Goal: Task Accomplishment & Management: Manage account settings

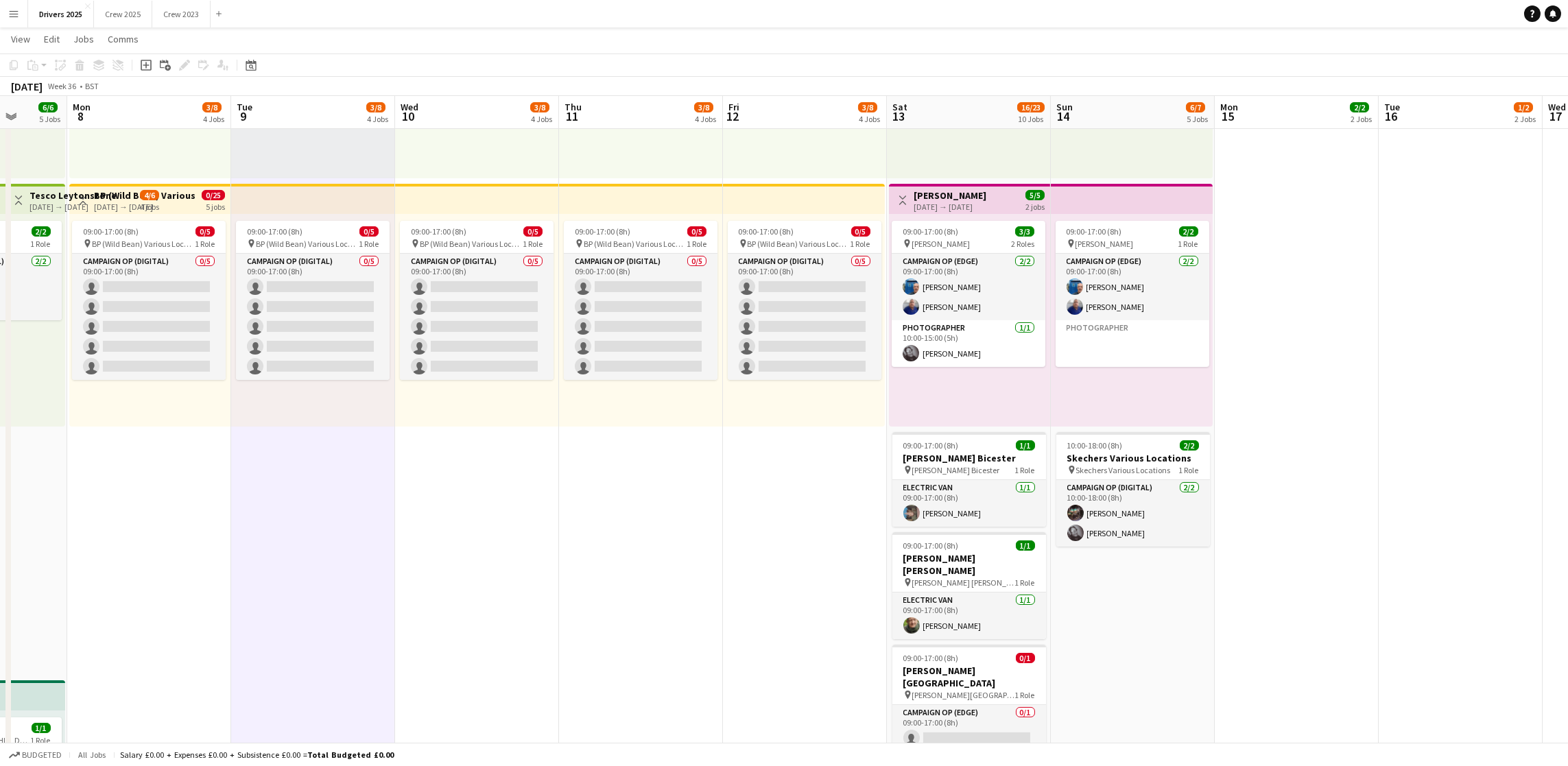
scroll to position [0, 454]
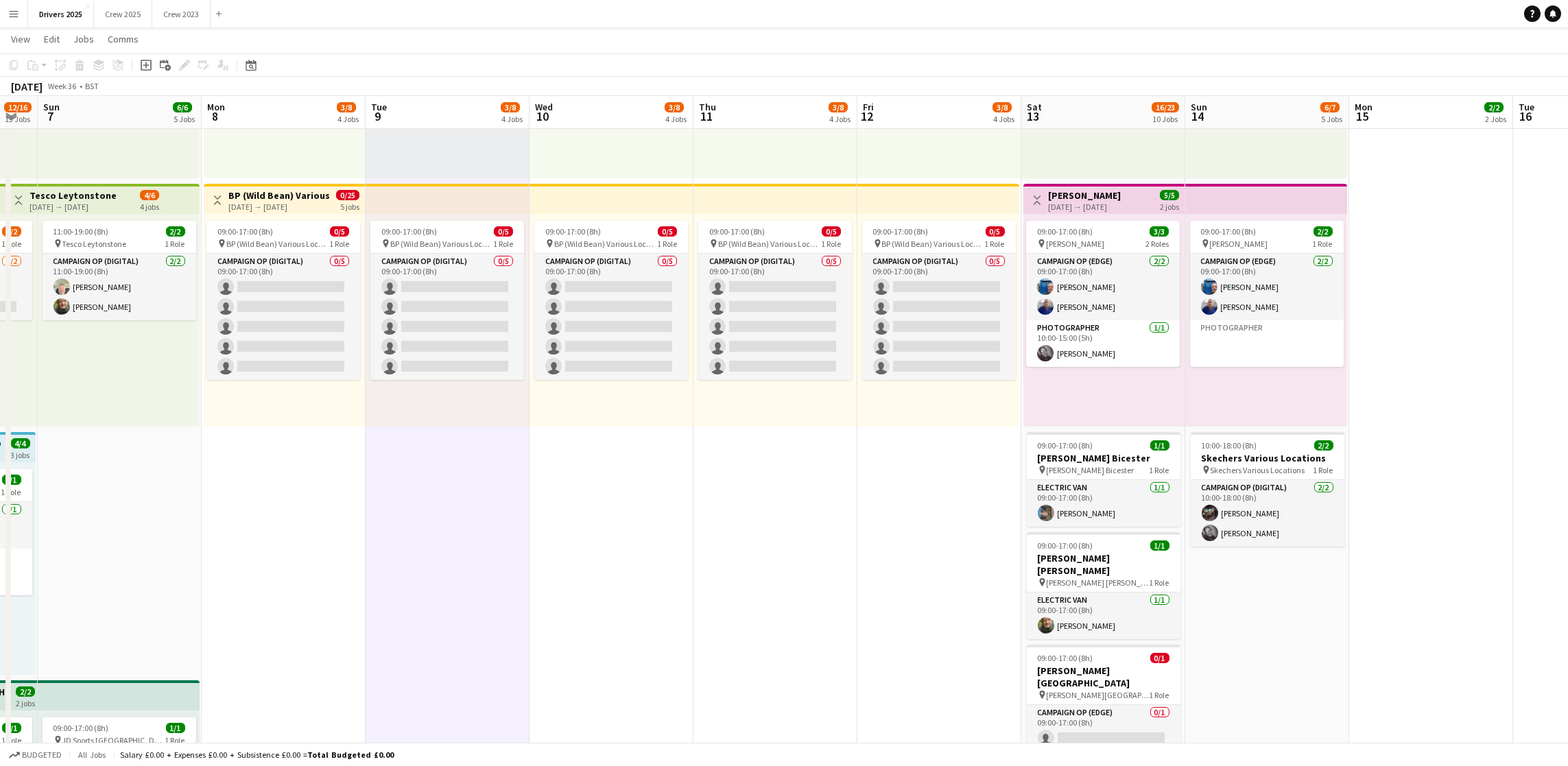
drag, startPoint x: 943, startPoint y: 467, endPoint x: 325, endPoint y: 546, distance: 623.0
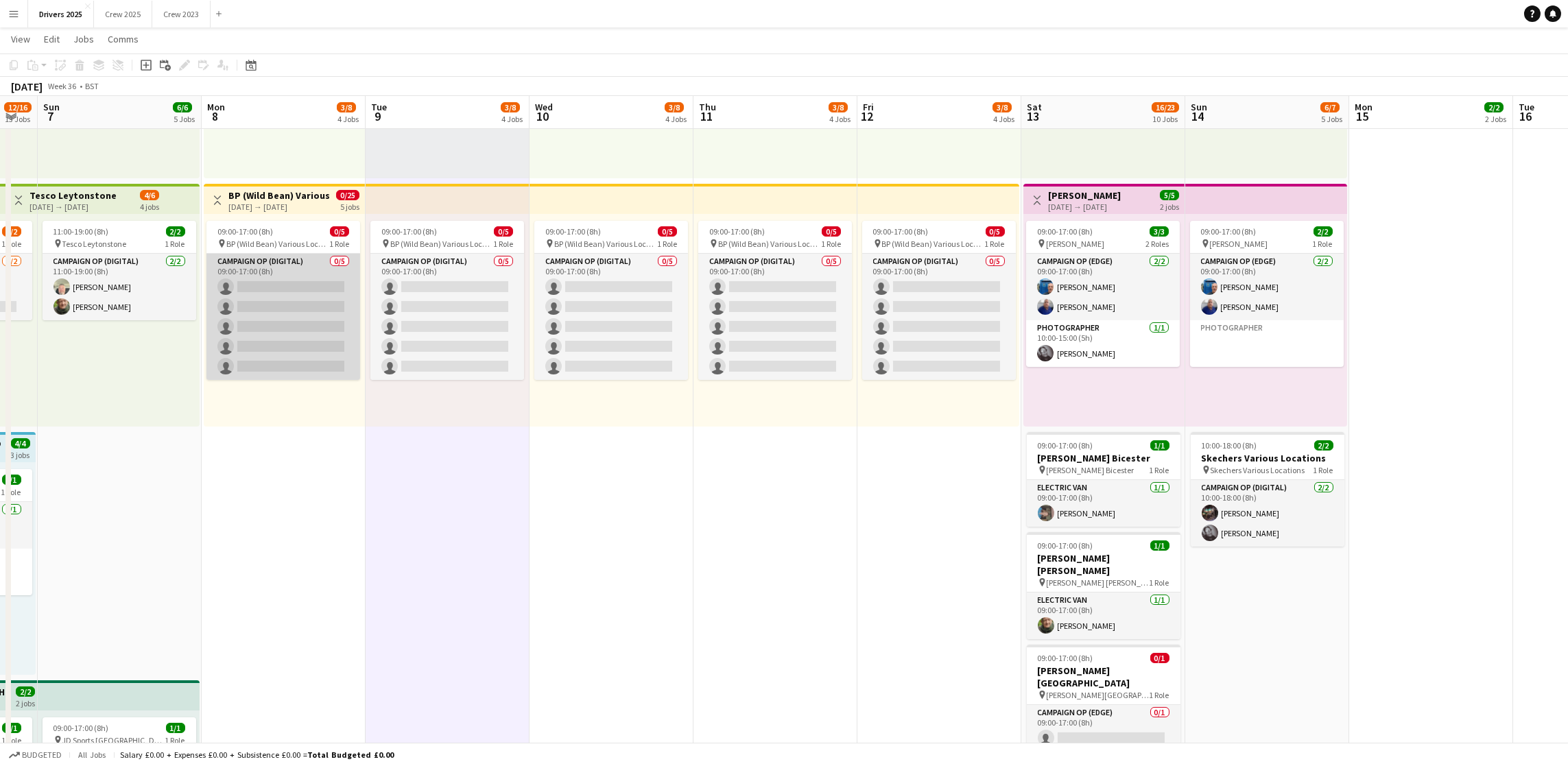
click at [302, 312] on app-card-role "Campaign Op (Digital) 0/5 09:00-17:00 (8h) single-neutral-actions single-neutra…" at bounding box center [283, 316] width 153 height 126
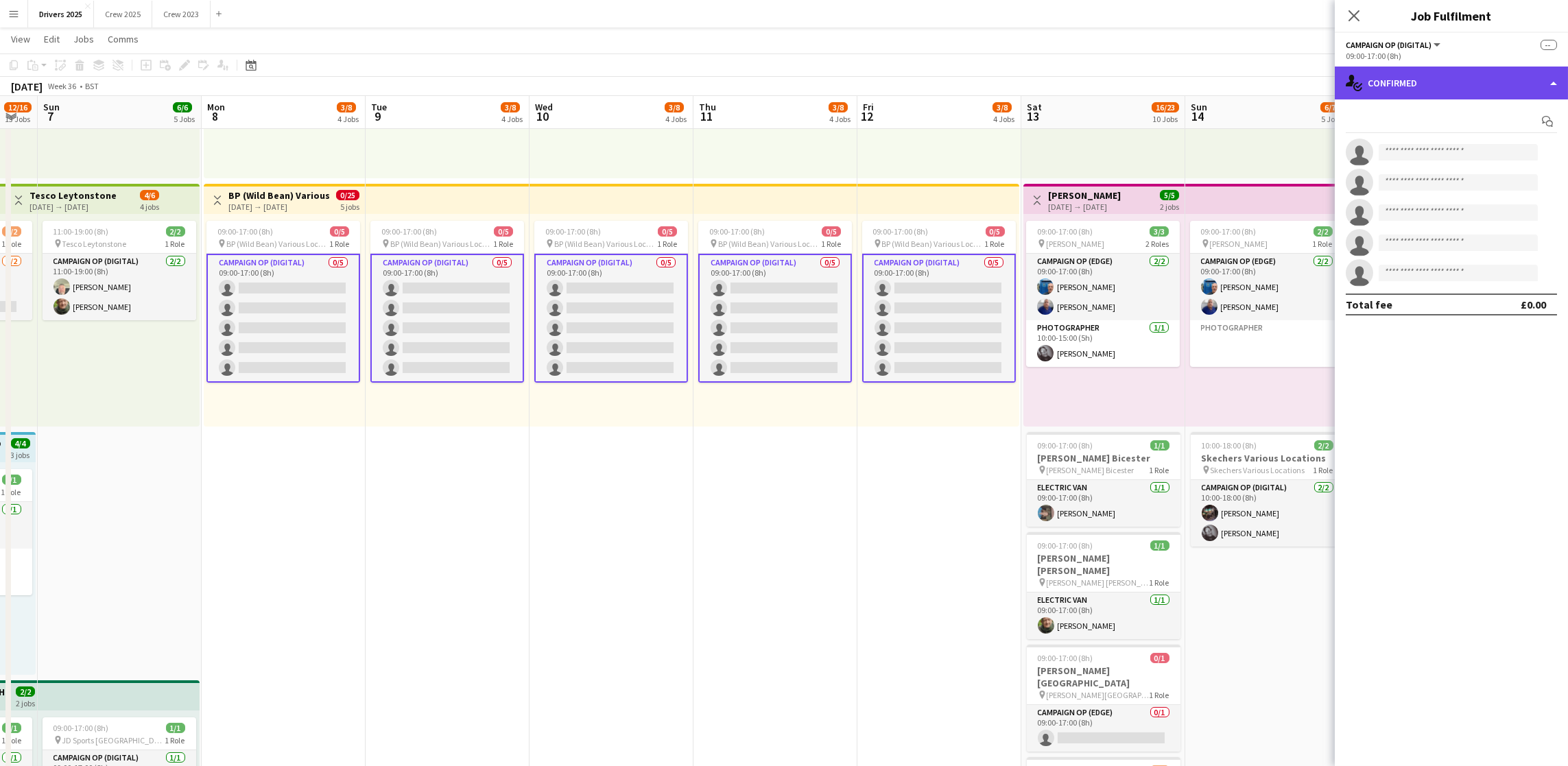
click at [1466, 86] on div "single-neutral-actions-check-2 Confirmed" at bounding box center [1451, 83] width 233 height 33
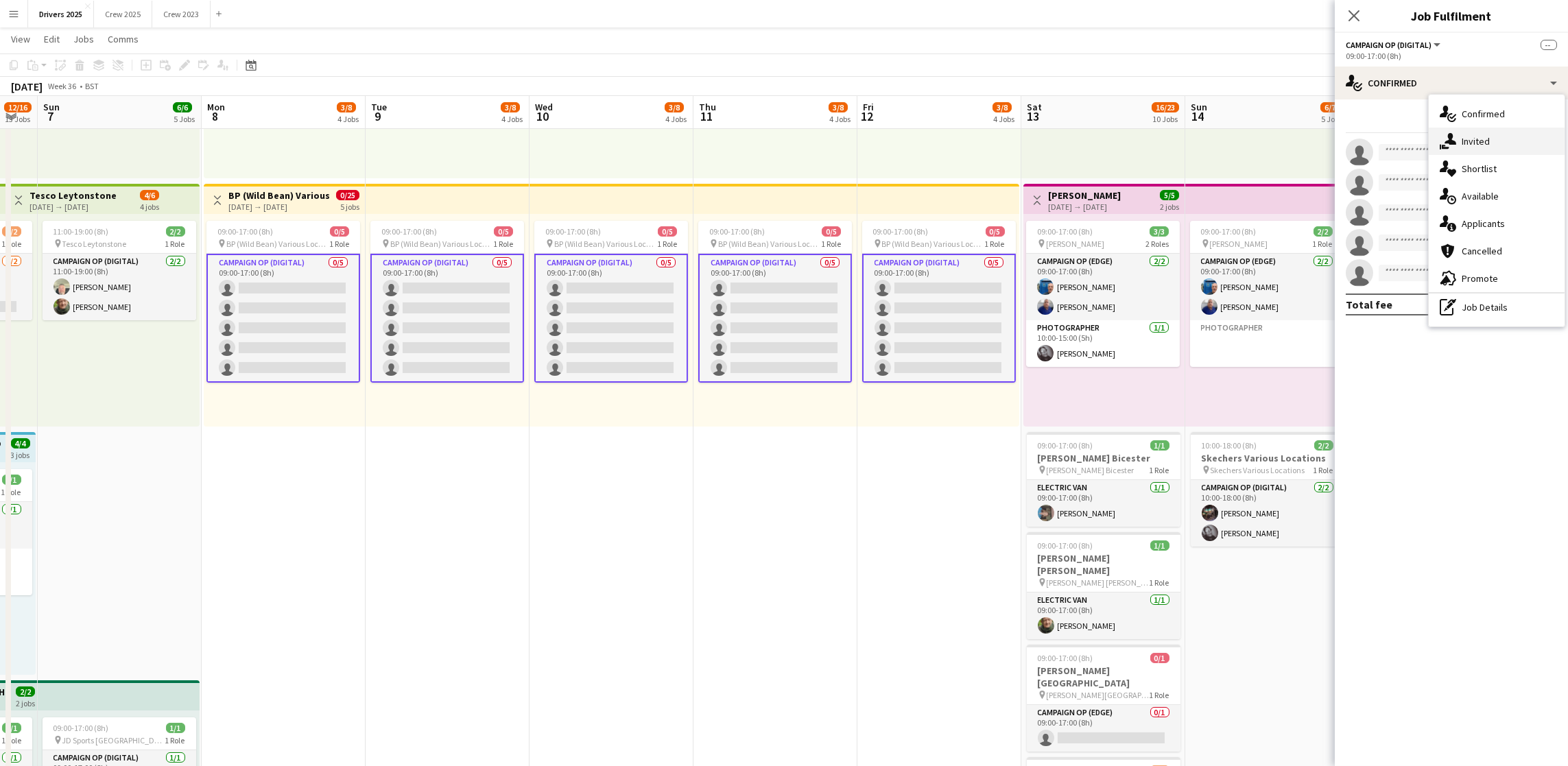
click at [1474, 139] on span "Invited" at bounding box center [1476, 141] width 28 height 13
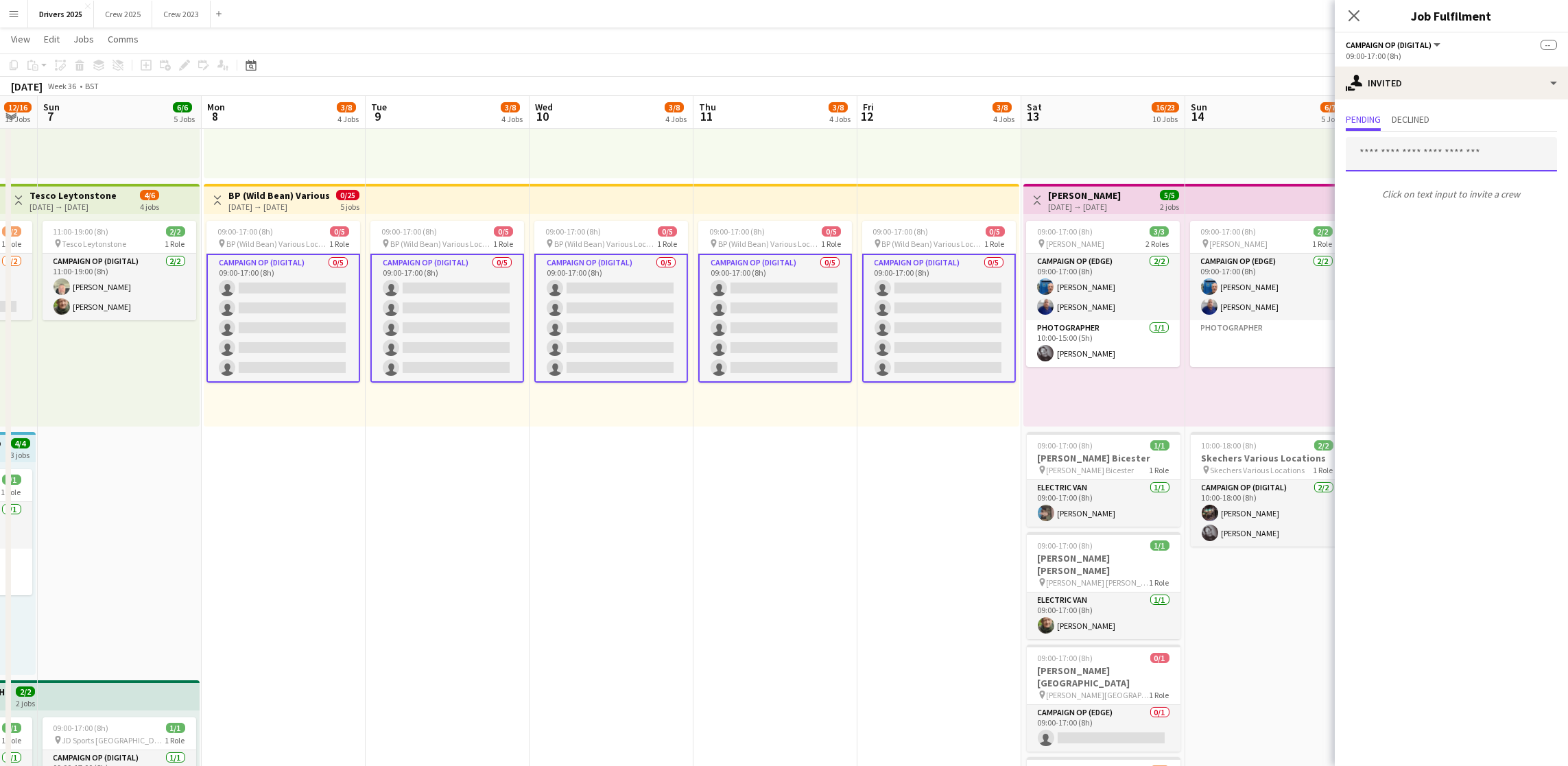
click at [1399, 156] on input "text" at bounding box center [1451, 154] width 211 height 35
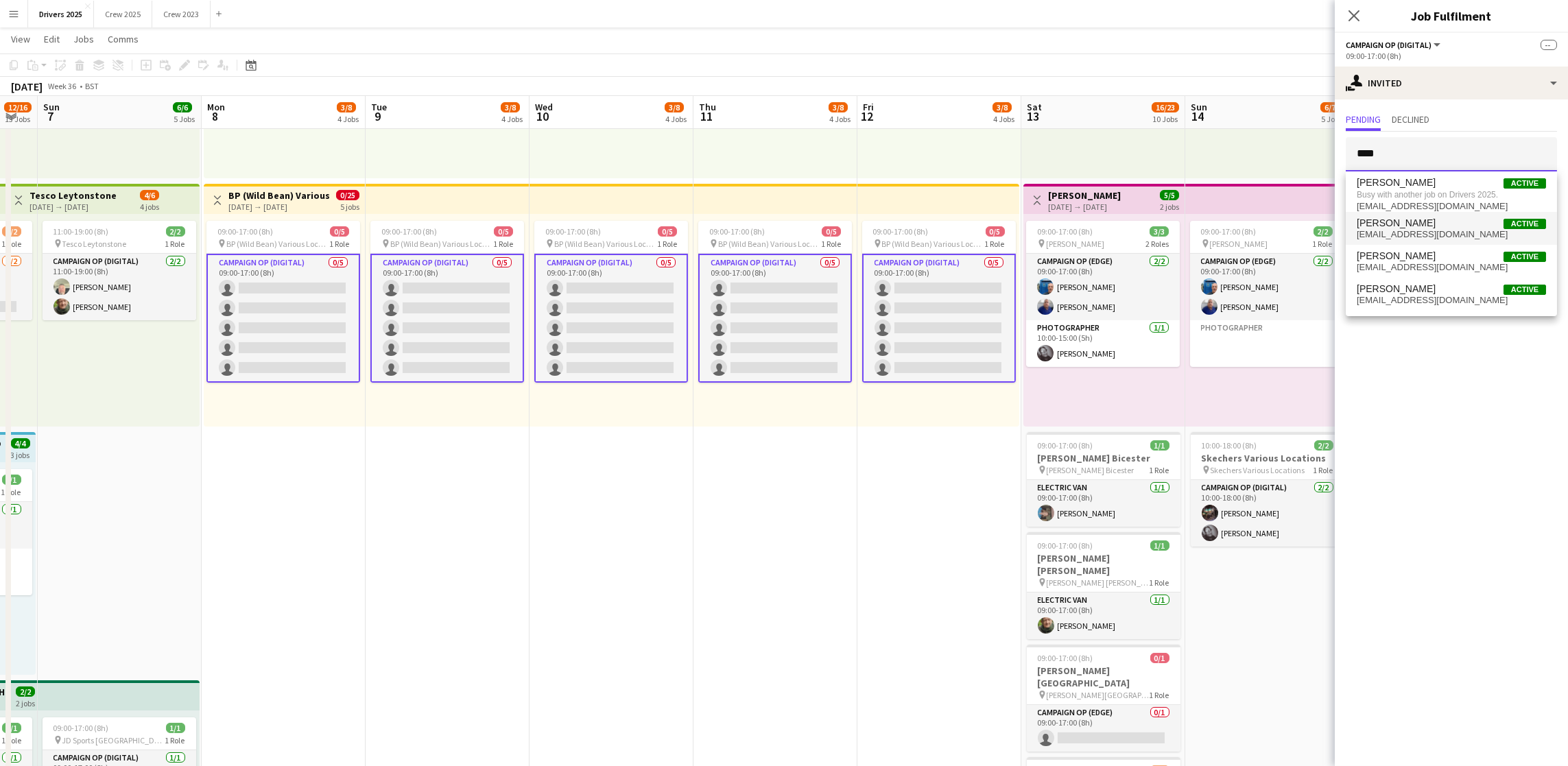
type input "****"
click at [1398, 235] on span "[EMAIL_ADDRESS][DOMAIN_NAME]" at bounding box center [1451, 234] width 190 height 11
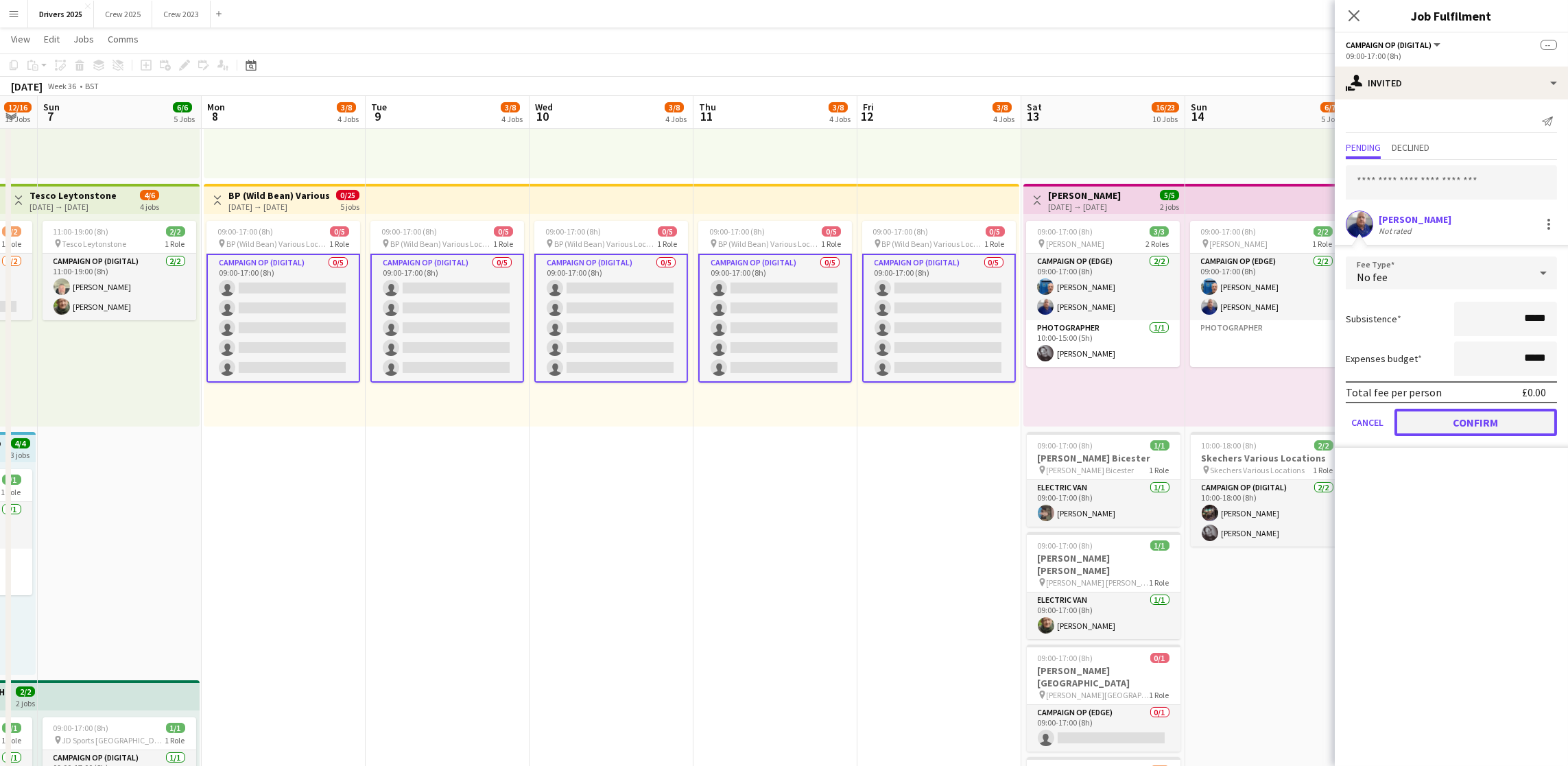
click at [1428, 426] on button "Confirm" at bounding box center [1476, 422] width 162 height 27
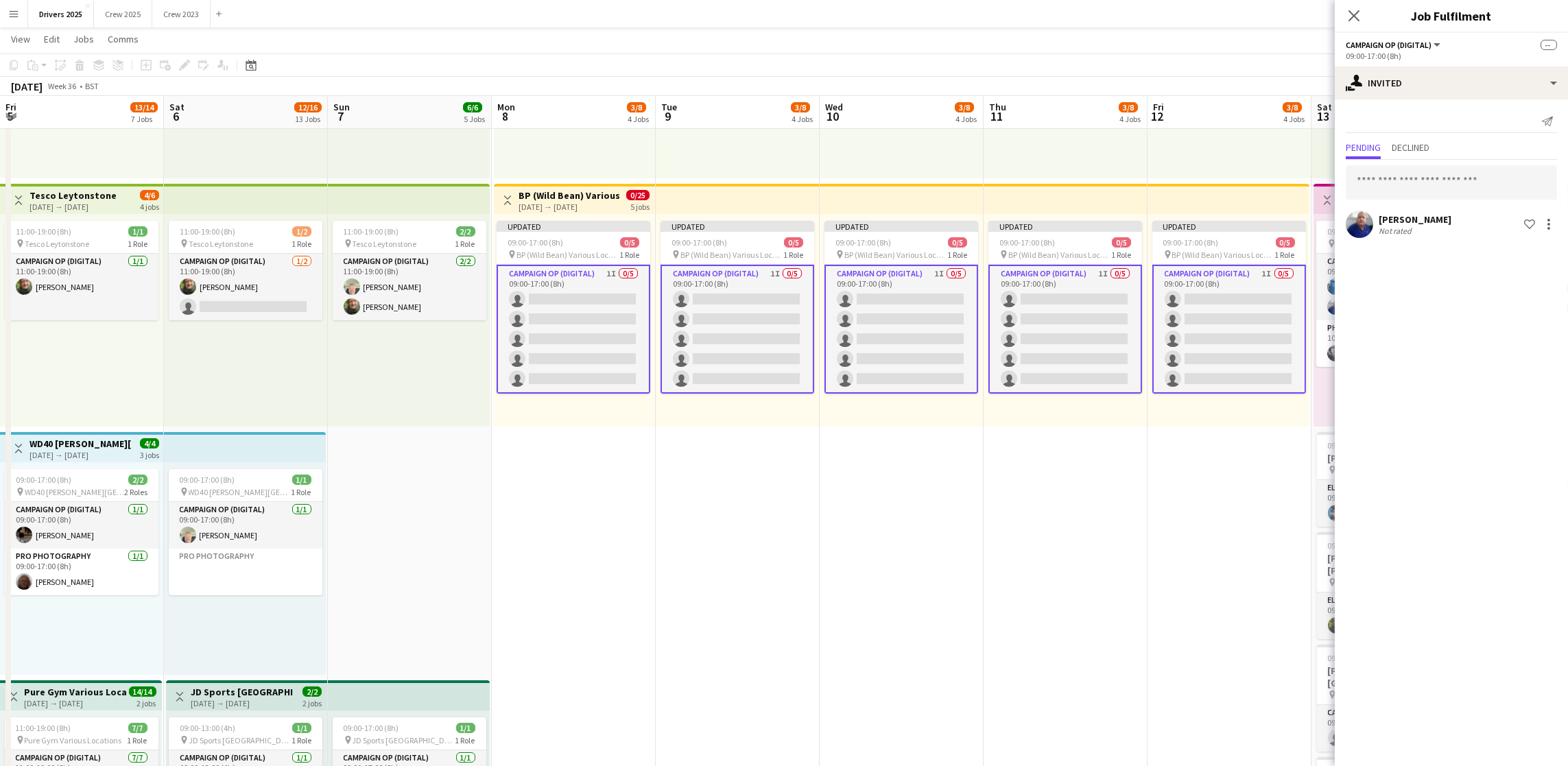
scroll to position [0, 361]
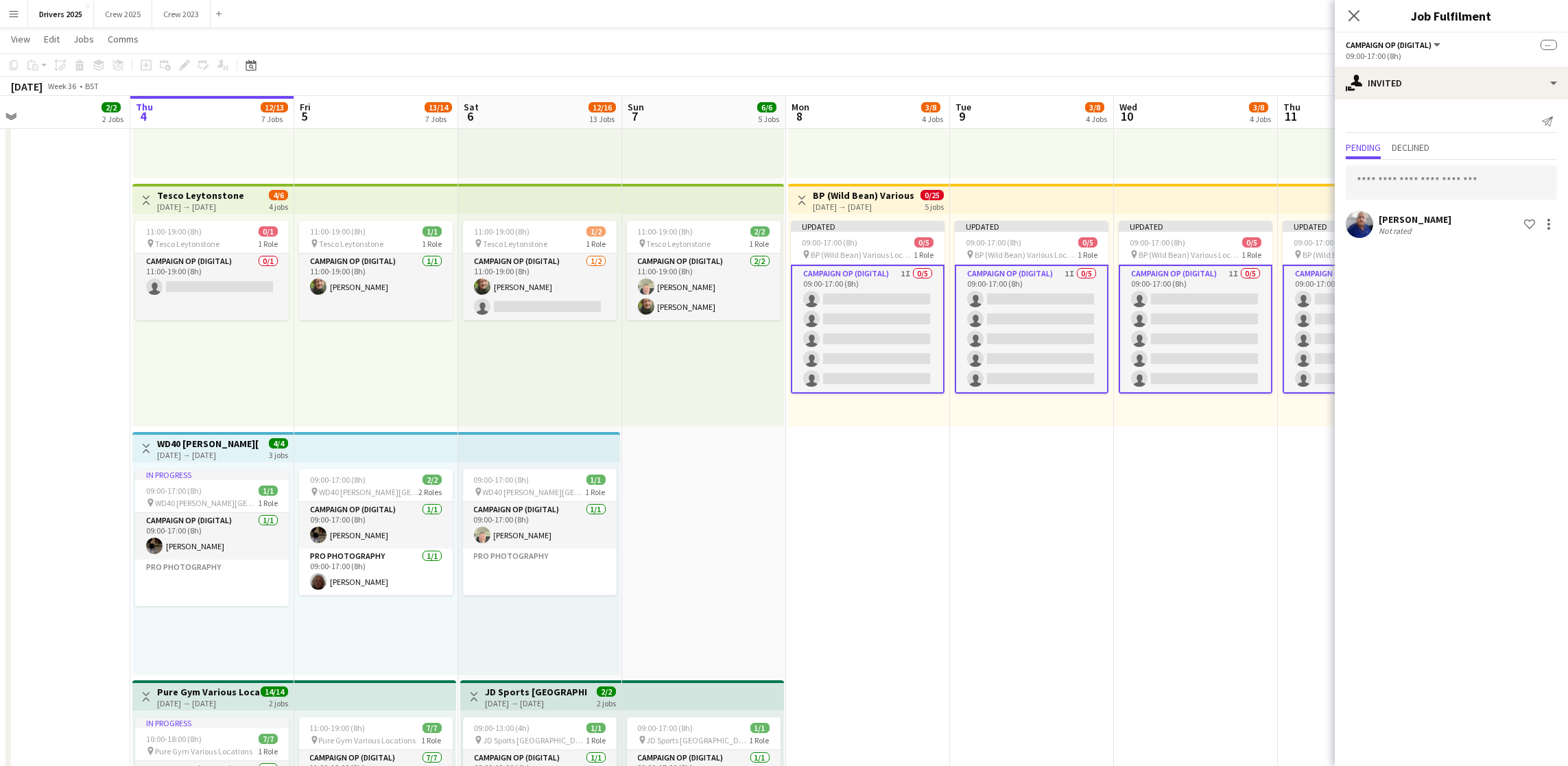
drag, startPoint x: 305, startPoint y: 488, endPoint x: 887, endPoint y: 467, distance: 582.4
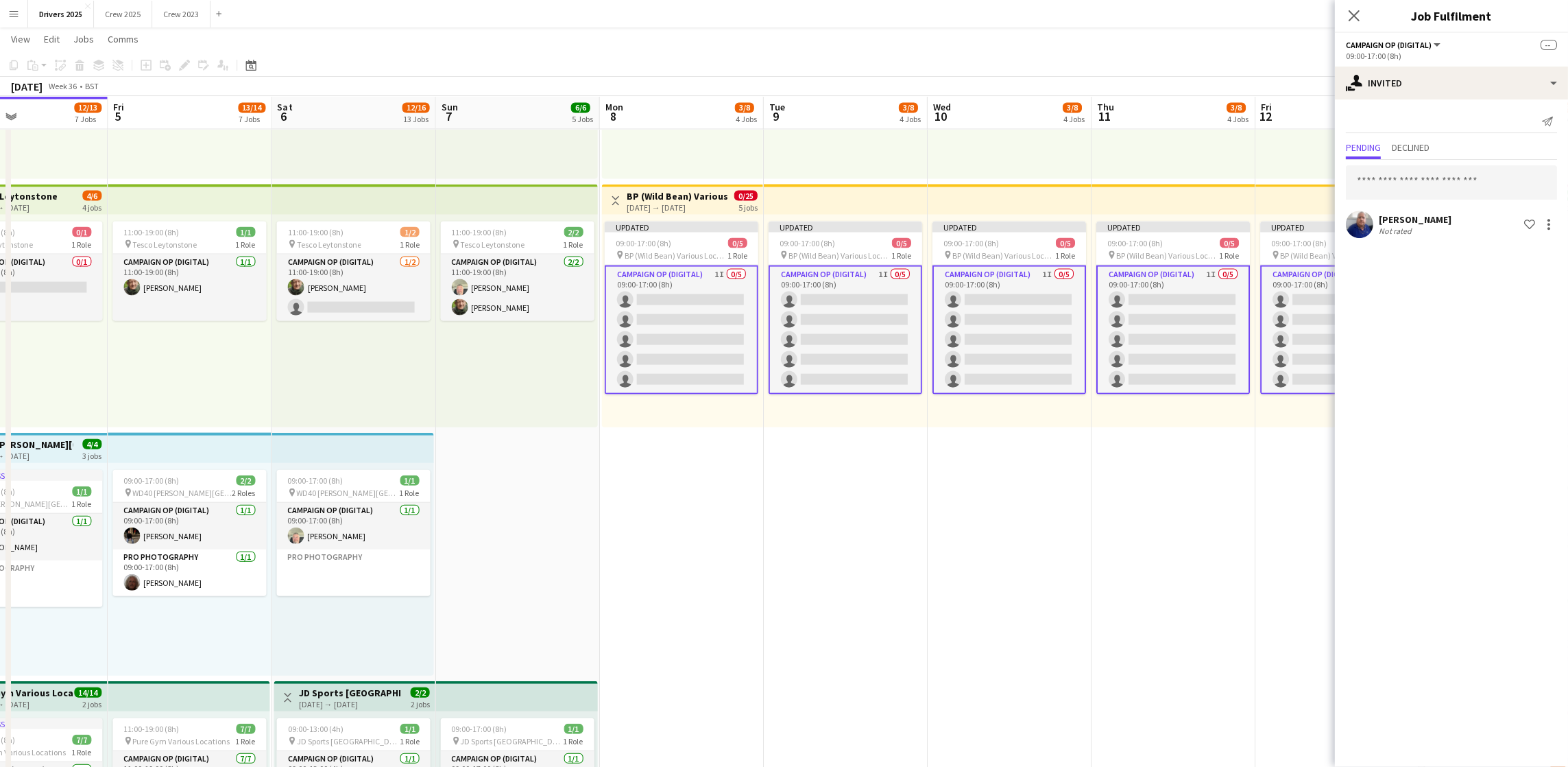
scroll to position [0, 518]
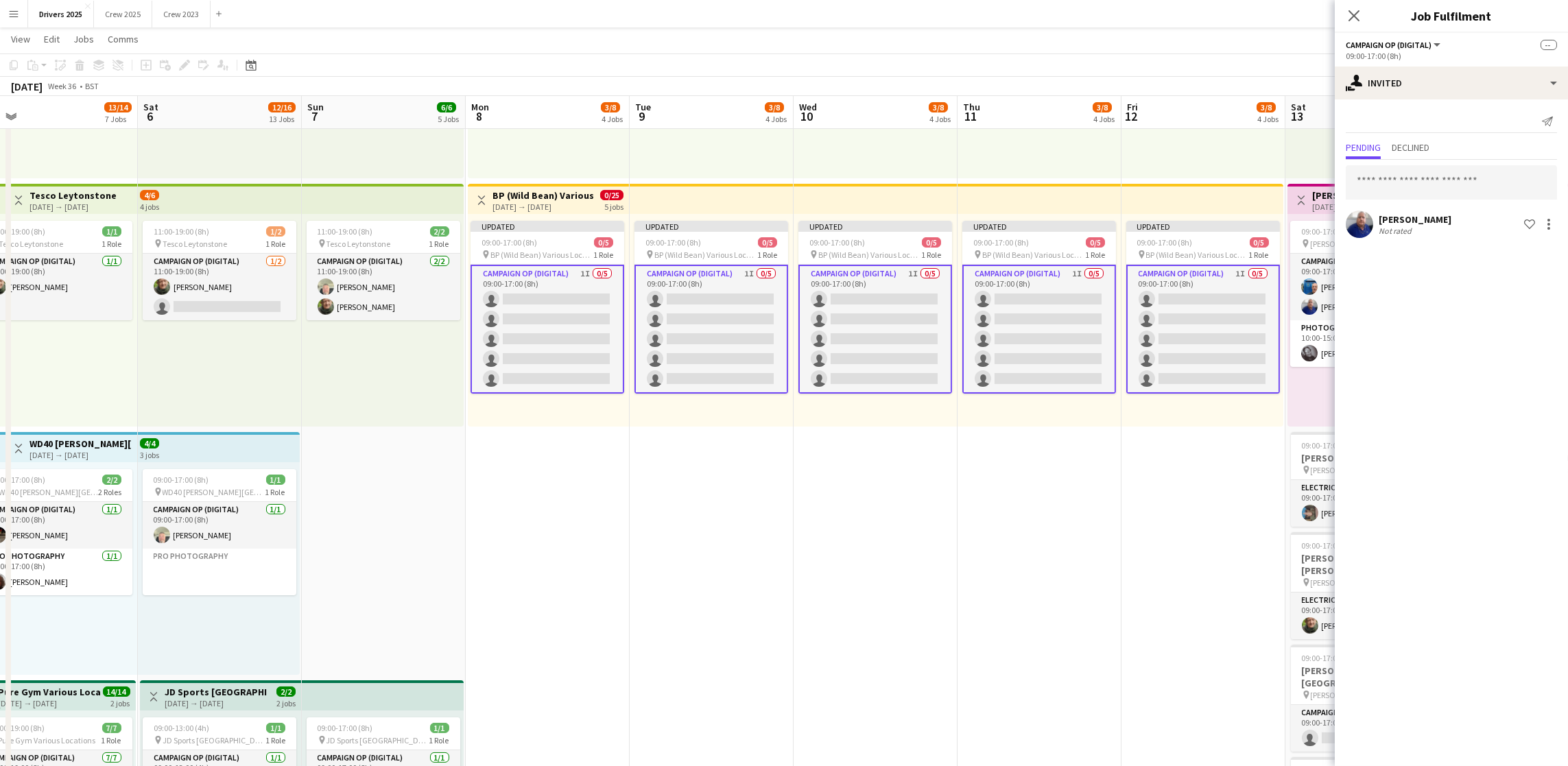
drag, startPoint x: 1050, startPoint y: 524, endPoint x: 730, endPoint y: 533, distance: 320.1
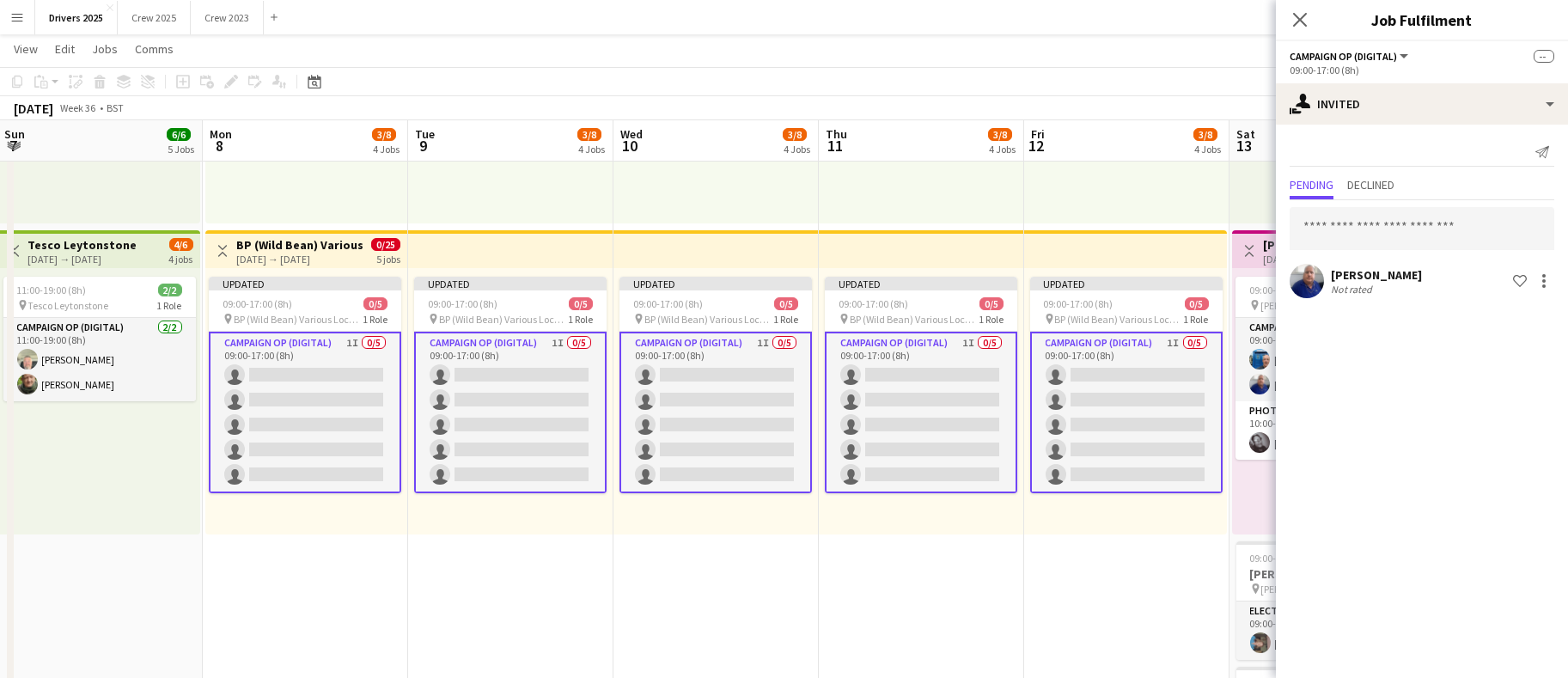
scroll to position [0, 412]
drag, startPoint x: 796, startPoint y: 597, endPoint x: 1033, endPoint y: 584, distance: 237.4
click at [302, 436] on app-card-role "Campaign Op (Digital) 1I 0/5 09:00-17:00 (8h) single-neutral-actions single-neu…" at bounding box center [307, 412] width 192 height 162
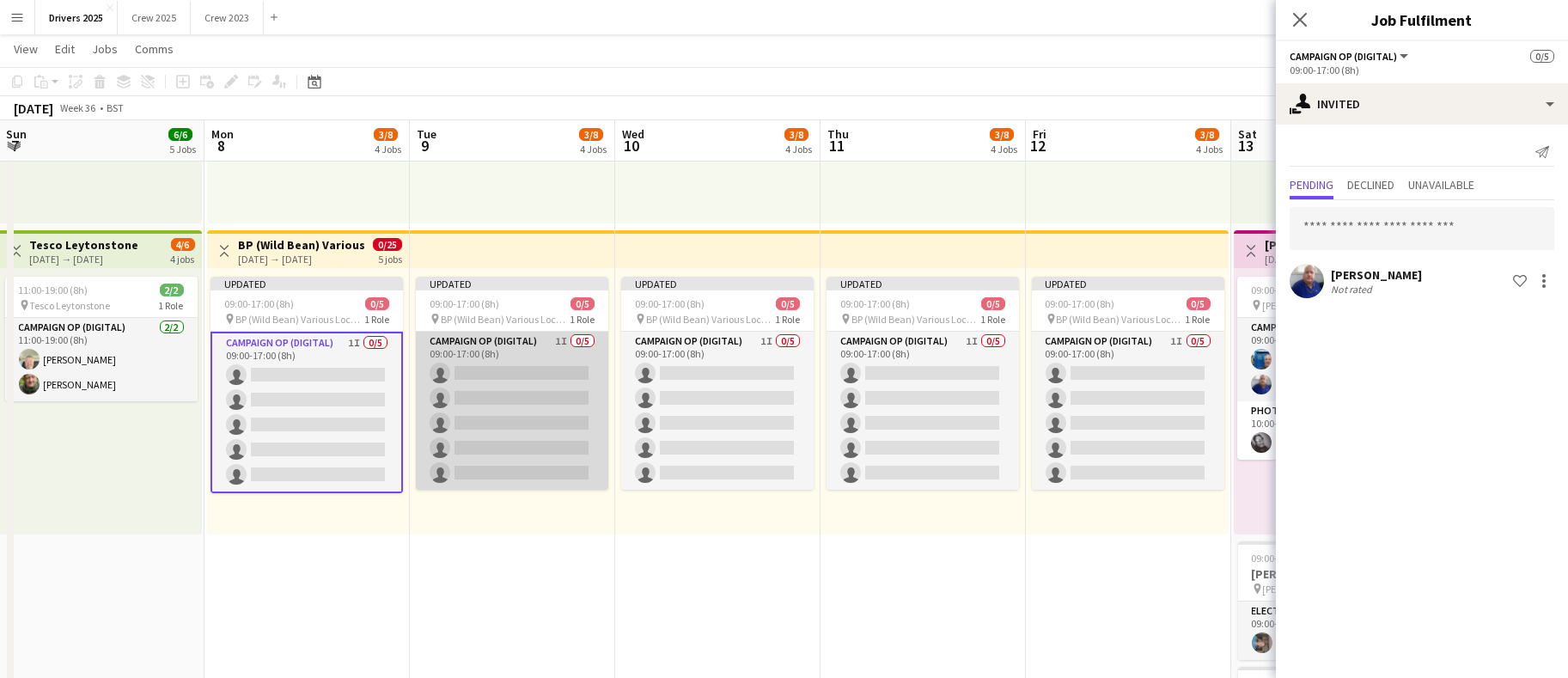
click at [516, 406] on app-card-role "Campaign Op (Digital) 1I 0/5 09:00-17:00 (8h) single-neutral-actions single-neu…" at bounding box center [512, 410] width 192 height 158
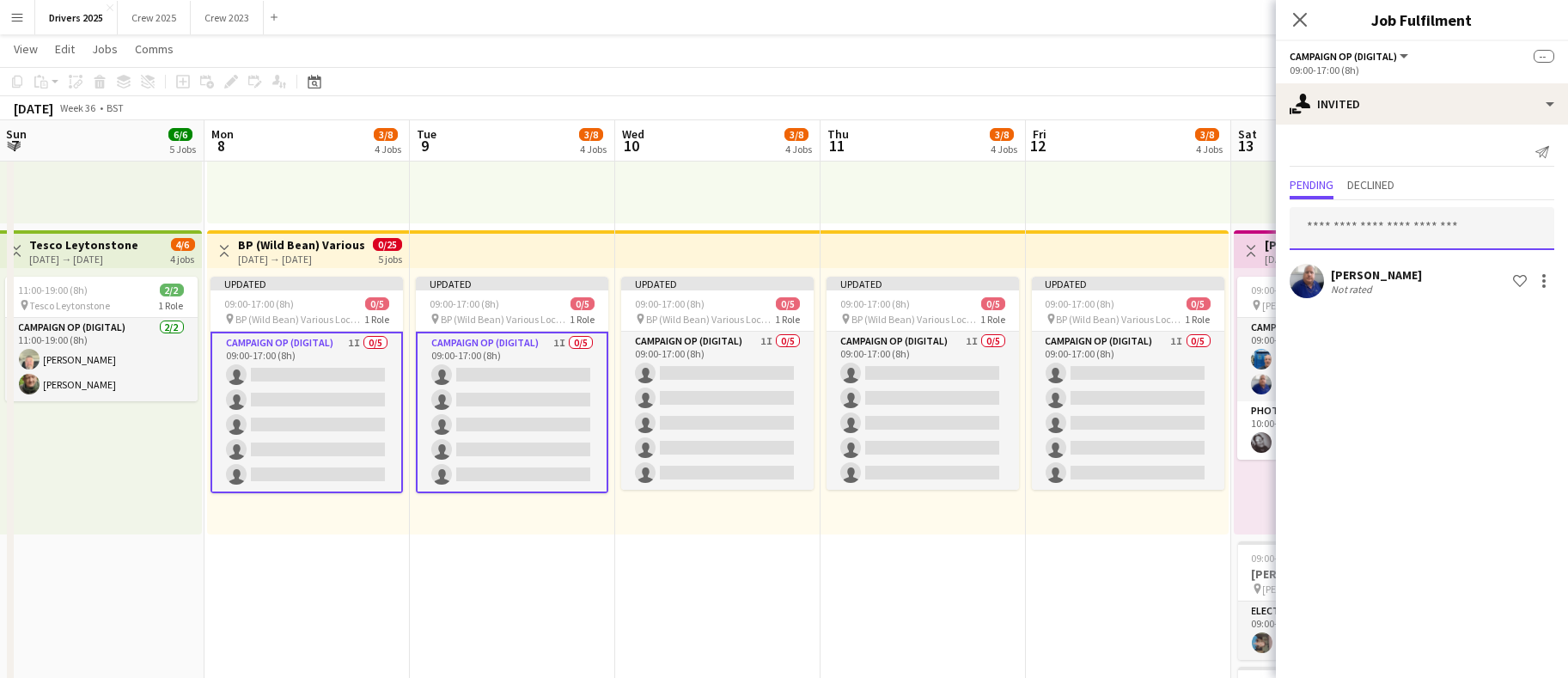
click at [1362, 227] on input "text" at bounding box center [1422, 228] width 264 height 43
type input "*"
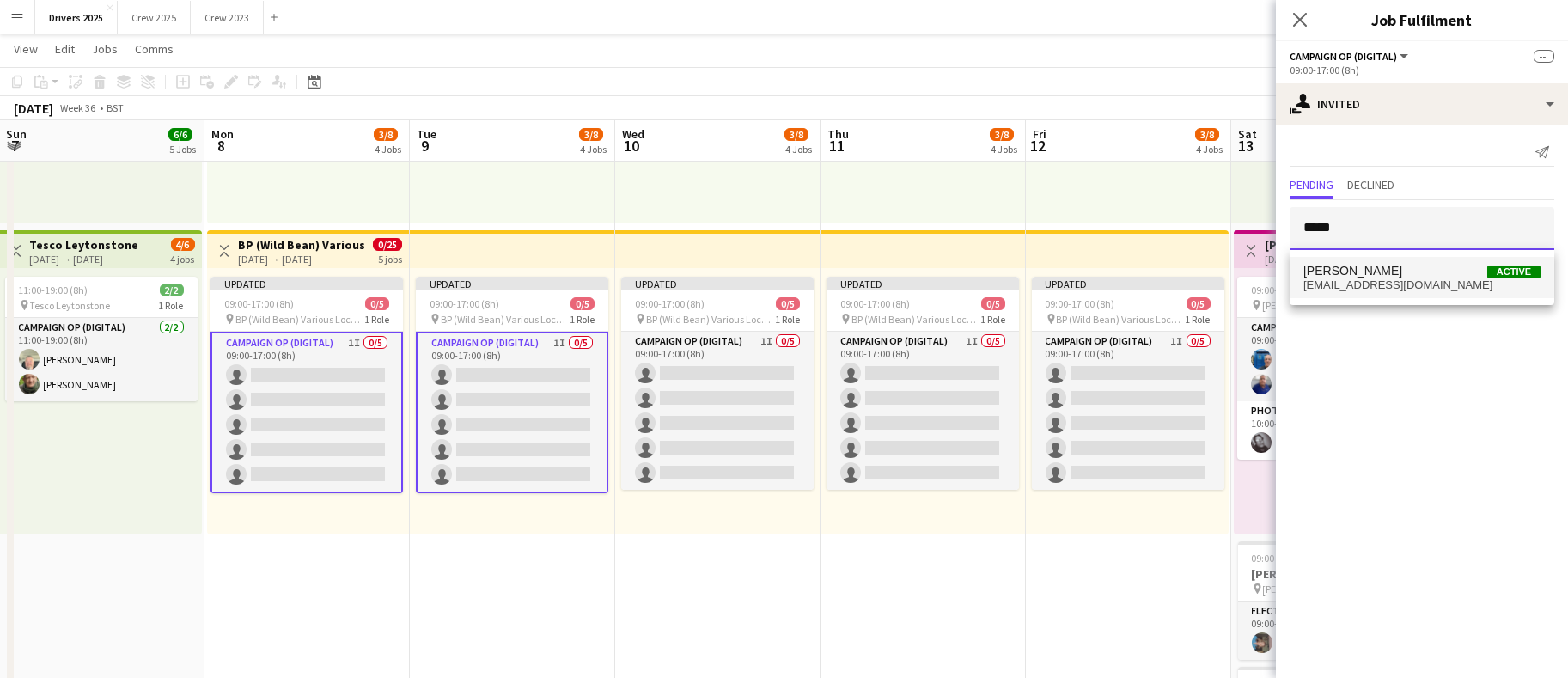
type input "*****"
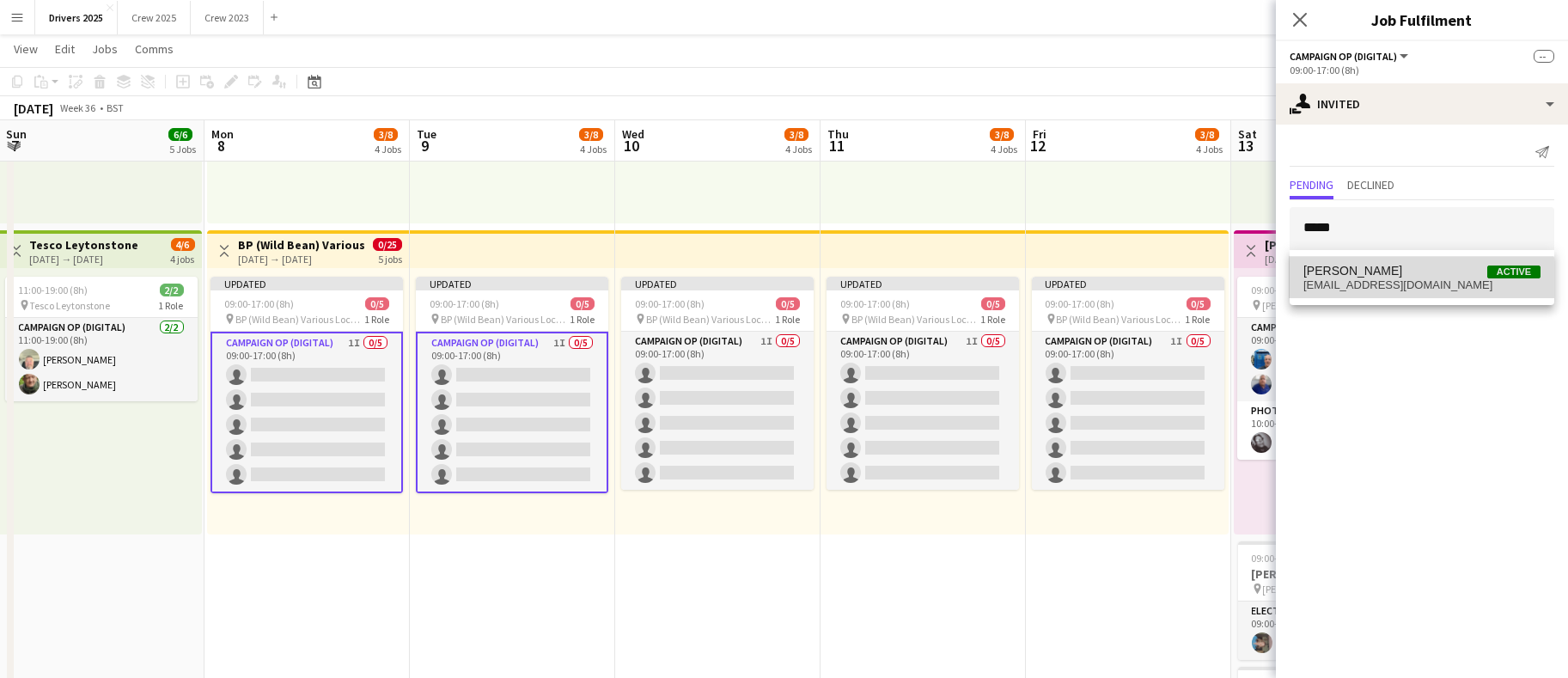
click at [1369, 294] on mat-option "[PERSON_NAME] Active [EMAIL_ADDRESS][DOMAIN_NAME]" at bounding box center [1422, 277] width 264 height 42
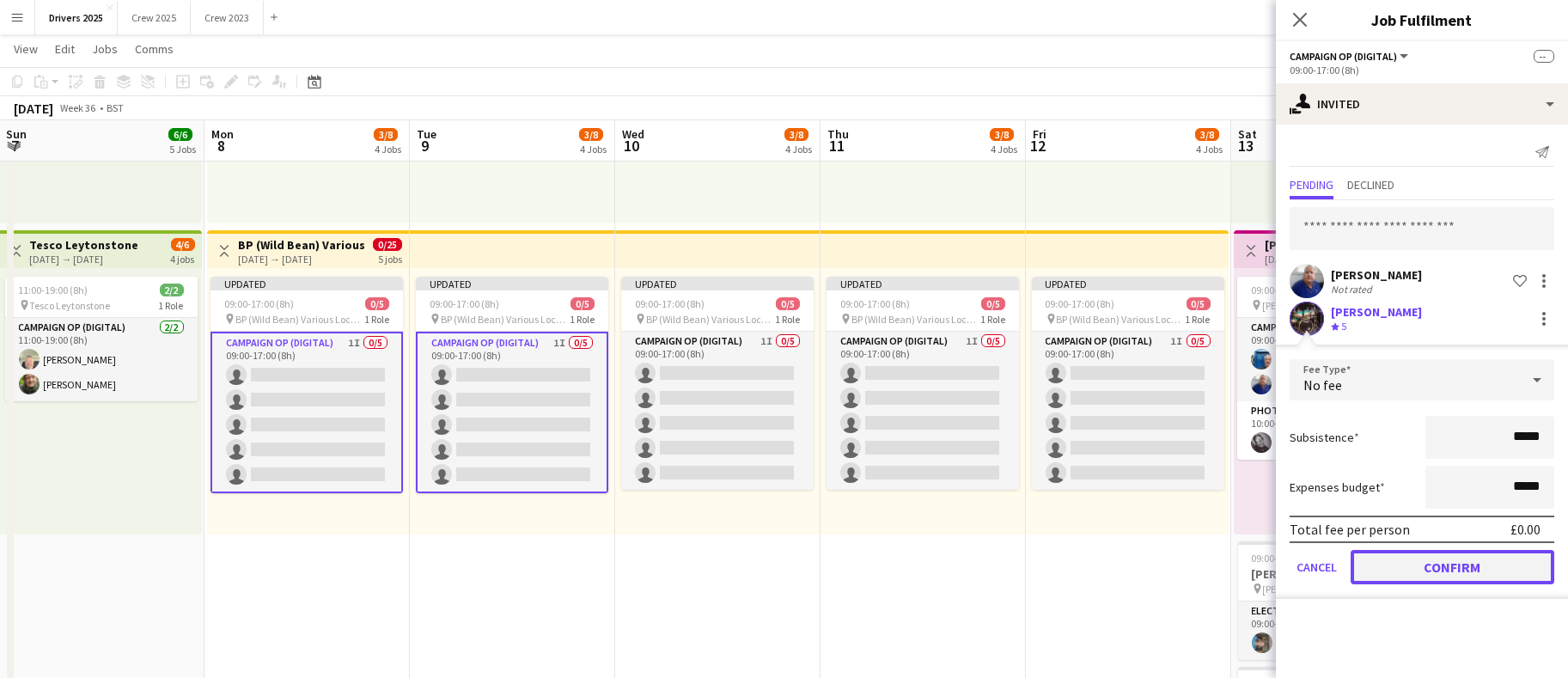
click at [1438, 563] on button "Confirm" at bounding box center [1453, 566] width 203 height 34
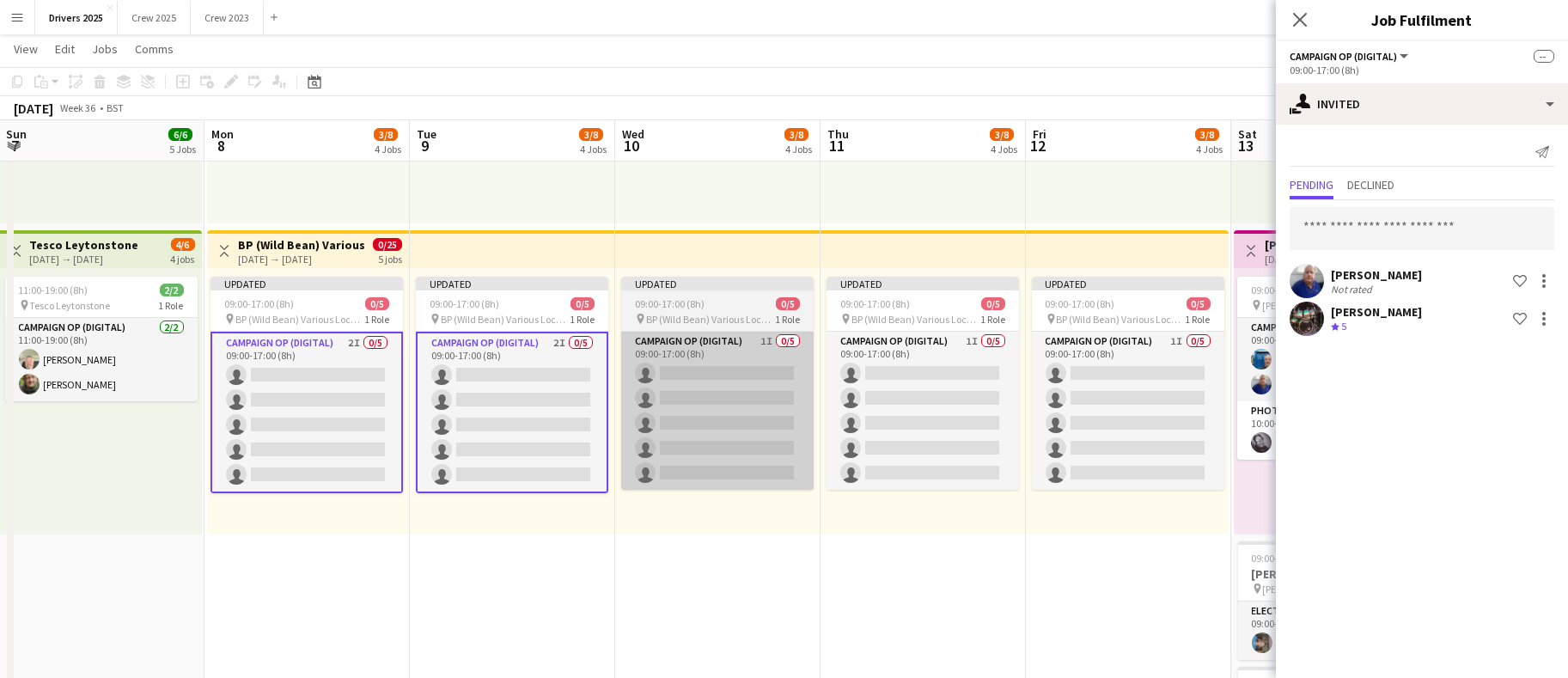
click at [761, 396] on app-card-role "Campaign Op (Digital) 1I 0/5 09:00-17:00 (8h) single-neutral-actions single-neu…" at bounding box center [717, 410] width 192 height 158
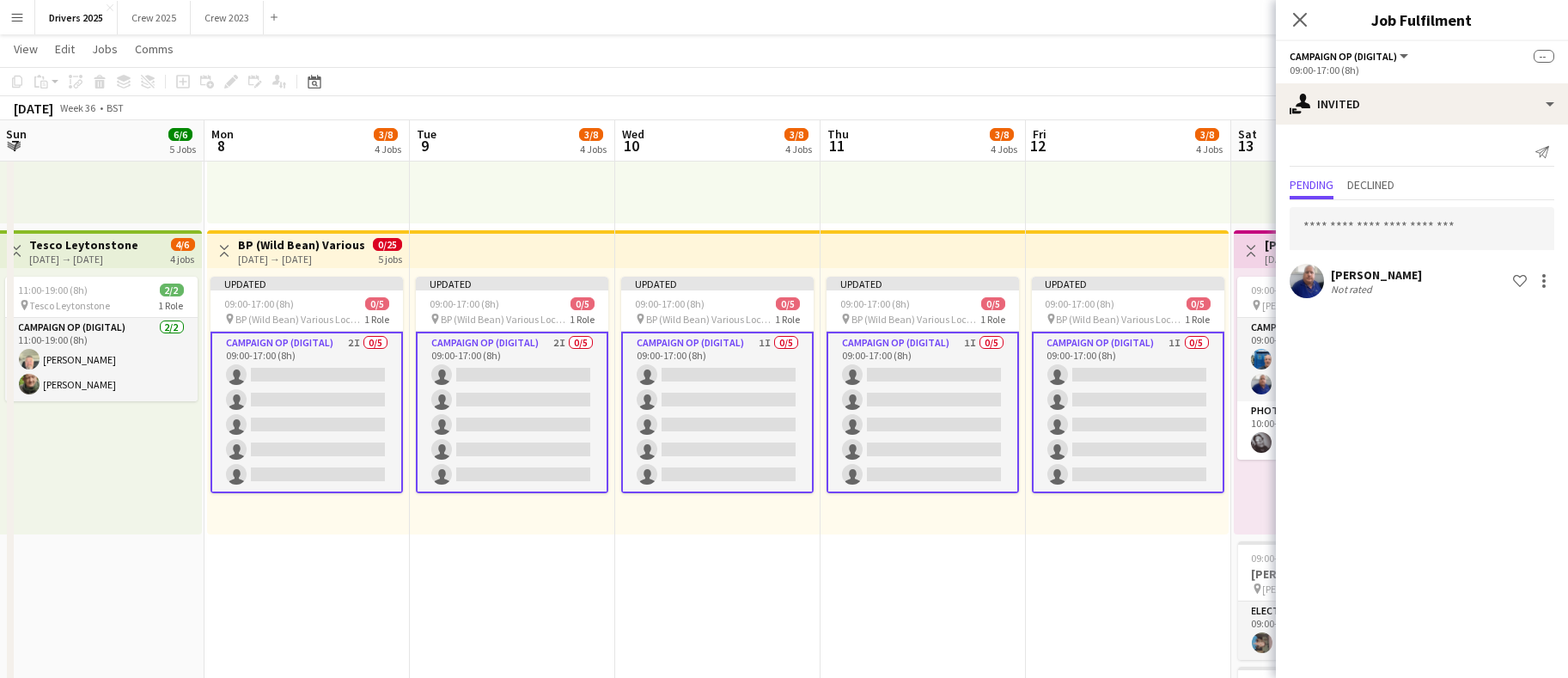
click at [713, 403] on app-card-role "Campaign Op (Digital) 1I 0/5 09:00-17:00 (8h) single-neutral-actions single-neu…" at bounding box center [717, 412] width 192 height 162
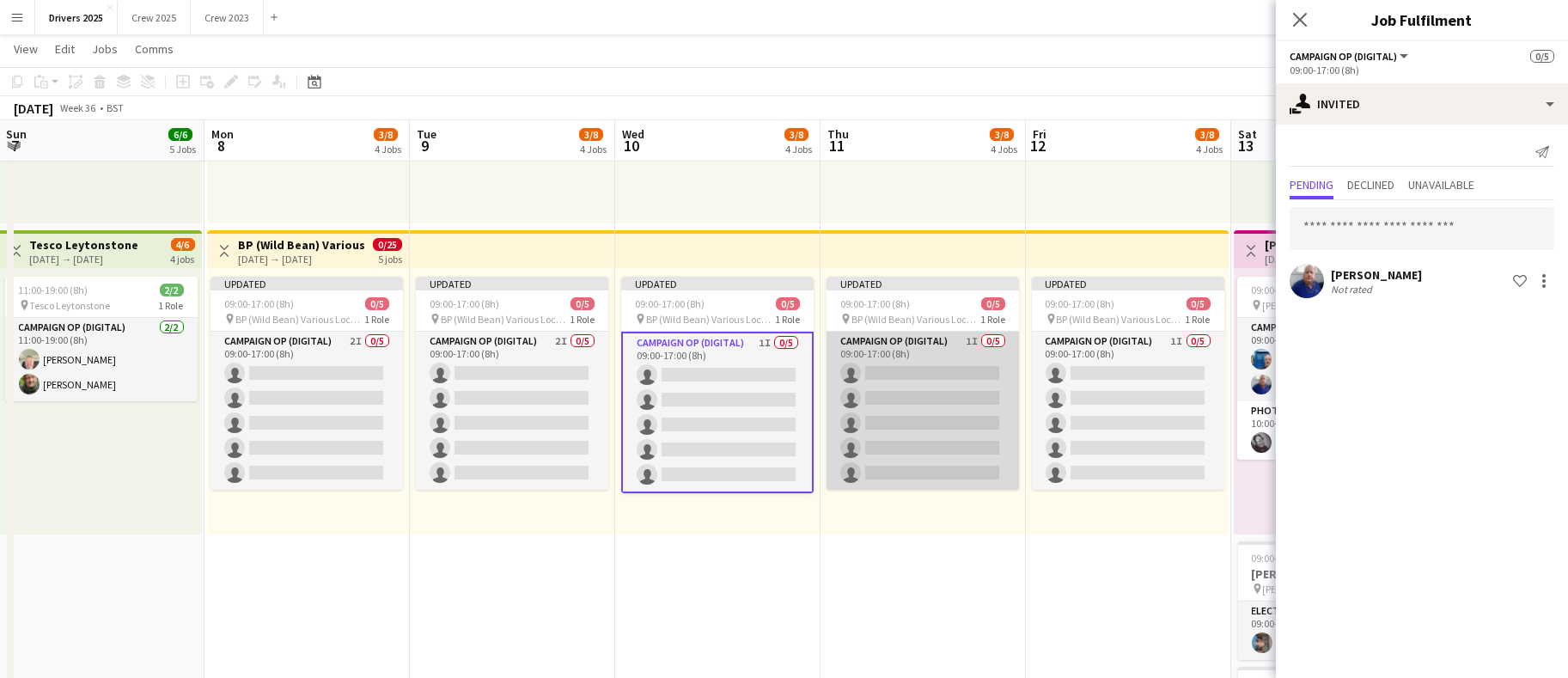
click at [930, 414] on app-card-role "Campaign Op (Digital) 1I 0/5 09:00-17:00 (8h) single-neutral-actions single-neu…" at bounding box center [923, 410] width 192 height 158
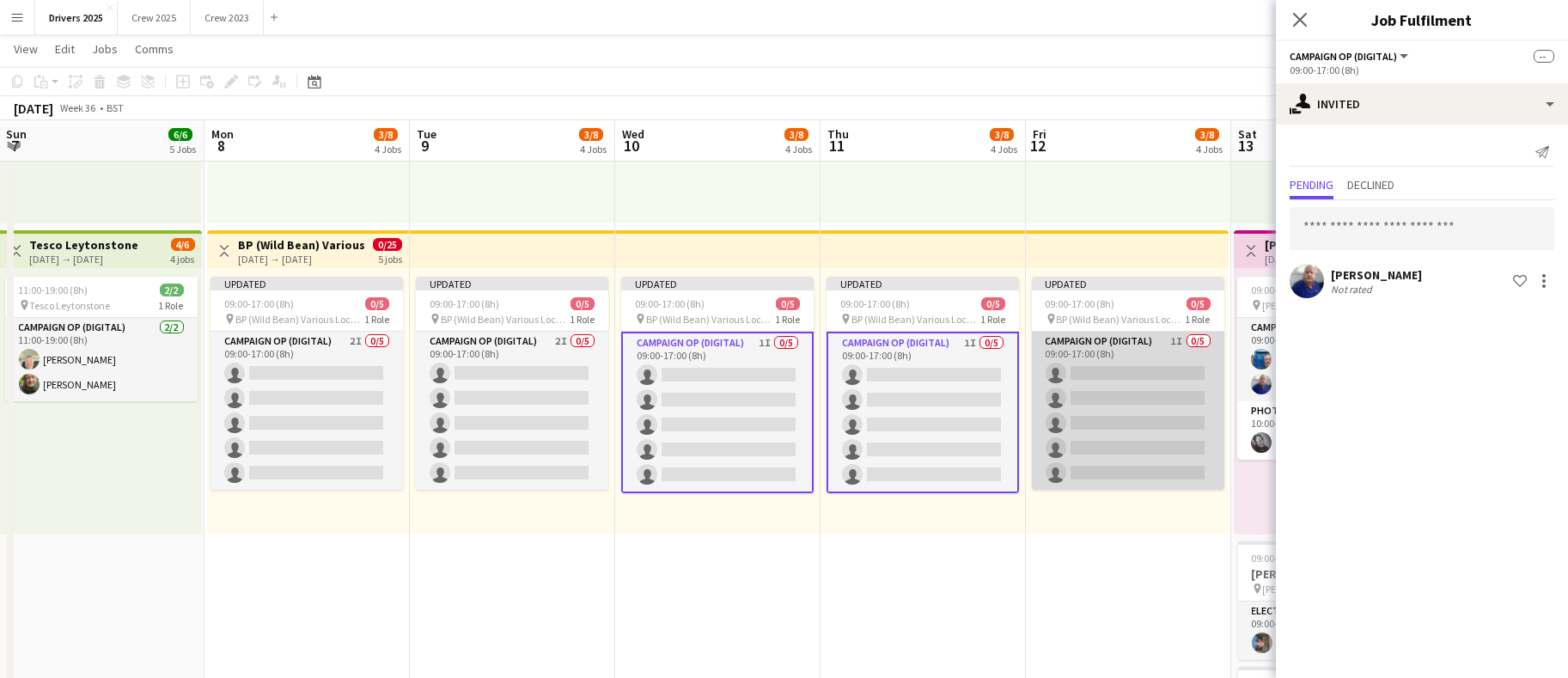
click at [1131, 410] on app-card-role "Campaign Op (Digital) 1I 0/5 09:00-17:00 (8h) single-neutral-actions single-neu…" at bounding box center [1128, 410] width 192 height 158
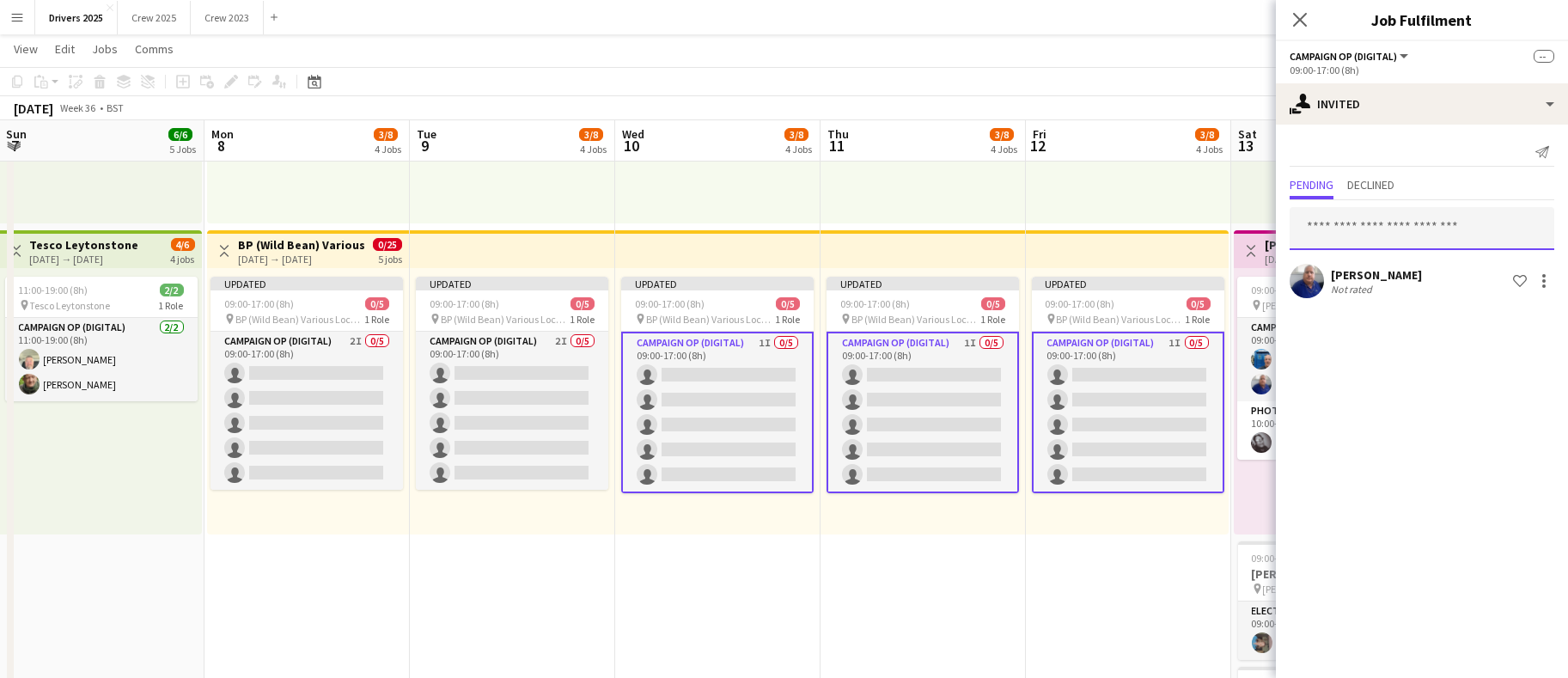
click at [1383, 215] on input "text" at bounding box center [1422, 228] width 264 height 43
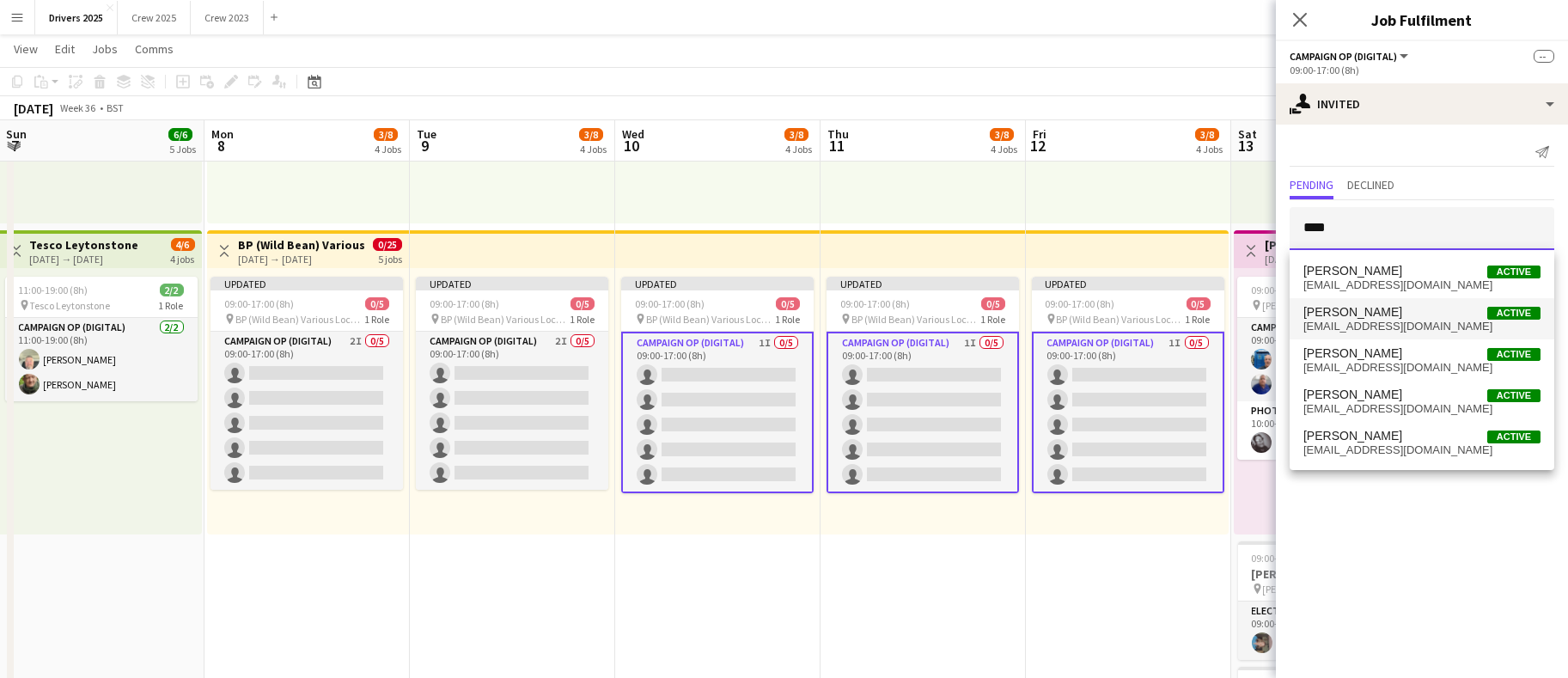
type input "****"
click at [1389, 315] on span "[PERSON_NAME] Active" at bounding box center [1422, 312] width 237 height 15
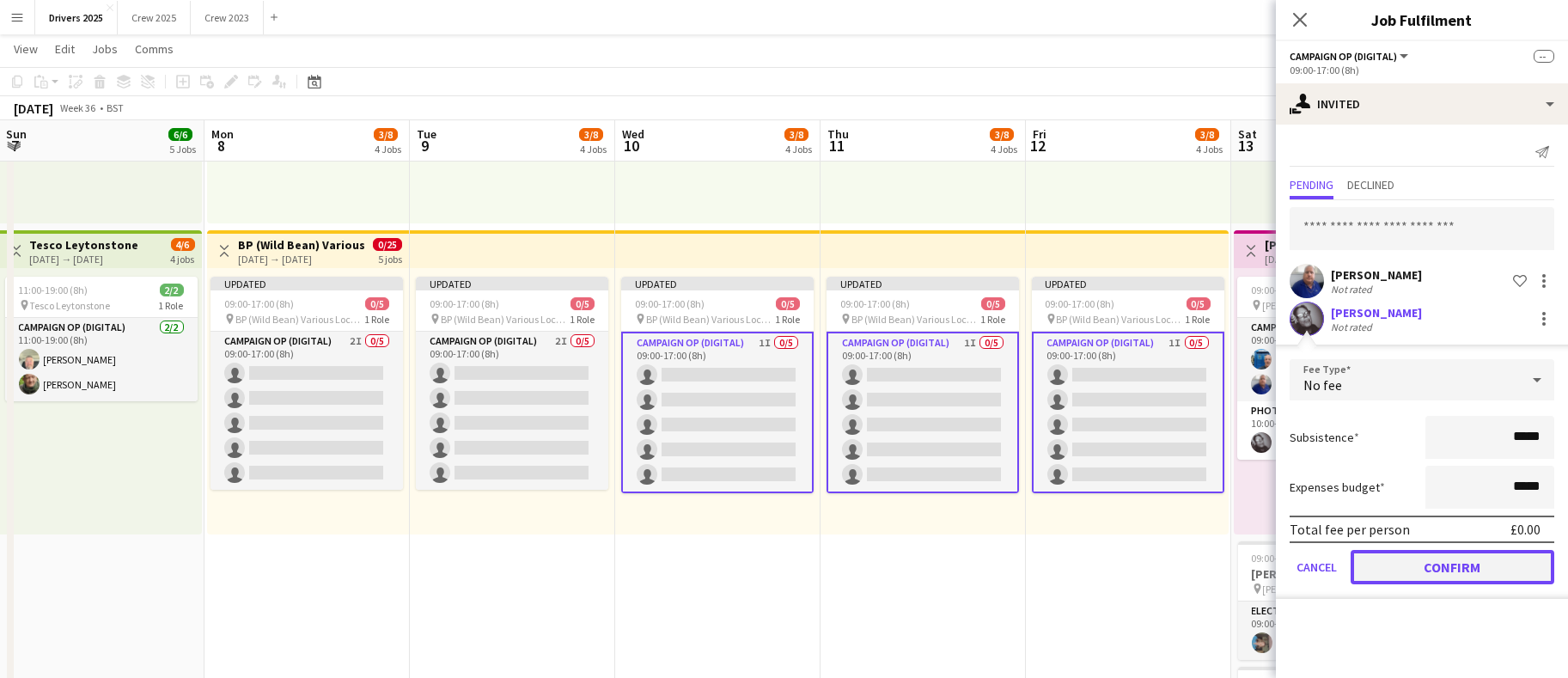
click at [1416, 562] on button "Confirm" at bounding box center [1453, 566] width 203 height 34
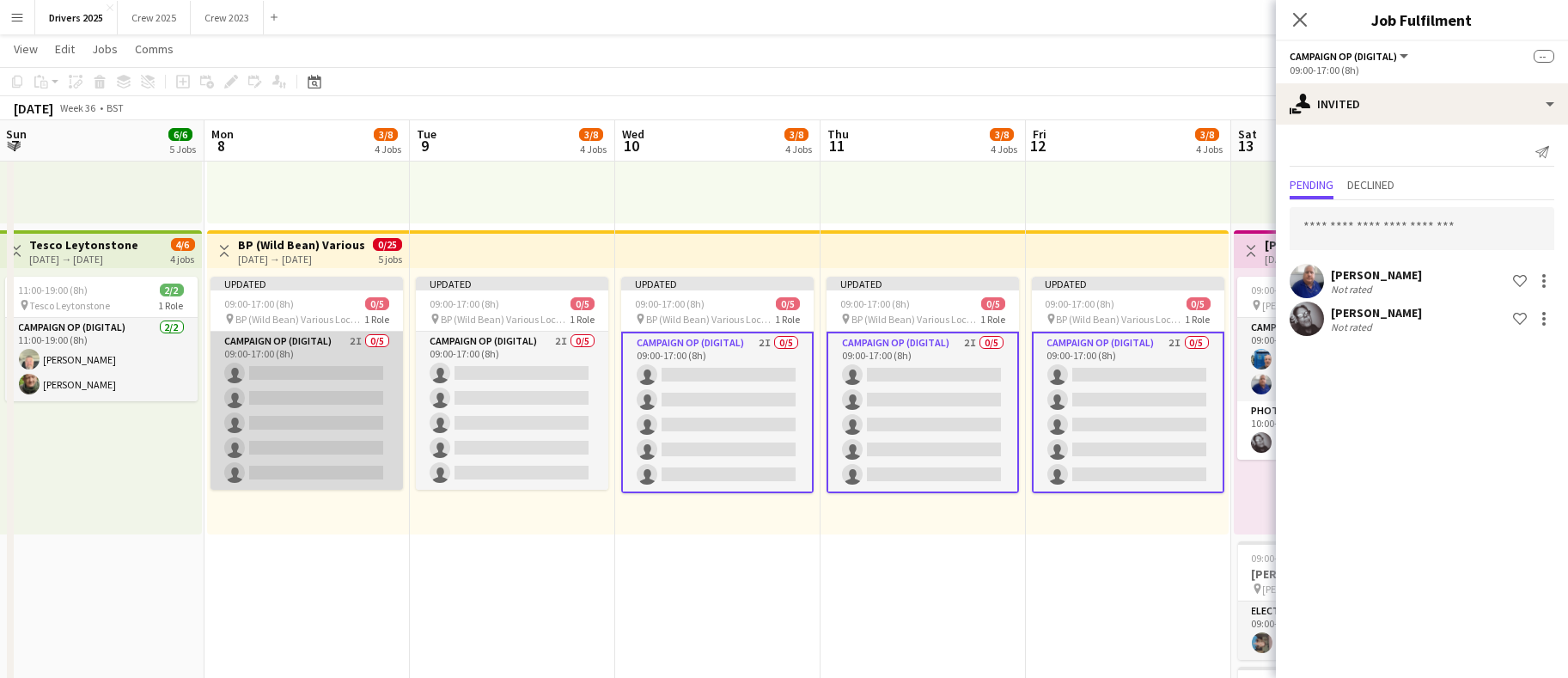
click at [303, 435] on app-card-role "Campaign Op (Digital) 2I 0/5 09:00-17:00 (8h) single-neutral-actions single-neu…" at bounding box center [307, 410] width 192 height 158
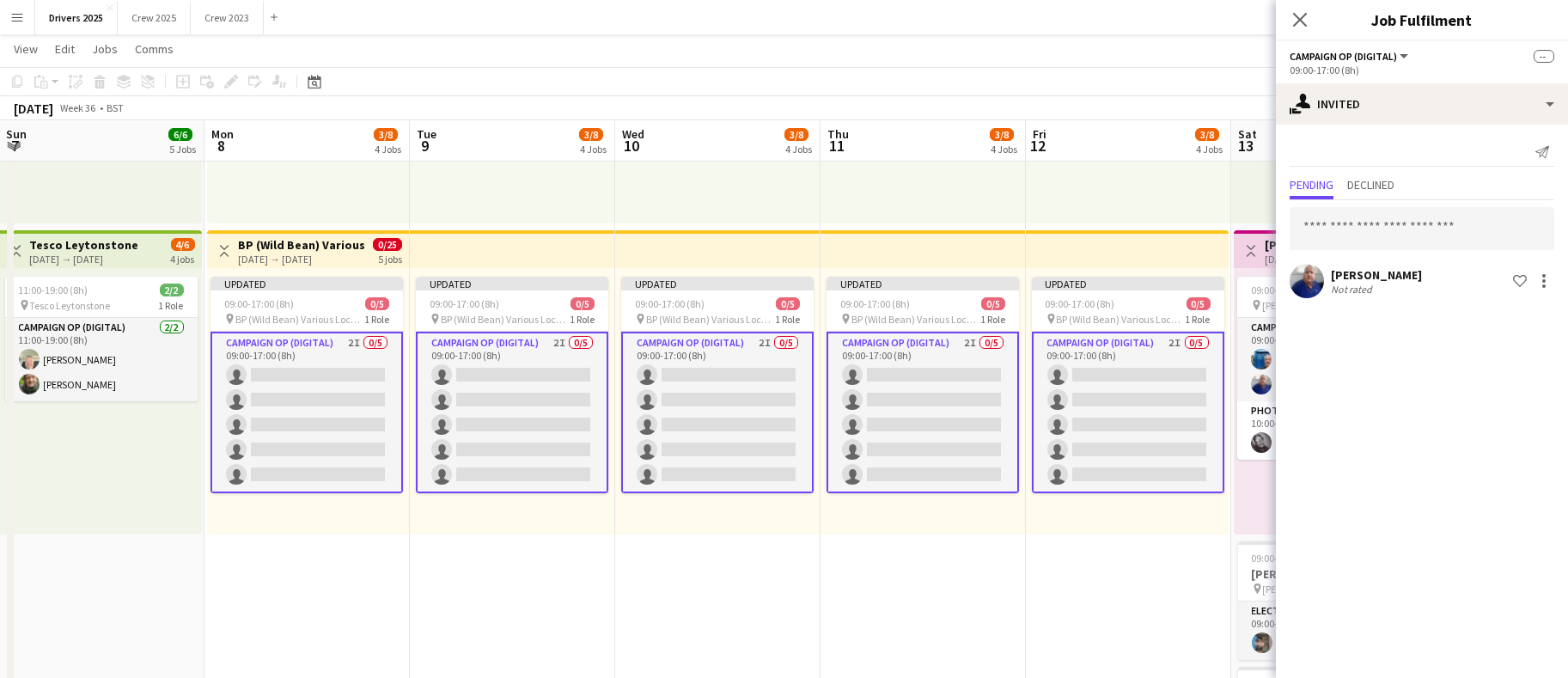
click at [303, 435] on app-card-role "Campaign Op (Digital) 2I 0/5 09:00-17:00 (8h) single-neutral-actions single-neu…" at bounding box center [307, 412] width 192 height 162
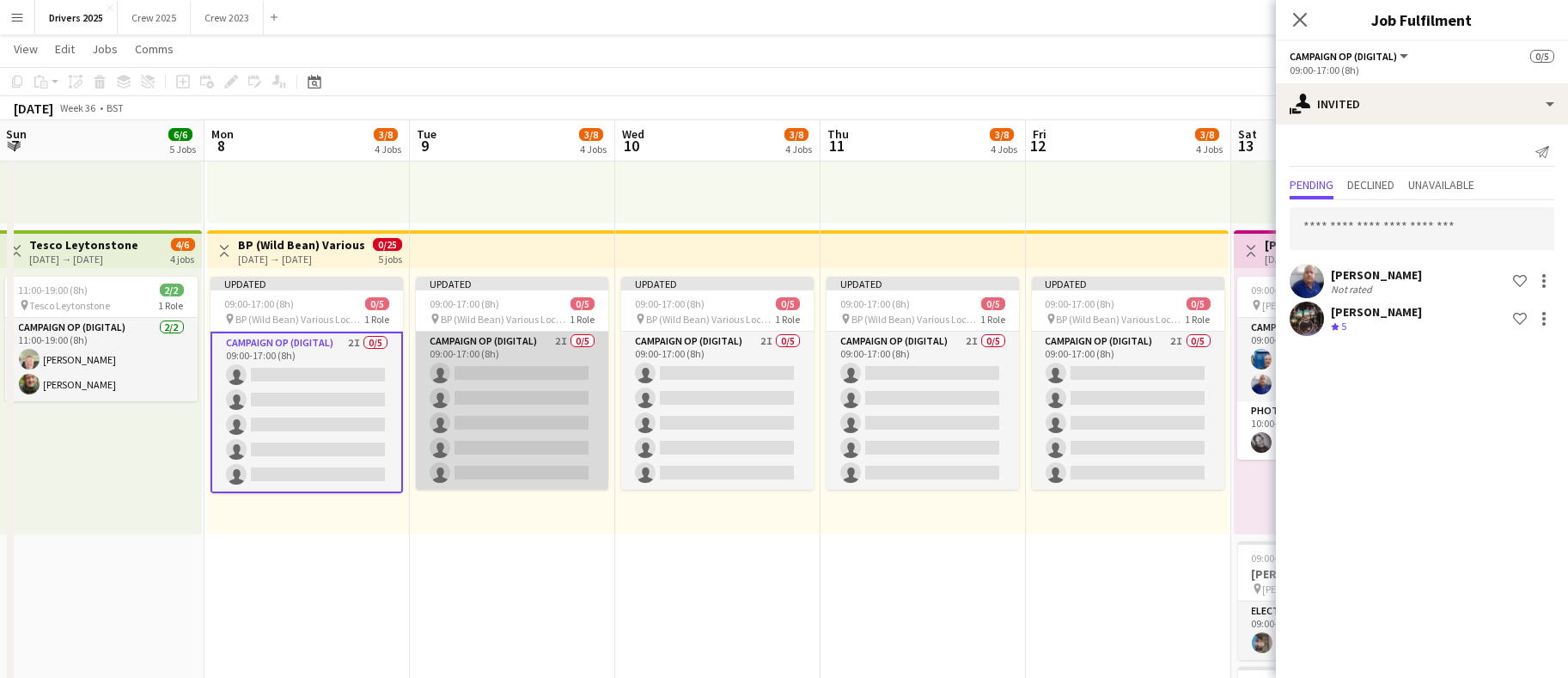
click at [538, 419] on app-card-role "Campaign Op (Digital) 2I 0/5 09:00-17:00 (8h) single-neutral-actions single-neu…" at bounding box center [512, 410] width 192 height 158
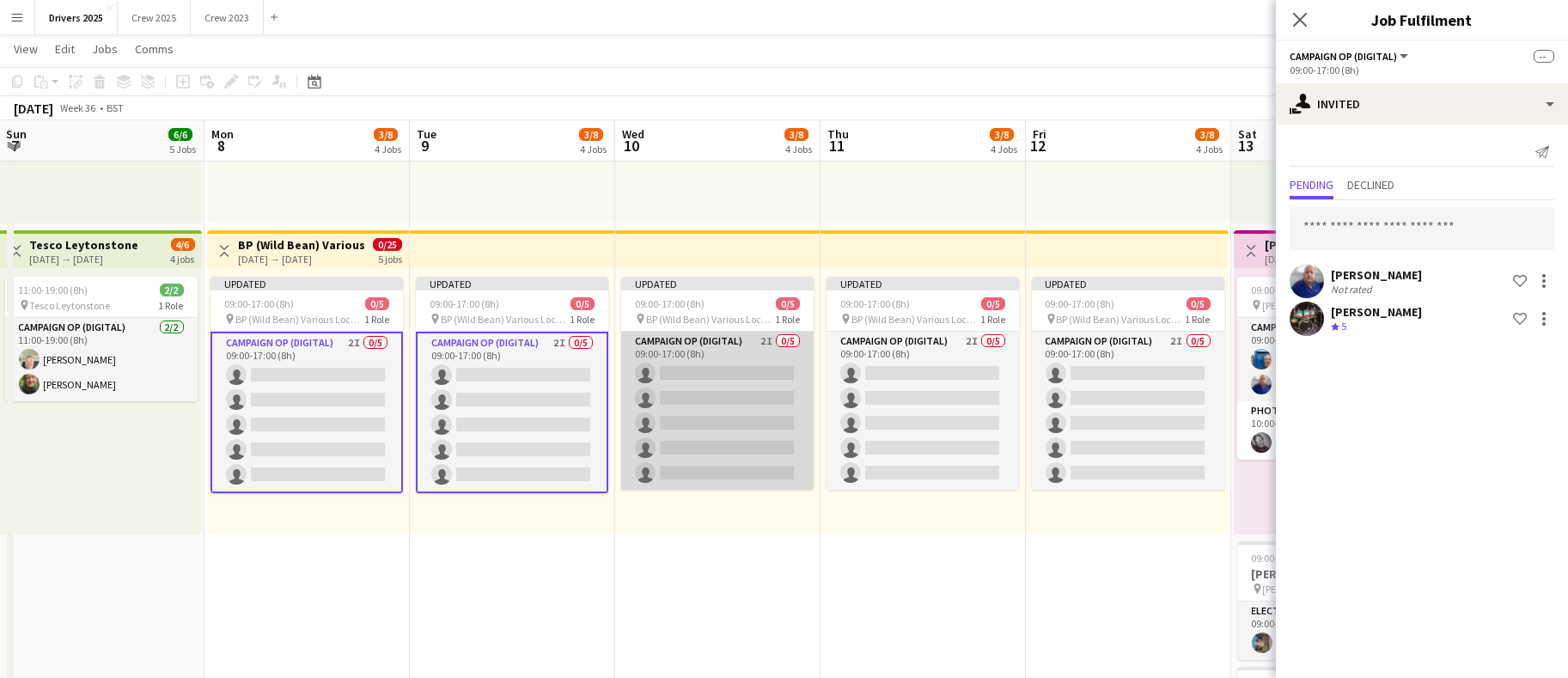
click at [667, 411] on app-card-role "Campaign Op (Digital) 2I 0/5 09:00-17:00 (8h) single-neutral-actions single-neu…" at bounding box center [717, 410] width 192 height 158
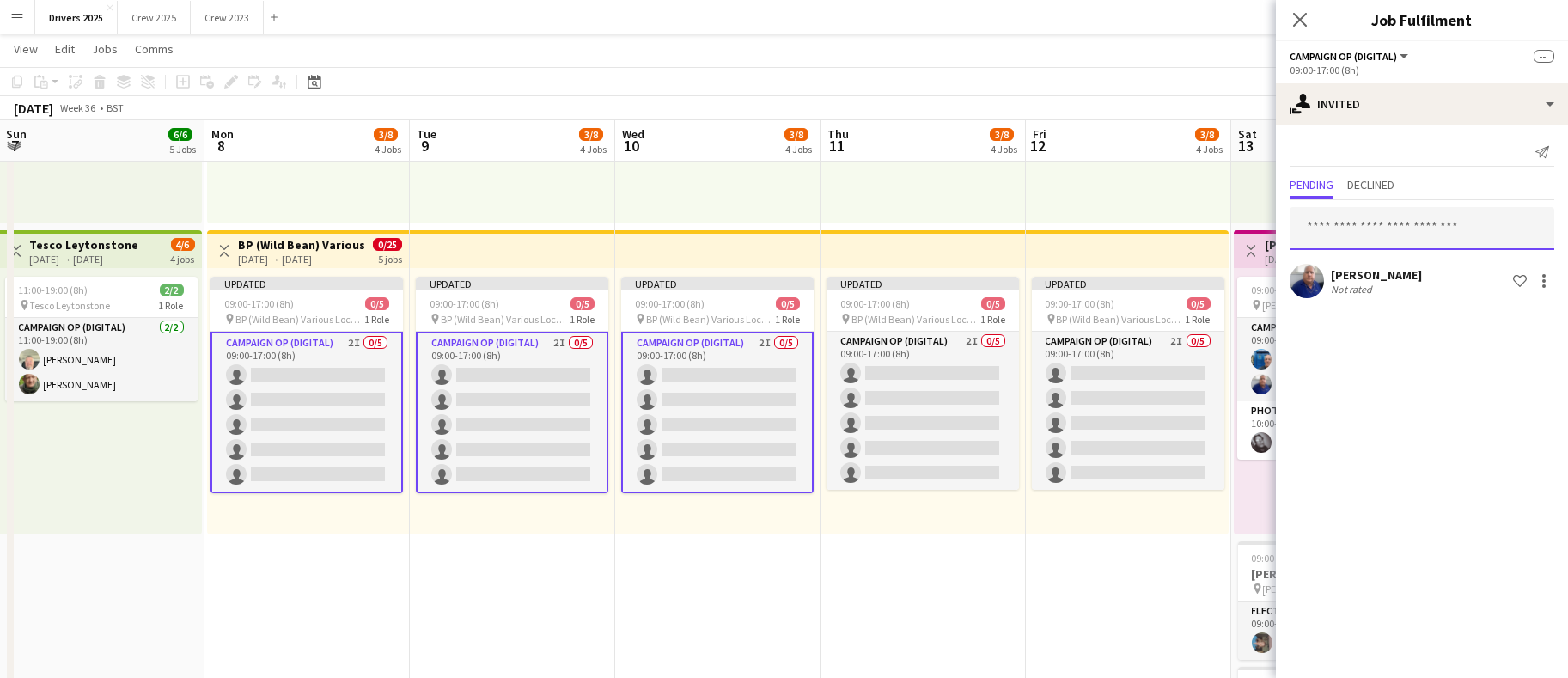
click at [1410, 234] on input "text" at bounding box center [1422, 228] width 264 height 43
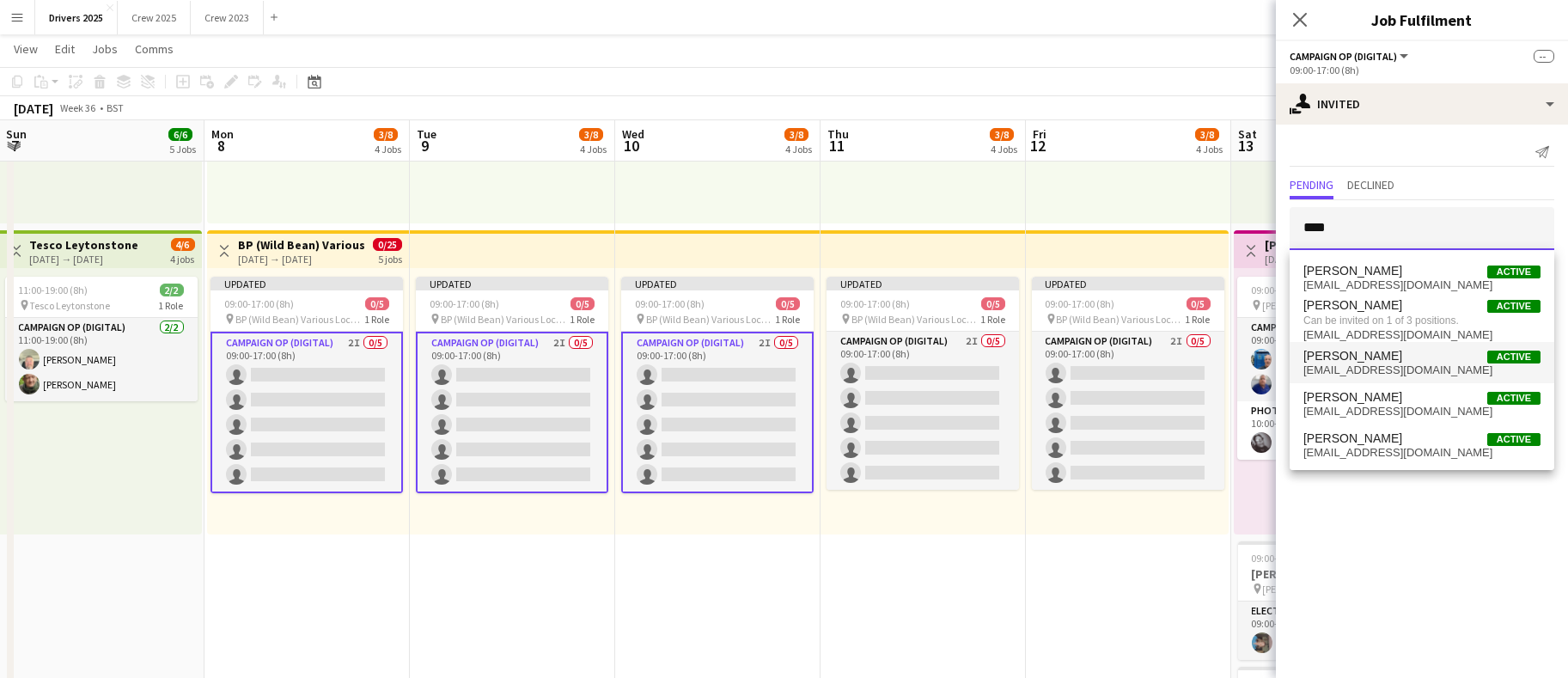
type input "****"
click at [1376, 359] on span "[PERSON_NAME] Active" at bounding box center [1422, 357] width 237 height 15
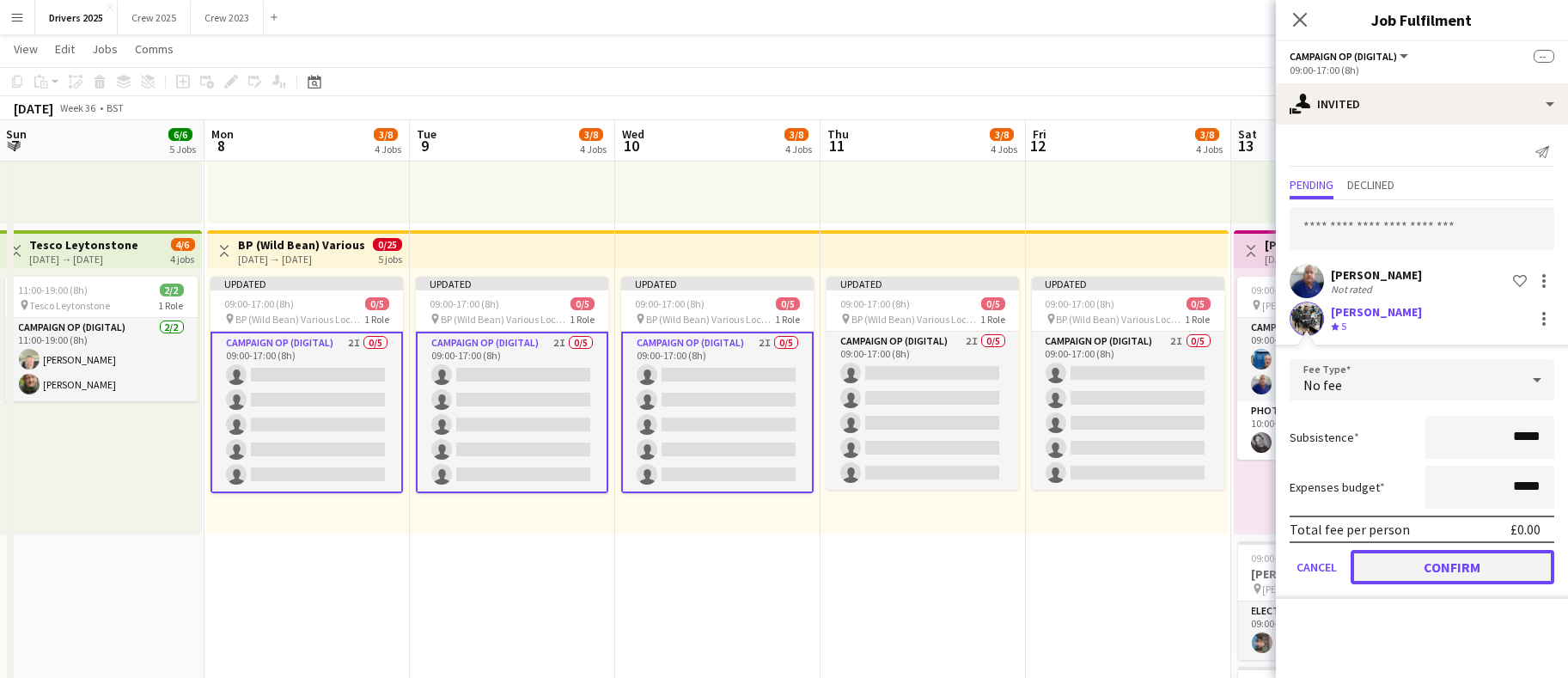
click at [1432, 569] on button "Confirm" at bounding box center [1453, 566] width 203 height 34
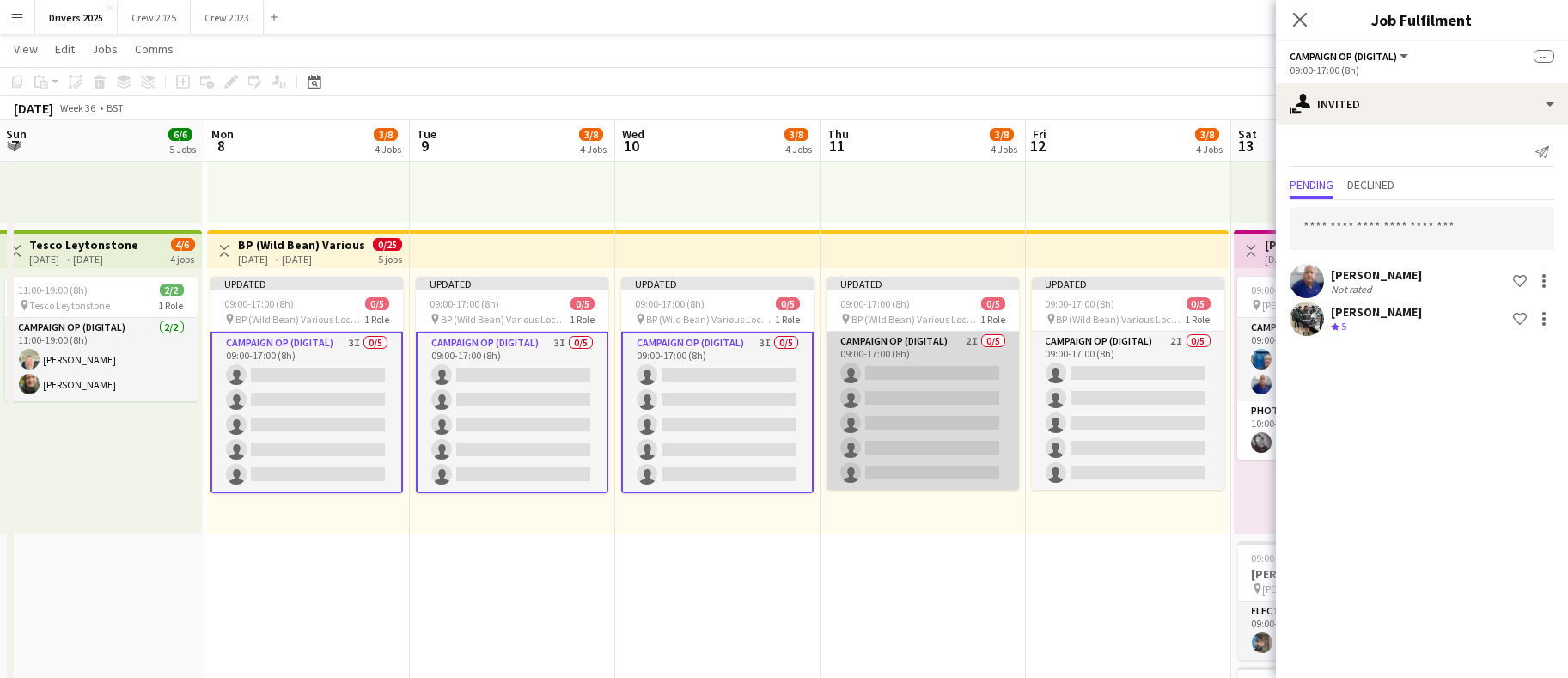
click at [950, 406] on app-card-role "Campaign Op (Digital) 2I 0/5 09:00-17:00 (8h) single-neutral-actions single-neu…" at bounding box center [923, 410] width 192 height 158
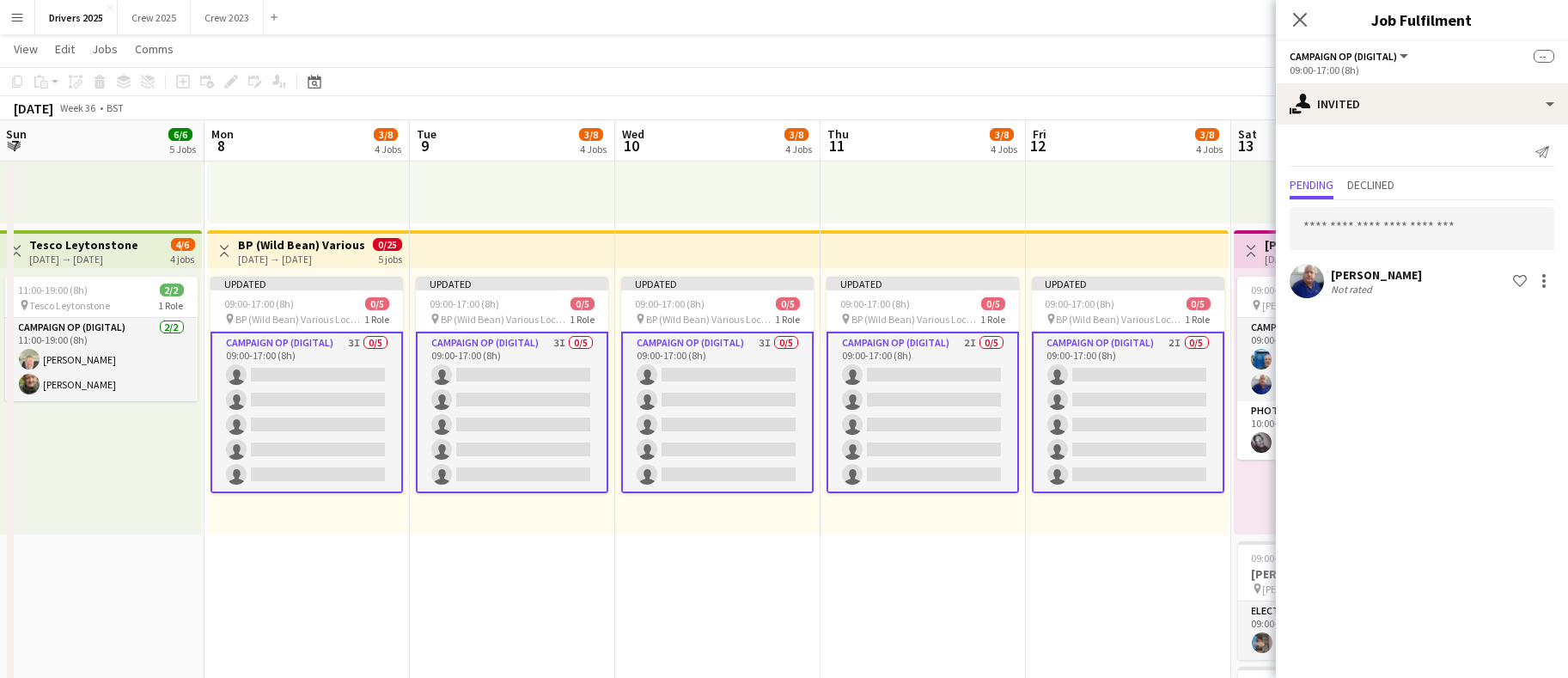
click at [935, 411] on app-card-role "Campaign Op (Digital) 2I 0/5 09:00-17:00 (8h) single-neutral-actions single-neu…" at bounding box center [923, 412] width 192 height 162
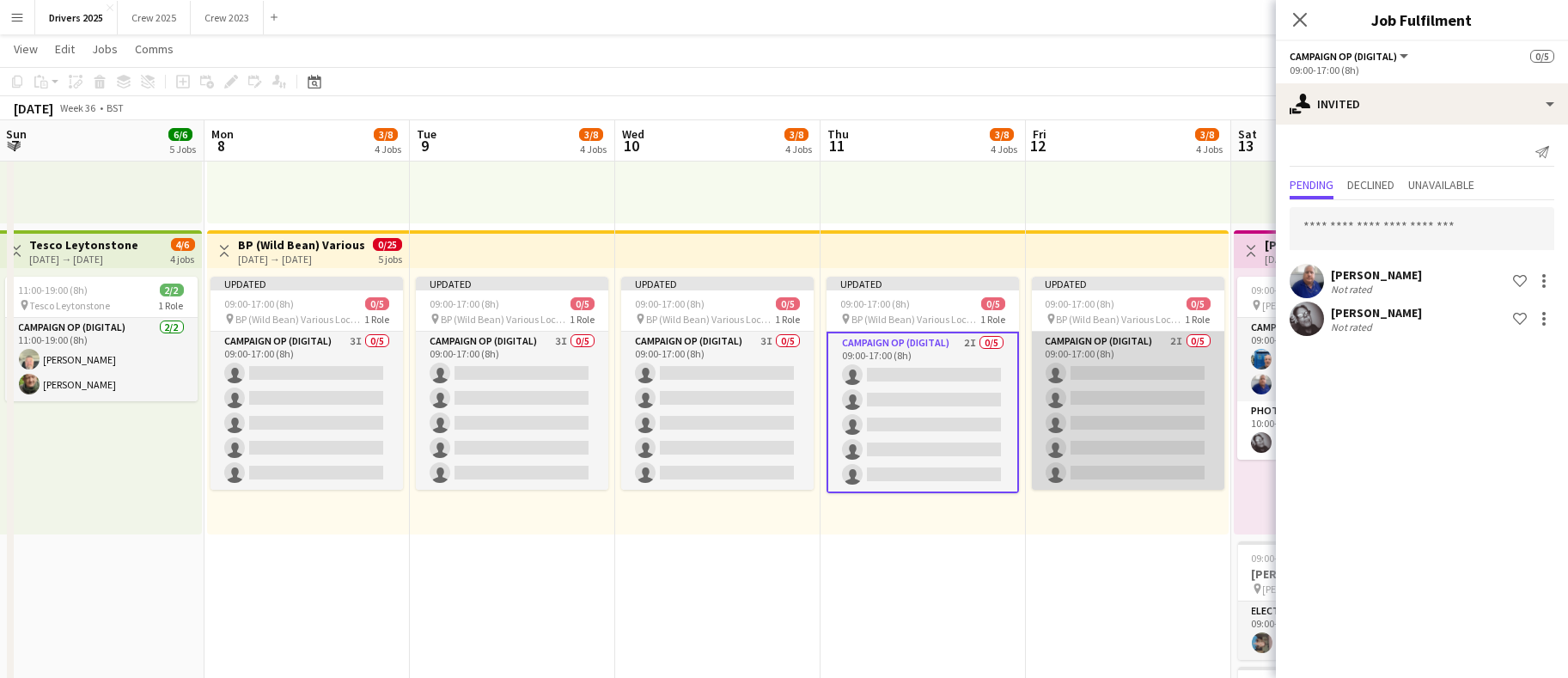
click at [1126, 405] on app-card-role "Campaign Op (Digital) 2I 0/5 09:00-17:00 (8h) single-neutral-actions single-neu…" at bounding box center [1128, 410] width 192 height 158
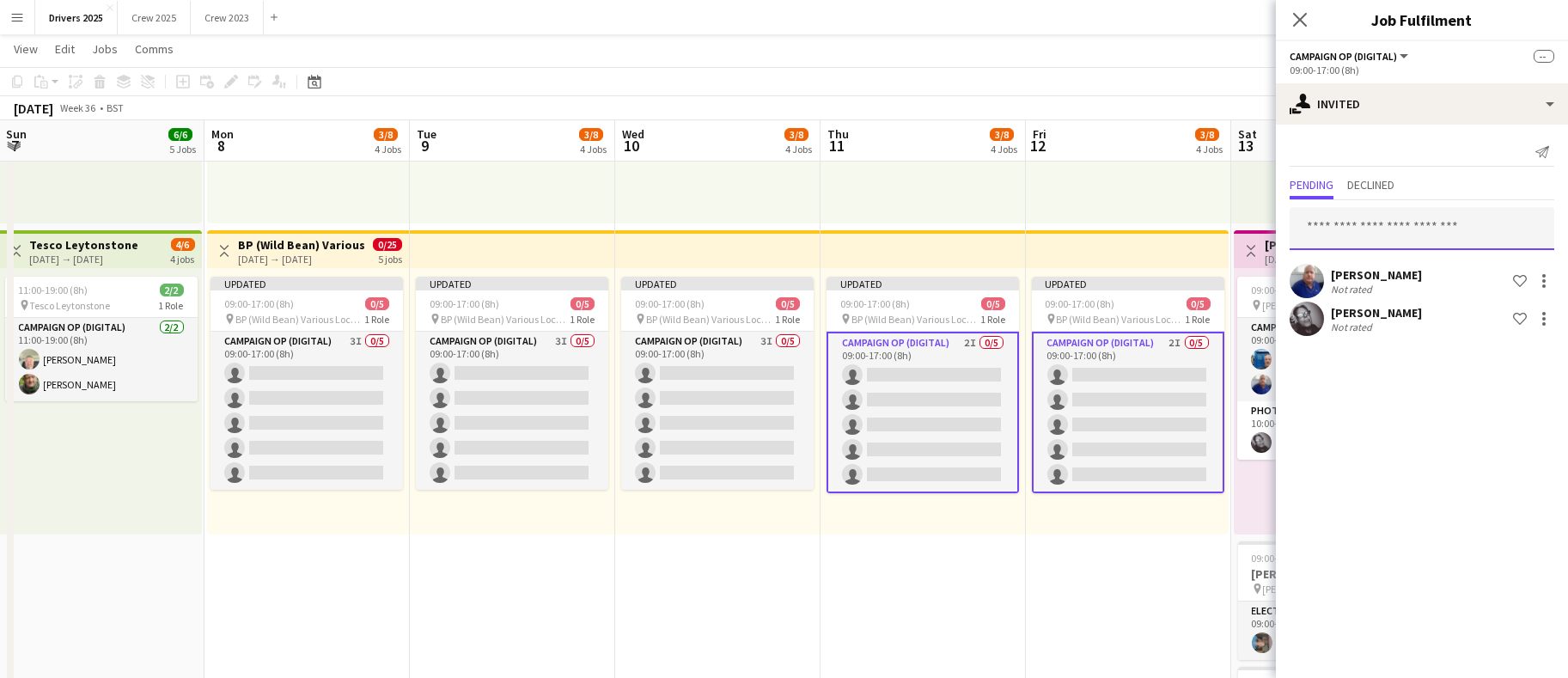
click at [1421, 228] on input "text" at bounding box center [1422, 228] width 264 height 43
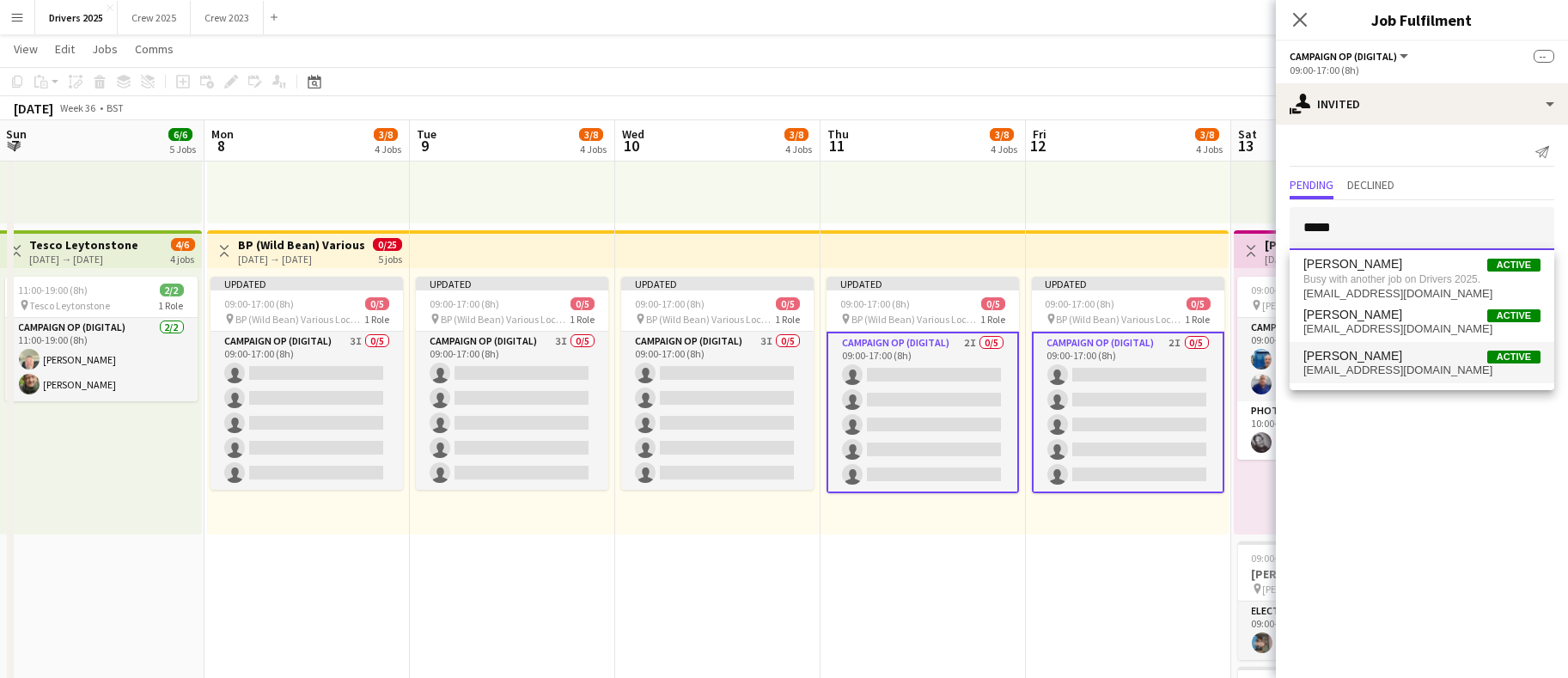
type input "*****"
click at [1399, 350] on span "[PERSON_NAME] Active" at bounding box center [1422, 357] width 237 height 15
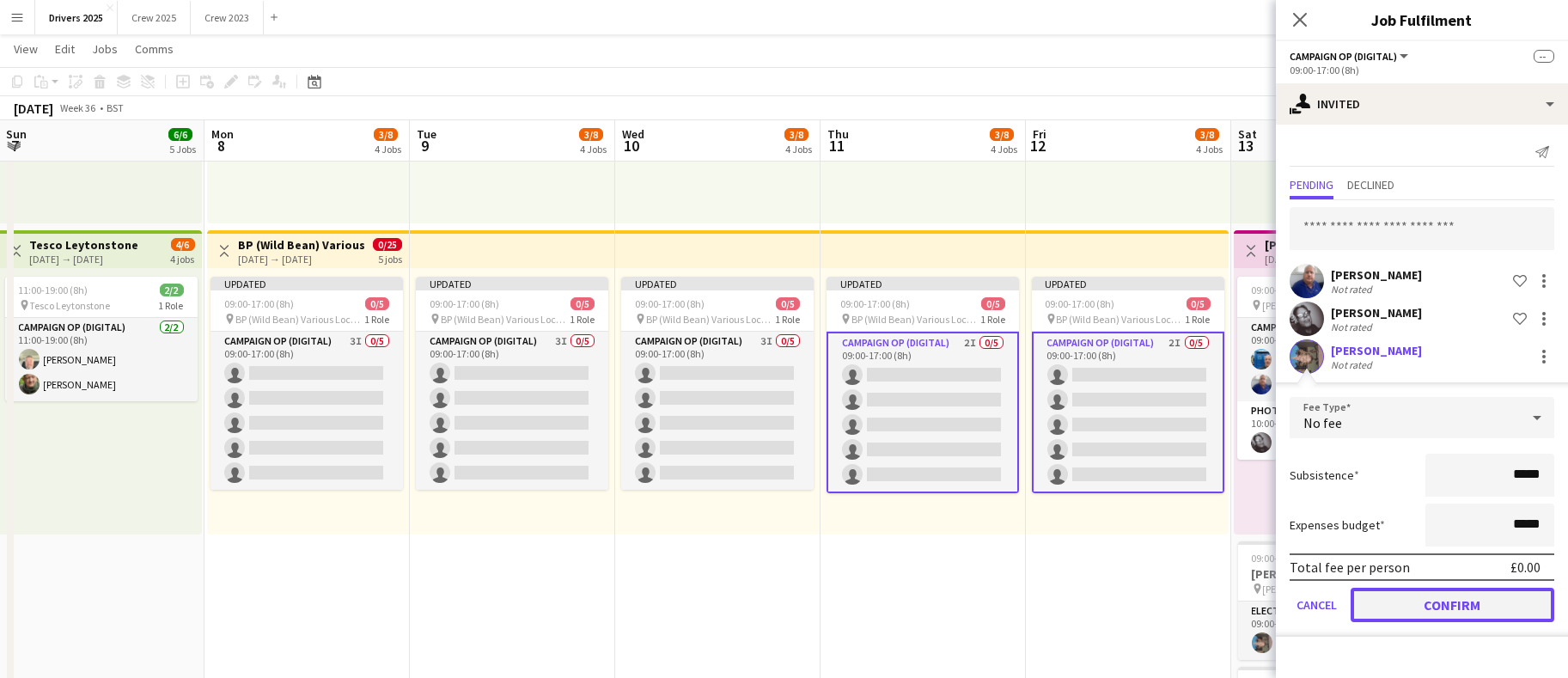
click at [1437, 604] on button "Confirm" at bounding box center [1453, 604] width 203 height 34
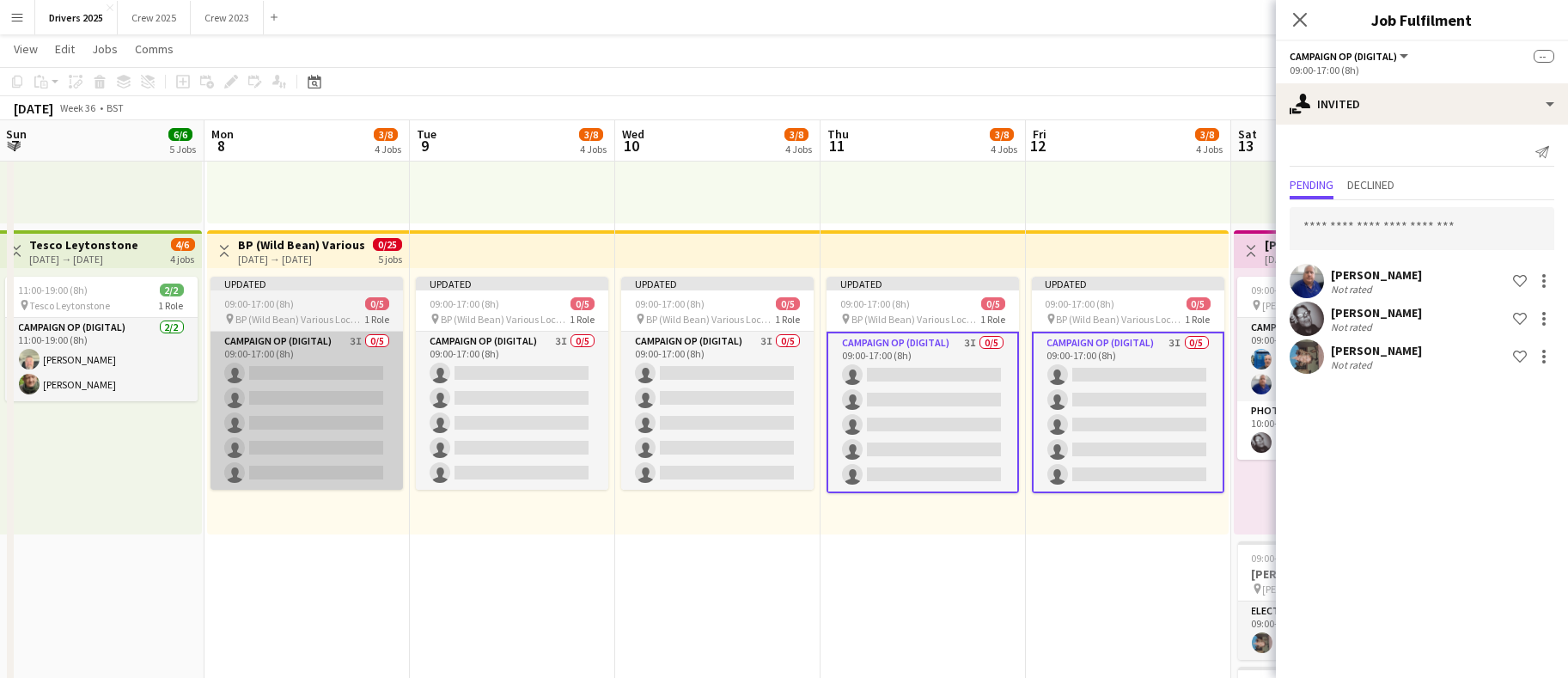
click at [321, 431] on app-card-role "Campaign Op (Digital) 3I 0/5 09:00-17:00 (8h) single-neutral-actions single-neu…" at bounding box center [307, 410] width 192 height 158
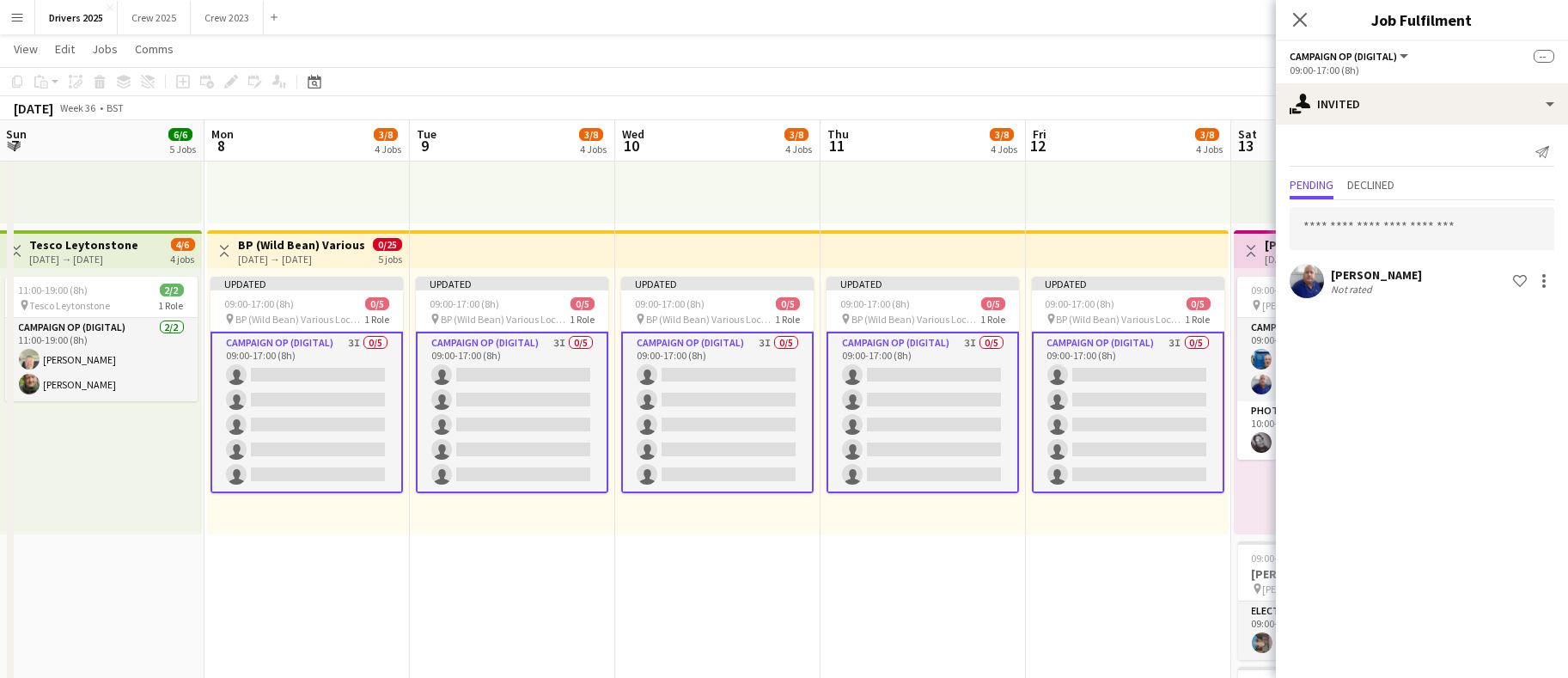
click at [321, 431] on app-card-role "Campaign Op (Digital) 3I 0/5 09:00-17:00 (8h) single-neutral-actions single-neu…" at bounding box center [307, 412] width 192 height 162
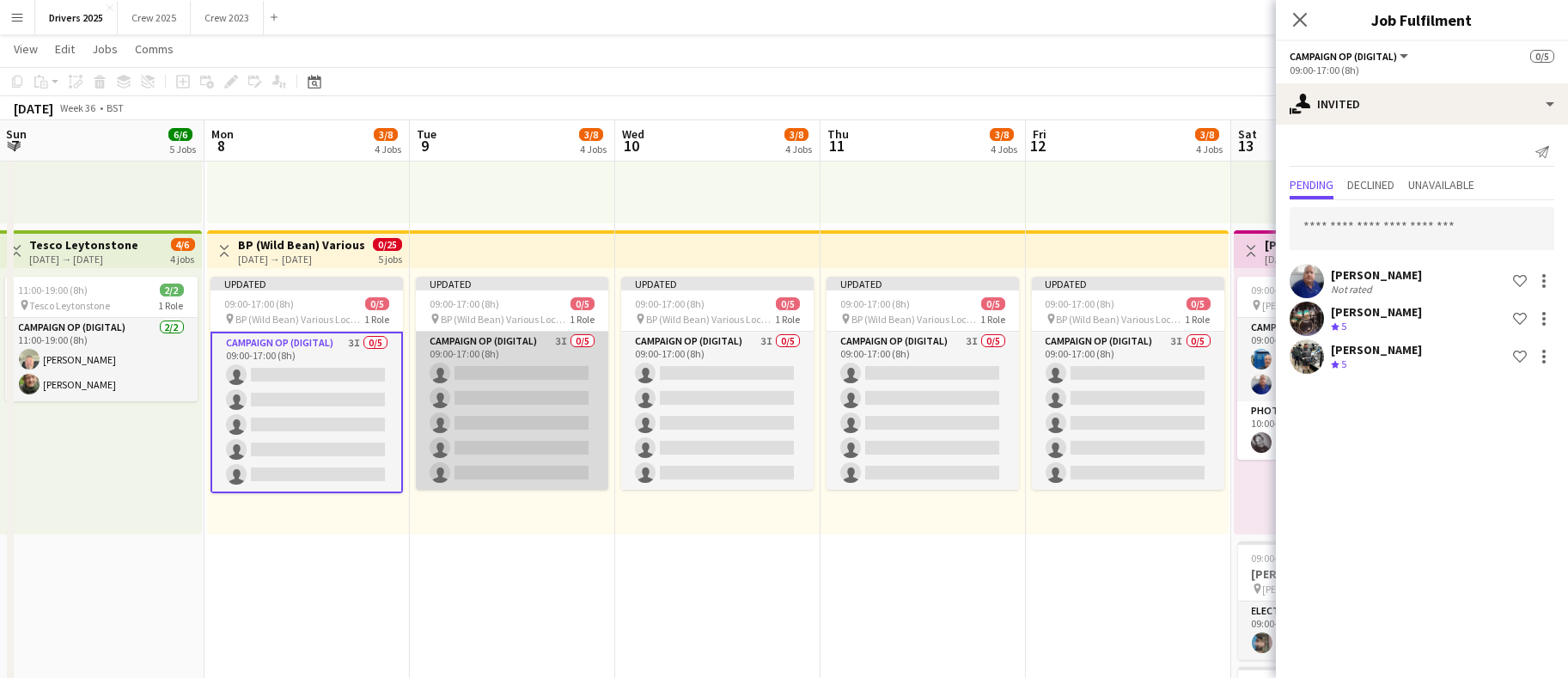
click at [489, 424] on app-card-role "Campaign Op (Digital) 3I 0/5 09:00-17:00 (8h) single-neutral-actions single-neu…" at bounding box center [512, 410] width 192 height 158
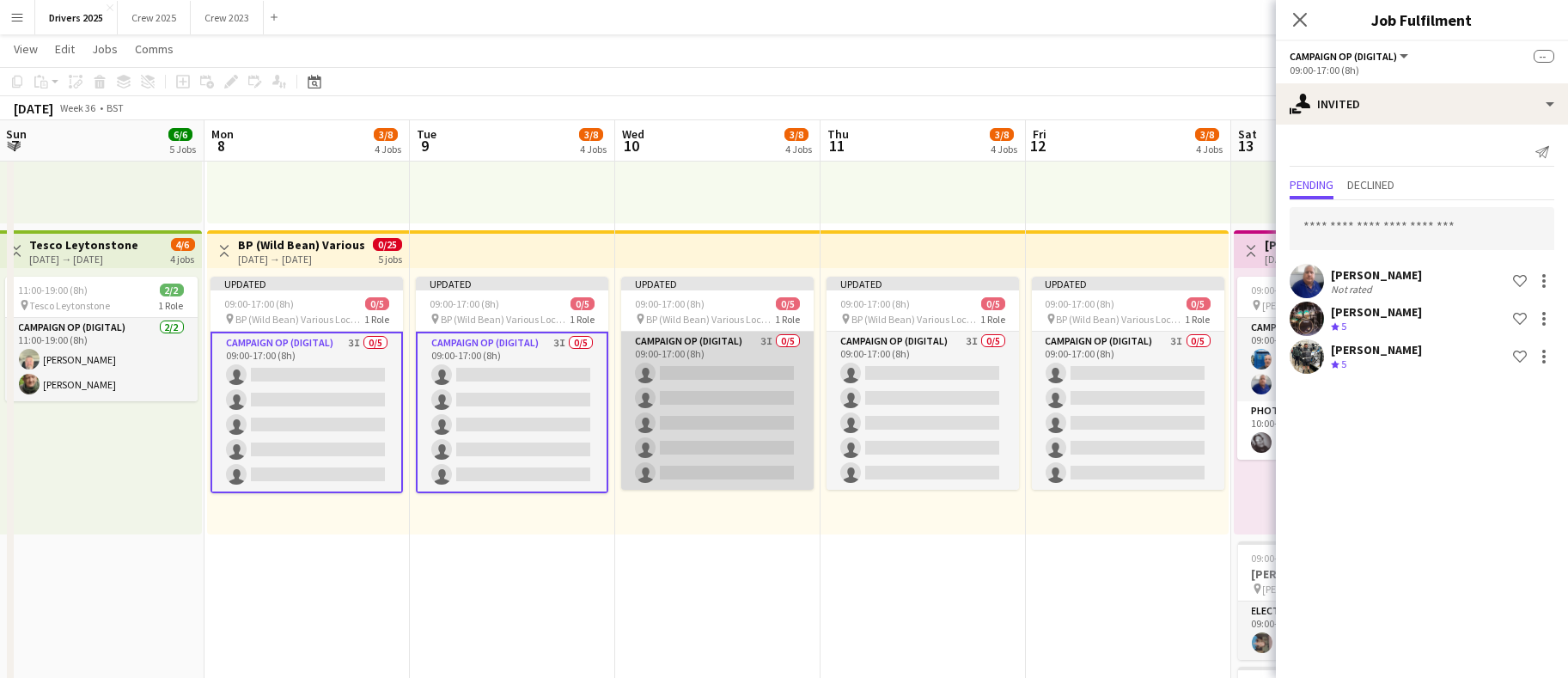
drag, startPoint x: 664, startPoint y: 413, endPoint x: 748, endPoint y: 389, distance: 87.4
click at [665, 412] on app-card-role "Campaign Op (Digital) 3I 0/5 09:00-17:00 (8h) single-neutral-actions single-neu…" at bounding box center [717, 410] width 192 height 158
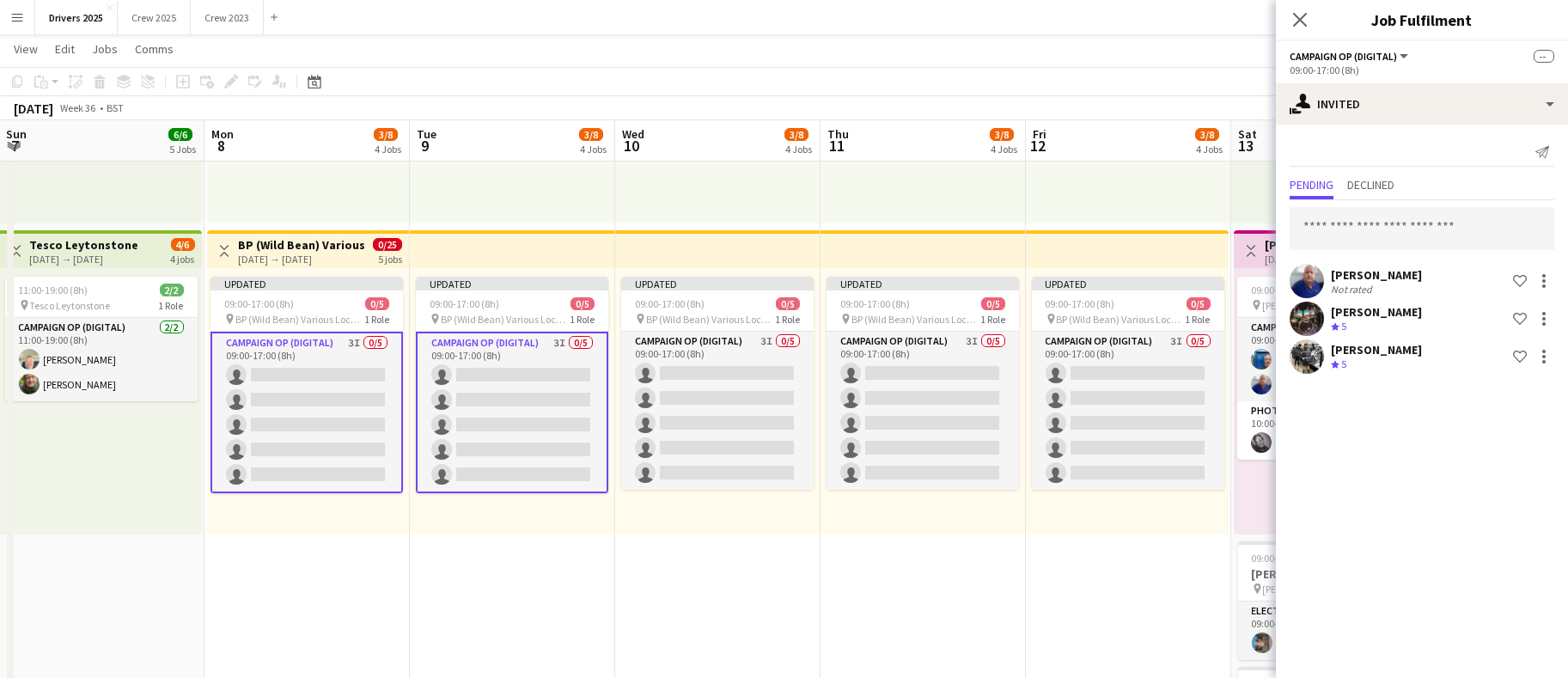
scroll to position [0, 411]
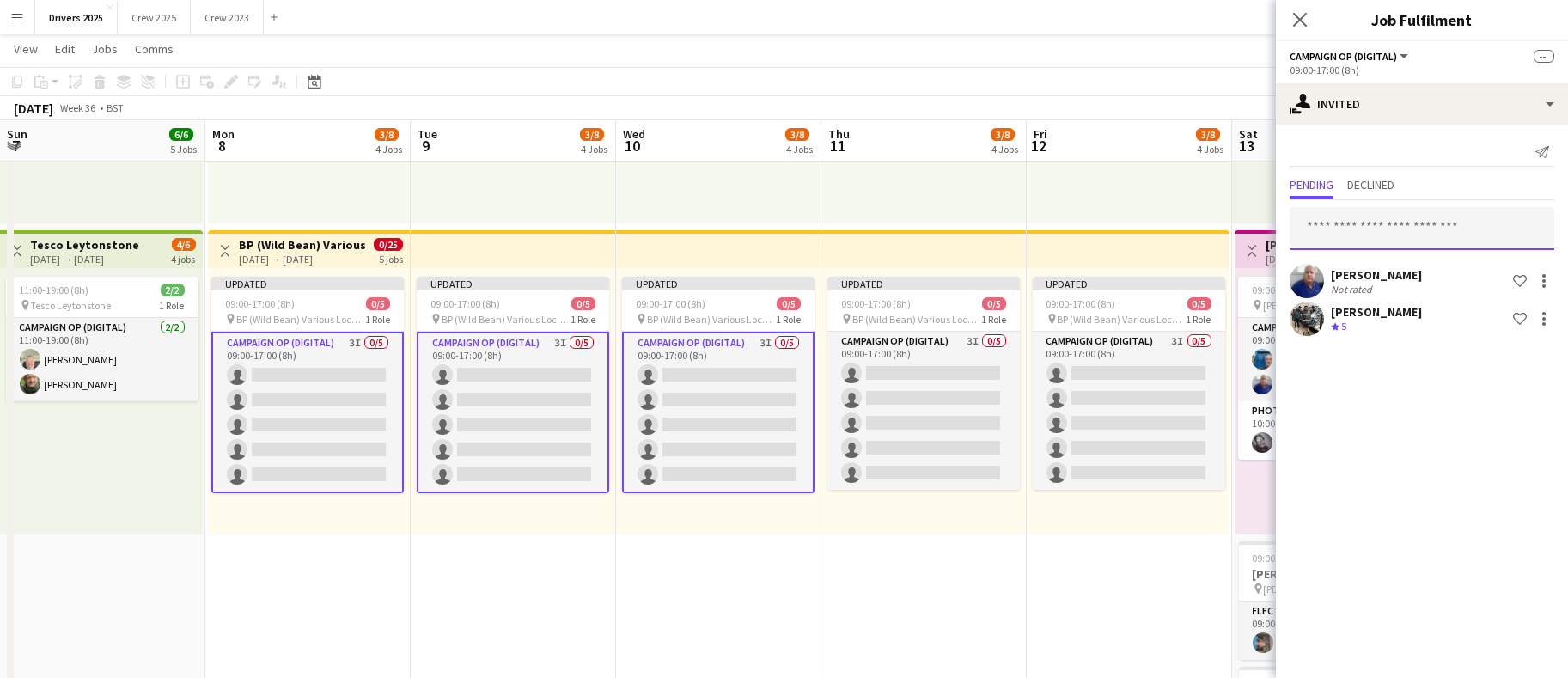
click at [1422, 224] on input "text" at bounding box center [1422, 228] width 264 height 43
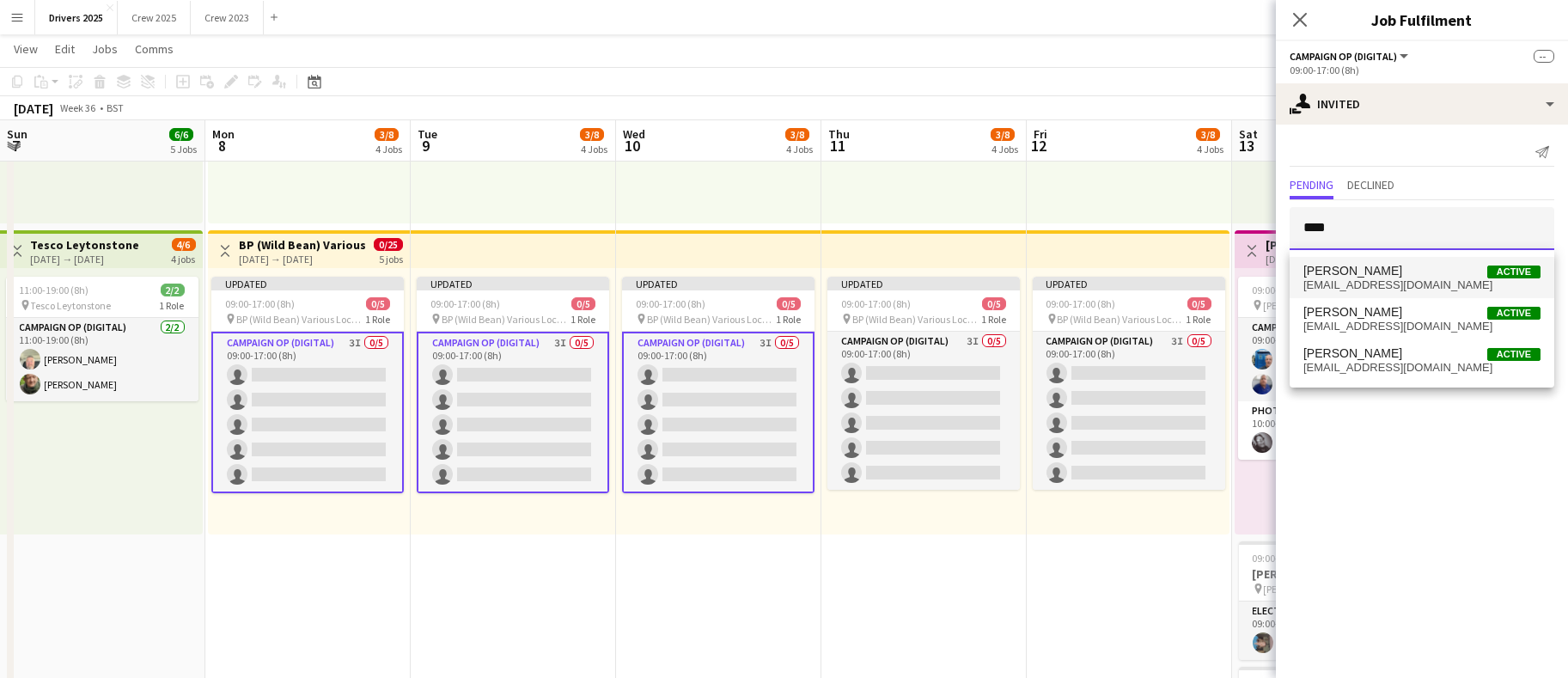
type input "****"
click at [1389, 268] on span "[PERSON_NAME] Active" at bounding box center [1422, 272] width 237 height 15
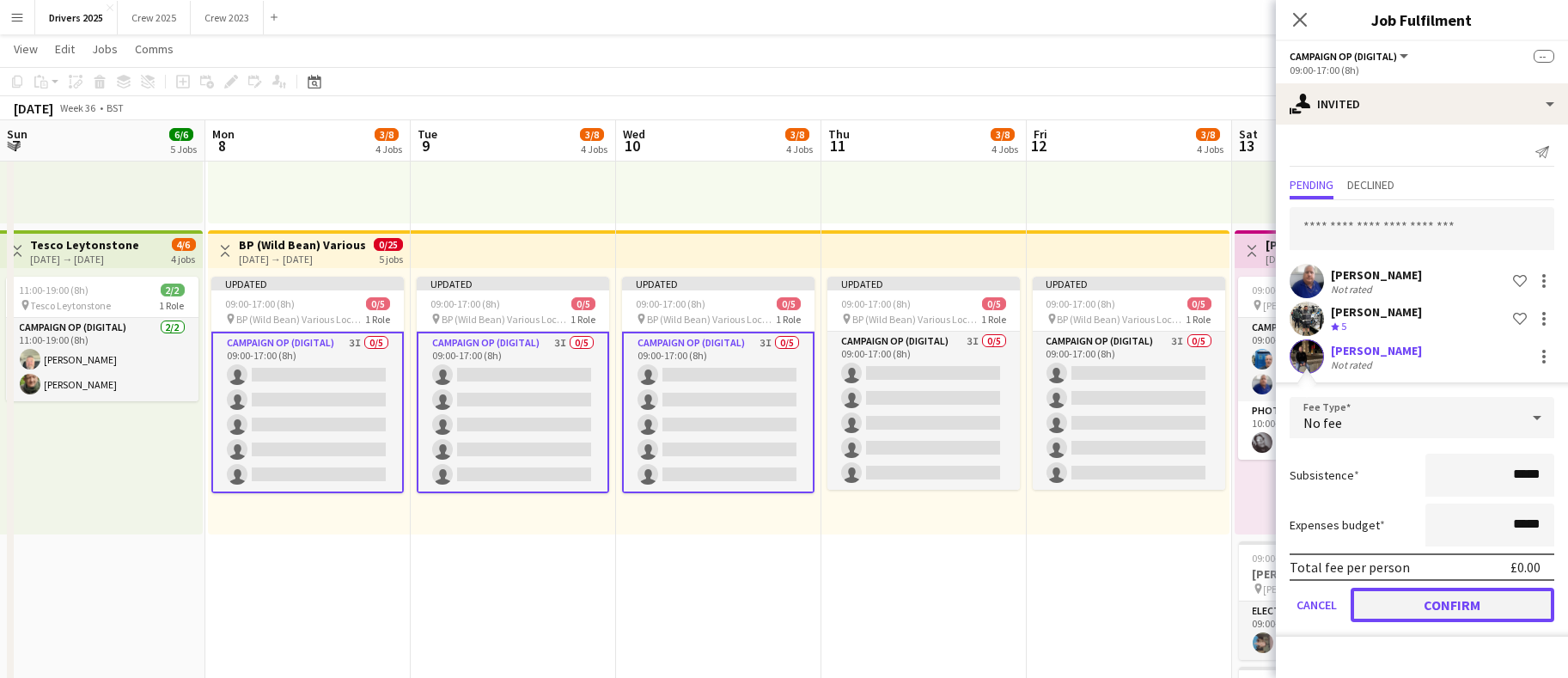
click at [1433, 606] on button "Confirm" at bounding box center [1453, 604] width 203 height 34
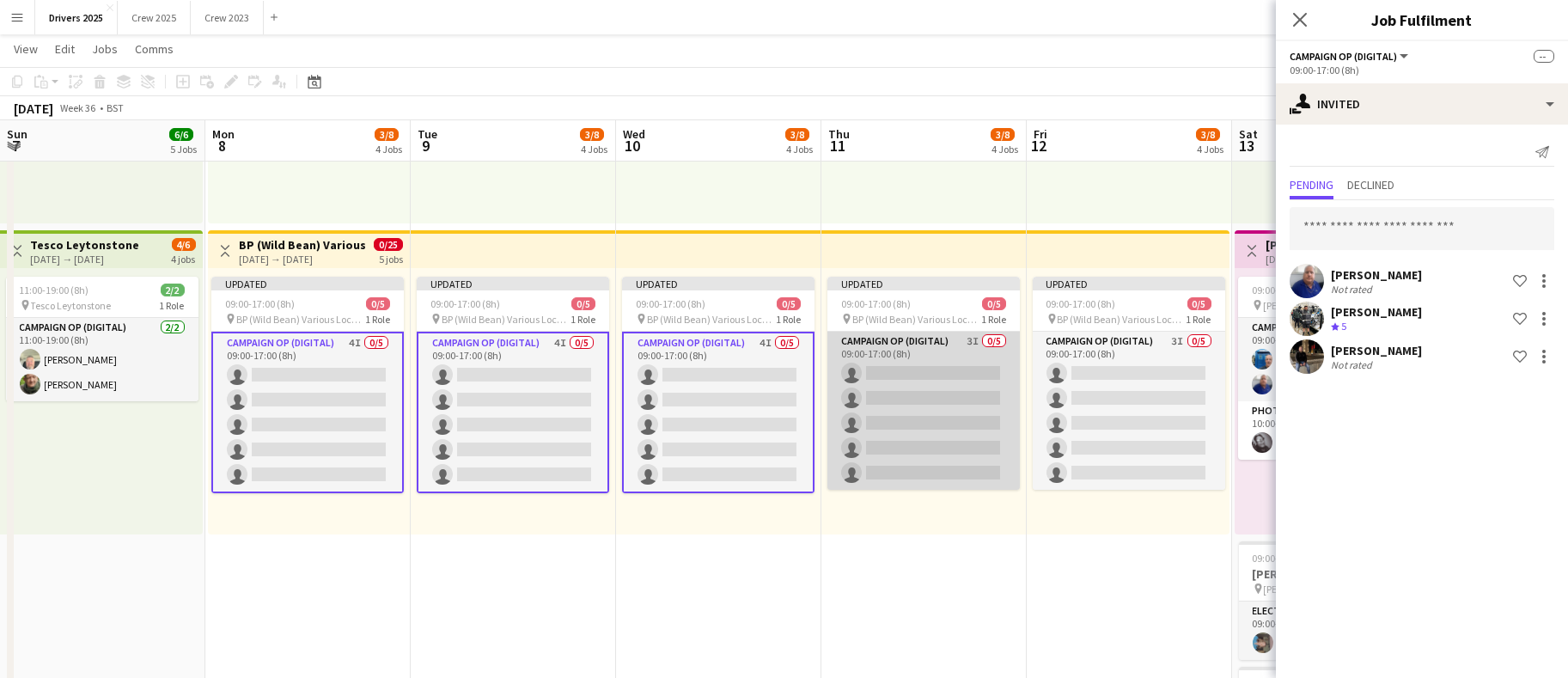
click at [950, 433] on app-card-role "Campaign Op (Digital) 3I 0/5 09:00-17:00 (8h) single-neutral-actions single-neu…" at bounding box center [924, 410] width 192 height 158
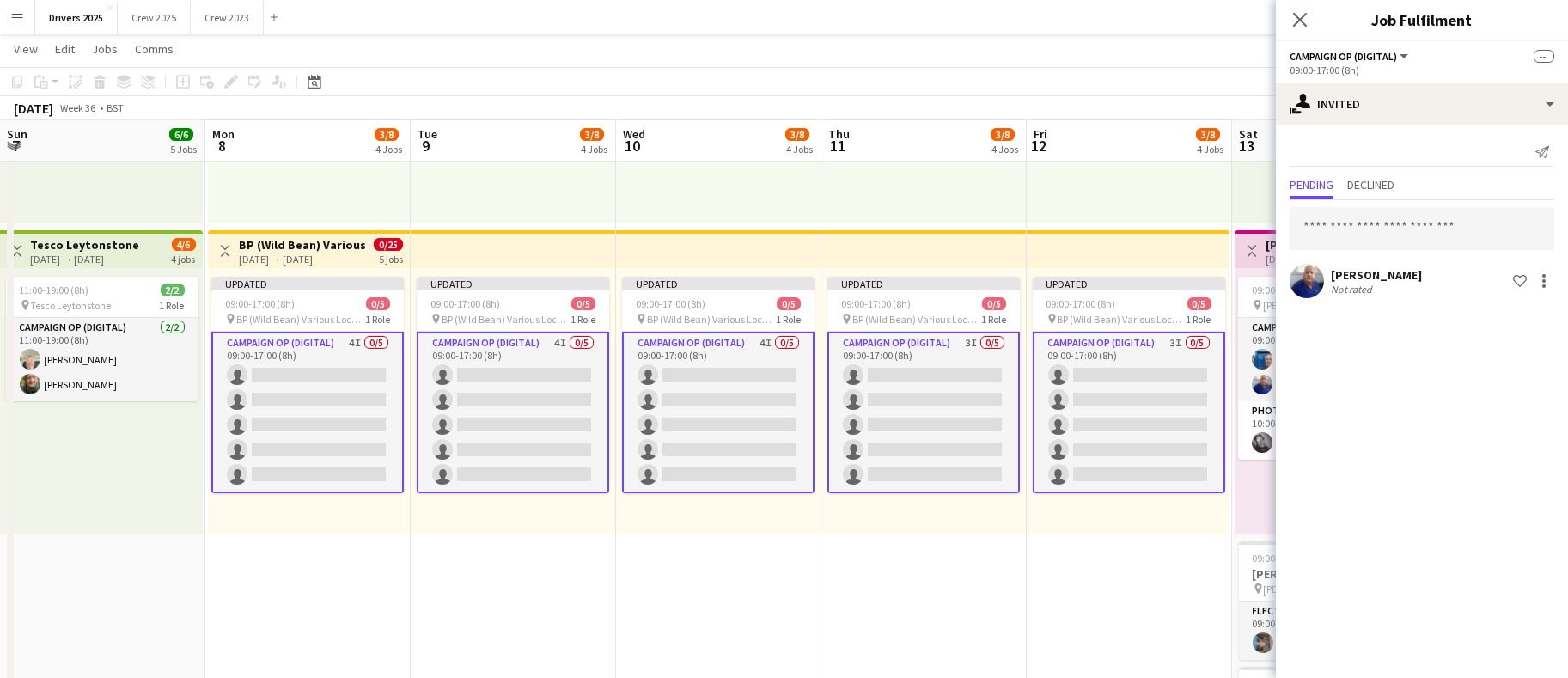
click at [1146, 417] on app-card-role "Campaign Op (Digital) 3I 0/5 09:00-17:00 (8h) single-neutral-actions single-neu…" at bounding box center [1129, 412] width 192 height 162
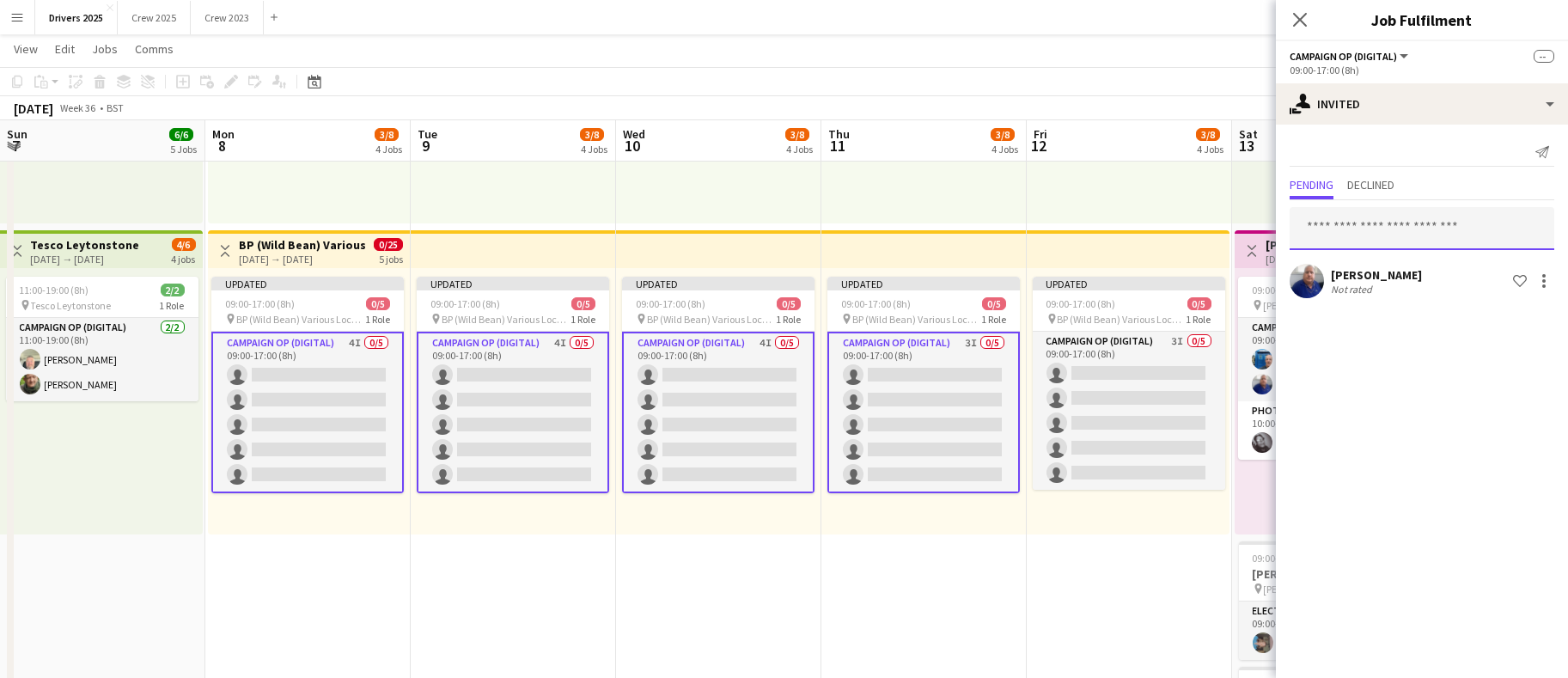
click at [1426, 214] on input "text" at bounding box center [1422, 228] width 264 height 43
click at [1394, 237] on input "text" at bounding box center [1422, 228] width 264 height 43
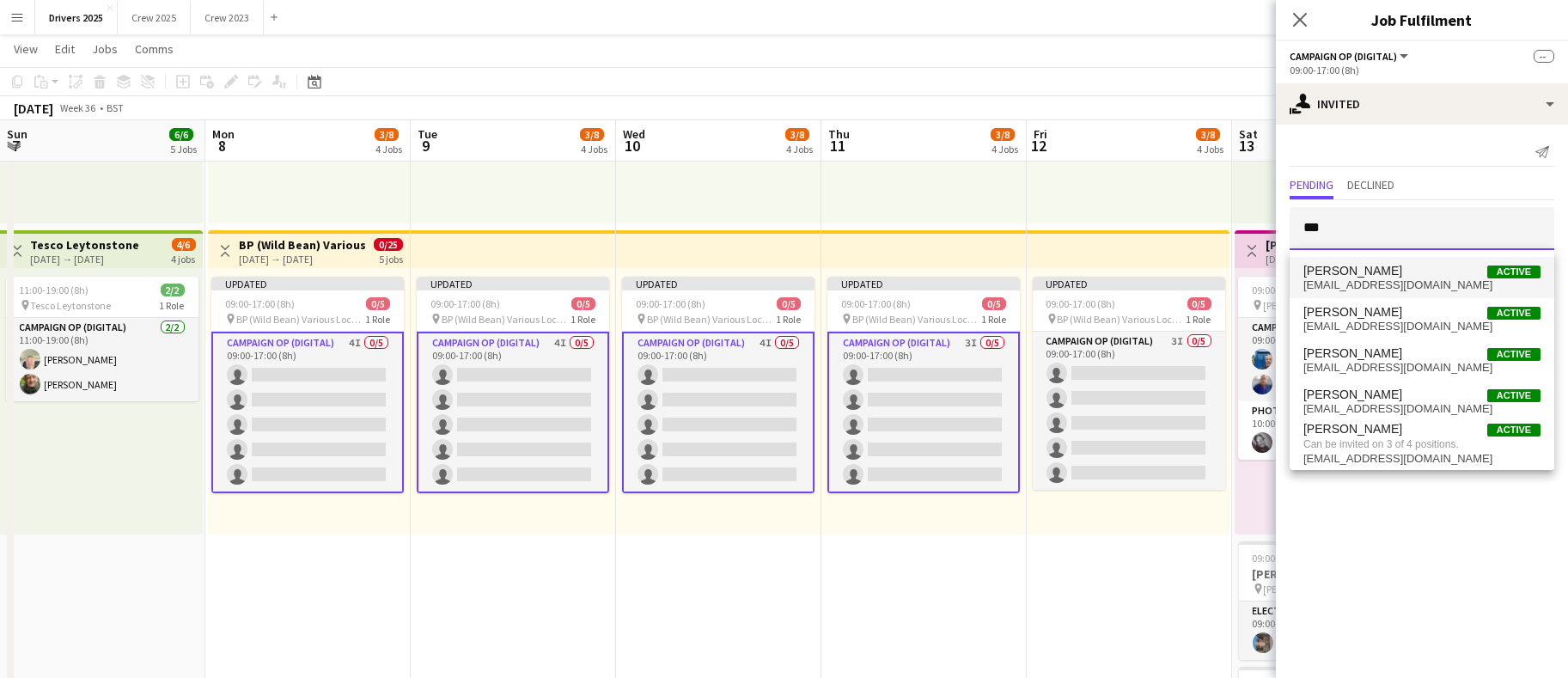
type input "***"
click at [1383, 287] on span "[EMAIL_ADDRESS][DOMAIN_NAME]" at bounding box center [1422, 285] width 237 height 14
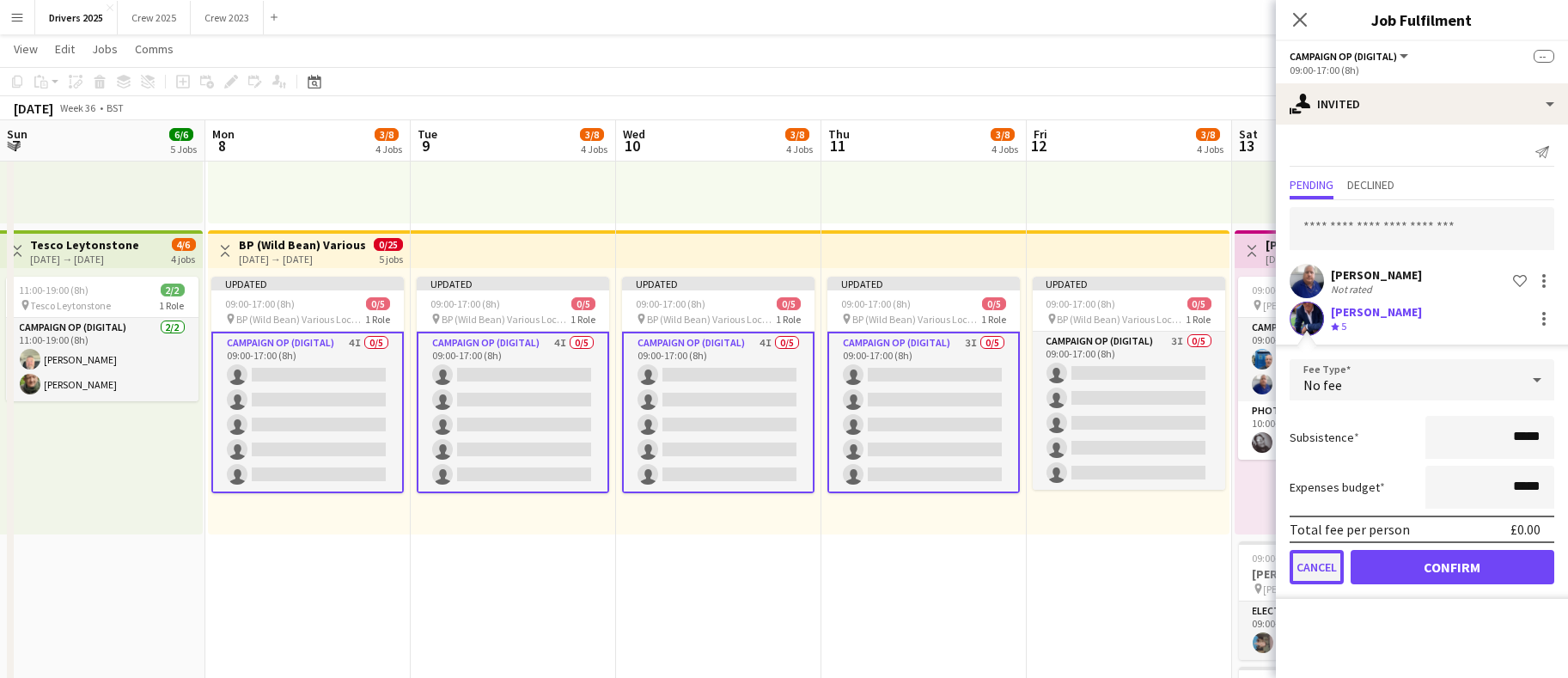
click at [1310, 565] on button "Cancel" at bounding box center [1317, 566] width 55 height 34
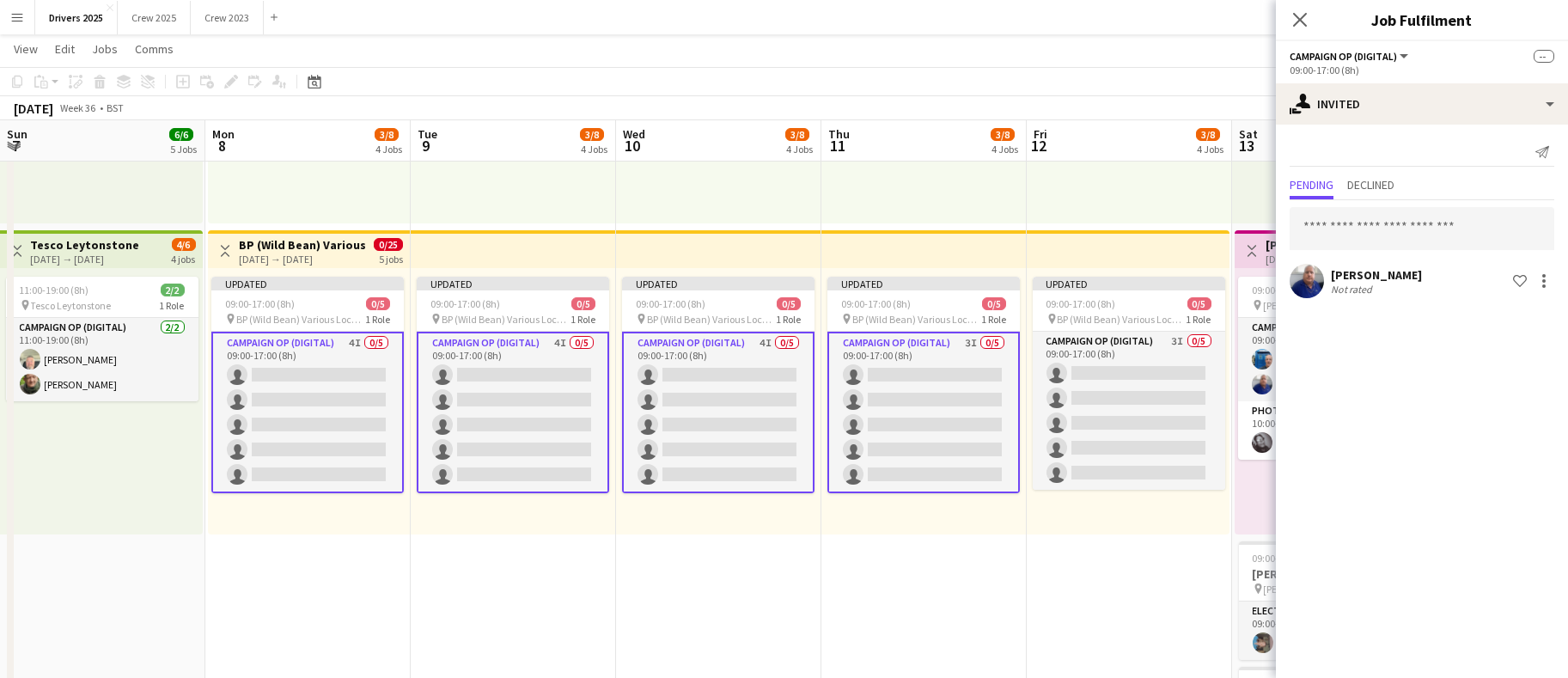
click at [966, 393] on app-card-role "Campaign Op (Digital) 3I 0/5 09:00-17:00 (8h) single-neutral-actions single-neu…" at bounding box center [924, 412] width 192 height 162
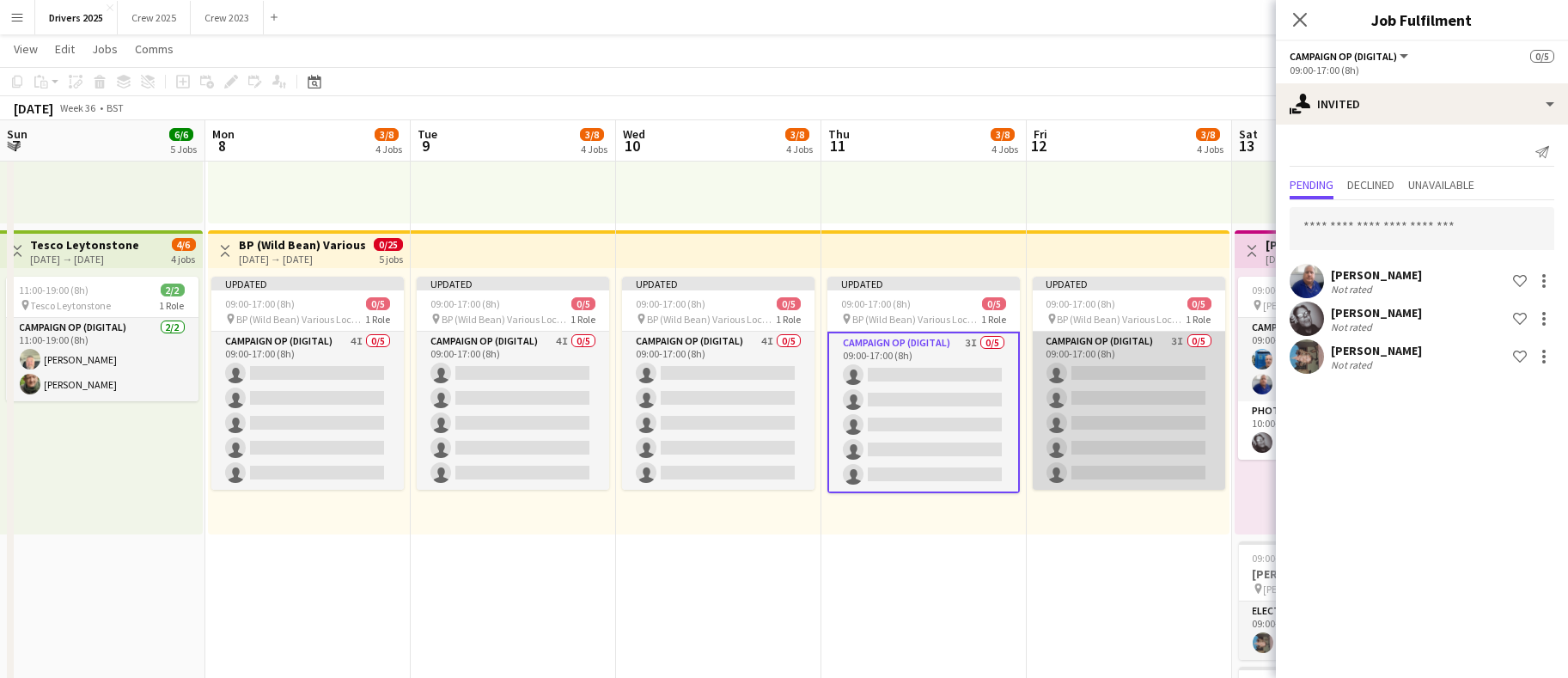
click at [1083, 393] on app-card-role "Campaign Op (Digital) 3I 0/5 09:00-17:00 (8h) single-neutral-actions single-neu…" at bounding box center [1129, 410] width 192 height 158
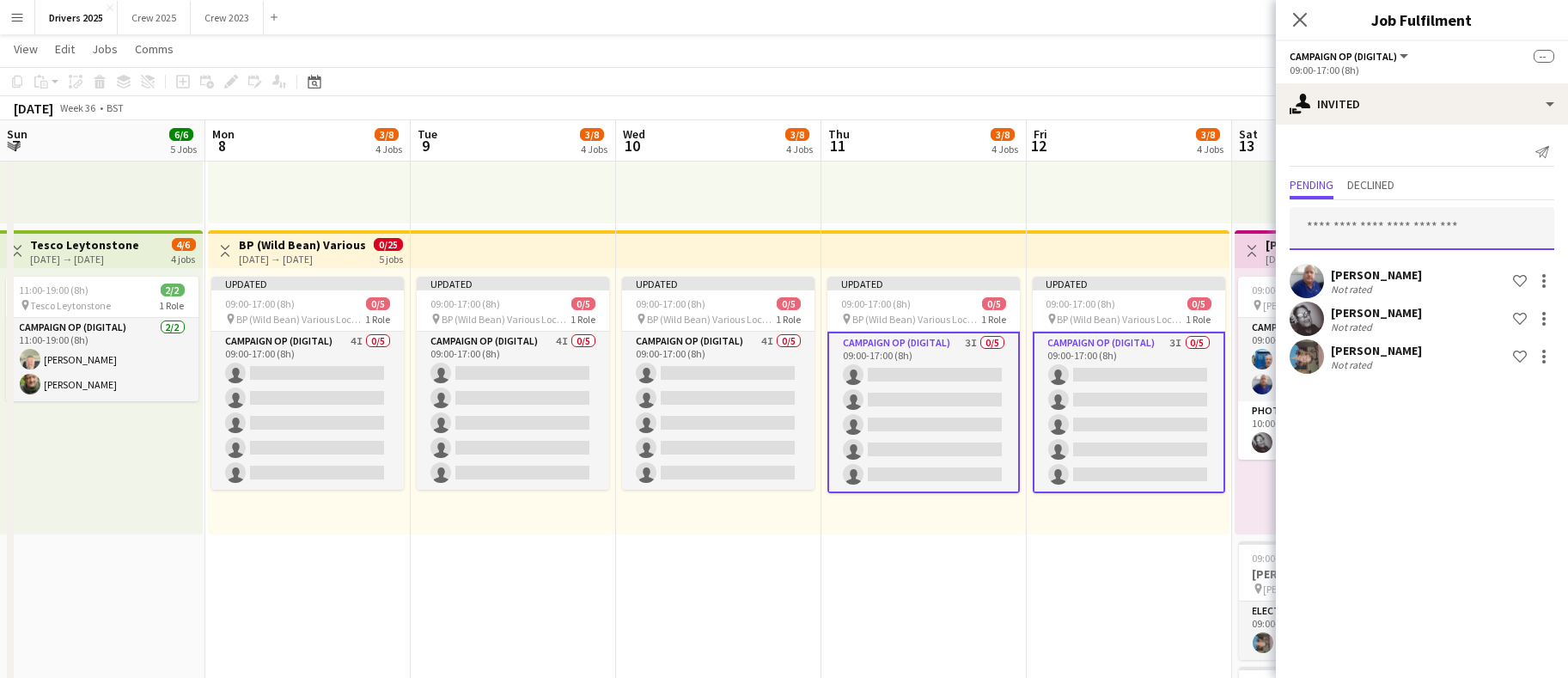
click at [1359, 247] on input "text" at bounding box center [1422, 228] width 264 height 43
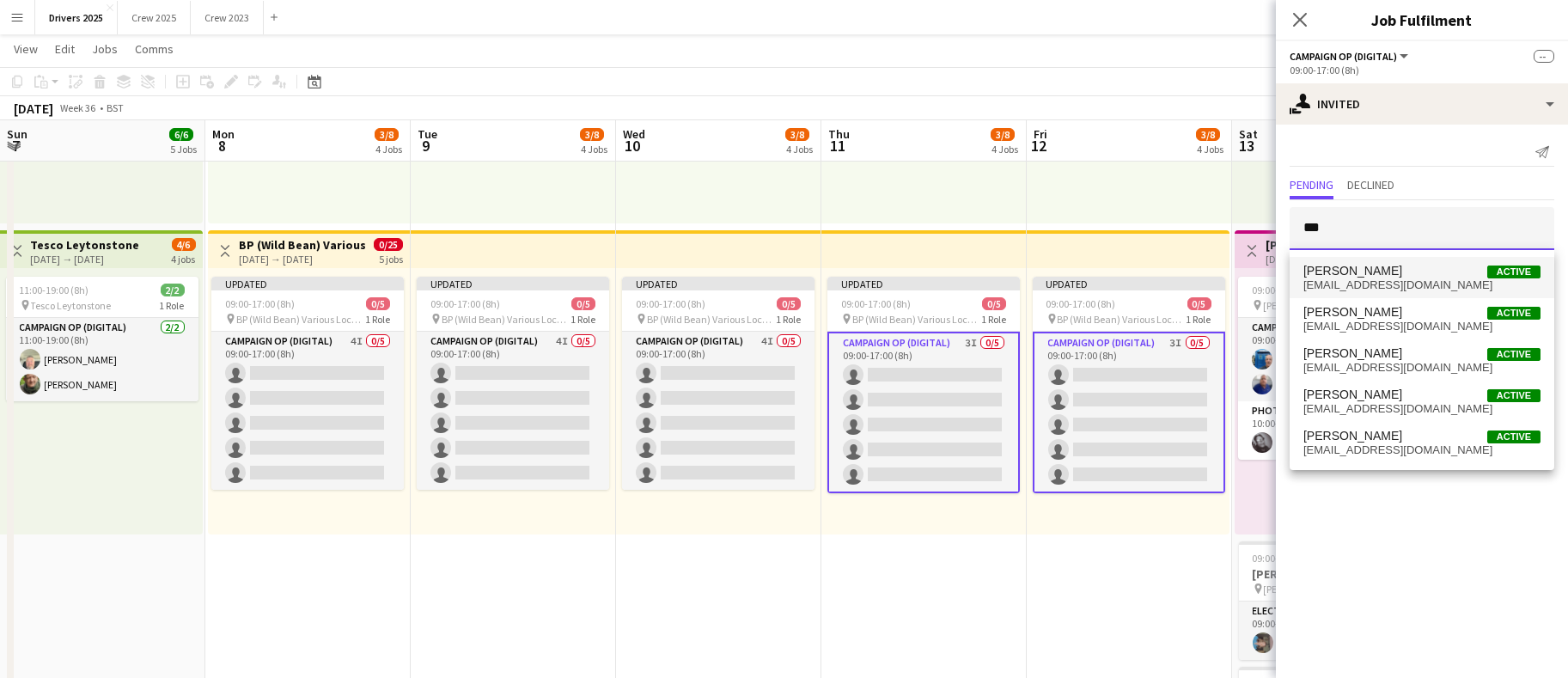
type input "***"
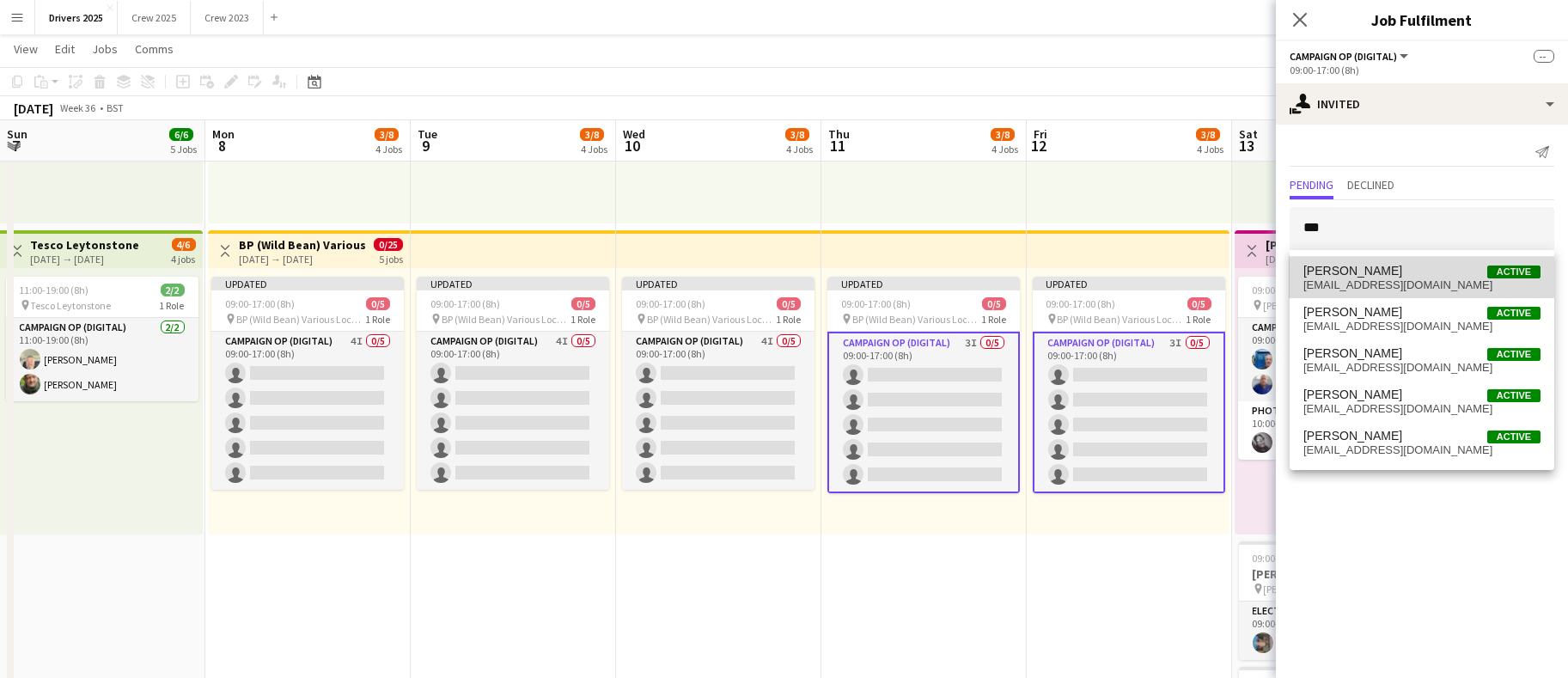
click at [1365, 265] on span "[PERSON_NAME]" at bounding box center [1353, 272] width 99 height 15
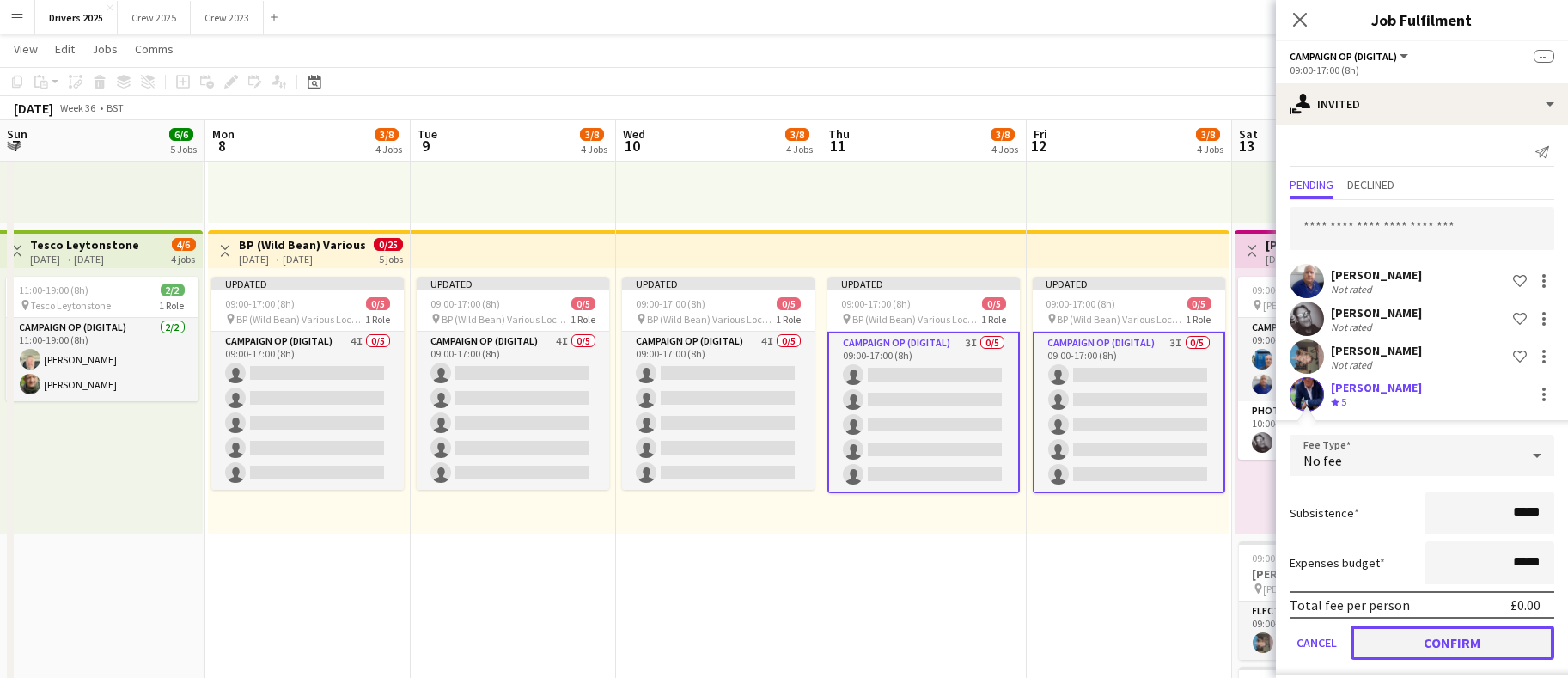
click at [1413, 644] on button "Confirm" at bounding box center [1453, 642] width 203 height 34
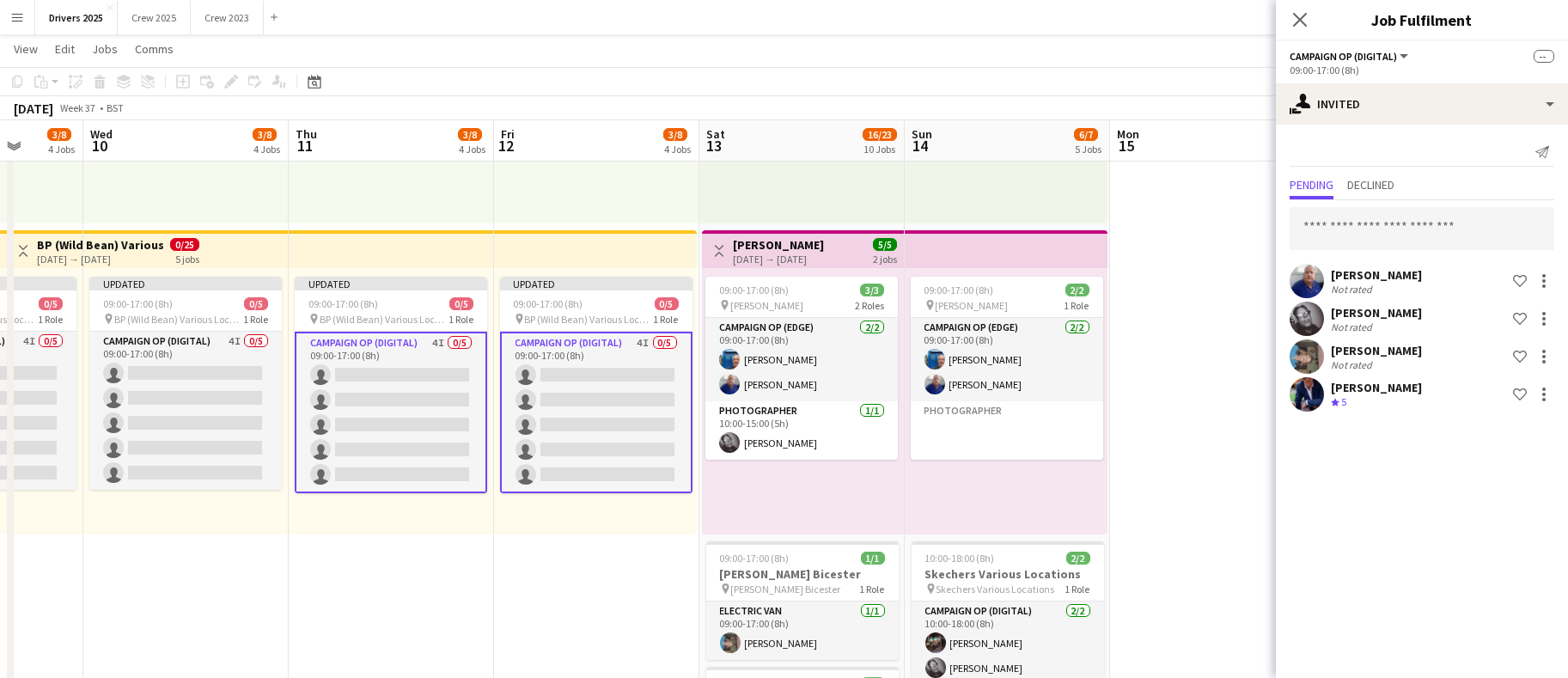
drag, startPoint x: 1118, startPoint y: 618, endPoint x: 584, endPoint y: 593, distance: 534.6
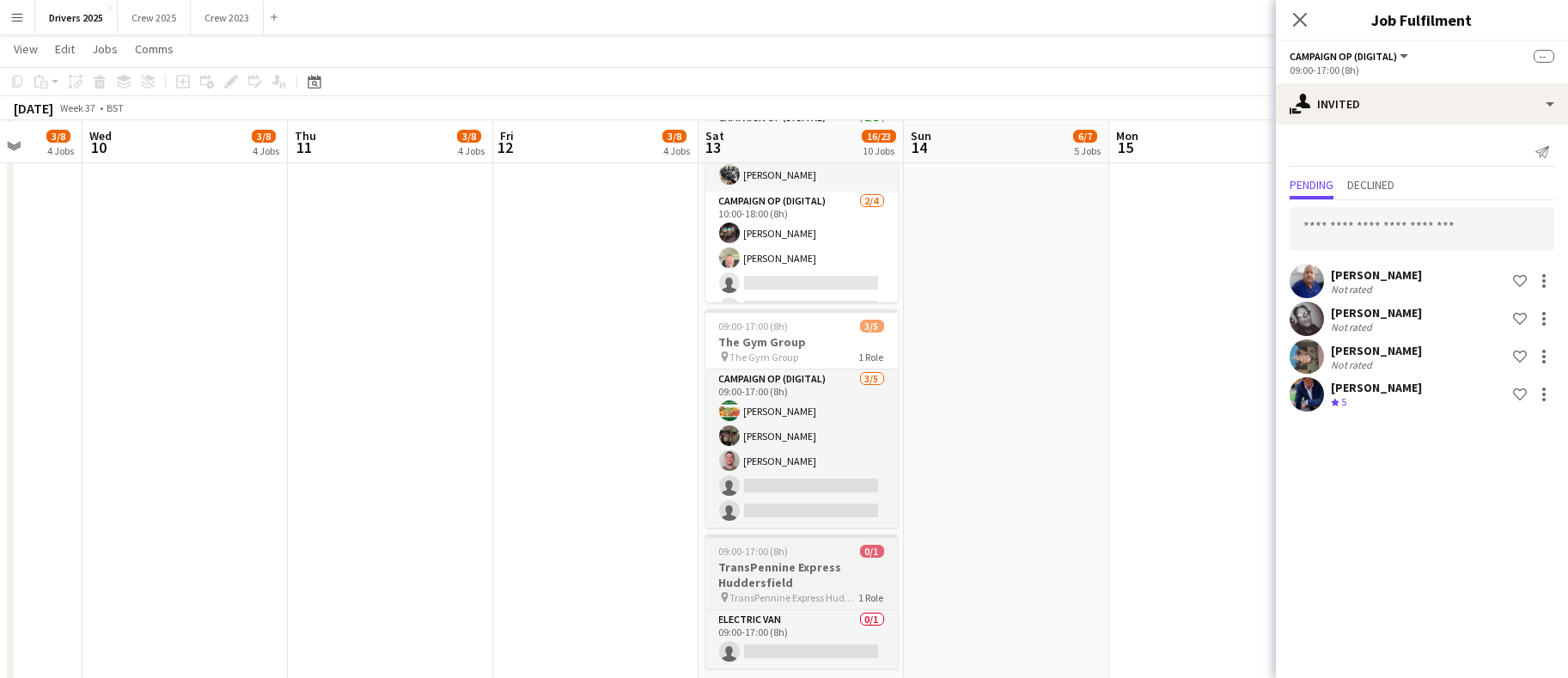
scroll to position [1804, 0]
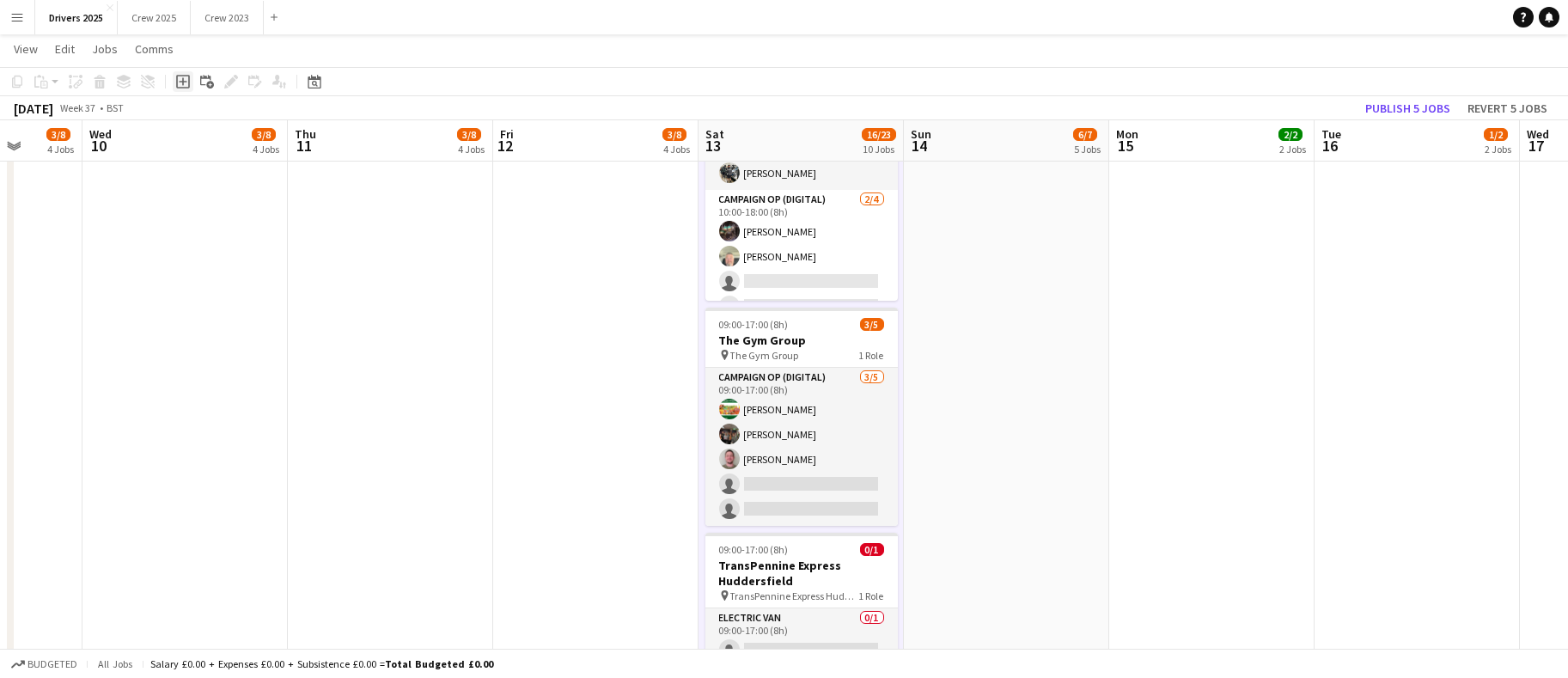
click at [181, 81] on icon at bounding box center [182, 81] width 7 height 7
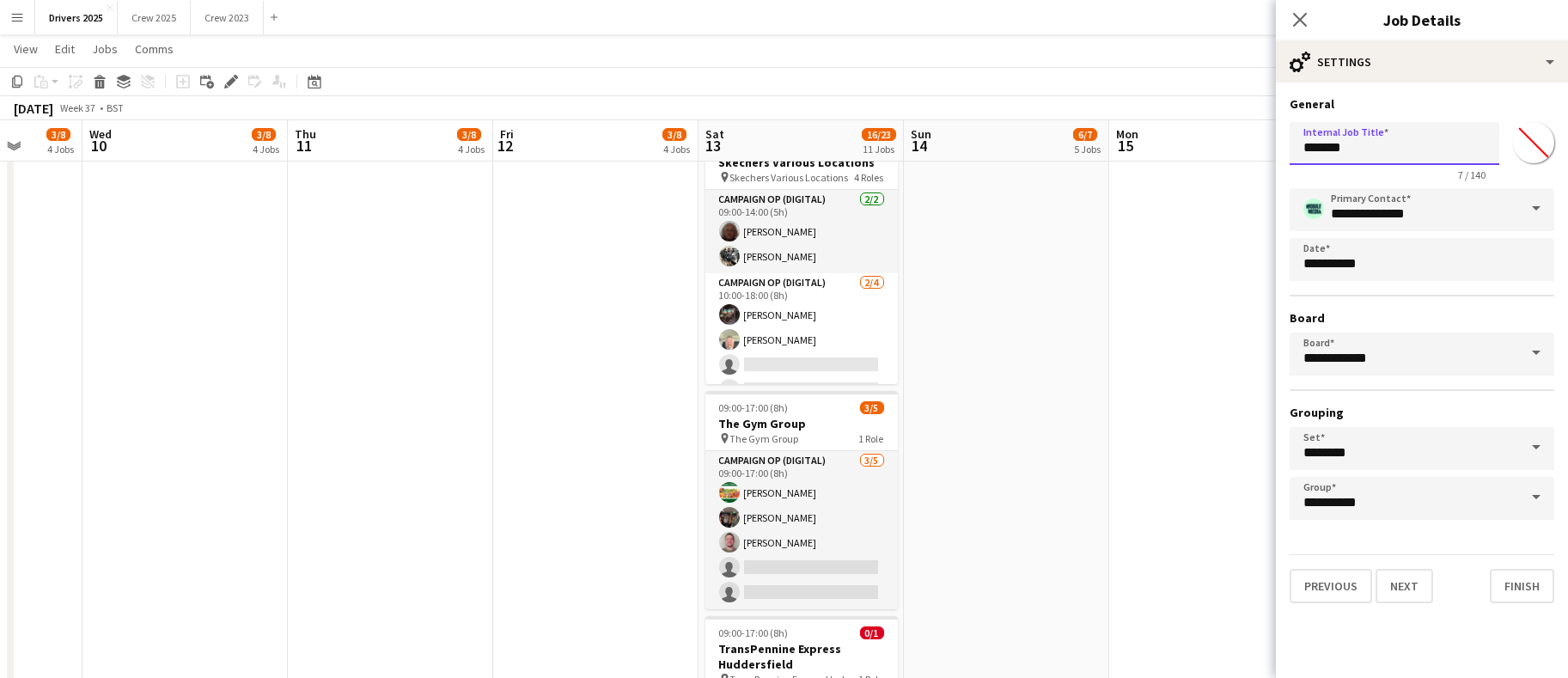
drag, startPoint x: 1403, startPoint y: 150, endPoint x: 923, endPoint y: 124, distance: 480.7
click at [923, 124] on body "Menu Boards Boards Boards All jobs Status Workforce Workforce My Workforce Recr…" at bounding box center [784, 613] width 1568 height 4836
drag, startPoint x: 1427, startPoint y: 134, endPoint x: 1176, endPoint y: 134, distance: 251.0
click at [1176, 134] on body "Menu Boards Boards Boards All jobs Status Workforce Workforce My Workforce Recr…" at bounding box center [784, 613] width 1568 height 4836
type input "**********"
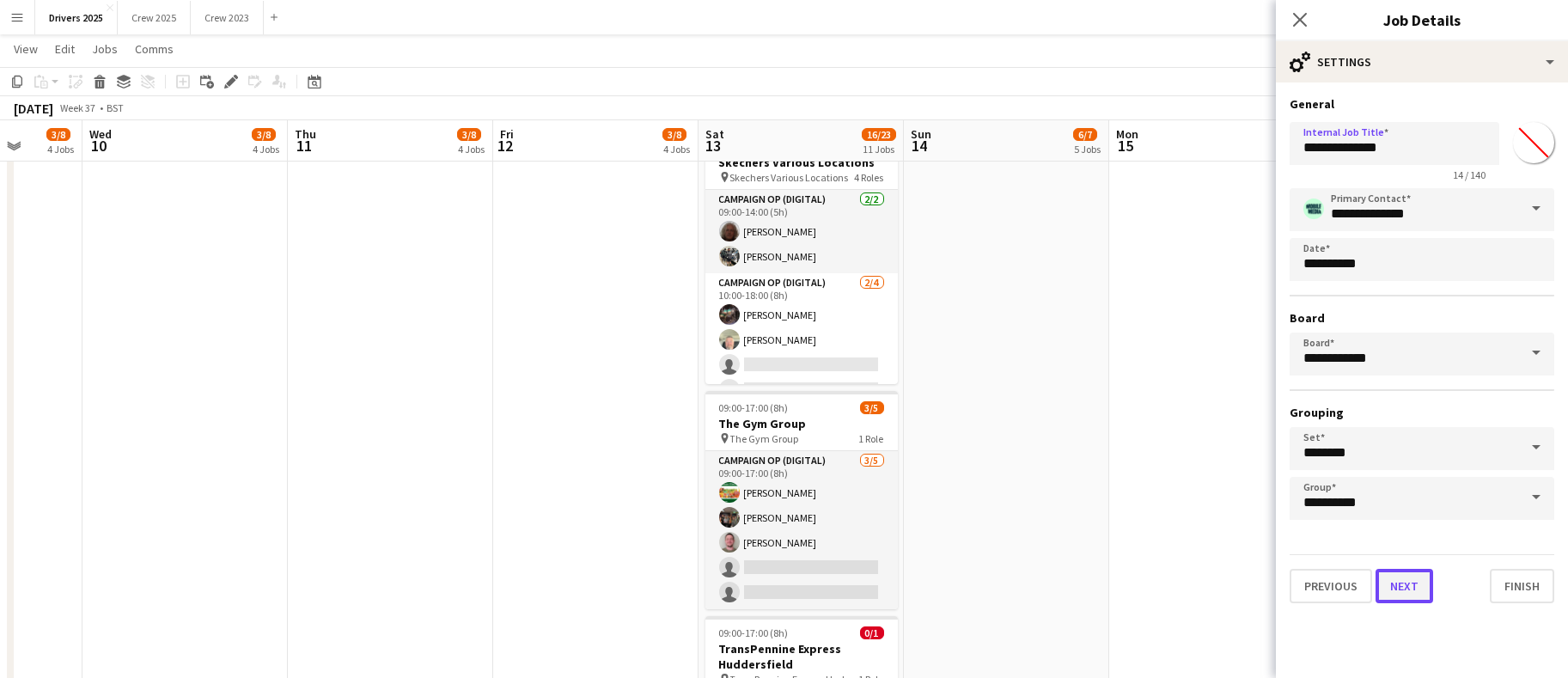
click at [1398, 581] on button "Next" at bounding box center [1404, 586] width 57 height 34
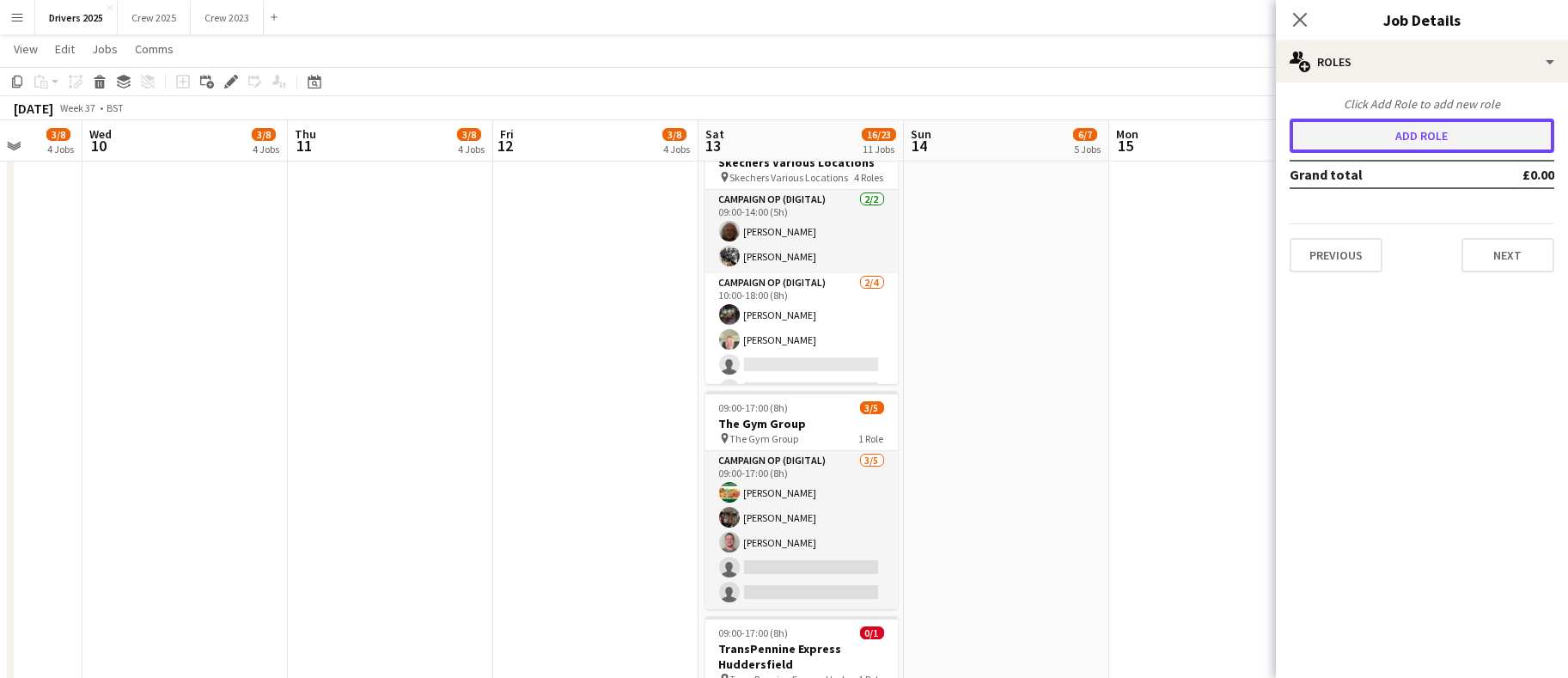
click at [1402, 135] on button "Add role" at bounding box center [1422, 135] width 264 height 34
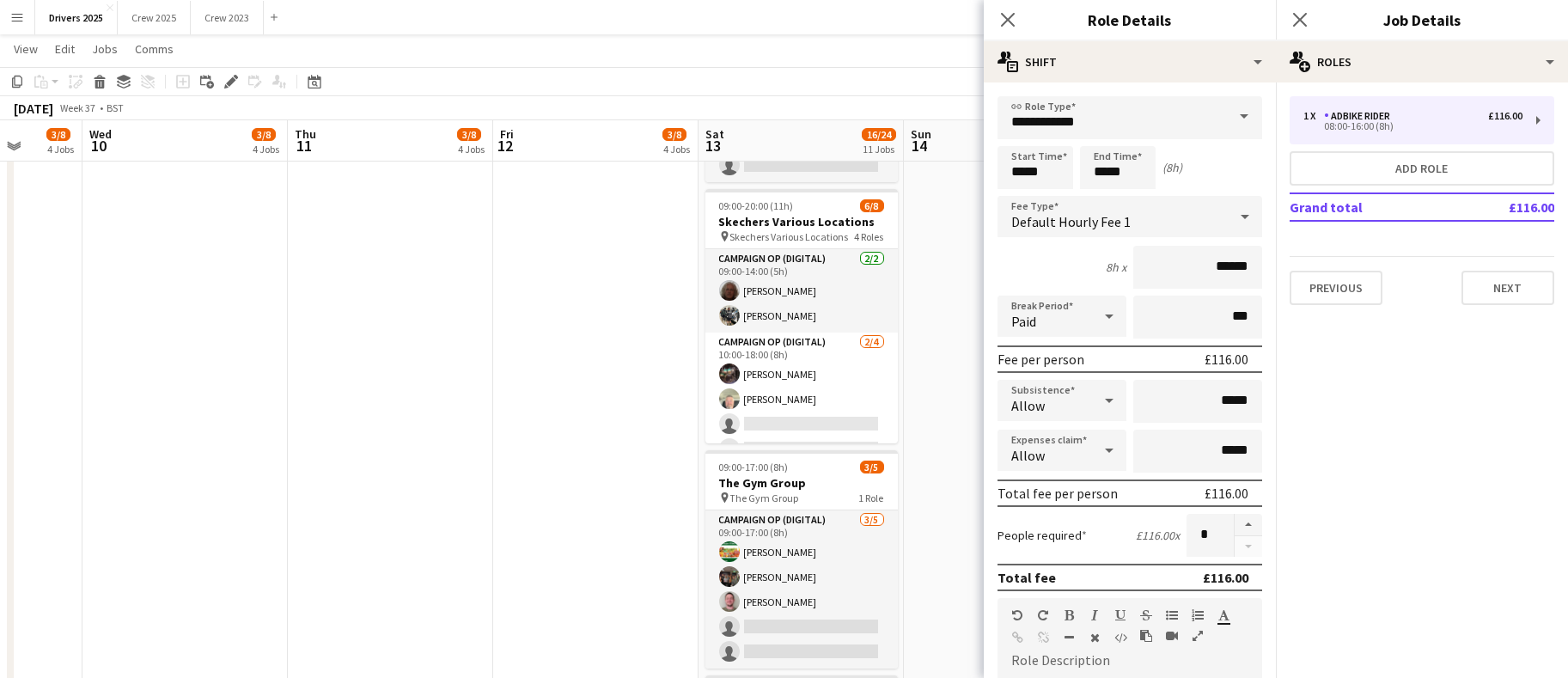
click at [1226, 110] on span at bounding box center [1244, 116] width 36 height 42
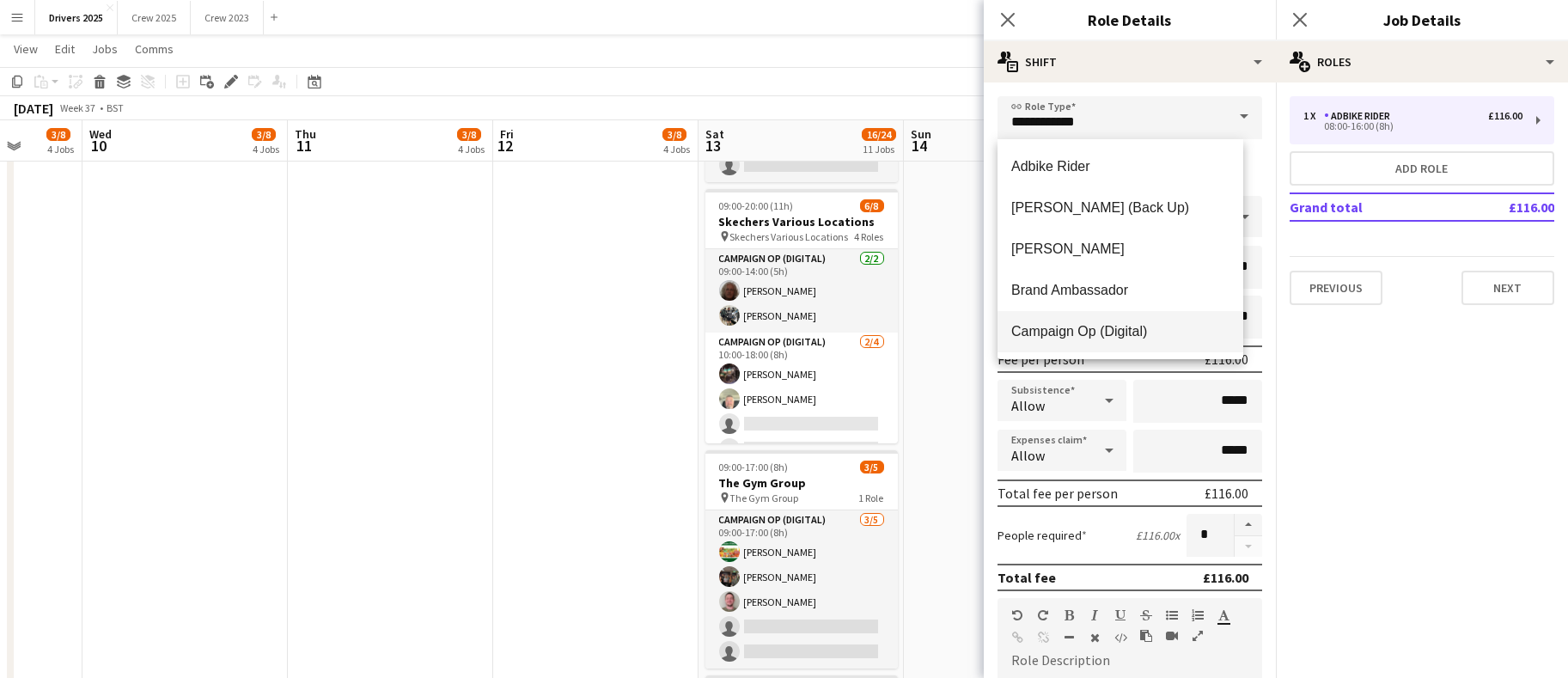
click at [1138, 338] on span "Campaign Op (Digital)" at bounding box center [1121, 332] width 218 height 17
type input "**********"
type input "*****"
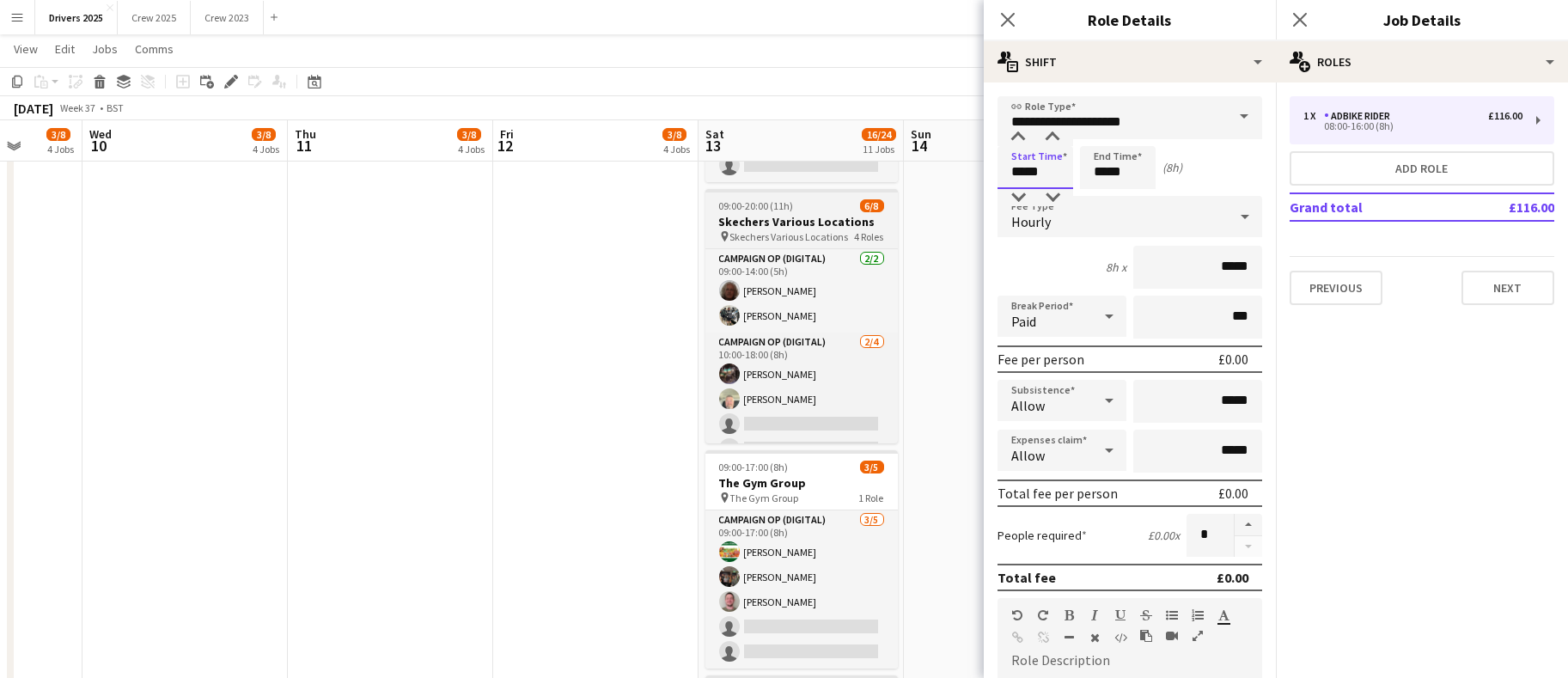
drag, startPoint x: 1050, startPoint y: 175, endPoint x: 892, endPoint y: 166, distance: 158.3
click at [896, 166] on body "Menu Boards Boards Boards All jobs Status Workforce Workforce My Workforce Recr…" at bounding box center [784, 613] width 1568 height 4836
type input "*****"
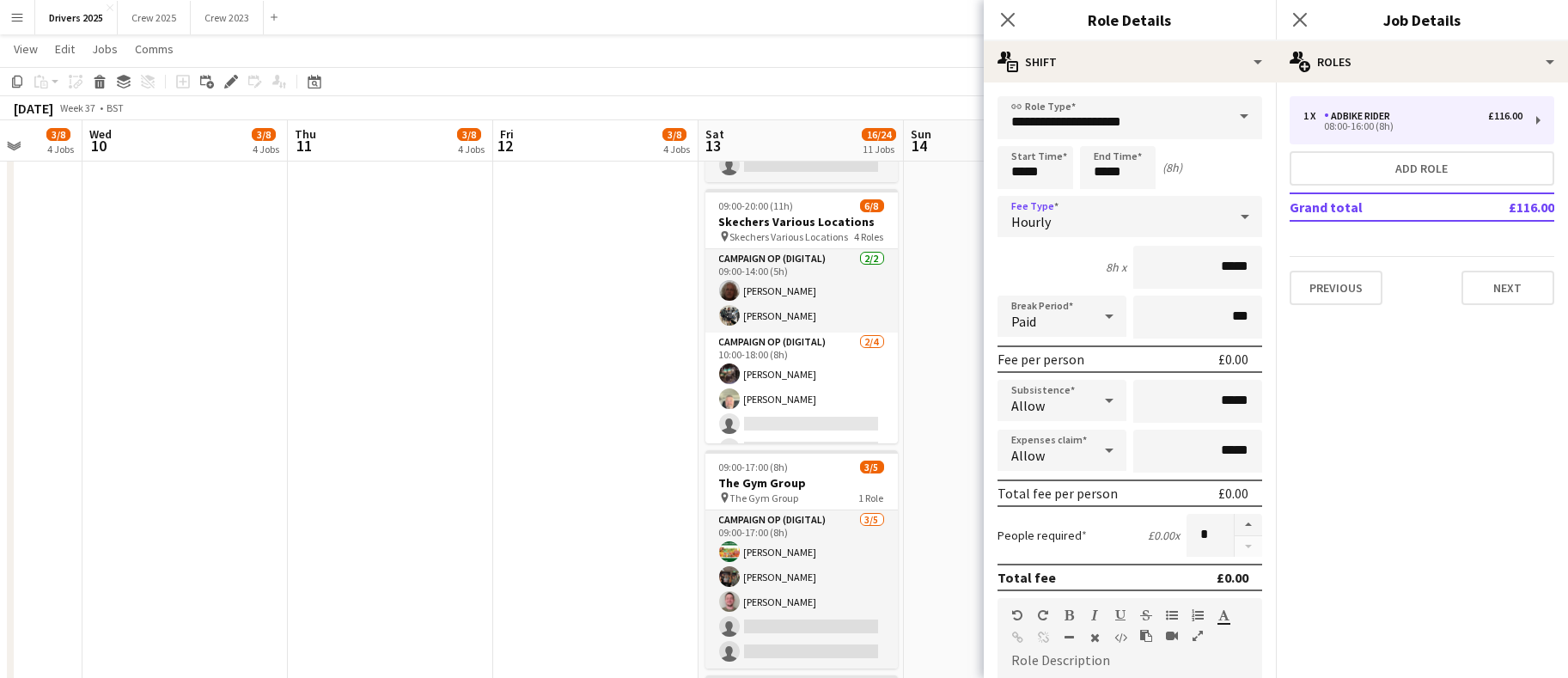
click at [1116, 231] on div "Hourly" at bounding box center [1112, 216] width 230 height 42
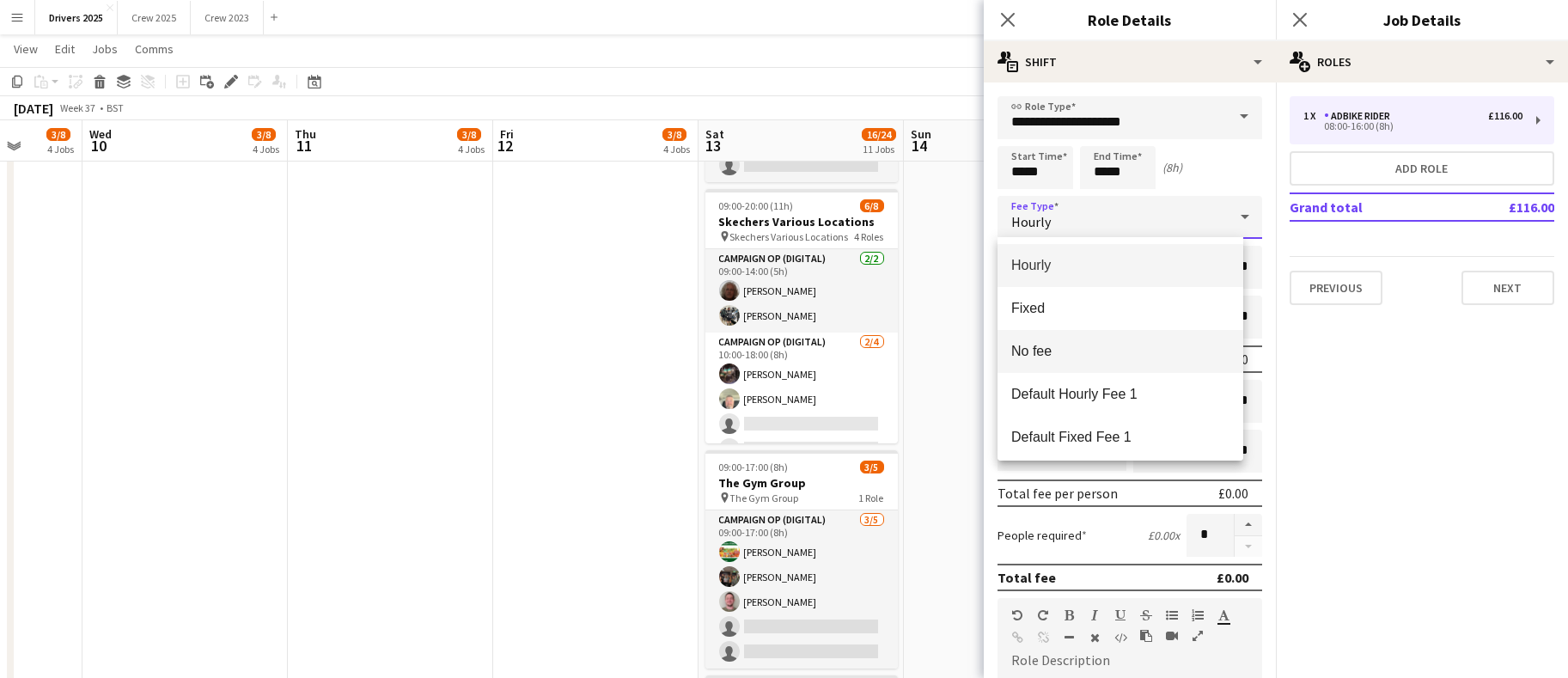
click at [1084, 358] on span "No fee" at bounding box center [1121, 351] width 218 height 17
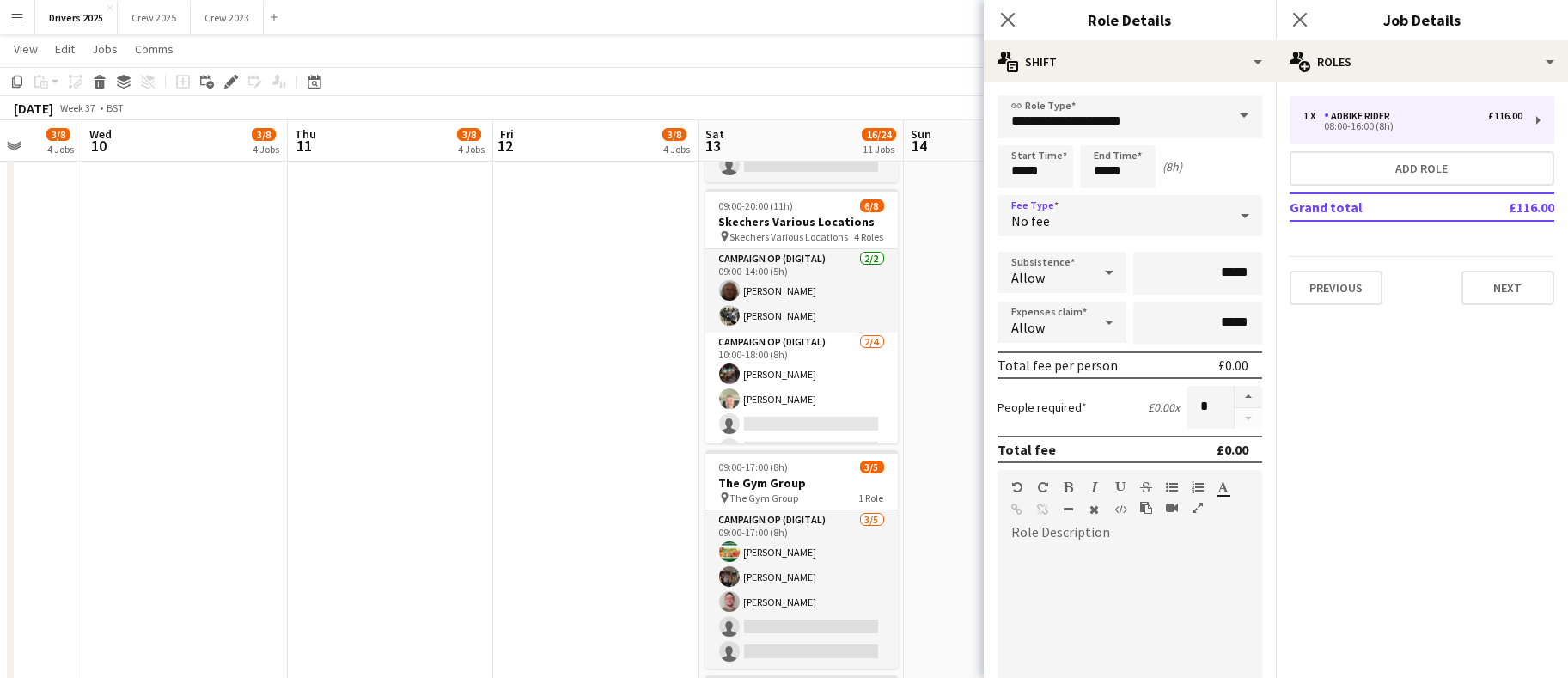
scroll to position [0, 0]
click at [1235, 396] on button "button" at bounding box center [1249, 398] width 28 height 22
type input "*"
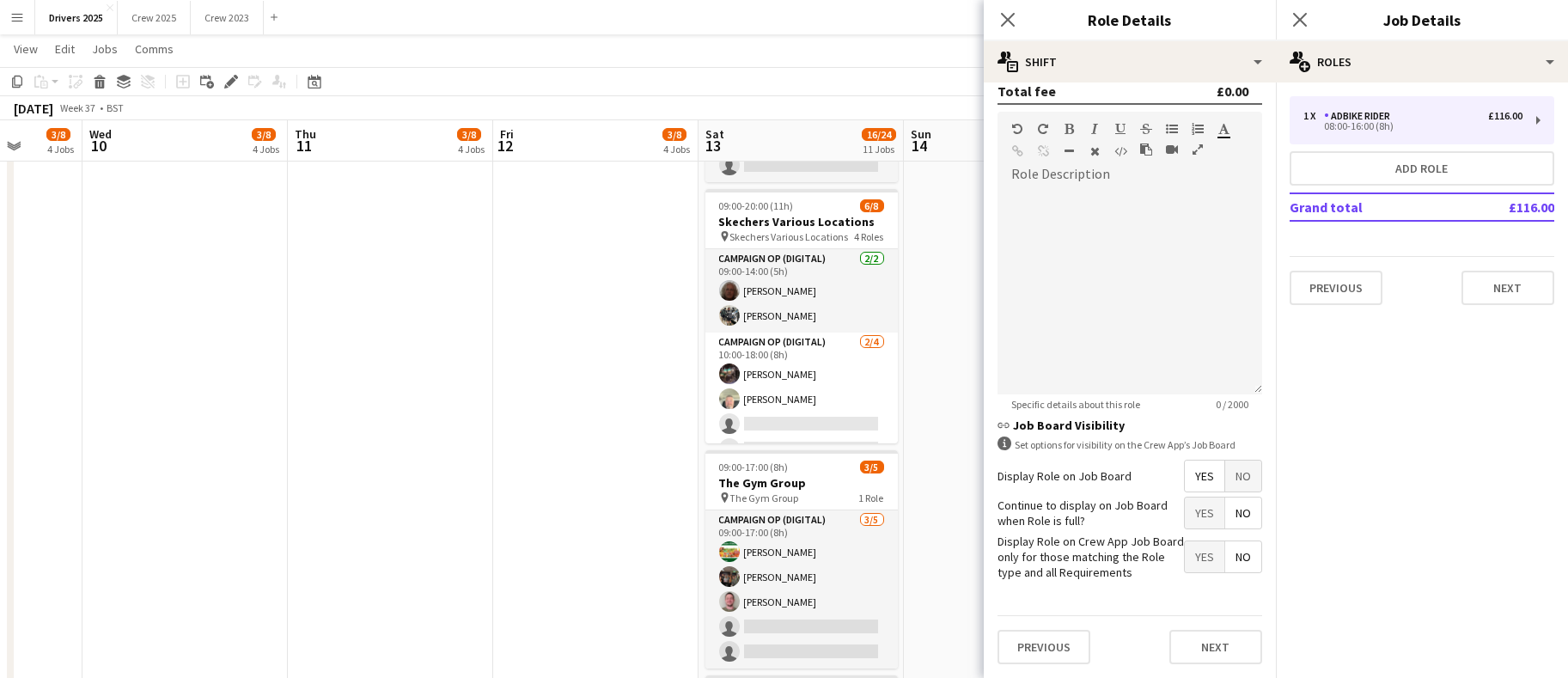
click at [1229, 461] on span "No" at bounding box center [1243, 476] width 36 height 30
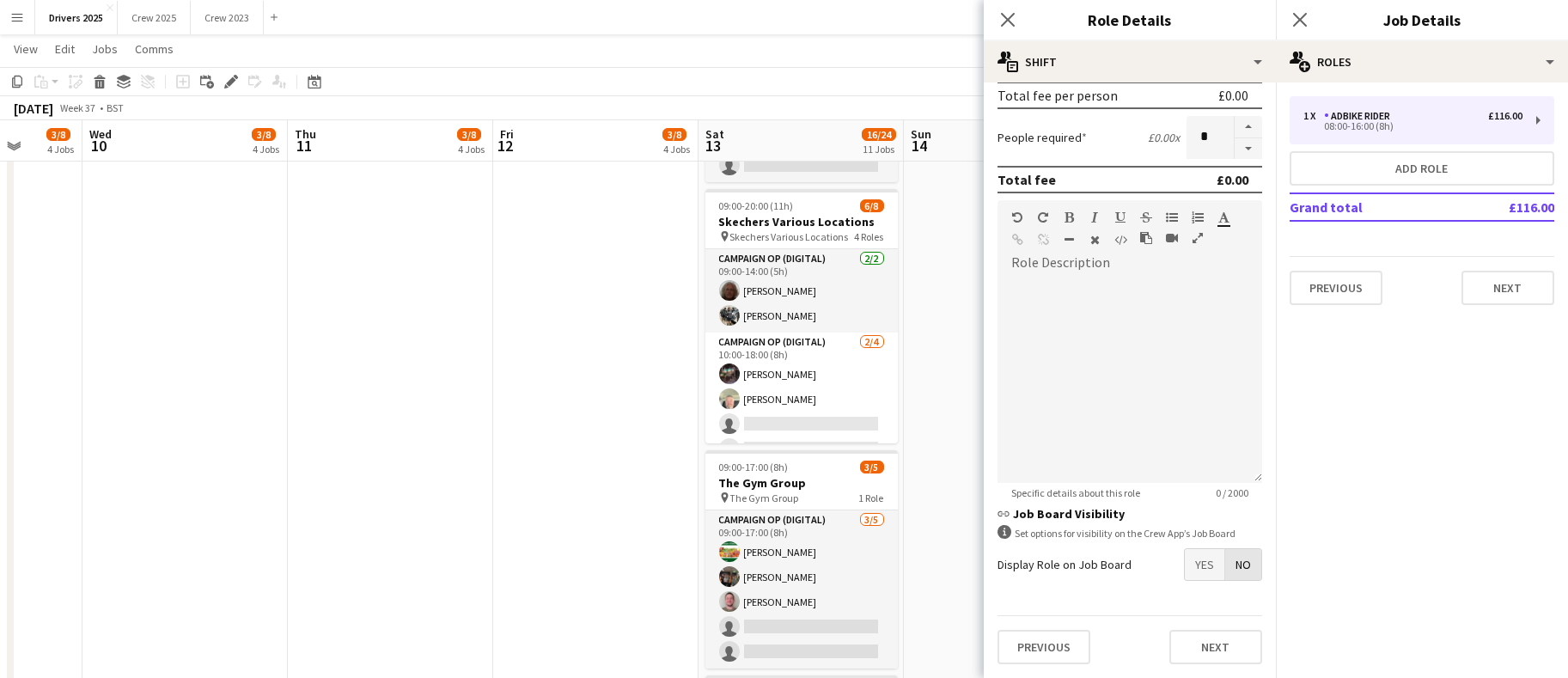
scroll to position [278, 0]
click at [1531, 292] on button "Next" at bounding box center [1508, 287] width 92 height 34
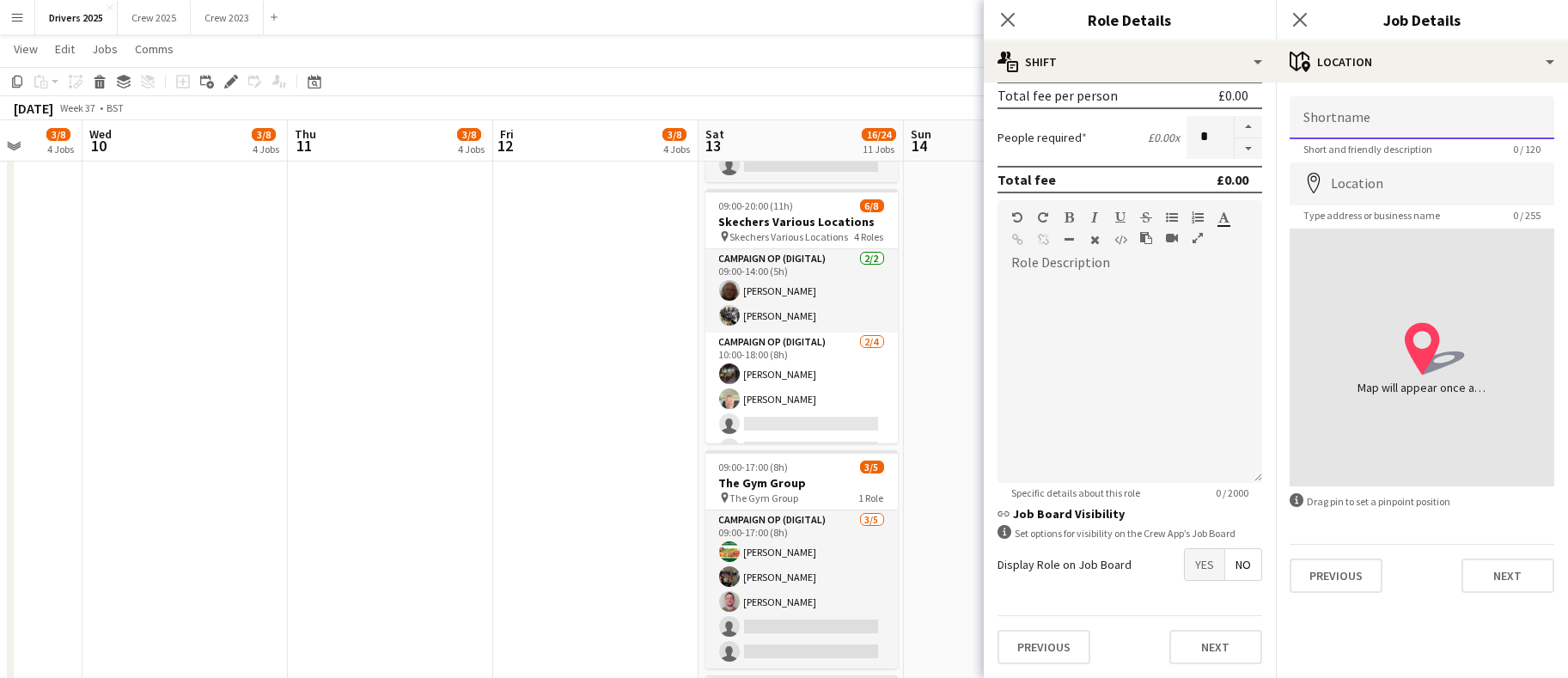
click at [1381, 125] on input "Shortname" at bounding box center [1422, 117] width 264 height 43
paste input "**********"
type input "**********"
click at [1367, 176] on input "Location" at bounding box center [1422, 184] width 264 height 43
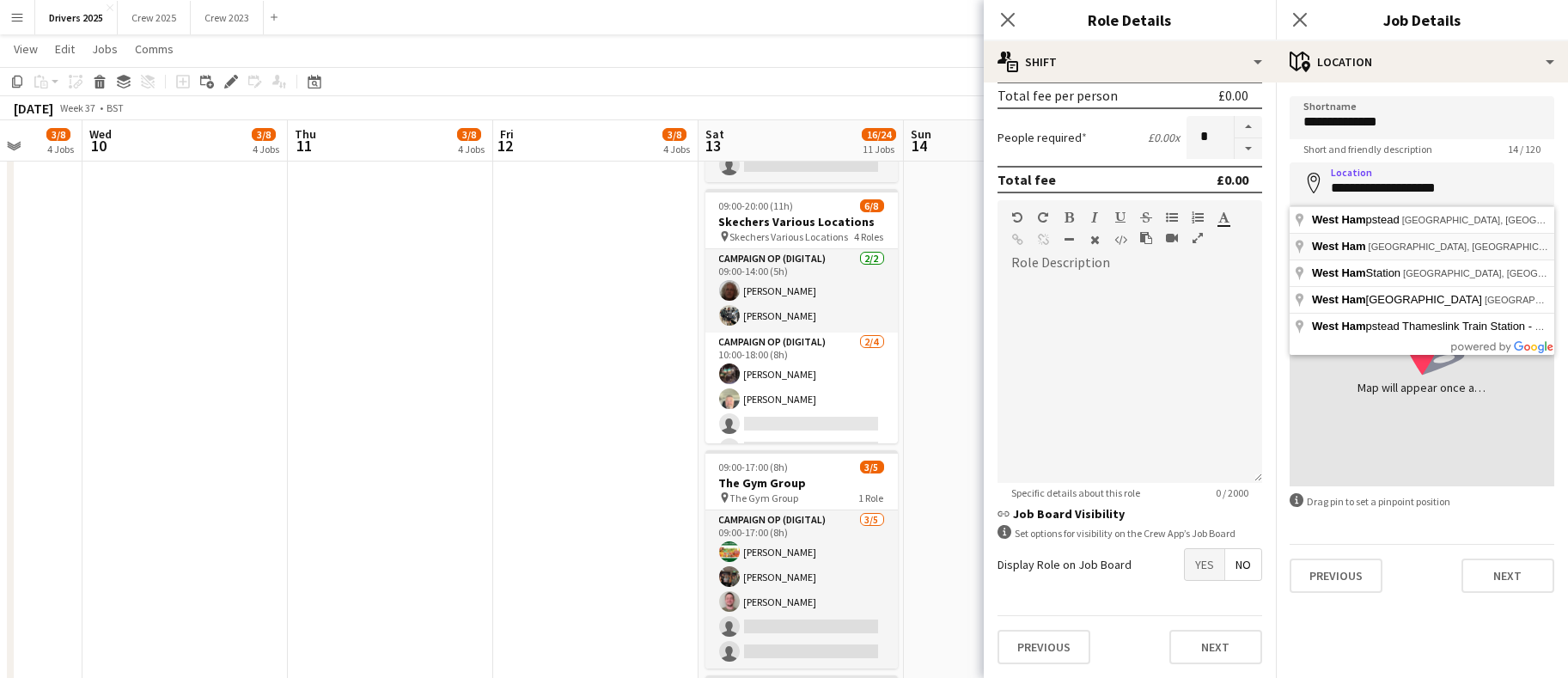
type input "**********"
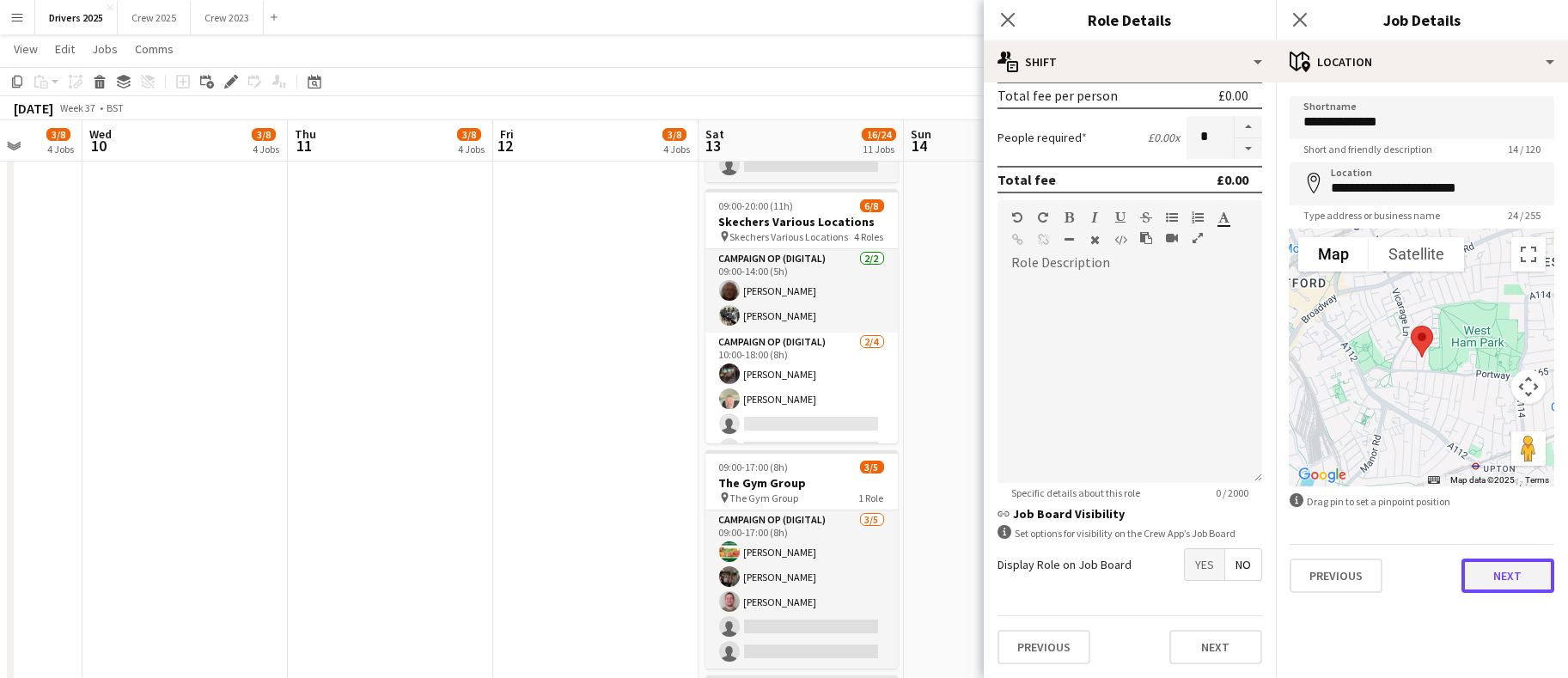
click at [1502, 570] on button "Next" at bounding box center [1508, 575] width 92 height 34
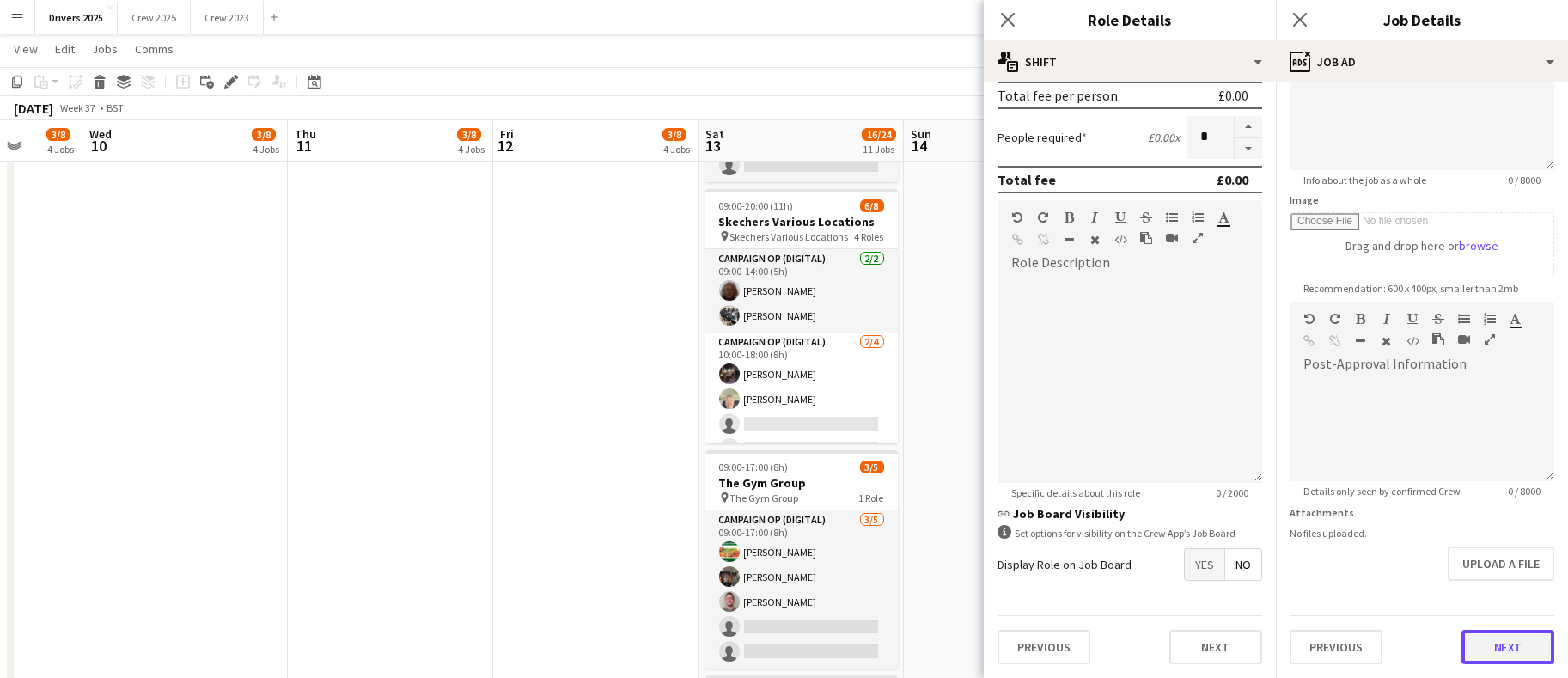
click at [1513, 602] on form "**********" at bounding box center [1422, 294] width 292 height 740
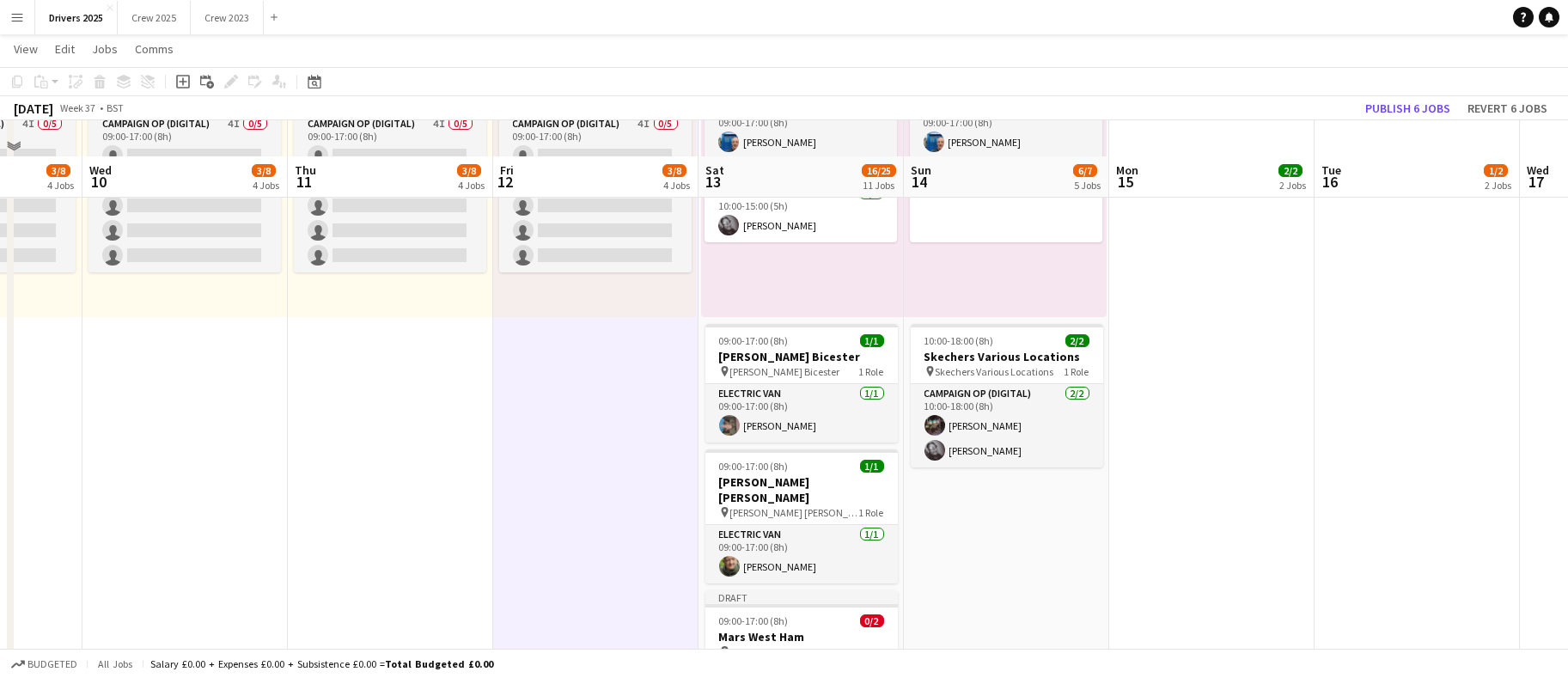
scroll to position [1160, 0]
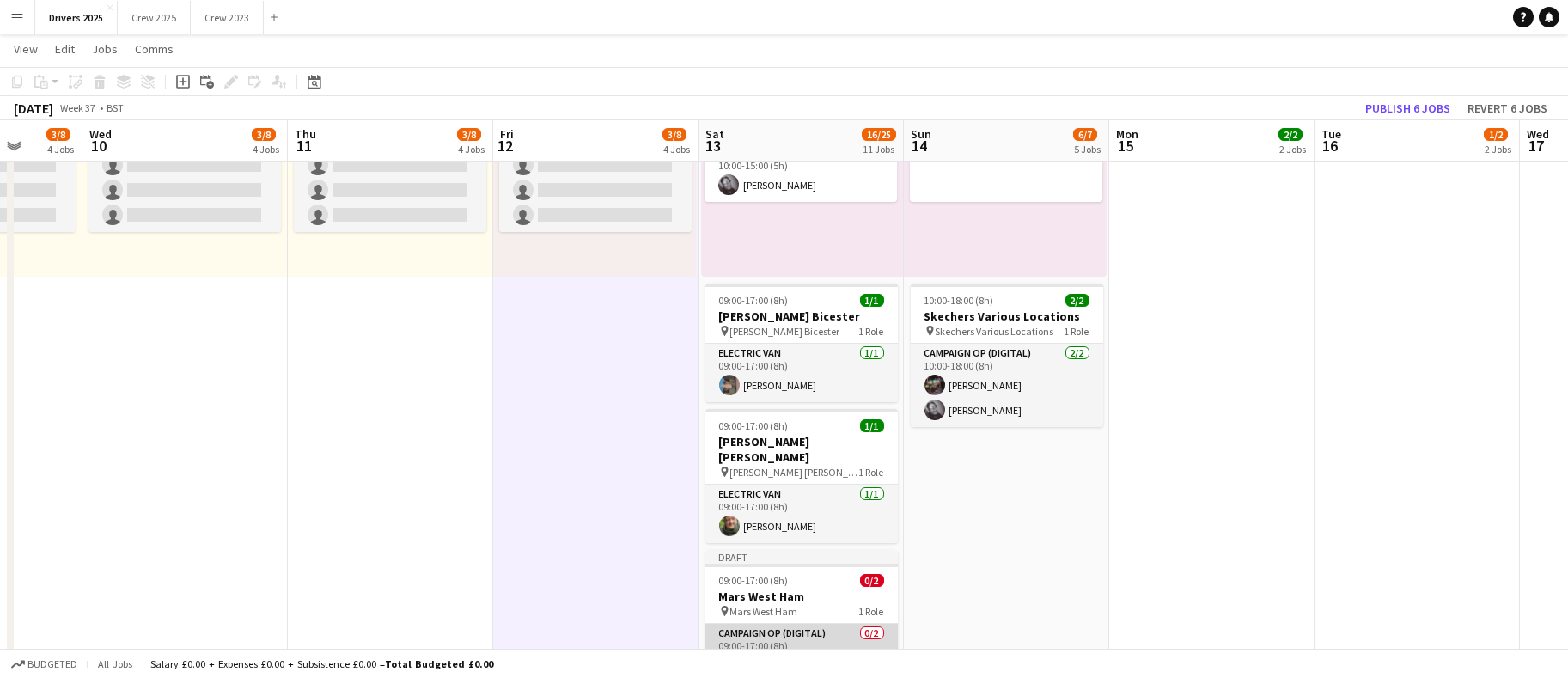
click at [791, 625] on app-card-role "Campaign Op (Digital) 0/2 09:00-17:00 (8h) single-neutral-actions single-neutra…" at bounding box center [802, 665] width 192 height 83
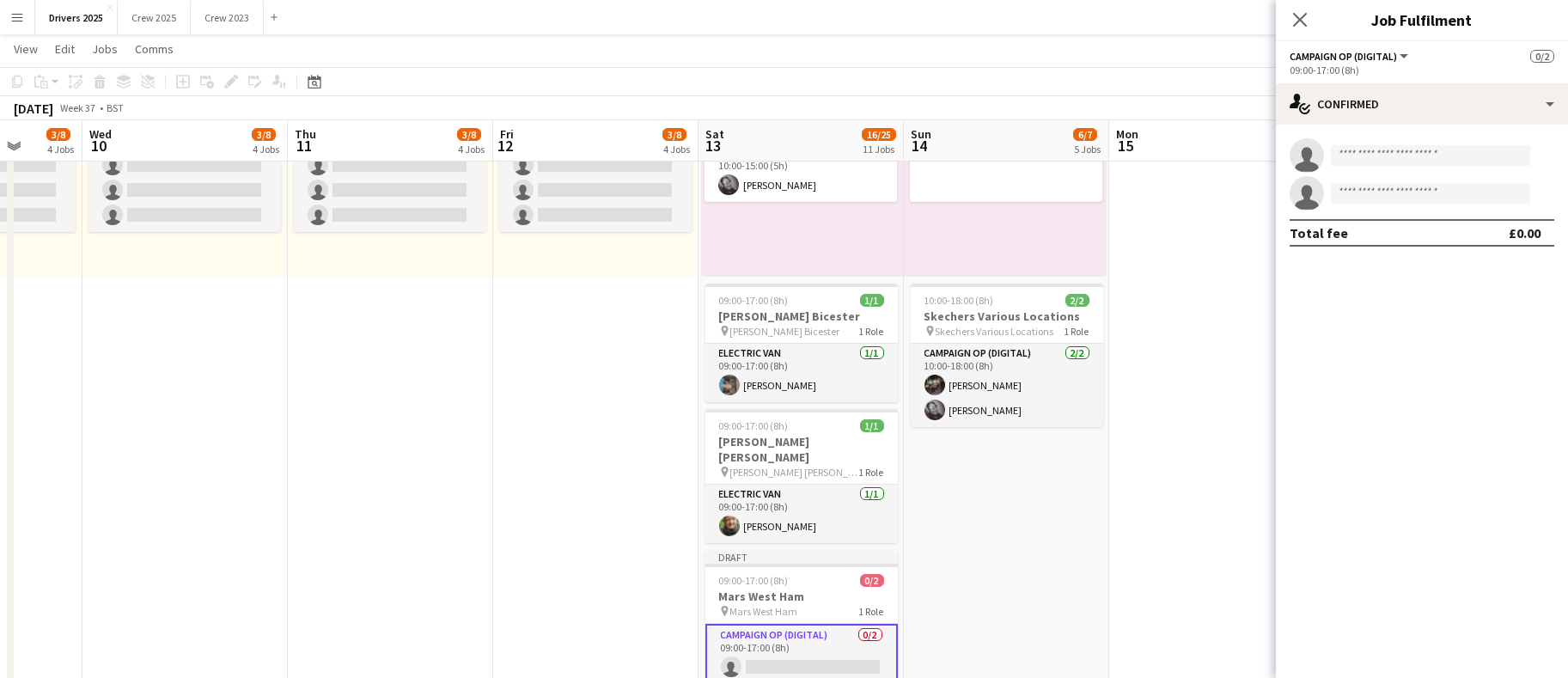
click at [790, 638] on app-card-role "Campaign Op (Digital) 0/2 09:00-17:00 (8h) single-neutral-actions single-neutra…" at bounding box center [802, 667] width 192 height 87
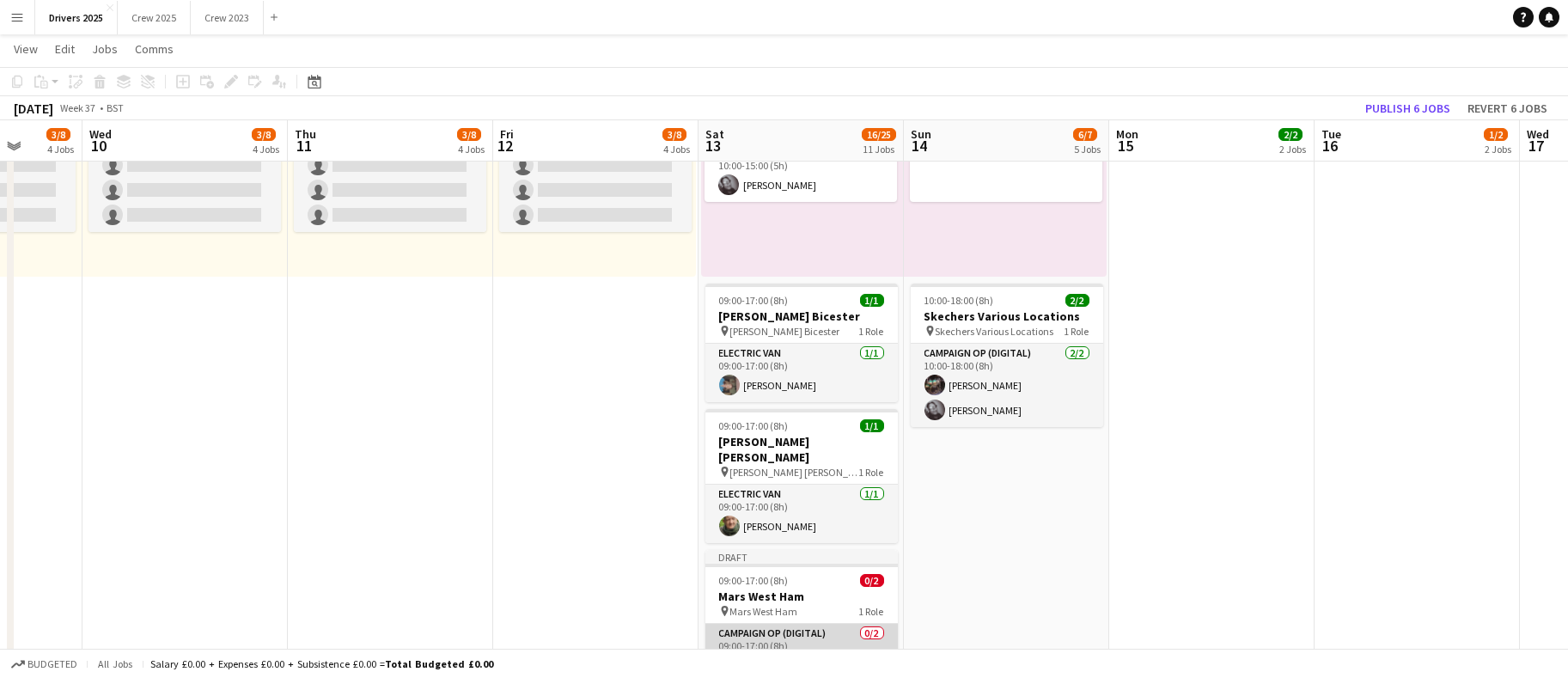
click at [790, 638] on app-card-role "Campaign Op (Digital) 0/2 09:00-17:00 (8h) single-neutral-actions single-neutra…" at bounding box center [802, 665] width 192 height 83
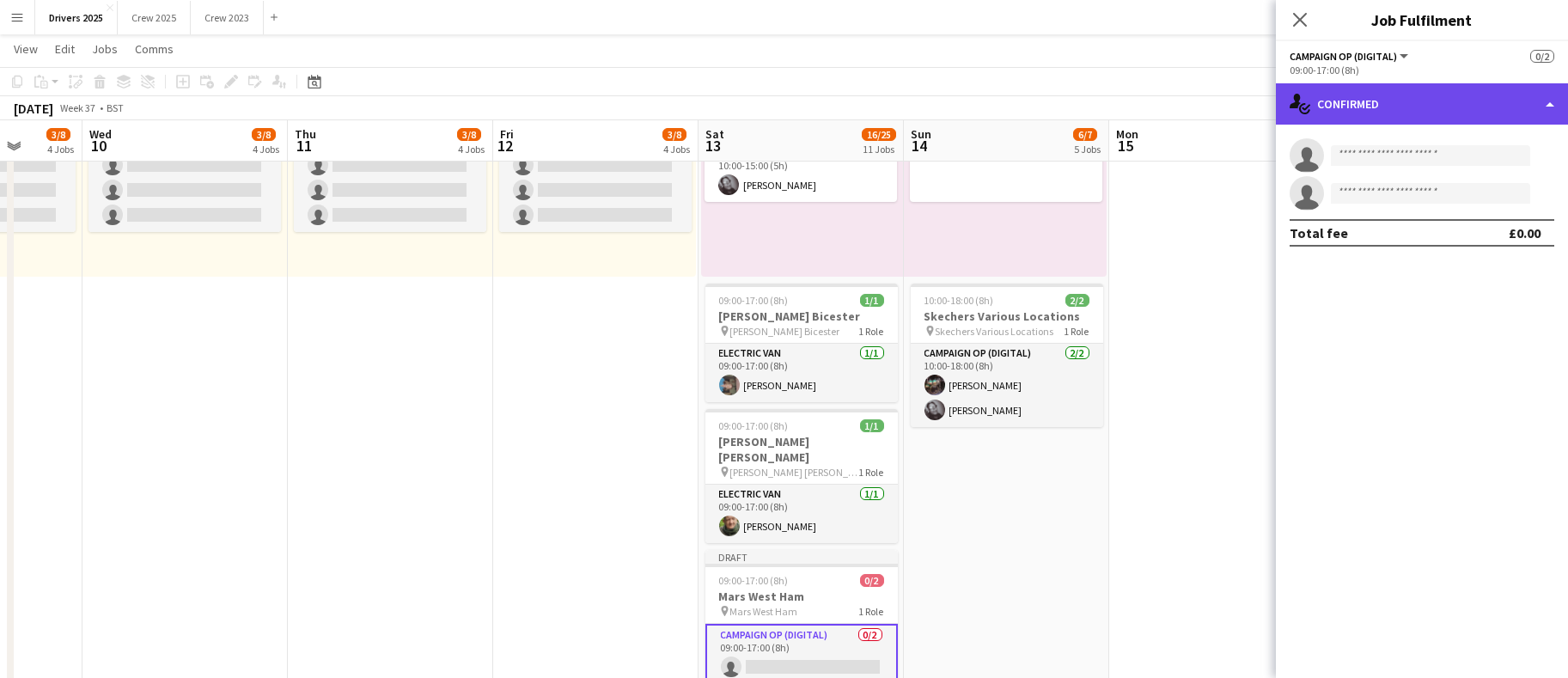
click at [1392, 108] on div "single-neutral-actions-check-2 Confirmed" at bounding box center [1422, 103] width 292 height 42
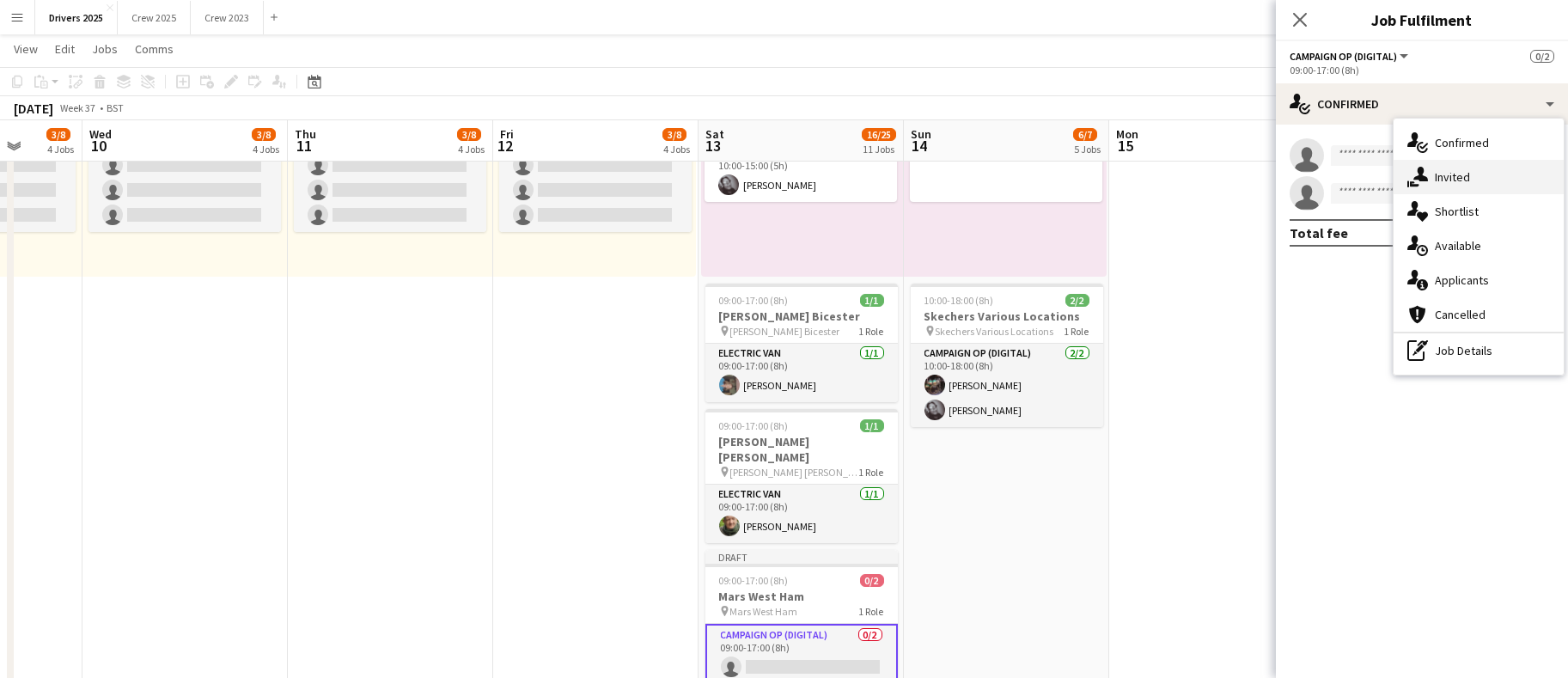
click at [1440, 177] on span "Invited" at bounding box center [1453, 176] width 35 height 16
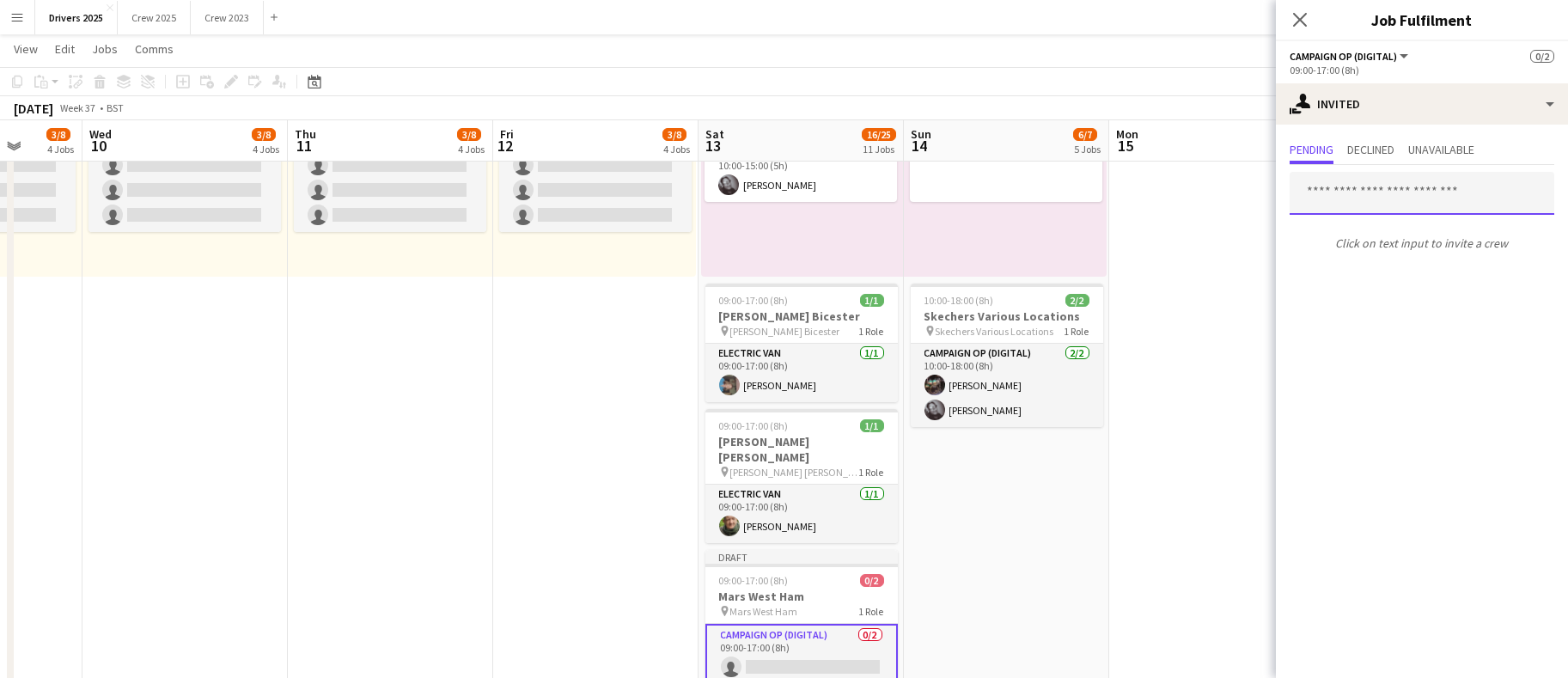
click at [1377, 187] on input "text" at bounding box center [1422, 193] width 264 height 43
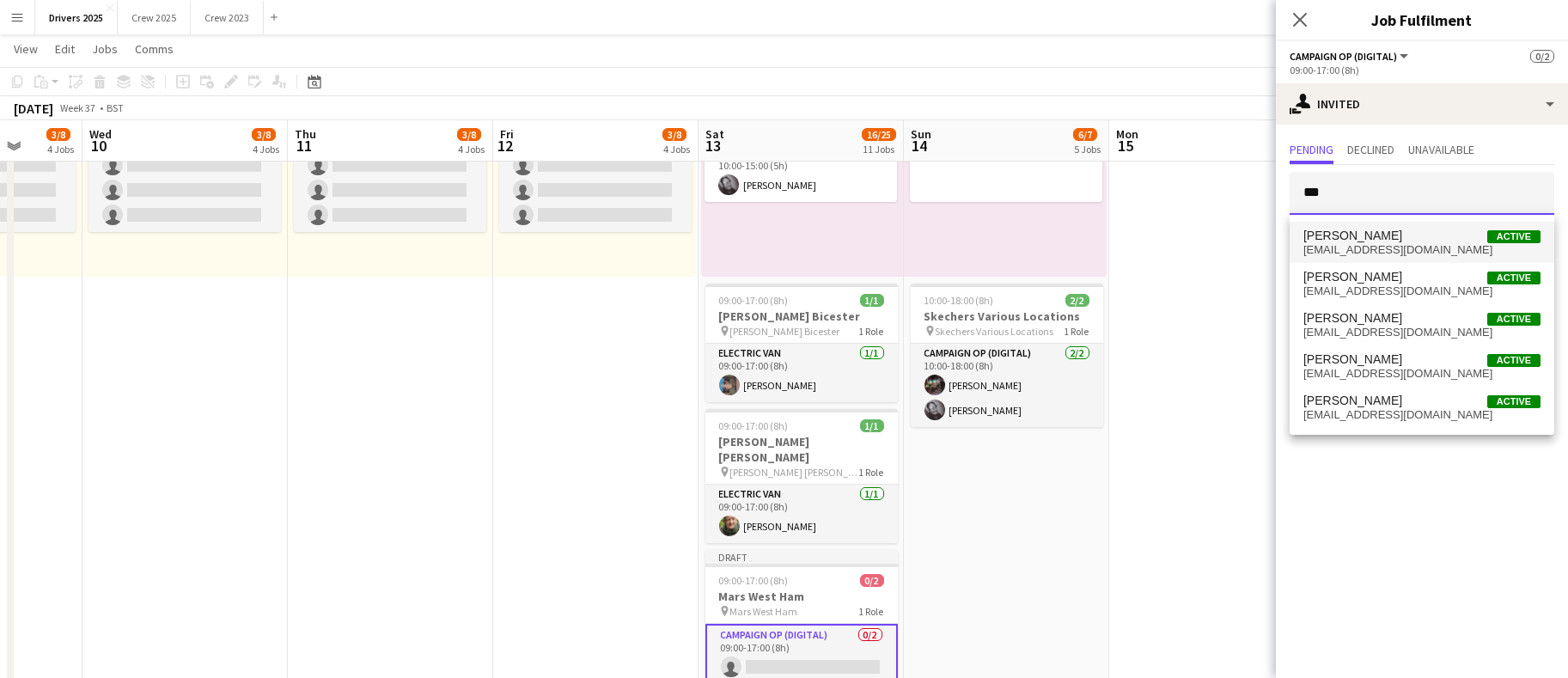
type input "***"
click at [1373, 252] on span "[EMAIL_ADDRESS][DOMAIN_NAME]" at bounding box center [1422, 249] width 237 height 14
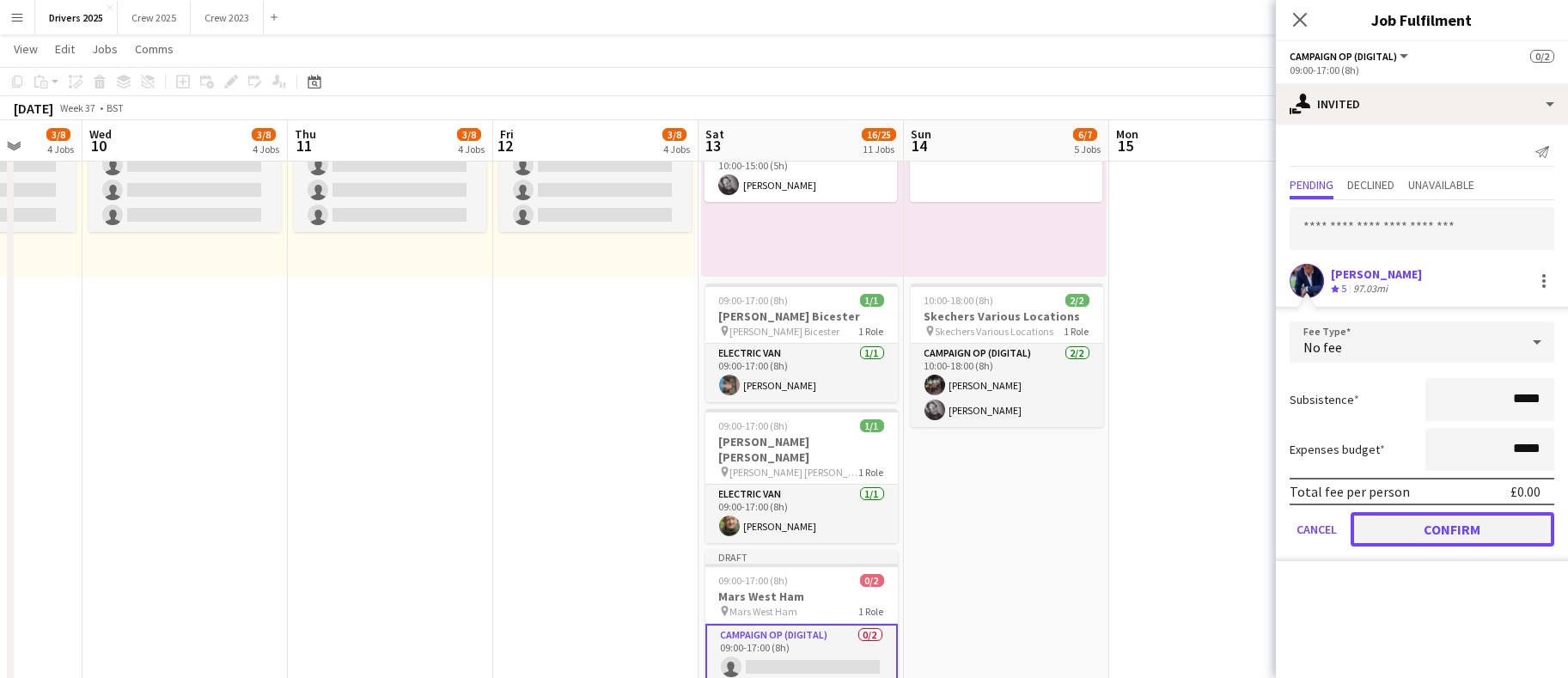
click at [1392, 541] on button "Confirm" at bounding box center [1453, 528] width 203 height 34
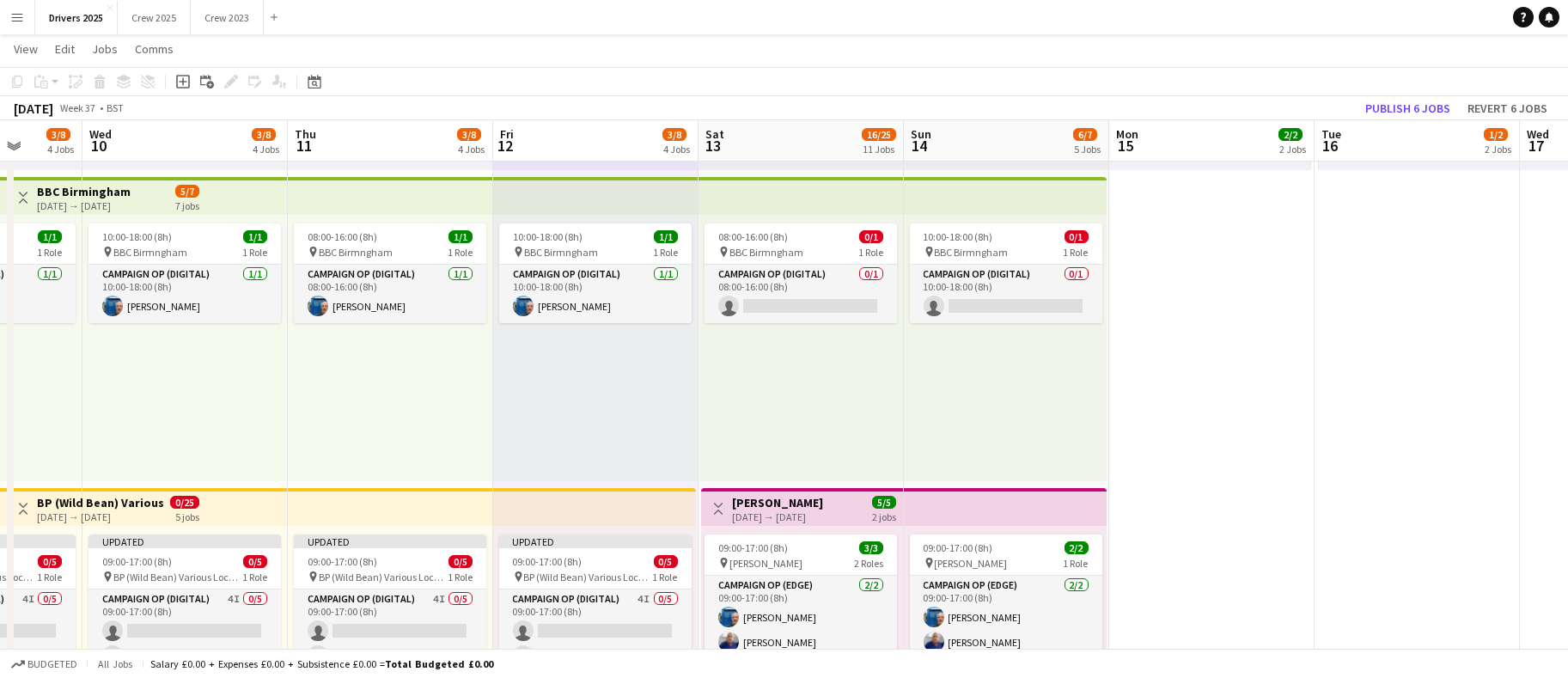
scroll to position [0, 372]
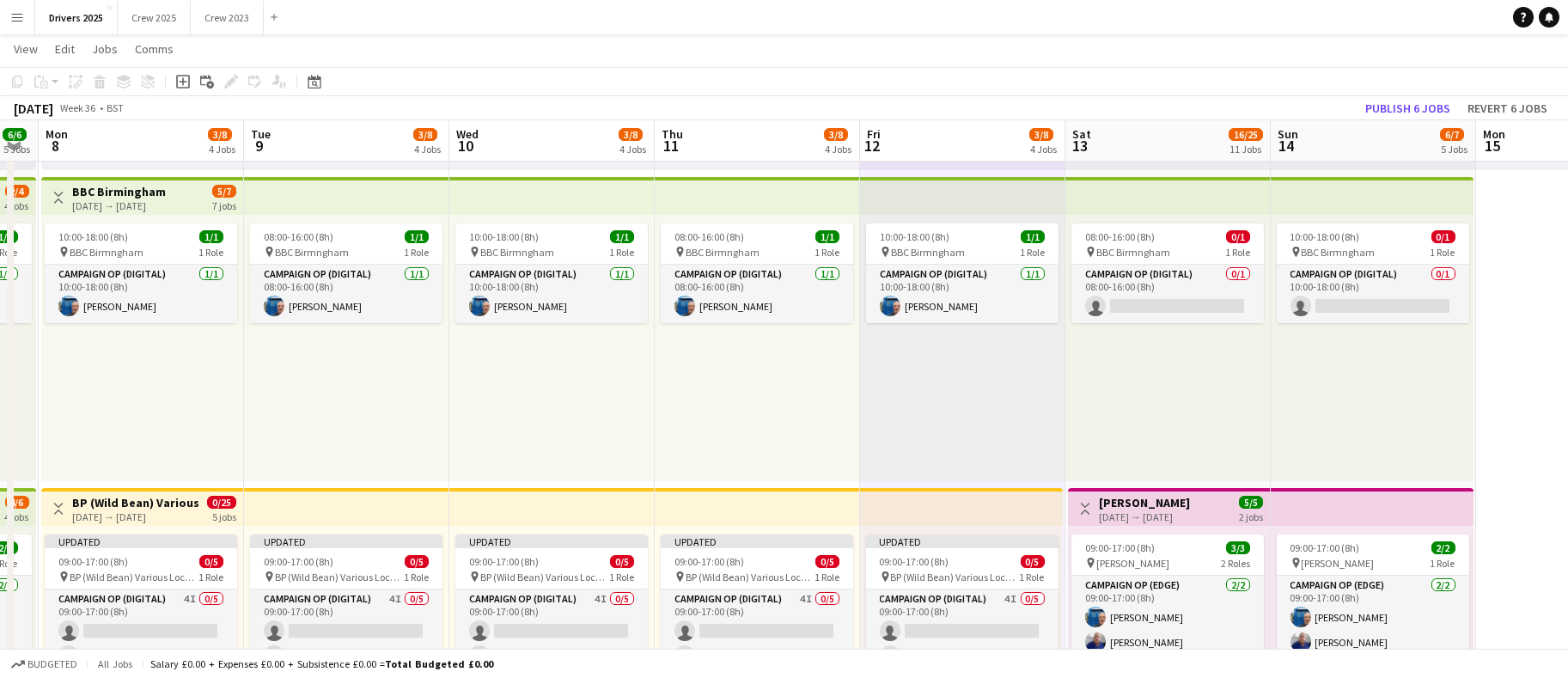
drag, startPoint x: 318, startPoint y: 412, endPoint x: 685, endPoint y: 421, distance: 367.1
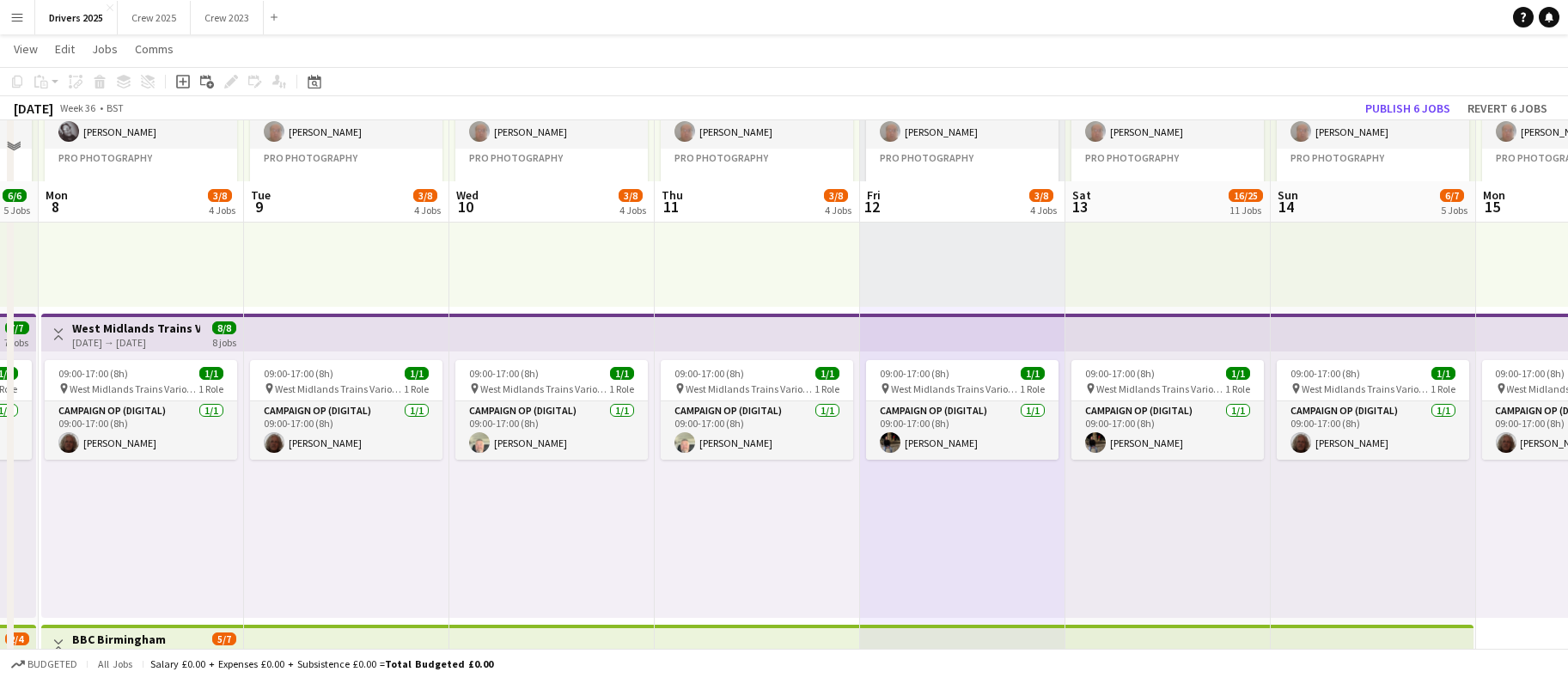
scroll to position [258, 0]
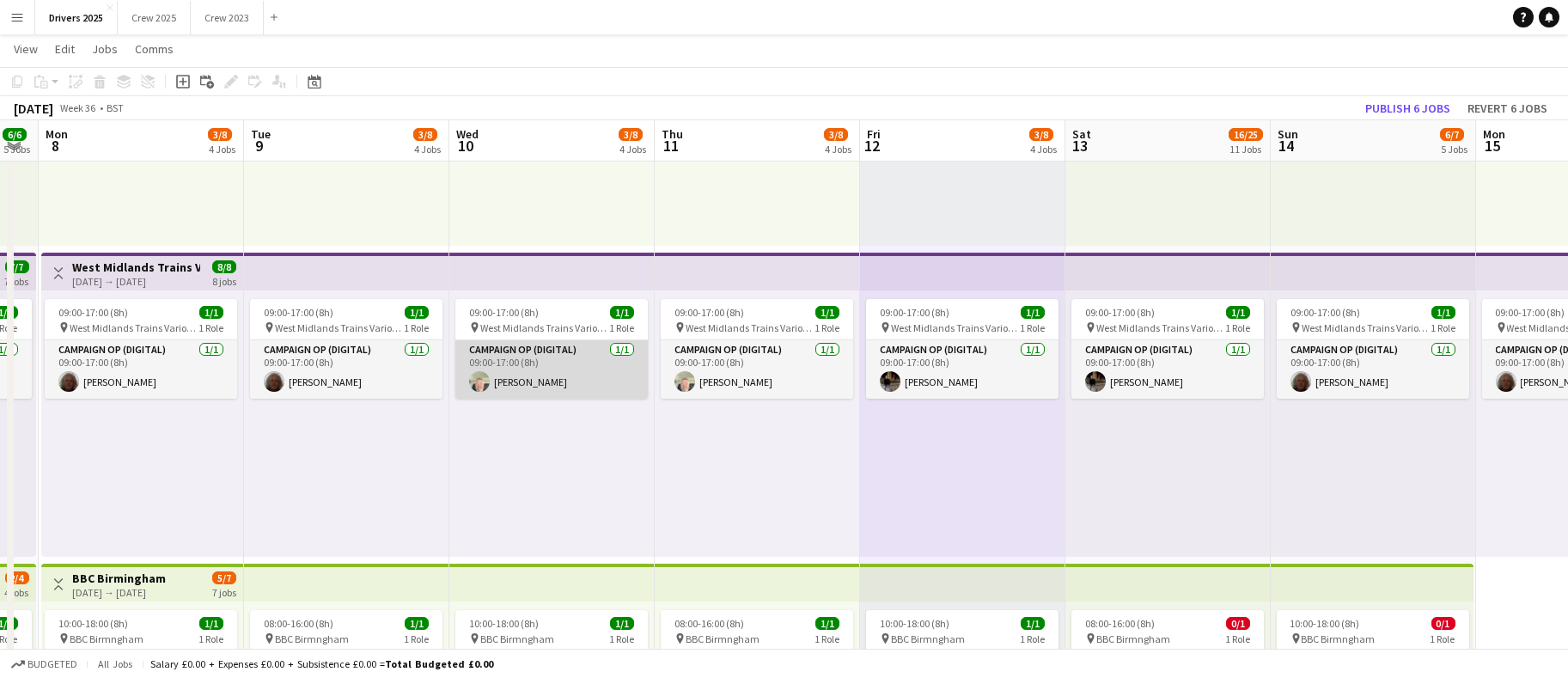
click at [506, 372] on app-card-role "Campaign Op (Digital) [DATE] 09:00-17:00 (8h) [PERSON_NAME]" at bounding box center [552, 369] width 192 height 58
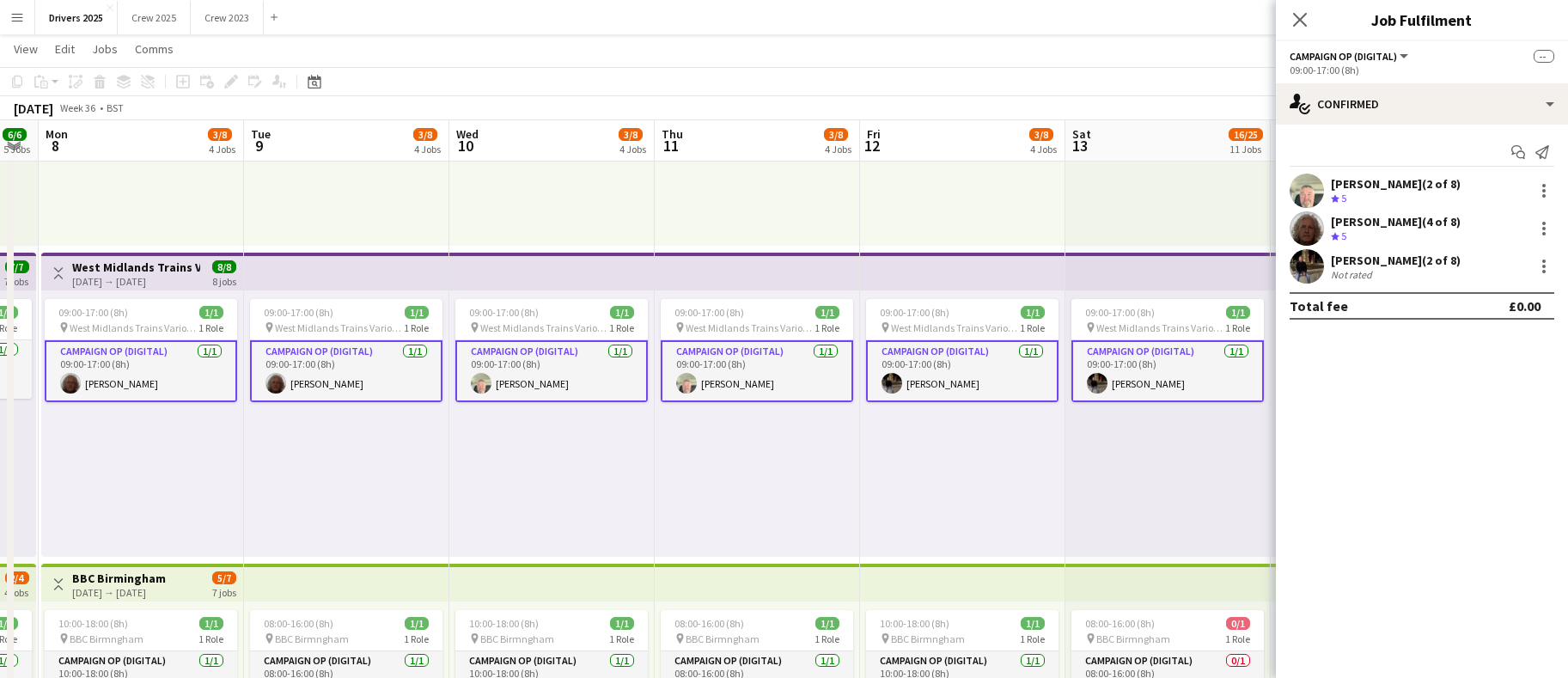
click at [525, 378] on app-card-role "Campaign Op (Digital) [DATE] 09:00-17:00 (8h) [PERSON_NAME]" at bounding box center [552, 370] width 192 height 62
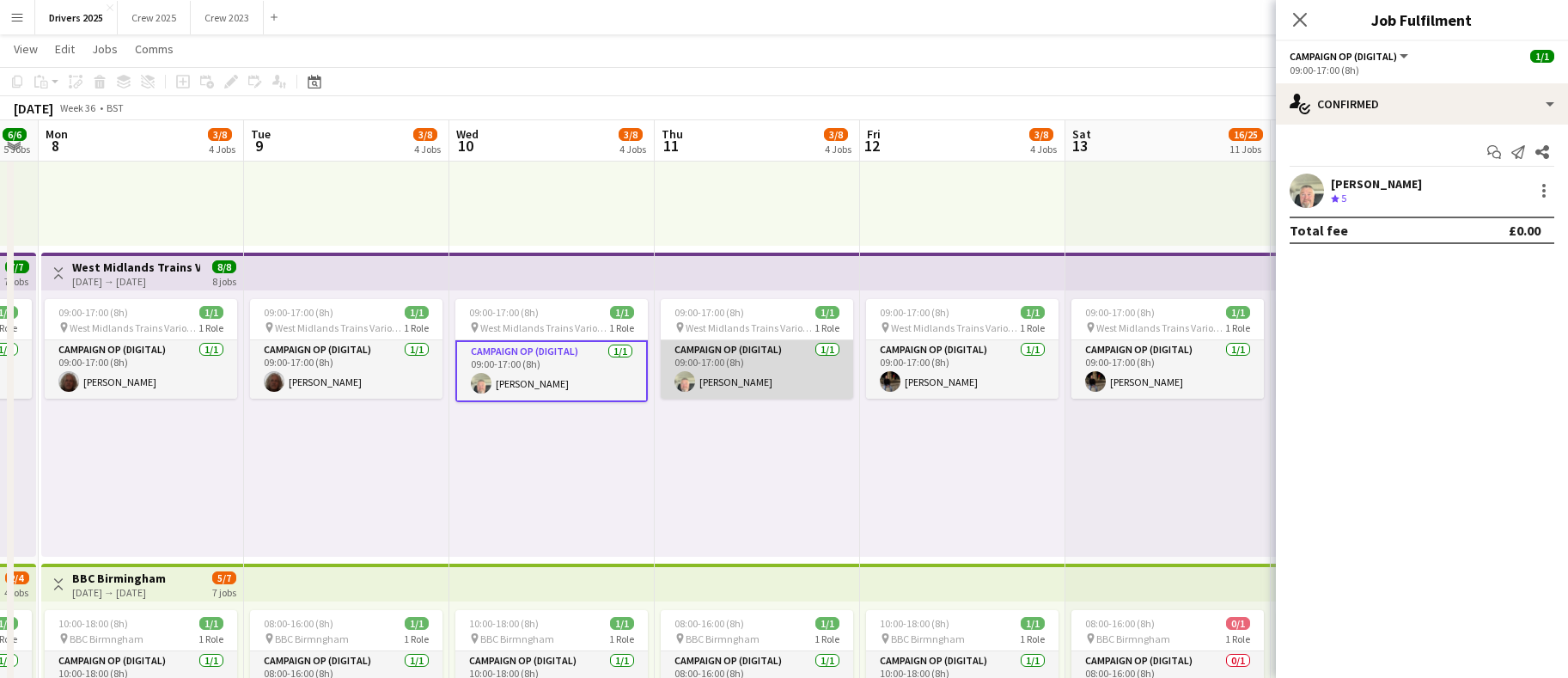
click at [742, 384] on app-card-role "Campaign Op (Digital) [DATE] 09:00-17:00 (8h) [PERSON_NAME]" at bounding box center [757, 369] width 192 height 58
click at [1543, 194] on div at bounding box center [1545, 196] width 4 height 4
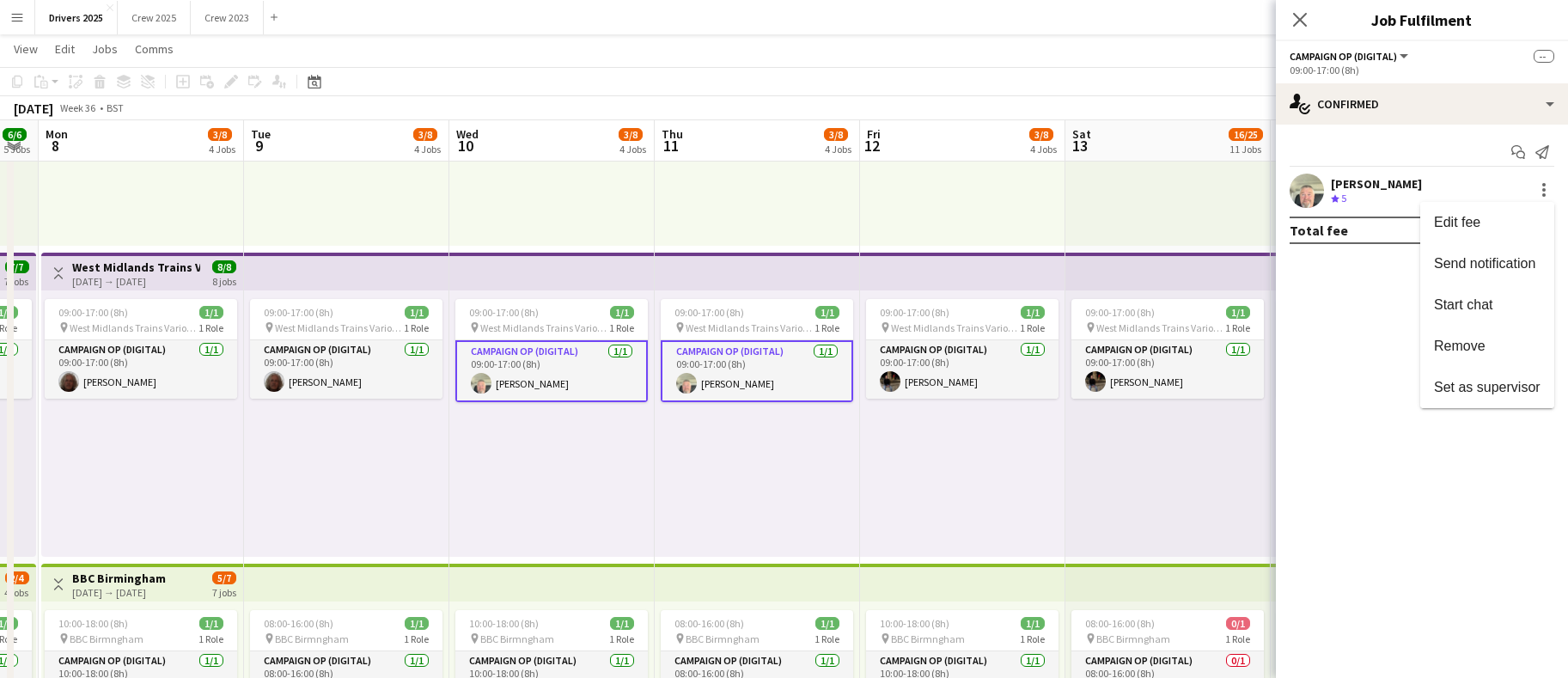
click at [1481, 350] on span "Remove" at bounding box center [1460, 345] width 52 height 15
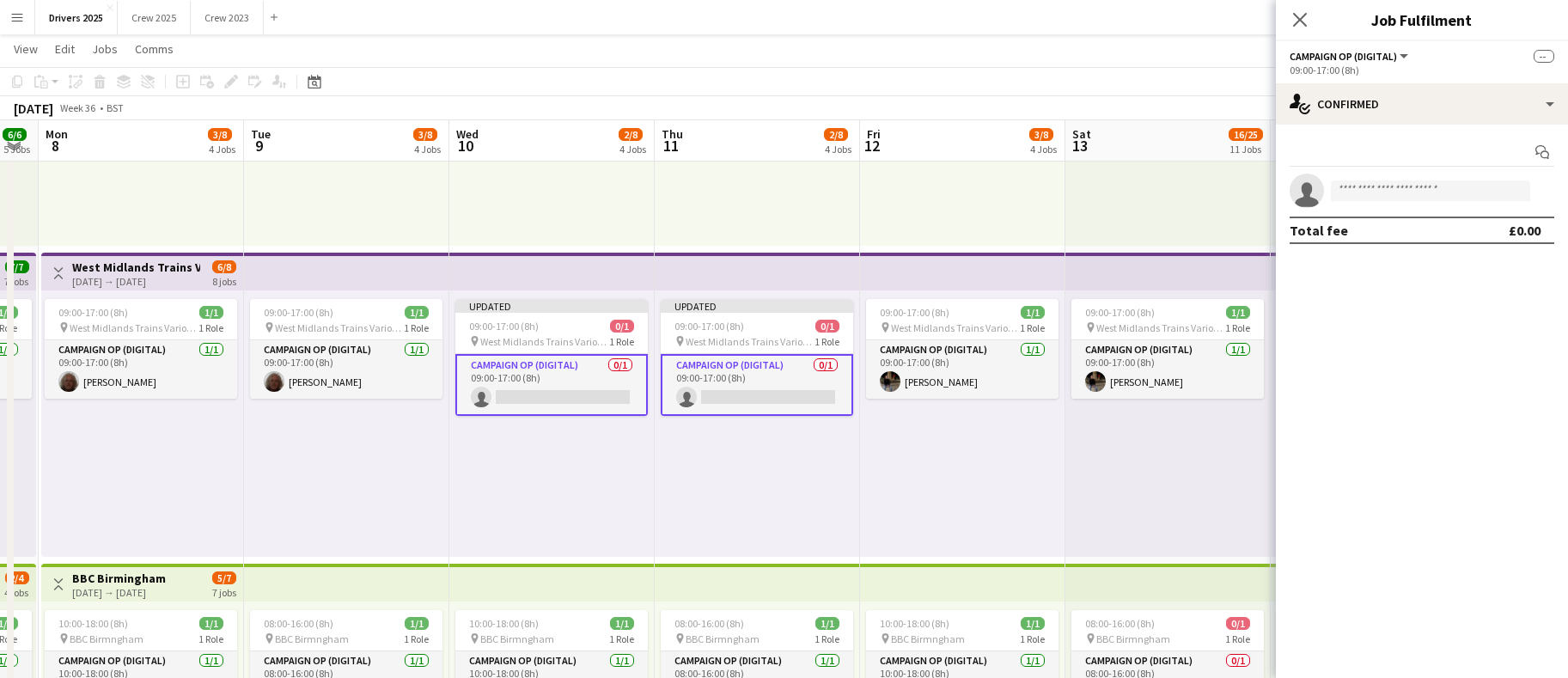
click at [895, 220] on div "09:00-17:00 (8h) 1/1 pin Sky Various Locations 1 Role Campaign Op (Digital) [DA…" at bounding box center [963, 113] width 205 height 266
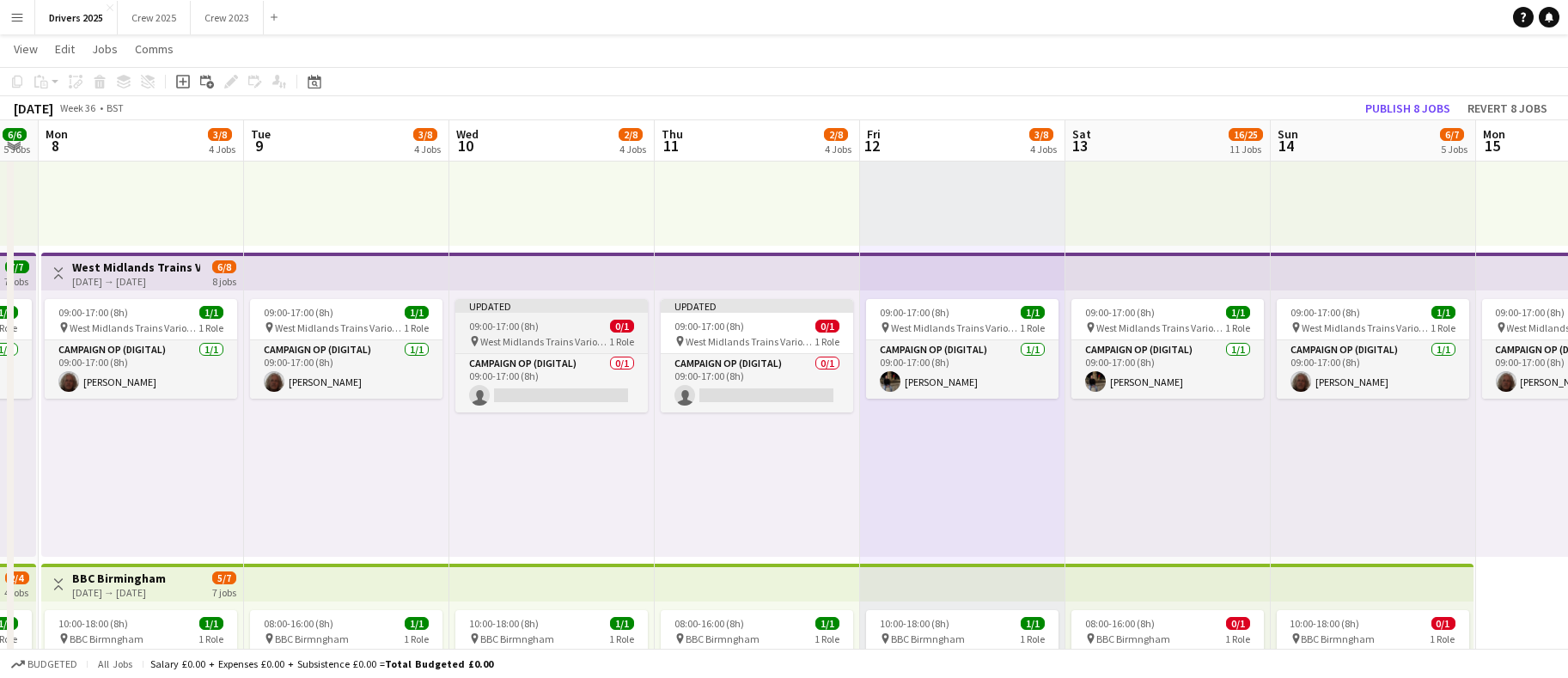
click at [523, 326] on span "09:00-17:00 (8h)" at bounding box center [504, 326] width 69 height 13
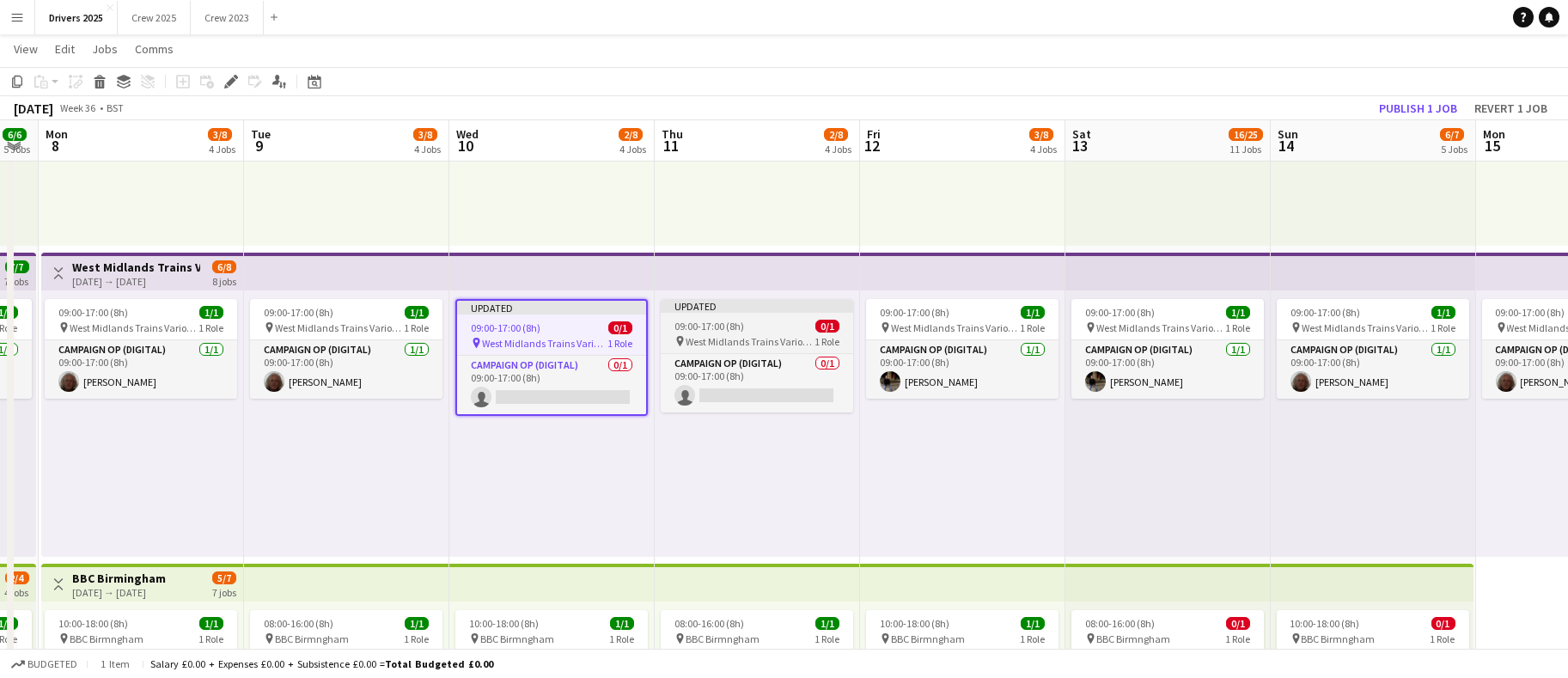
click at [730, 309] on div "Updated" at bounding box center [757, 306] width 192 height 14
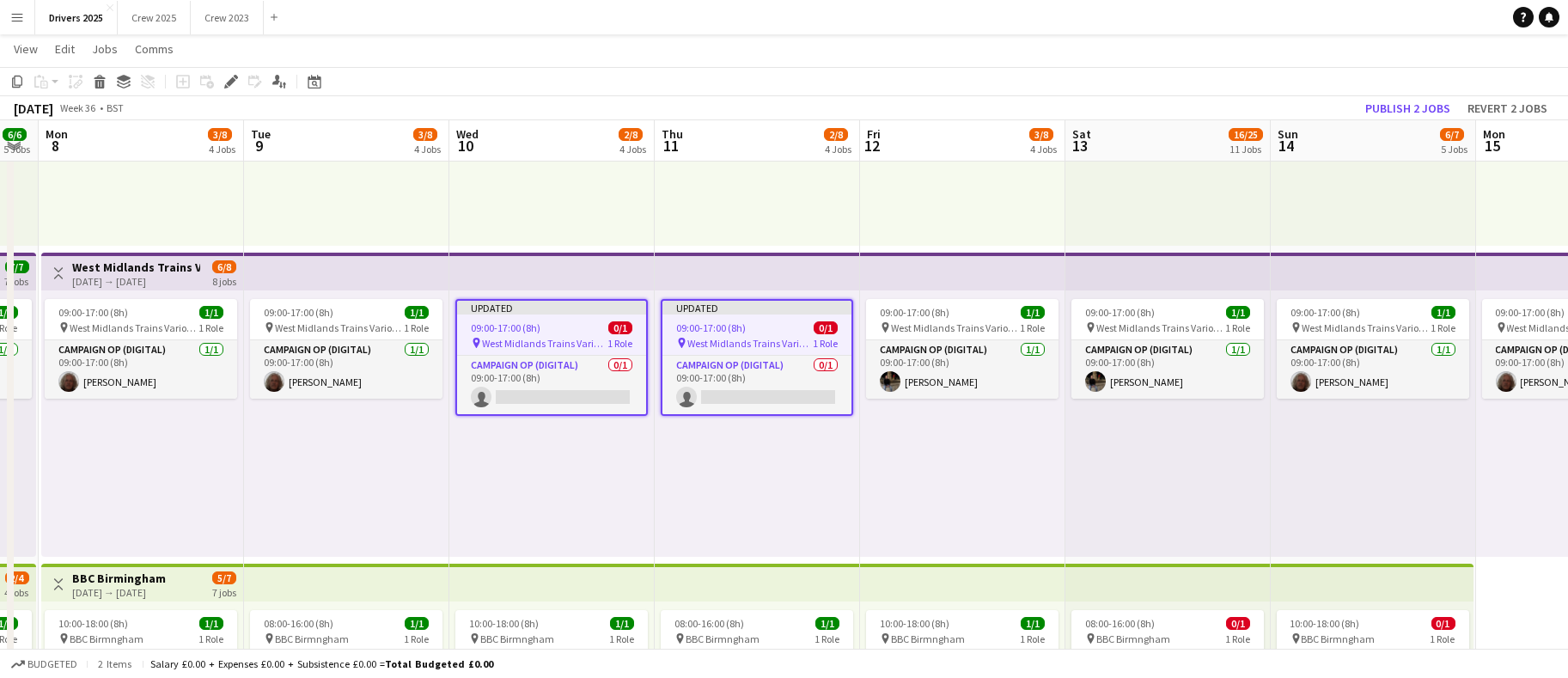
click at [1392, 94] on app-toolbar "Copy Paste Paste Ctrl+V Paste with crew Ctrl+Shift+V Paste linked Job [GEOGRAPH…" at bounding box center [784, 82] width 1568 height 30
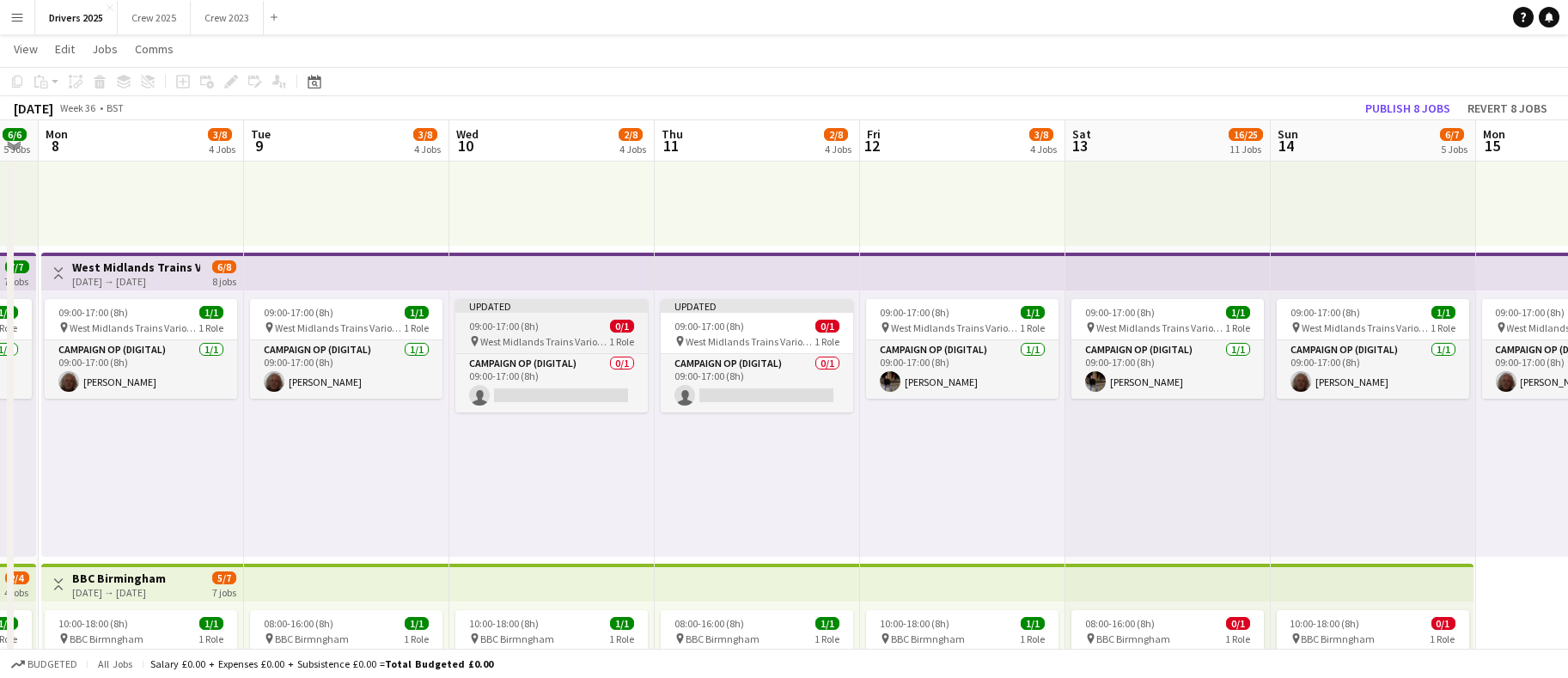
click at [511, 325] on span "09:00-17:00 (8h)" at bounding box center [504, 326] width 69 height 13
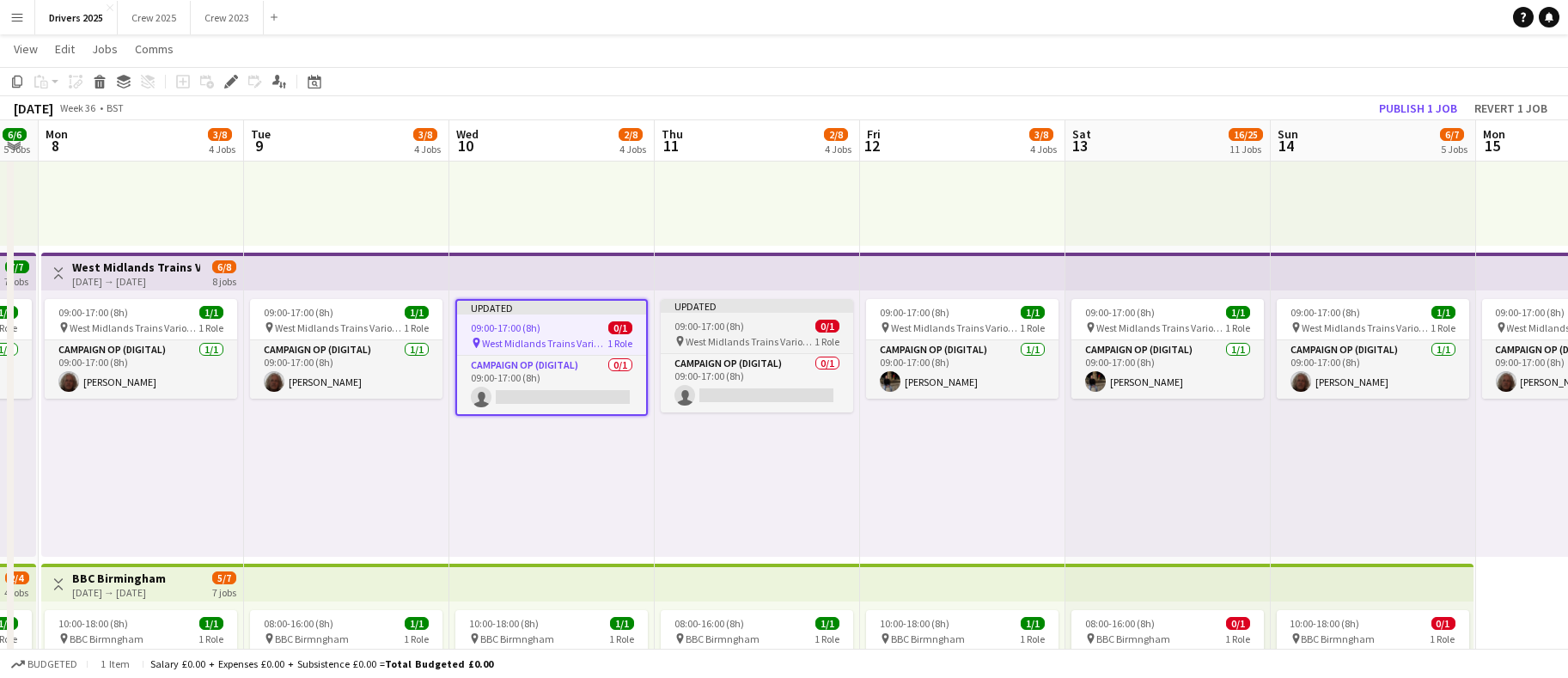
click at [718, 326] on span "09:00-17:00 (8h)" at bounding box center [709, 326] width 69 height 13
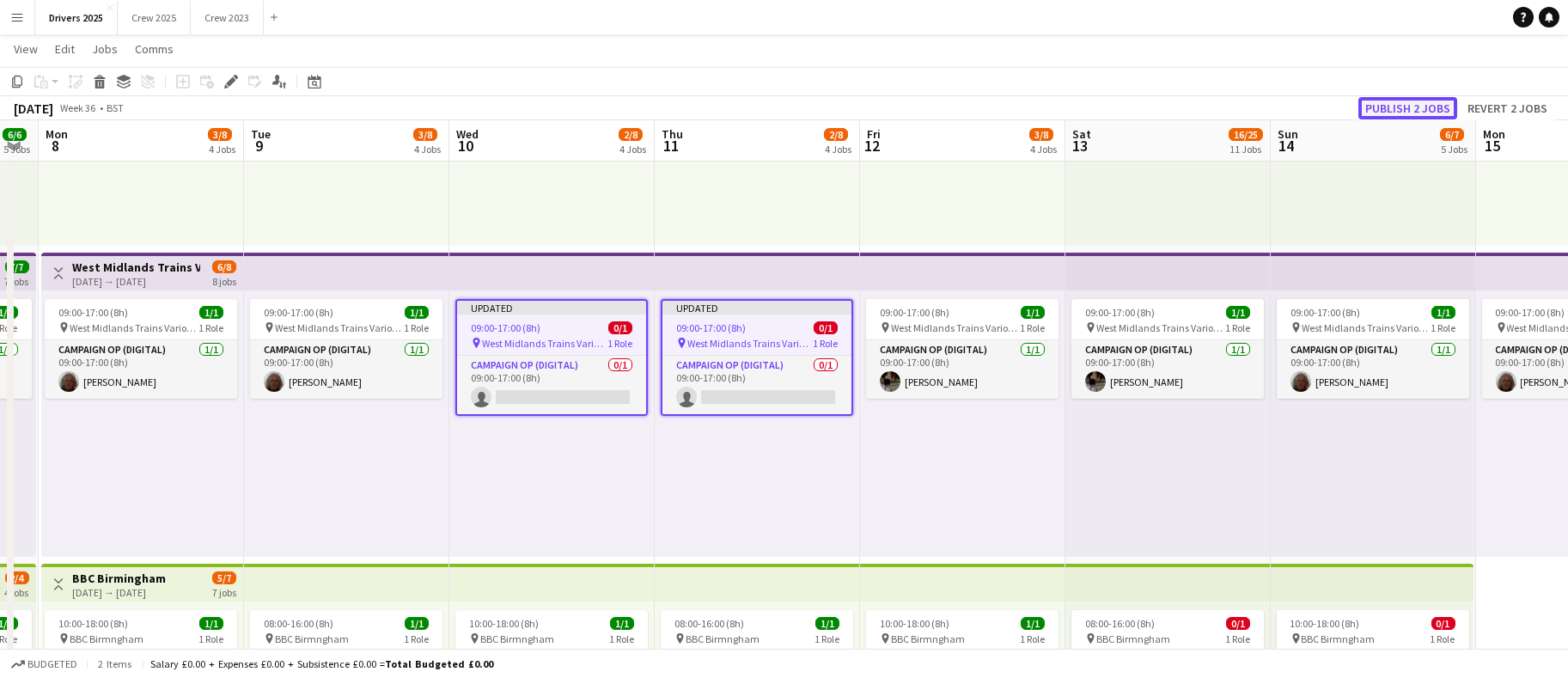
click at [1414, 111] on button "Publish 2 jobs" at bounding box center [1408, 108] width 99 height 22
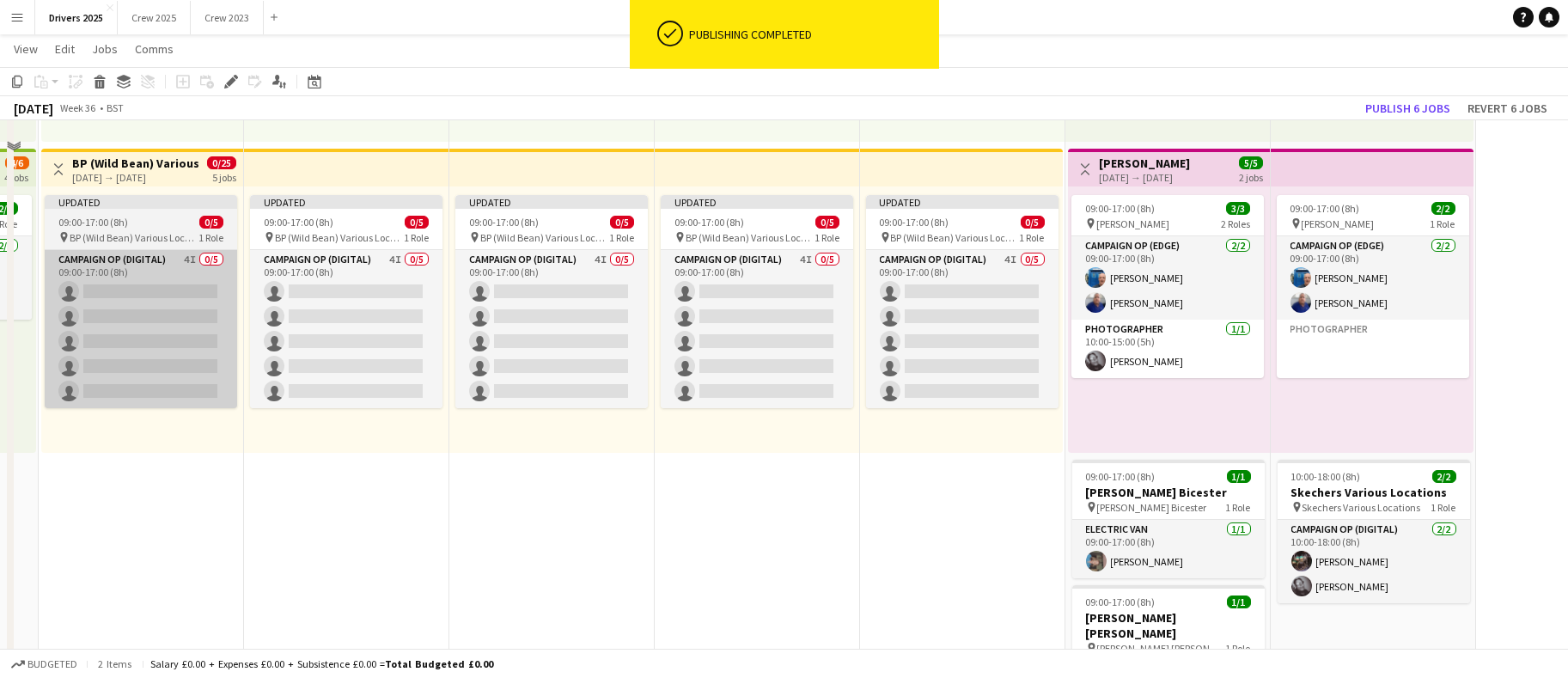
scroll to position [1031, 0]
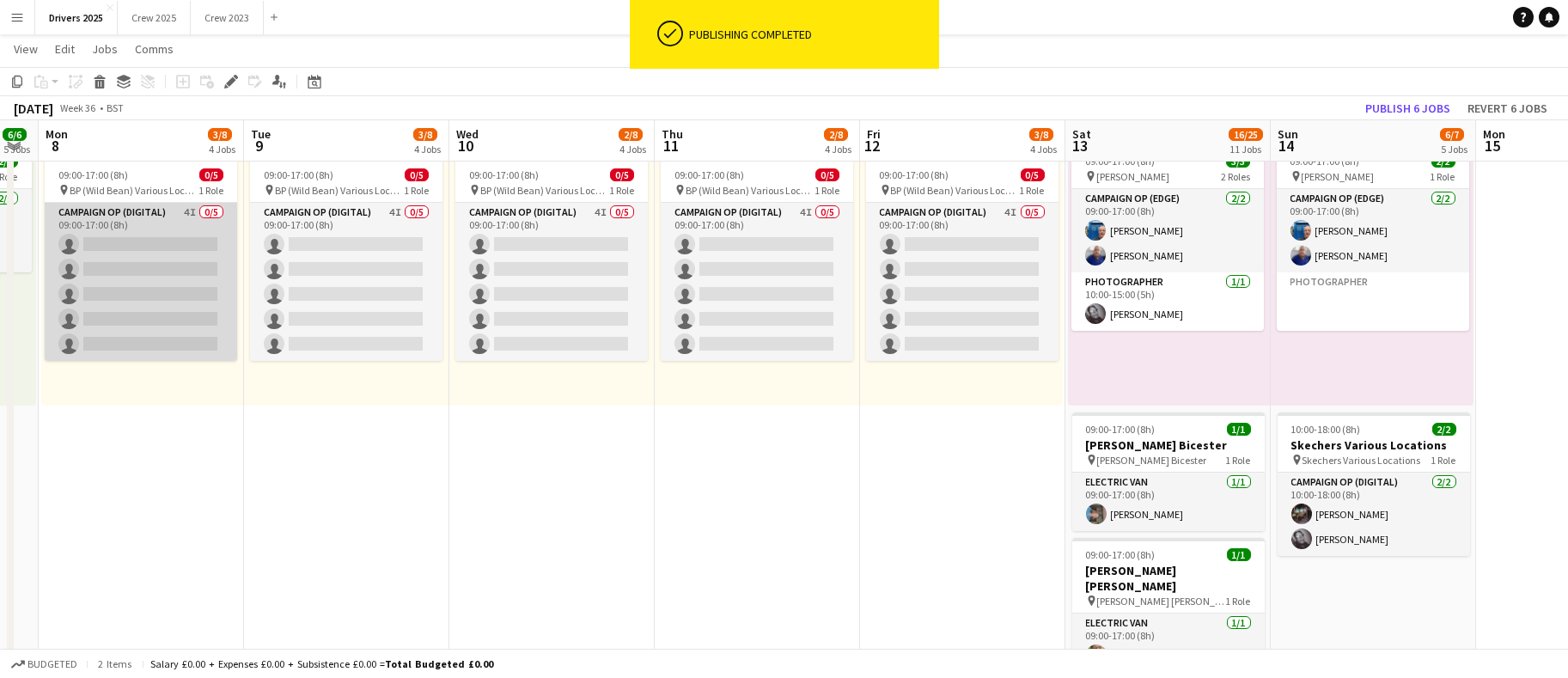
click at [143, 270] on app-card-role "Campaign Op (Digital) 4I 0/5 09:00-17:00 (8h) single-neutral-actions single-neu…" at bounding box center [140, 282] width 192 height 158
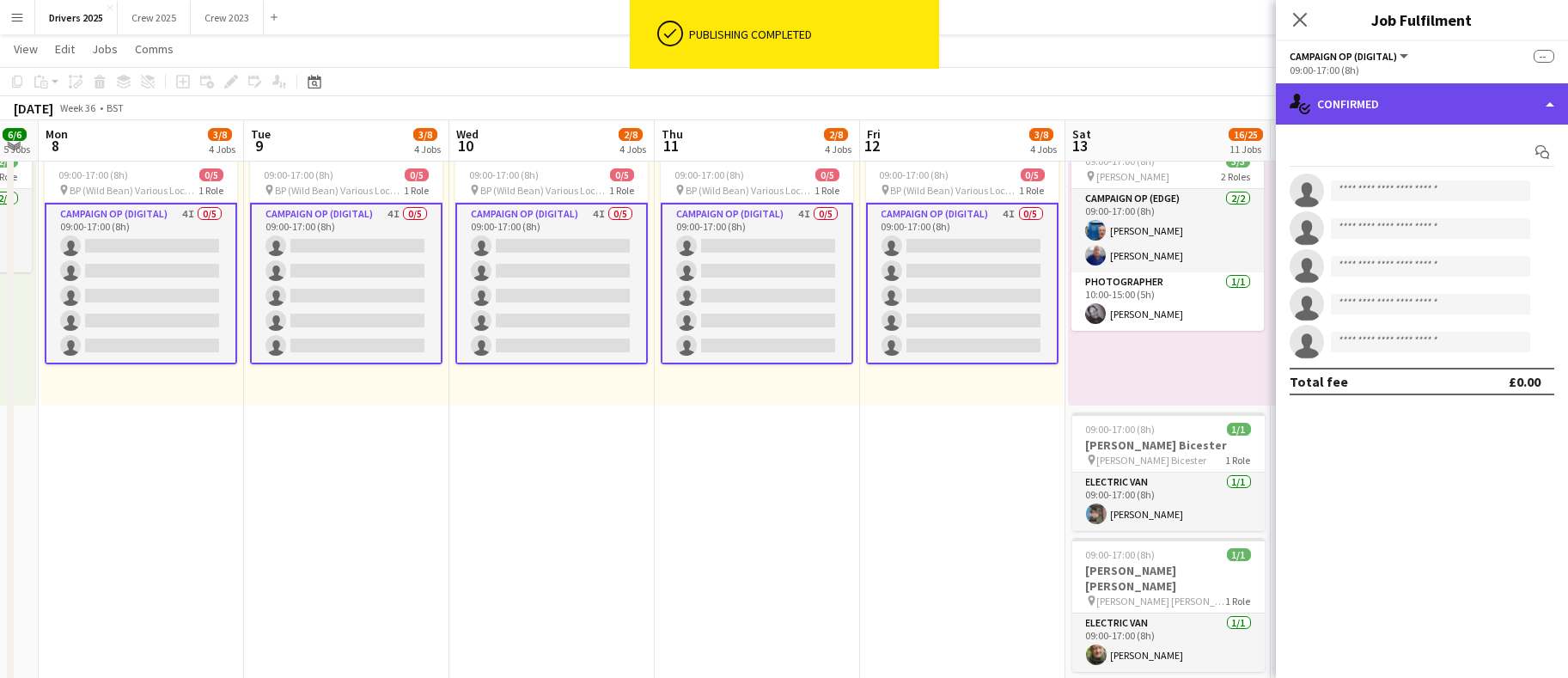
click at [1419, 95] on div "single-neutral-actions-check-2 Confirmed" at bounding box center [1422, 103] width 292 height 42
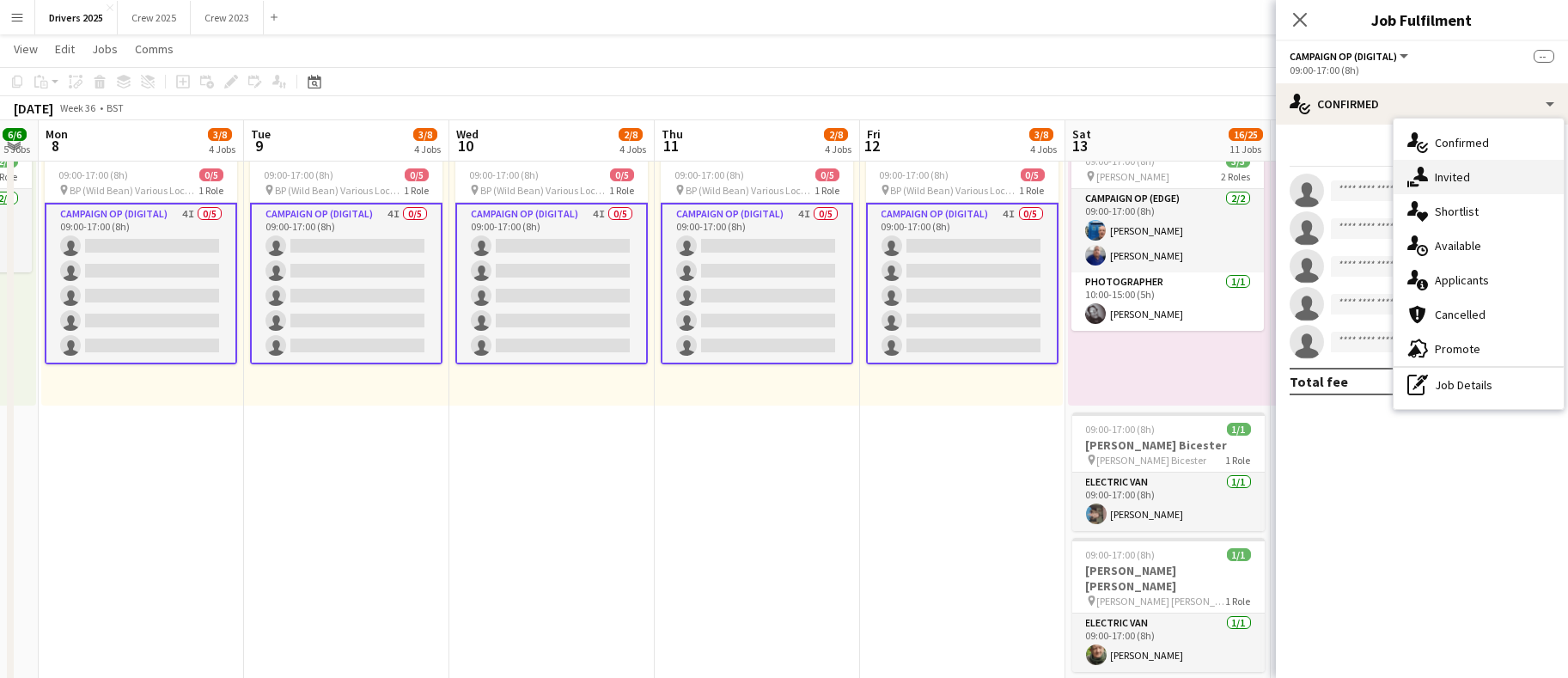
click at [1445, 171] on span "Invited" at bounding box center [1453, 176] width 35 height 16
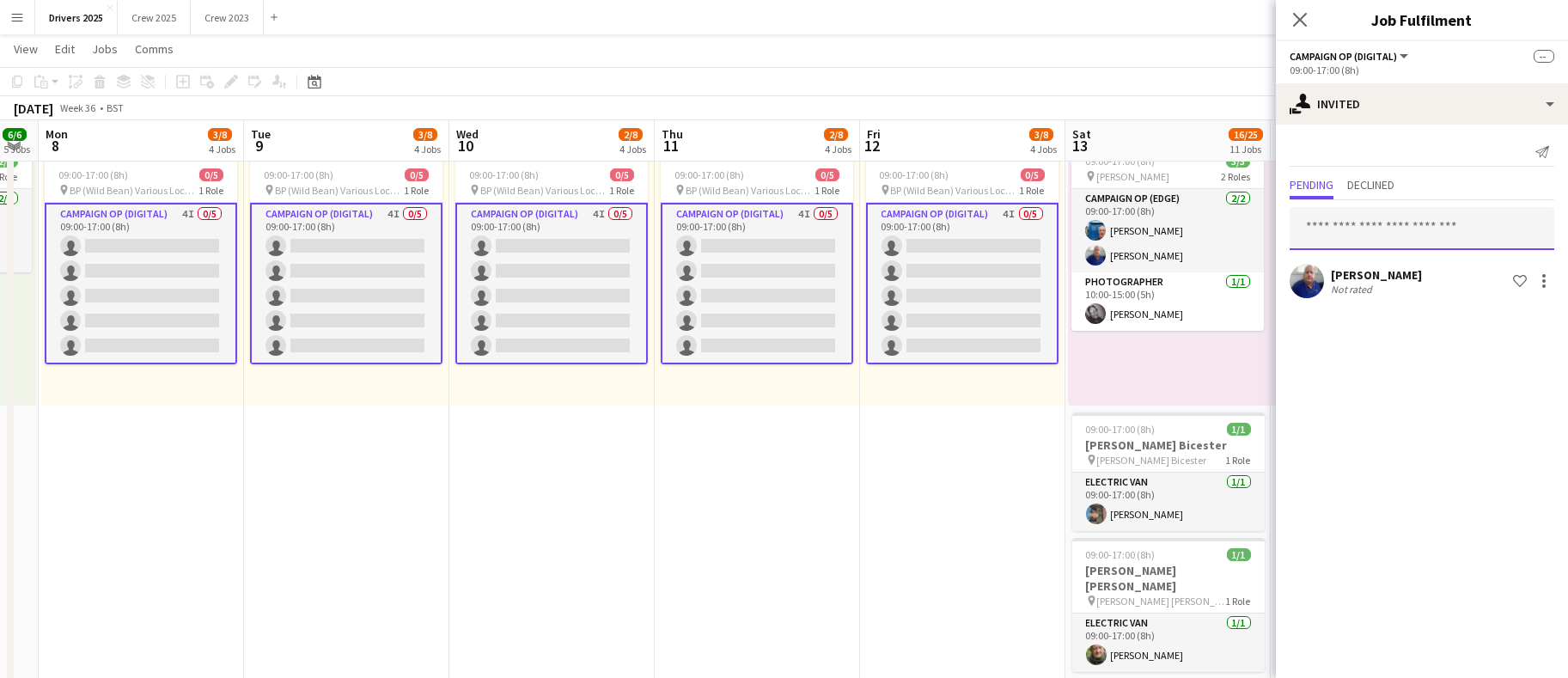
click at [1333, 223] on input "text" at bounding box center [1422, 228] width 264 height 43
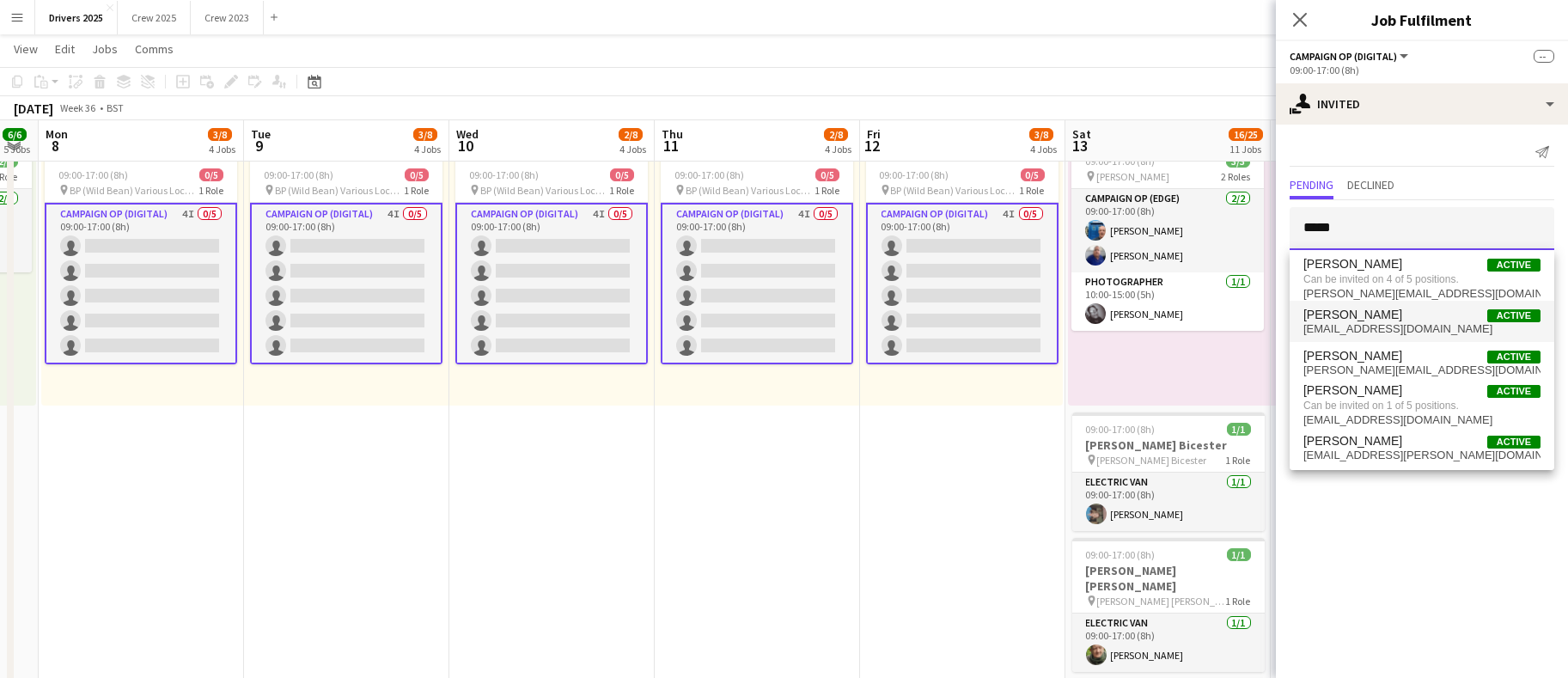
type input "*****"
click at [1386, 325] on span "[EMAIL_ADDRESS][DOMAIN_NAME]" at bounding box center [1422, 329] width 237 height 14
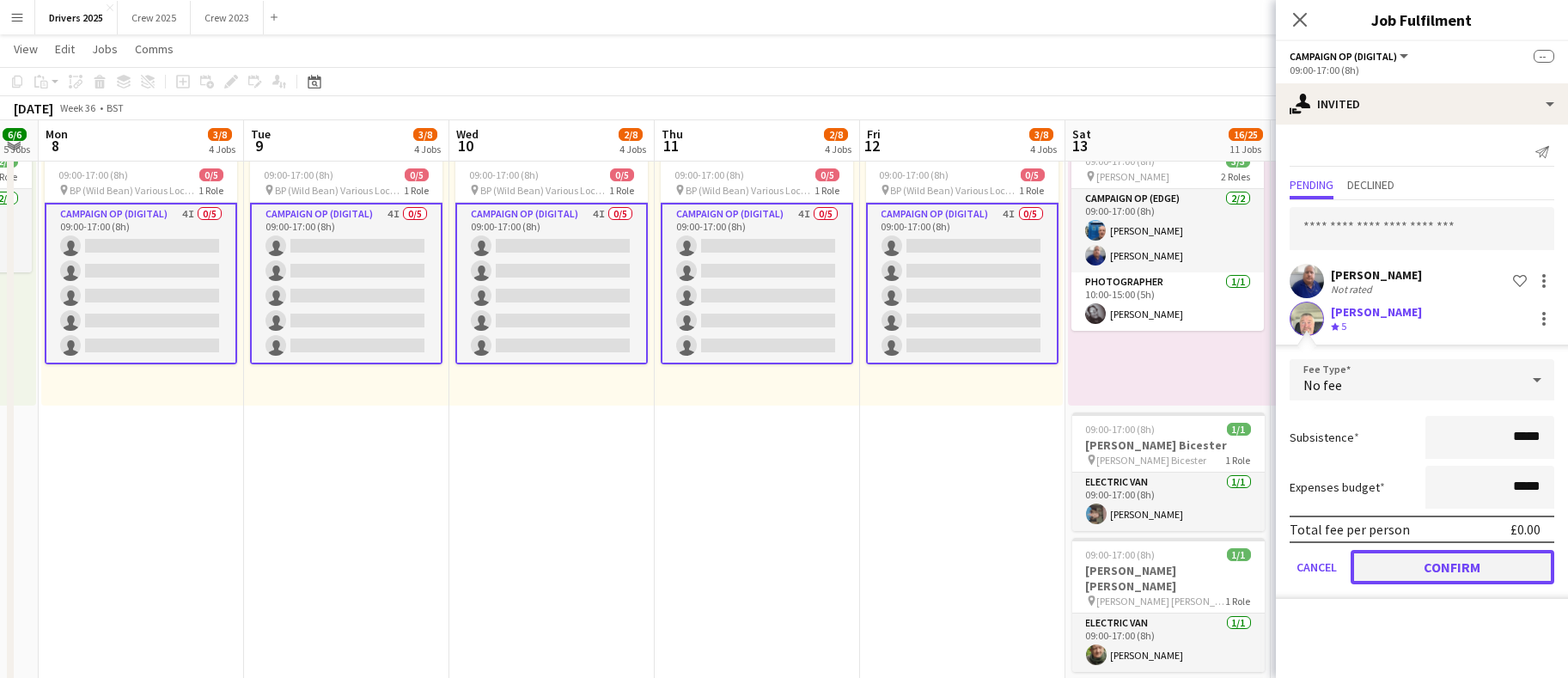
click at [1441, 578] on button "Confirm" at bounding box center [1453, 566] width 203 height 34
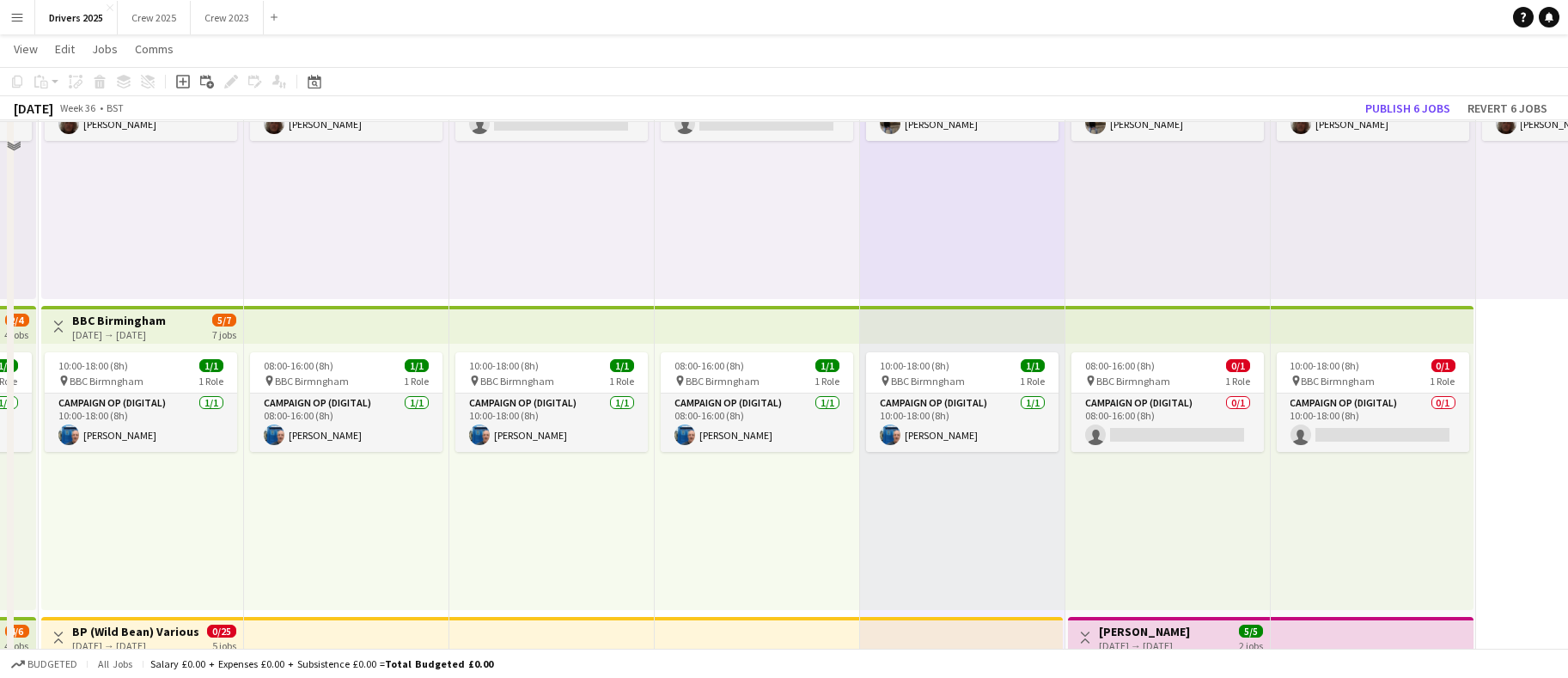
scroll to position [258, 0]
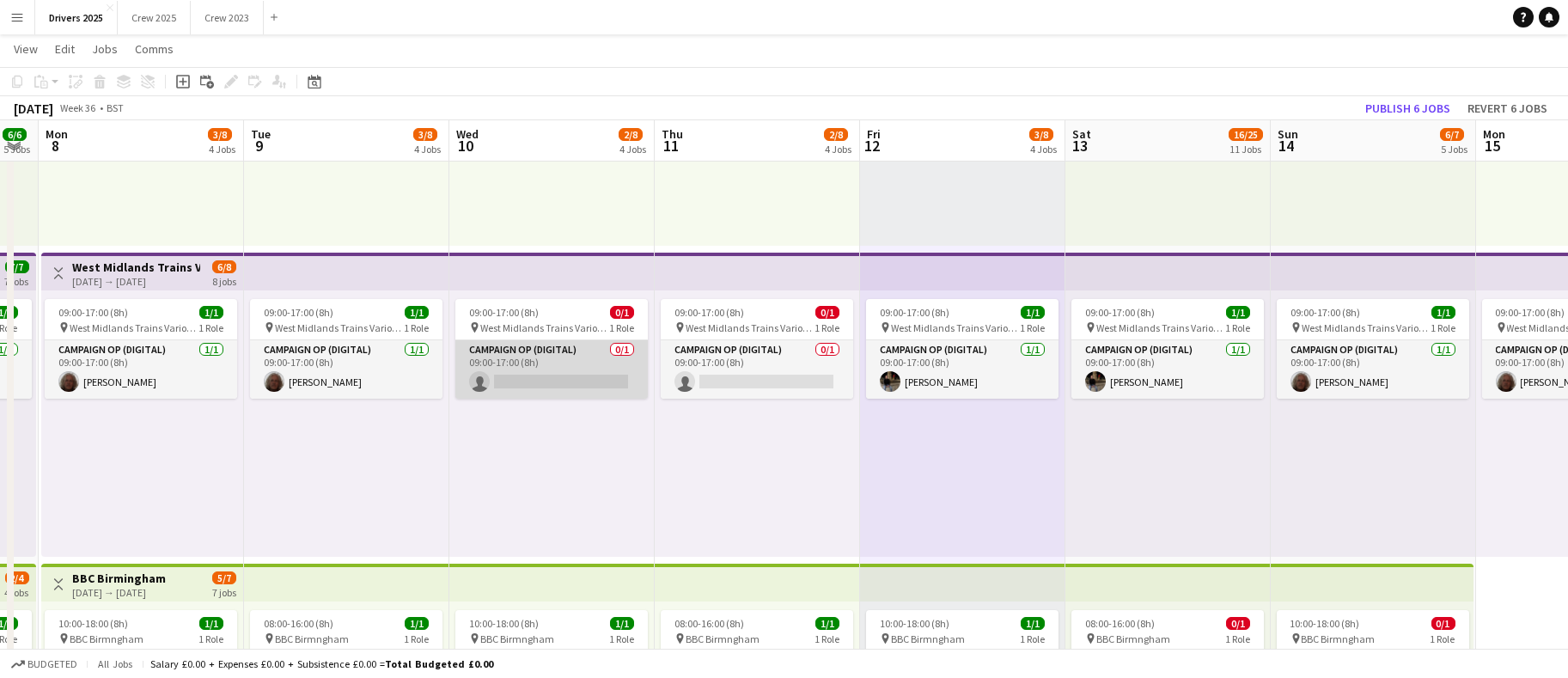
click at [508, 381] on app-card-role "Campaign Op (Digital) 0/1 09:00-17:00 (8h) single-neutral-actions" at bounding box center [552, 369] width 192 height 58
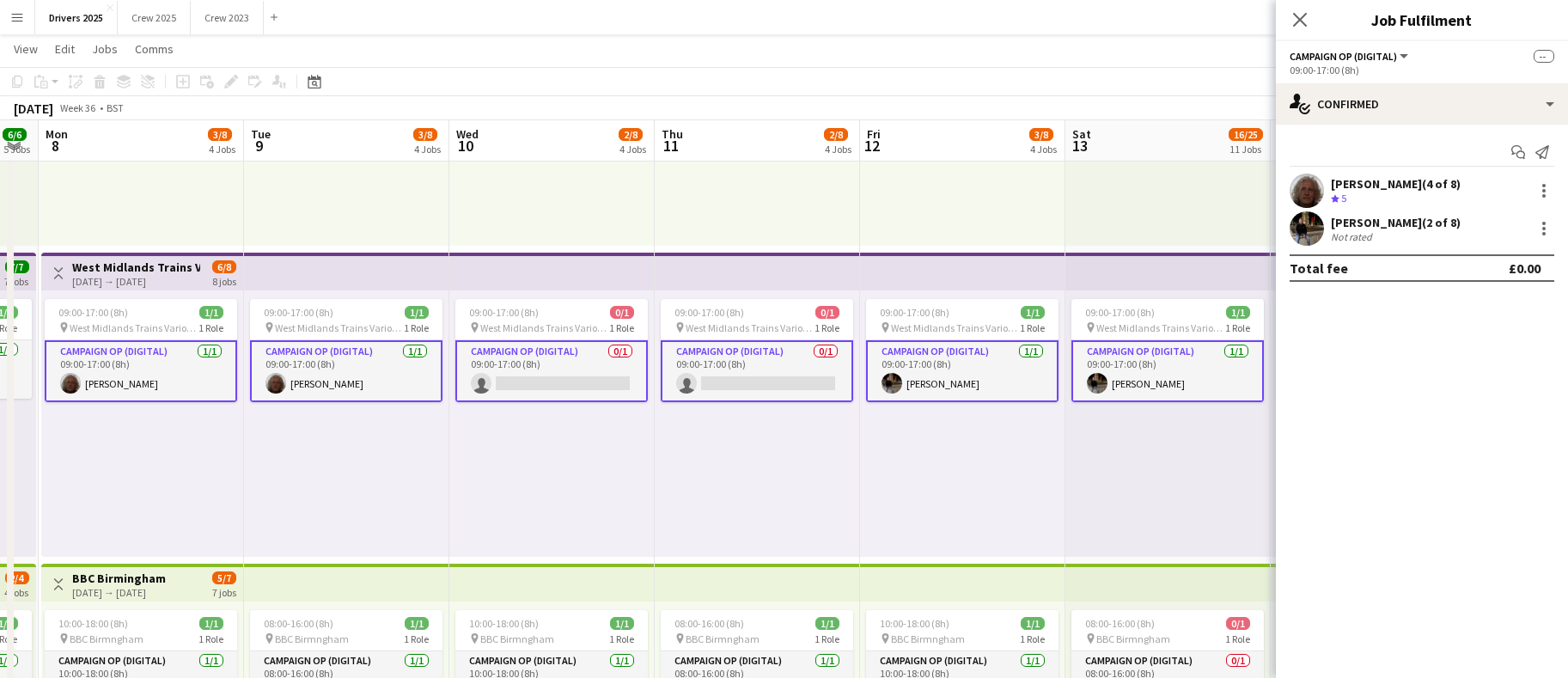
click at [571, 373] on app-card-role "Campaign Op (Digital) 0/1 09:00-17:00 (8h) single-neutral-actions" at bounding box center [552, 370] width 192 height 62
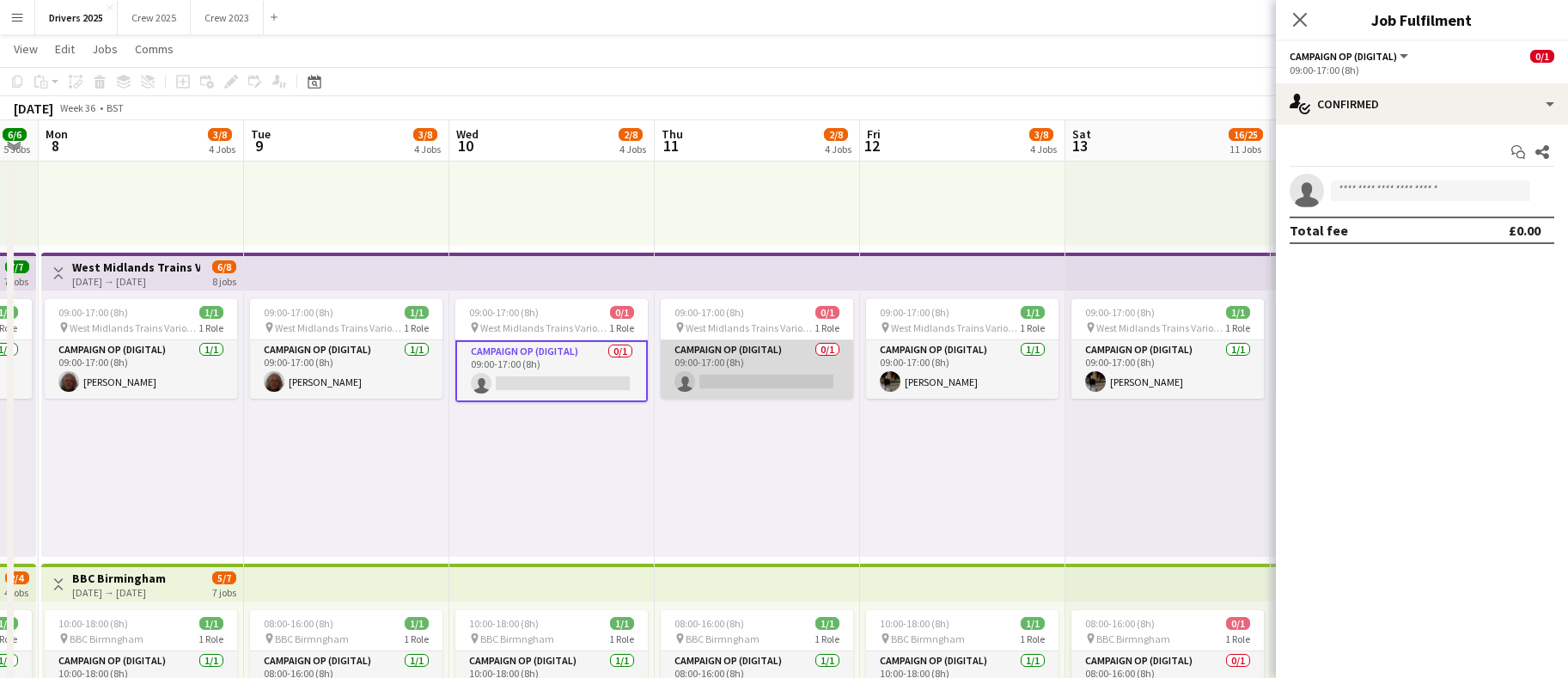
click at [748, 374] on app-card-role "Campaign Op (Digital) 0/1 09:00-17:00 (8h) single-neutral-actions" at bounding box center [757, 369] width 192 height 58
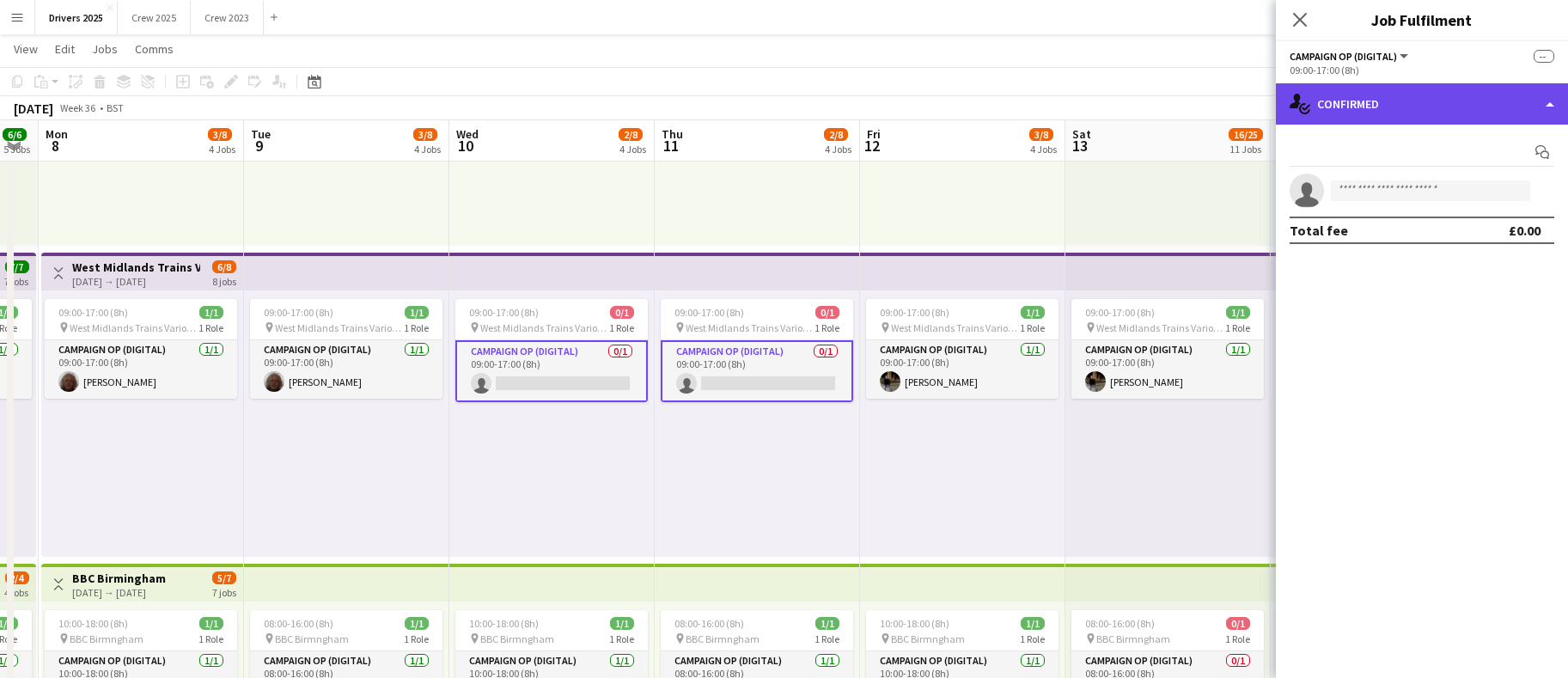
click at [1408, 103] on div "single-neutral-actions-check-2 Confirmed" at bounding box center [1422, 103] width 292 height 42
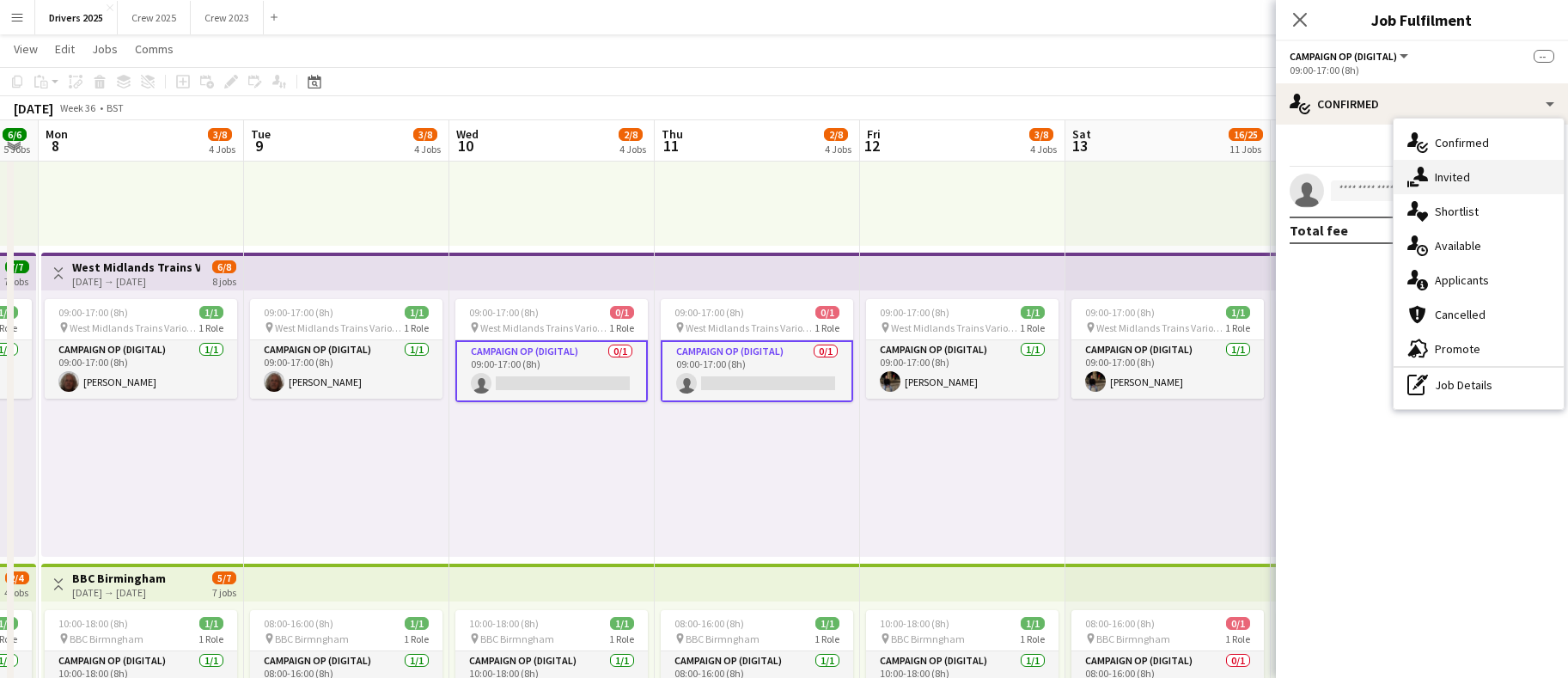
click at [1431, 176] on div "single-neutral-actions-share-1 Invited" at bounding box center [1479, 176] width 170 height 34
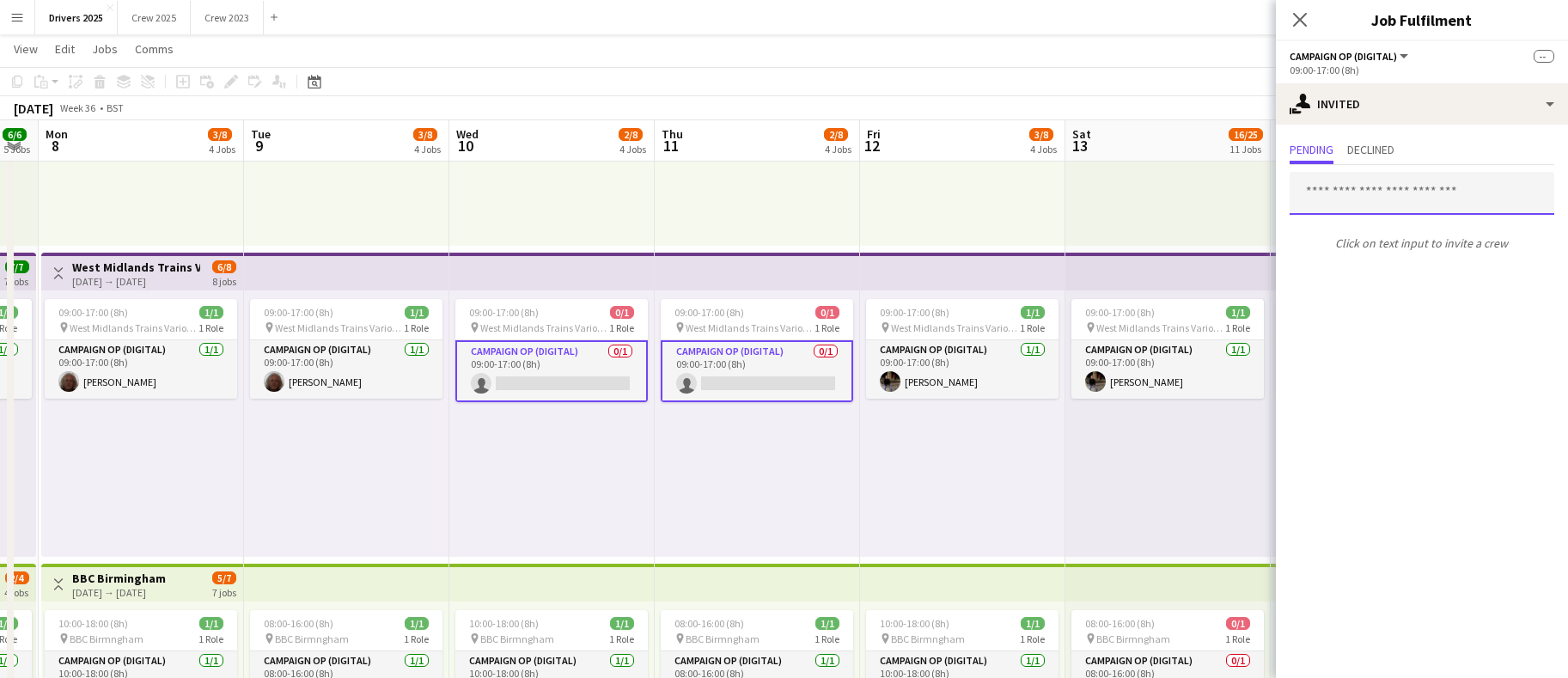
click at [1360, 202] on input "text" at bounding box center [1422, 193] width 264 height 43
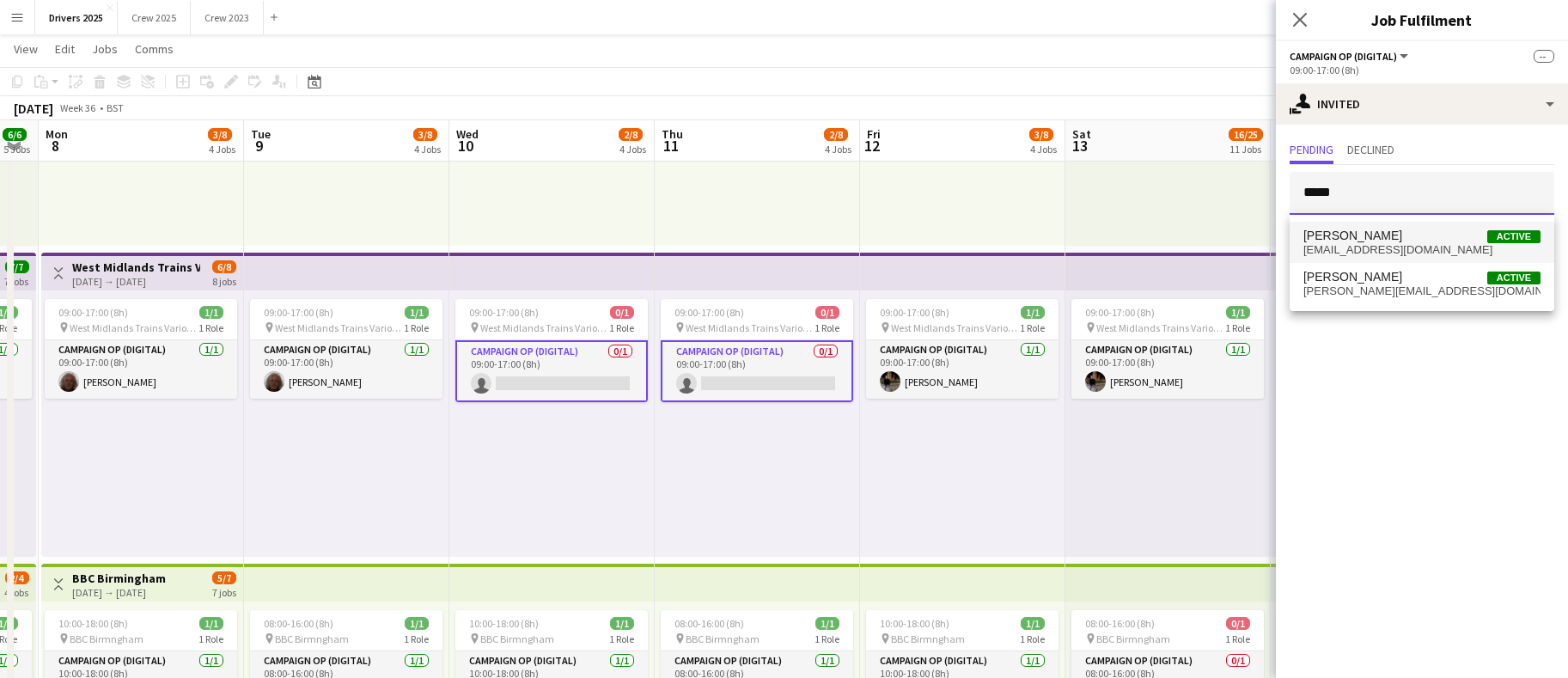
type input "*****"
click at [1359, 234] on span "[PERSON_NAME]" at bounding box center [1353, 236] width 99 height 15
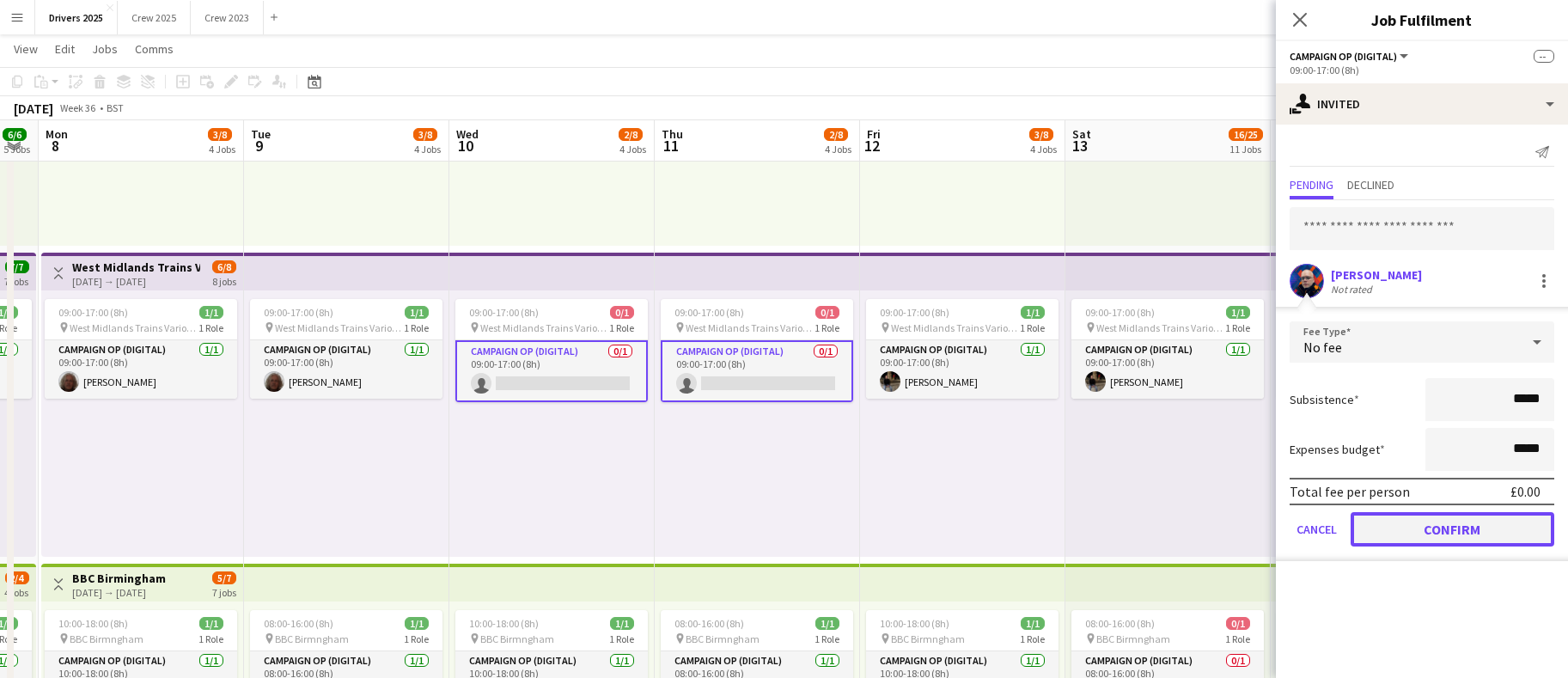
click at [1483, 537] on button "Confirm" at bounding box center [1453, 528] width 203 height 34
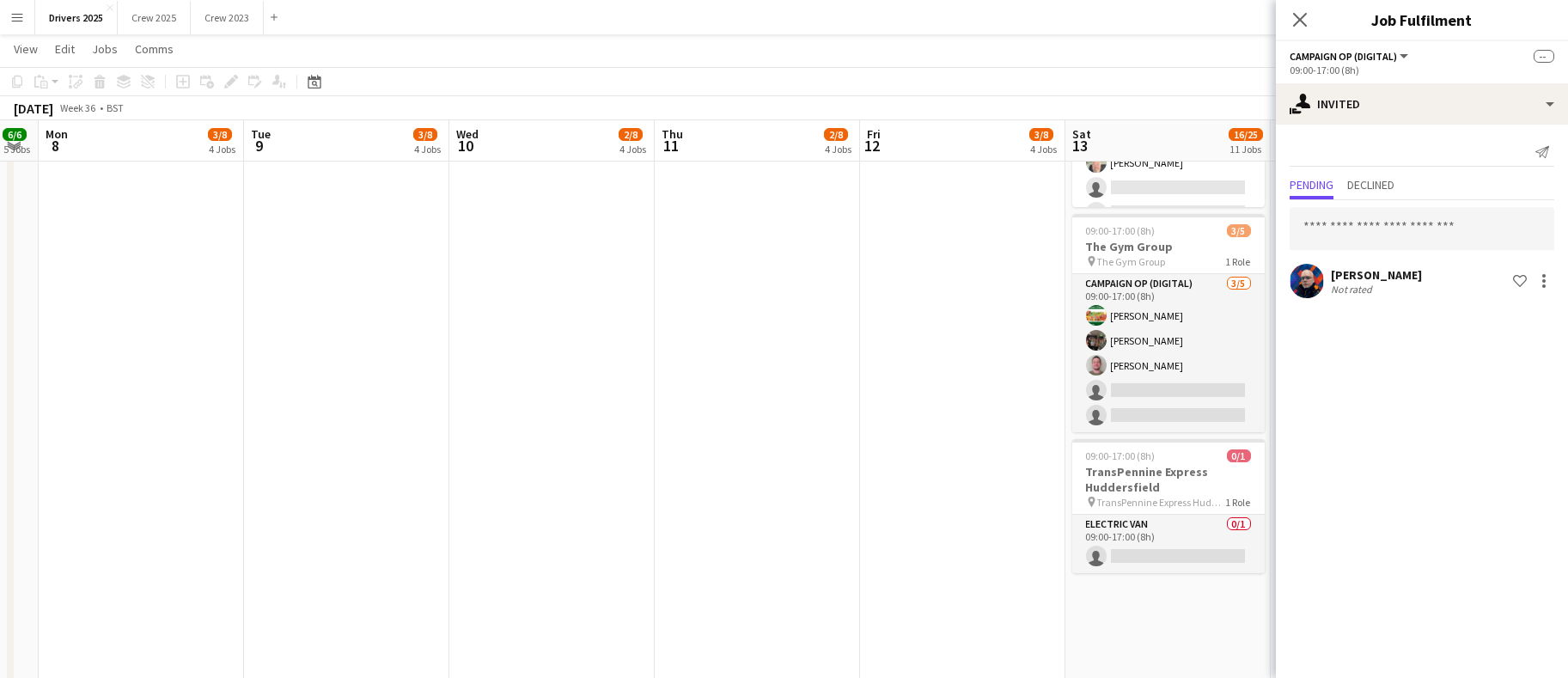
click at [741, 542] on app-date-cell "09:00-17:00 (8h) 1/1 pin Sky Various Locations 1 Role Campaign Op (Digital) [DA…" at bounding box center [758, 437] width 205 height 4614
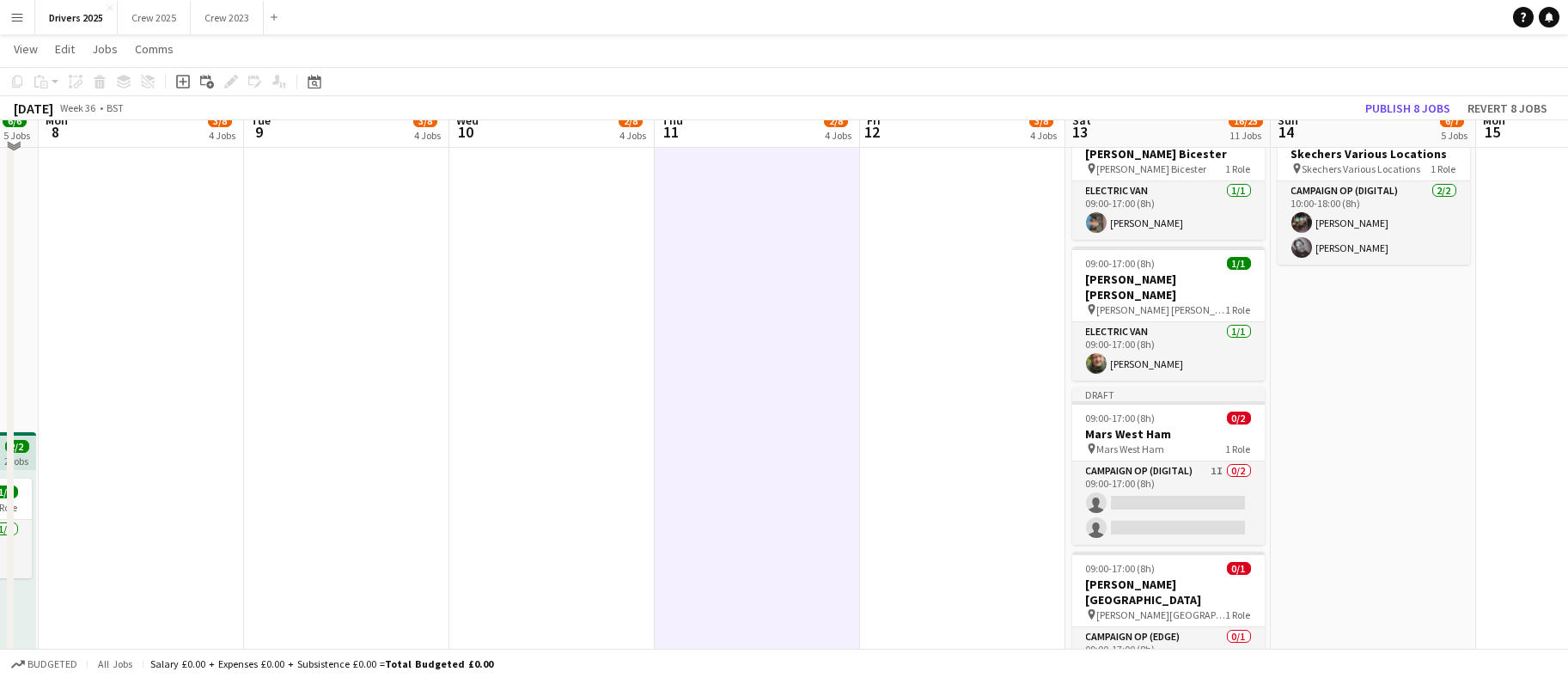
scroll to position [1289, 0]
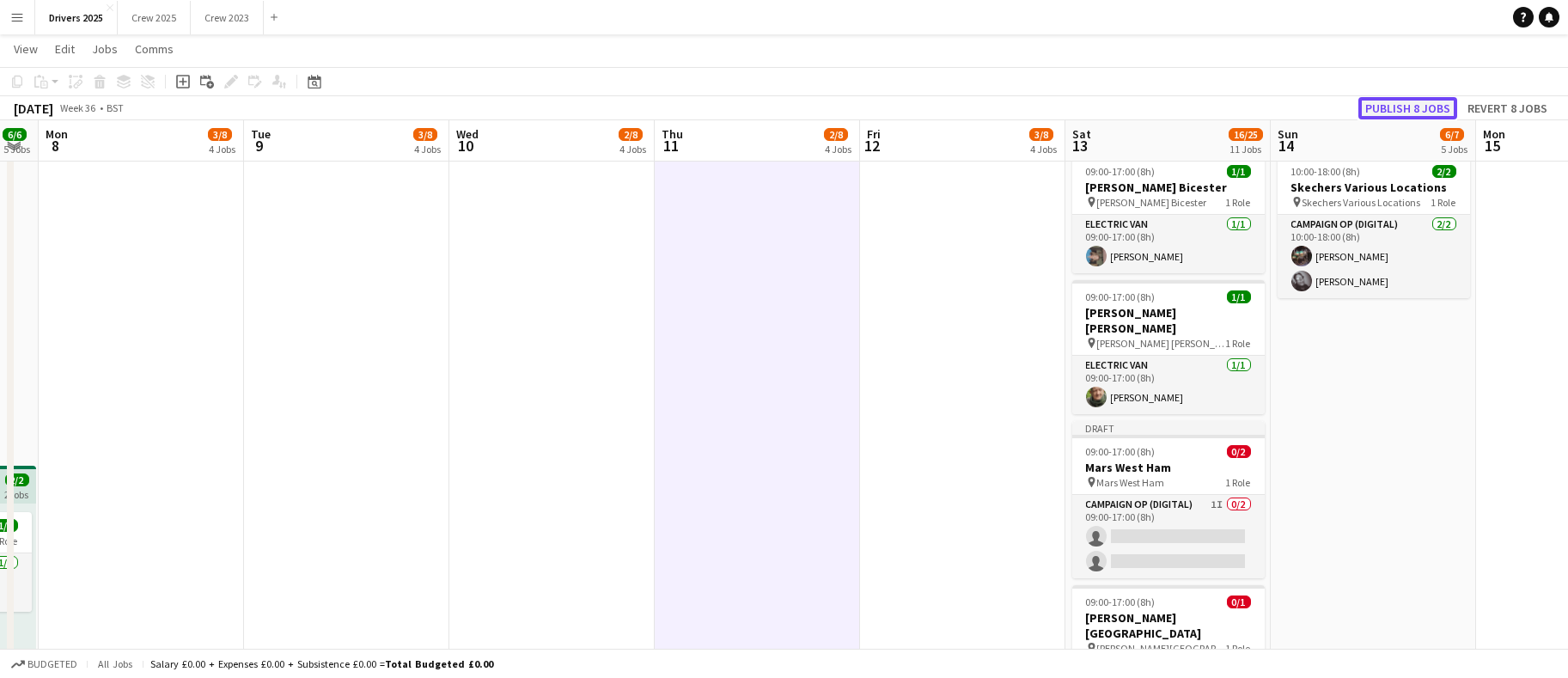
click at [1416, 106] on button "Publish 8 jobs" at bounding box center [1408, 108] width 99 height 22
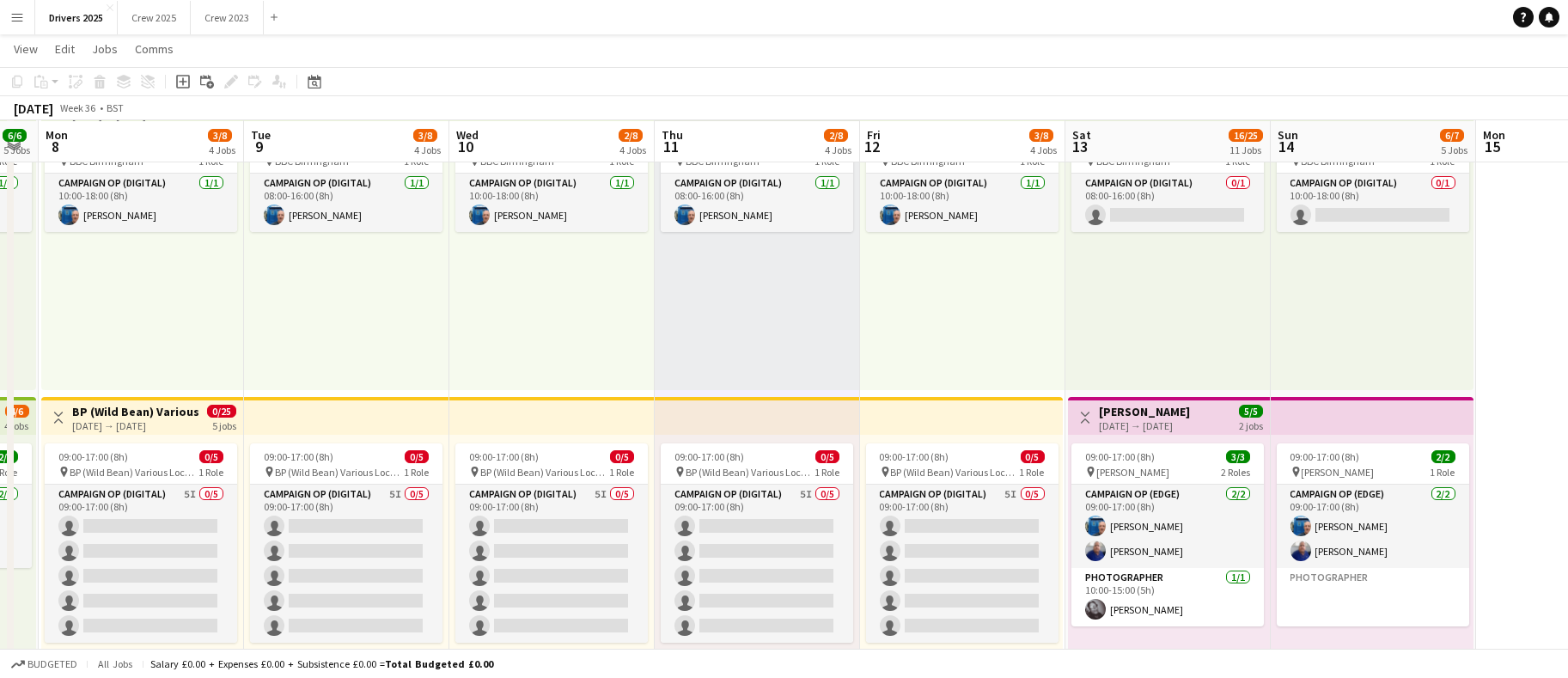
scroll to position [773, 0]
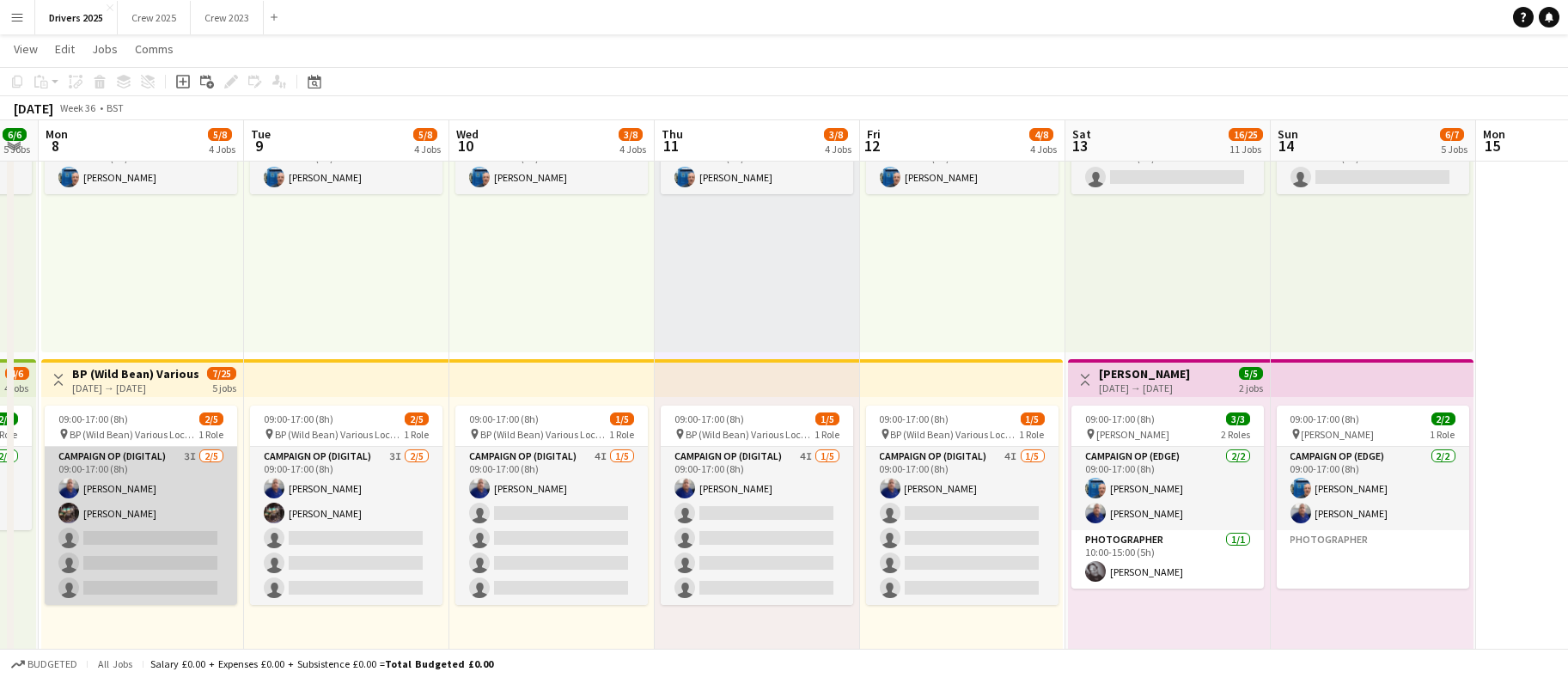
click at [129, 487] on app-card-role "Campaign Op (Digital) 3I [DATE] 09:00-17:00 (8h) [PERSON_NAME] [PERSON_NAME] si…" at bounding box center [140, 526] width 192 height 158
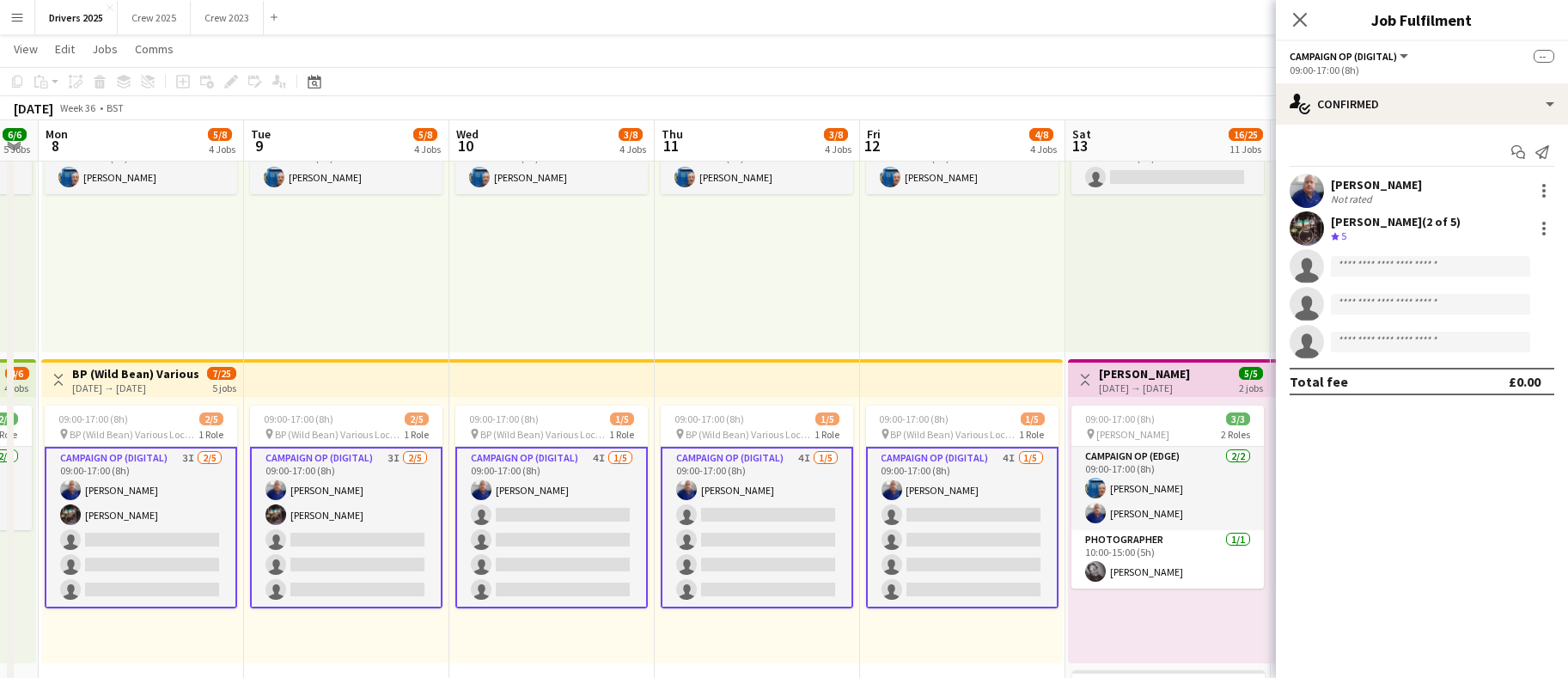
click at [129, 487] on app-card-role "Campaign Op (Digital) 3I [DATE] 09:00-17:00 (8h) [PERSON_NAME] [PERSON_NAME] si…" at bounding box center [140, 527] width 192 height 162
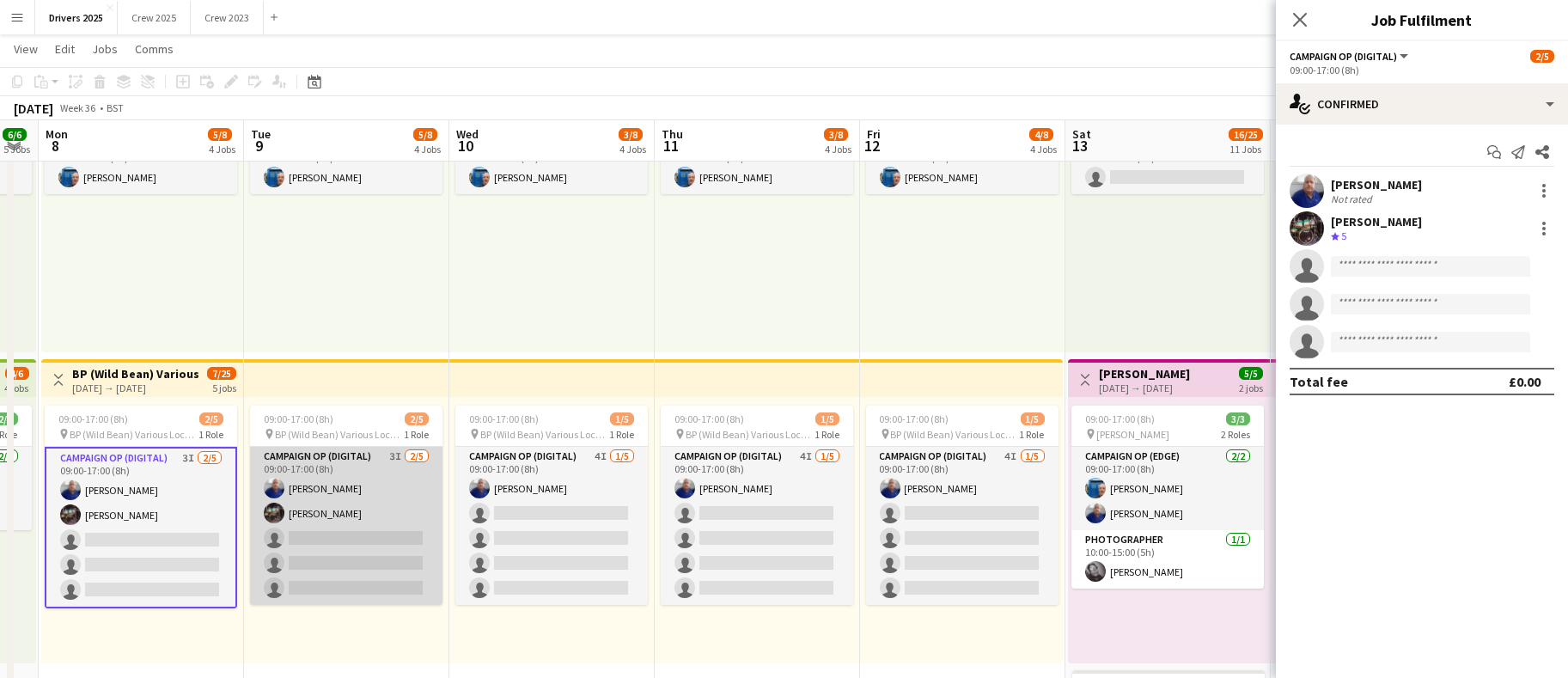
click at [336, 489] on app-card-role "Campaign Op (Digital) 3I [DATE] 09:00-17:00 (8h) [PERSON_NAME] [PERSON_NAME] si…" at bounding box center [346, 526] width 192 height 158
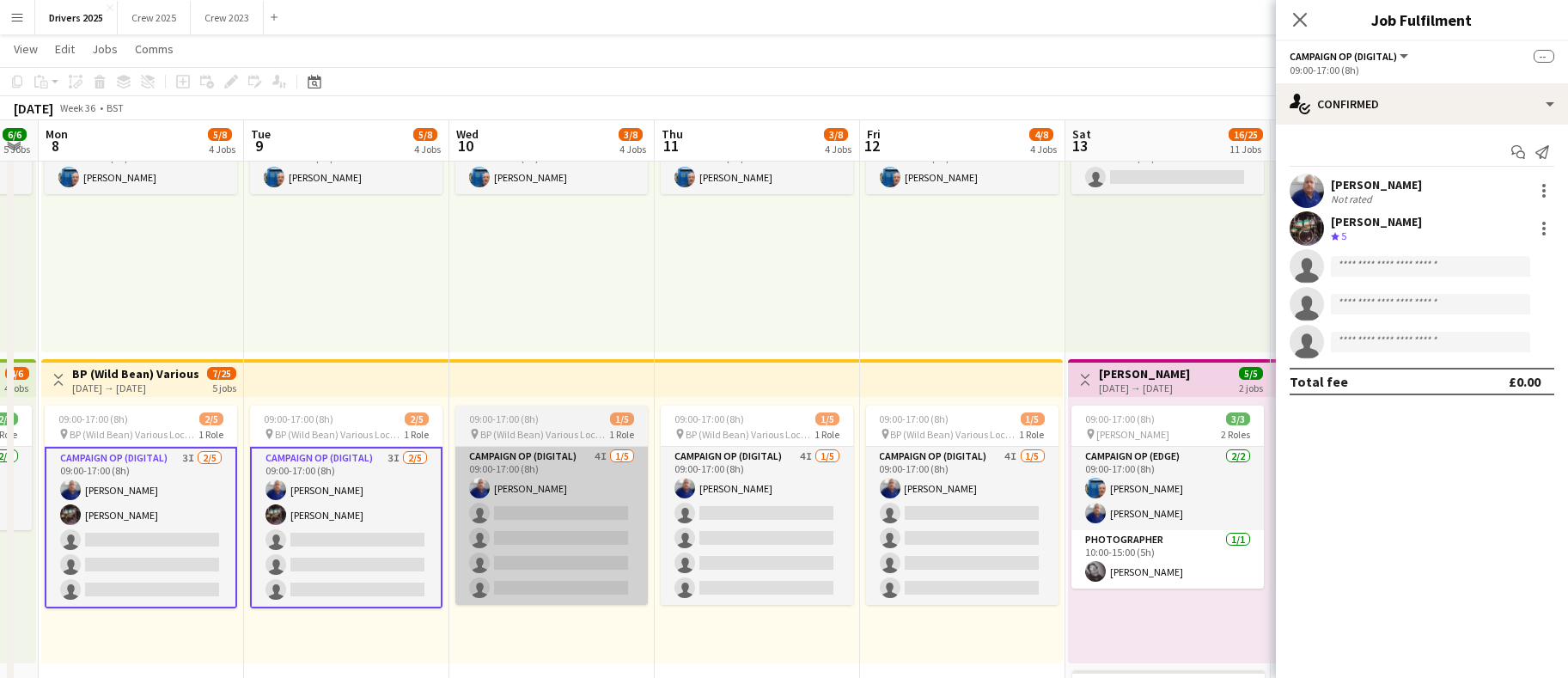
click at [484, 485] on app-user-avatar at bounding box center [480, 488] width 20 height 20
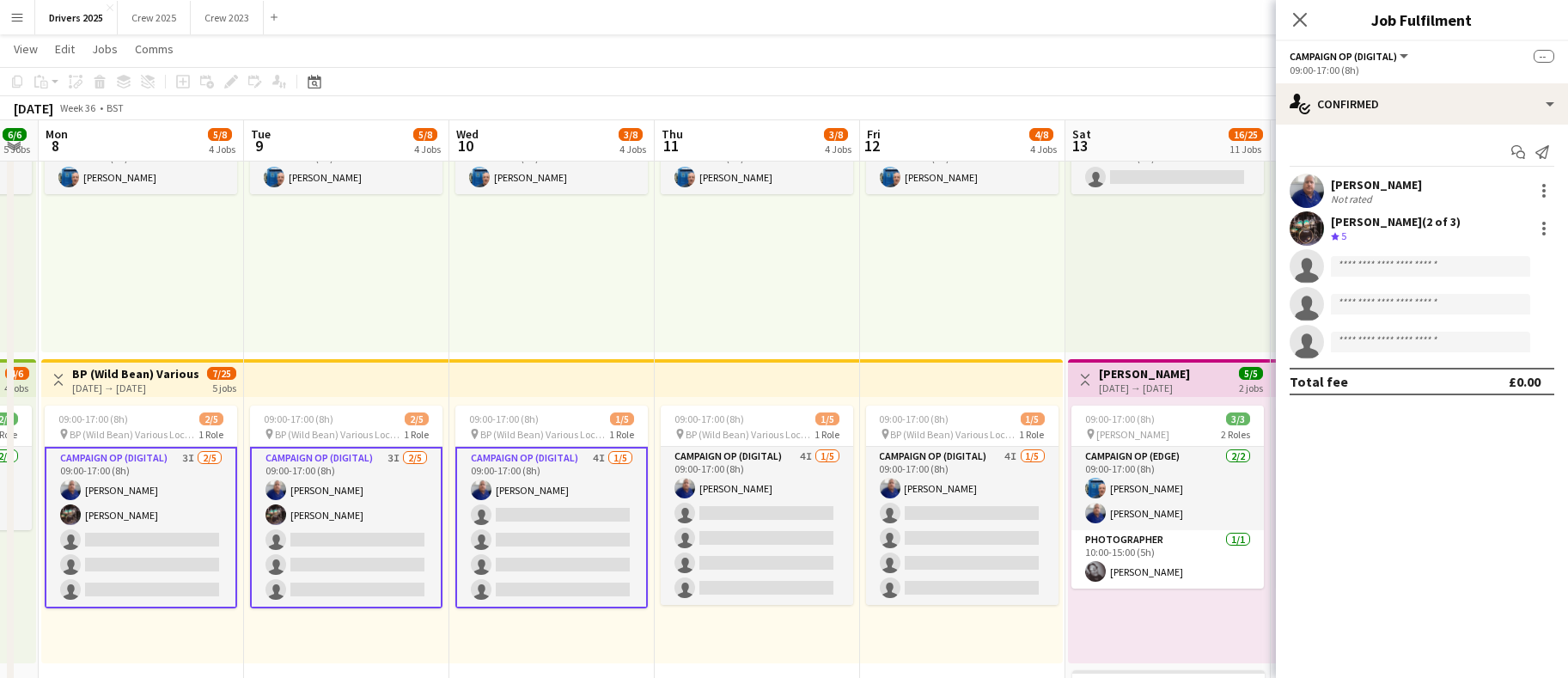
scroll to position [0, 371]
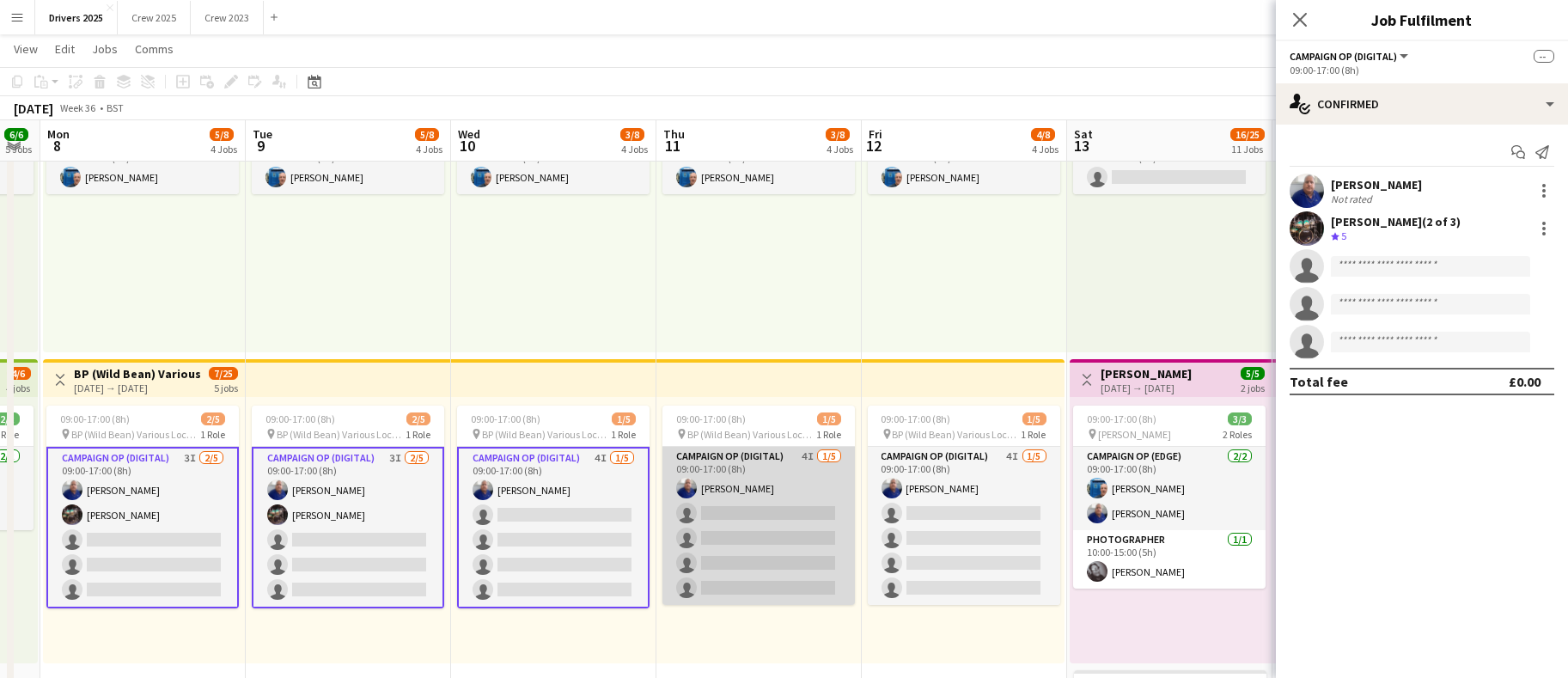
click at [744, 485] on app-card-role "Campaign Op (Digital) 4I [DATE] 09:00-17:00 (8h) [PERSON_NAME] single-neutral-a…" at bounding box center [759, 526] width 192 height 158
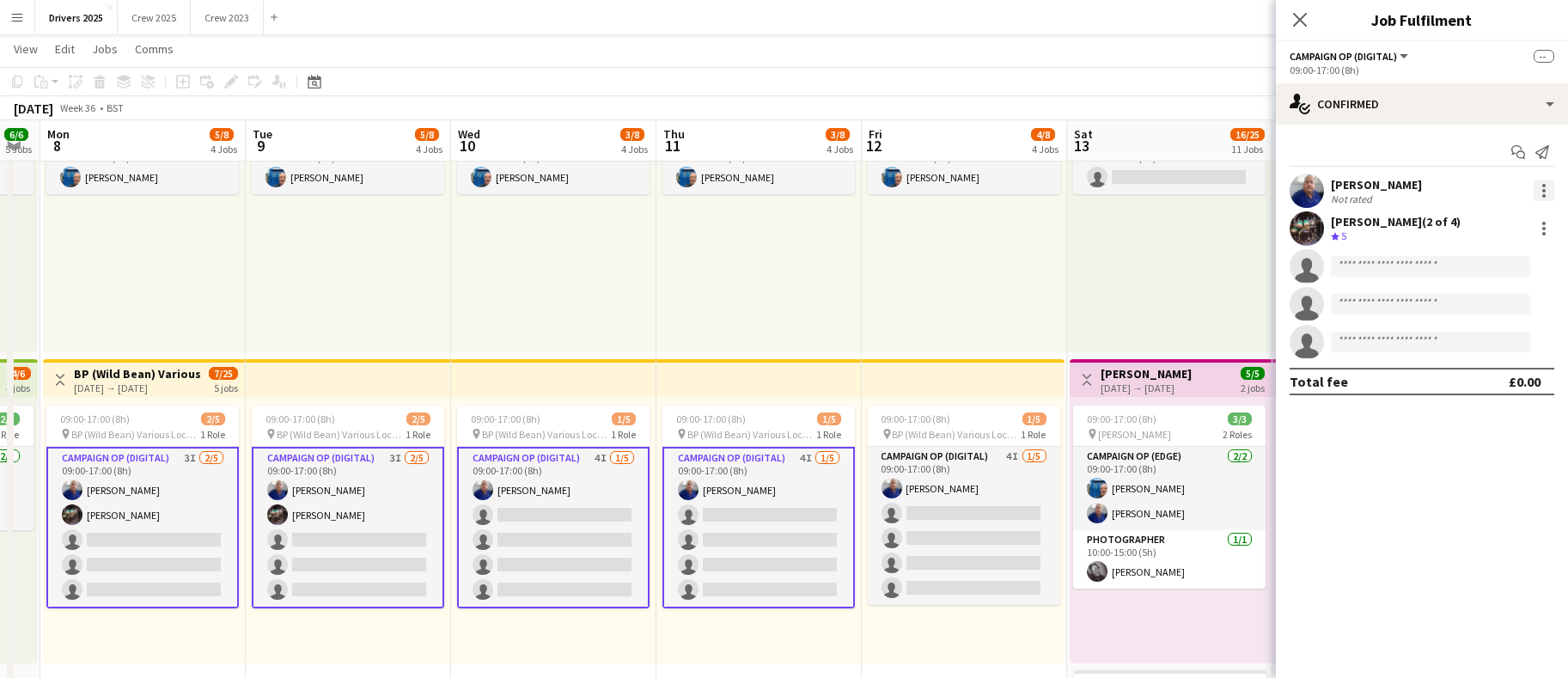
click at [1548, 187] on div at bounding box center [1544, 190] width 20 height 20
click at [1481, 352] on span "Remove" at bounding box center [1460, 345] width 52 height 15
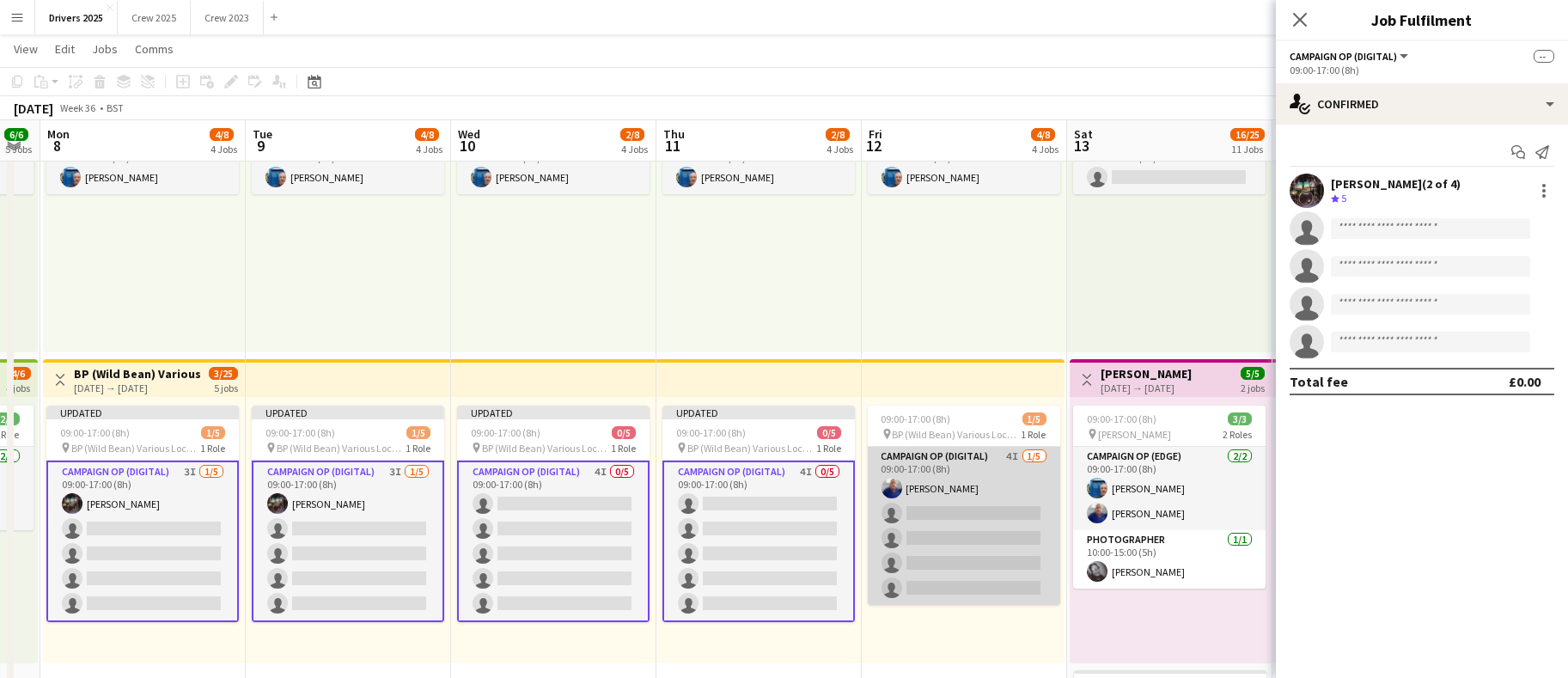
click at [933, 490] on app-card-role "Campaign Op (Digital) 4I [DATE] 09:00-17:00 (8h) [PERSON_NAME] single-neutral-a…" at bounding box center [964, 526] width 192 height 158
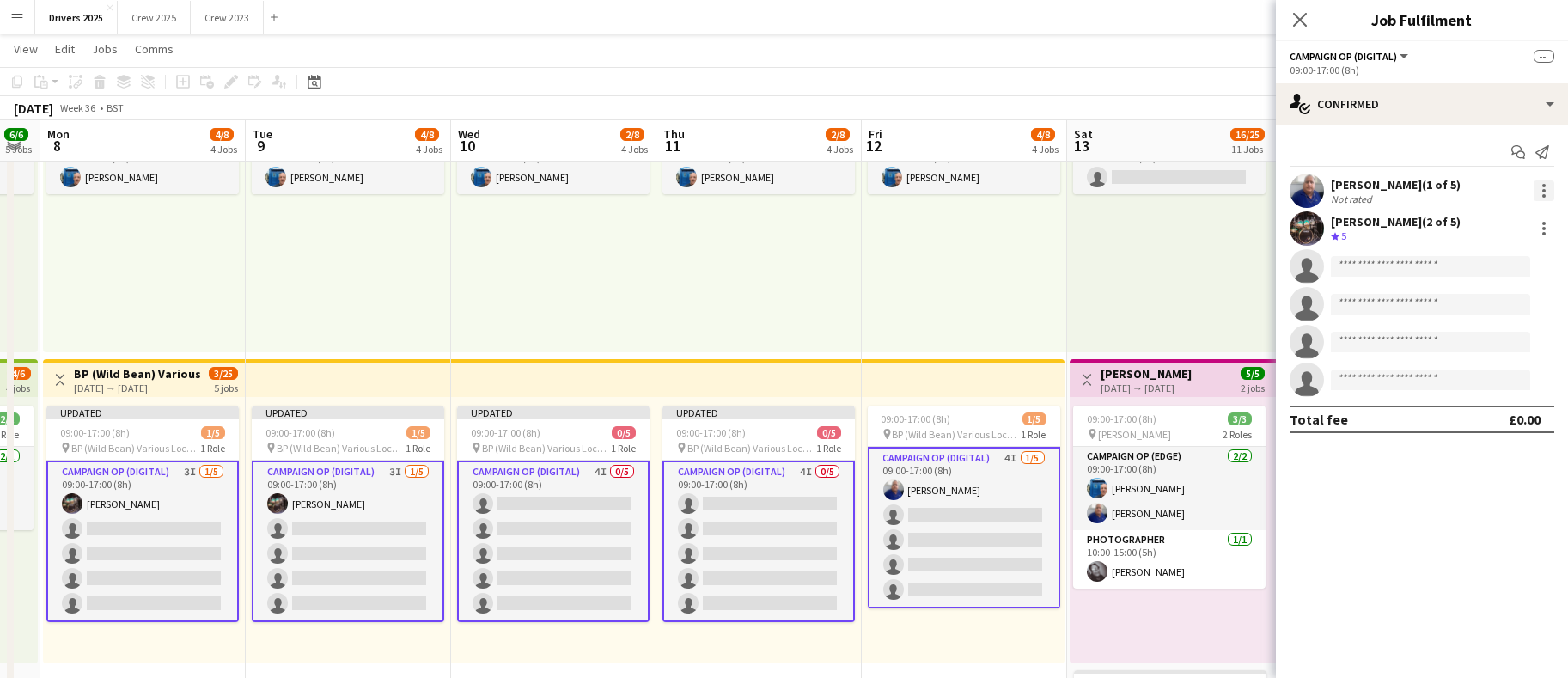
click at [1541, 181] on div at bounding box center [1544, 190] width 20 height 20
click at [1458, 349] on span "Remove" at bounding box center [1460, 345] width 52 height 15
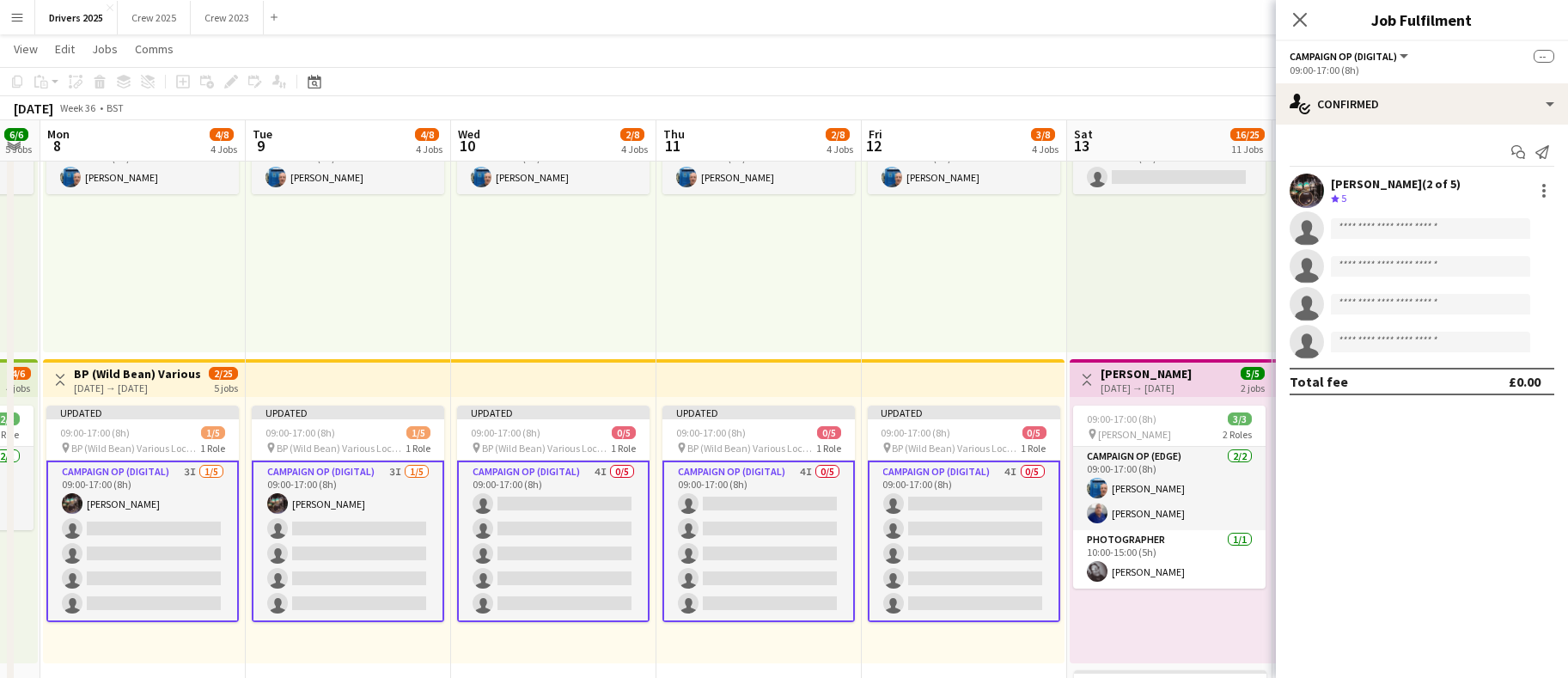
click at [891, 262] on div "10:00-18:00 (8h) 1/1 pin BBC Birmngham 1 Role Campaign Op (Digital) [DATE] 10:0…" at bounding box center [965, 219] width 205 height 266
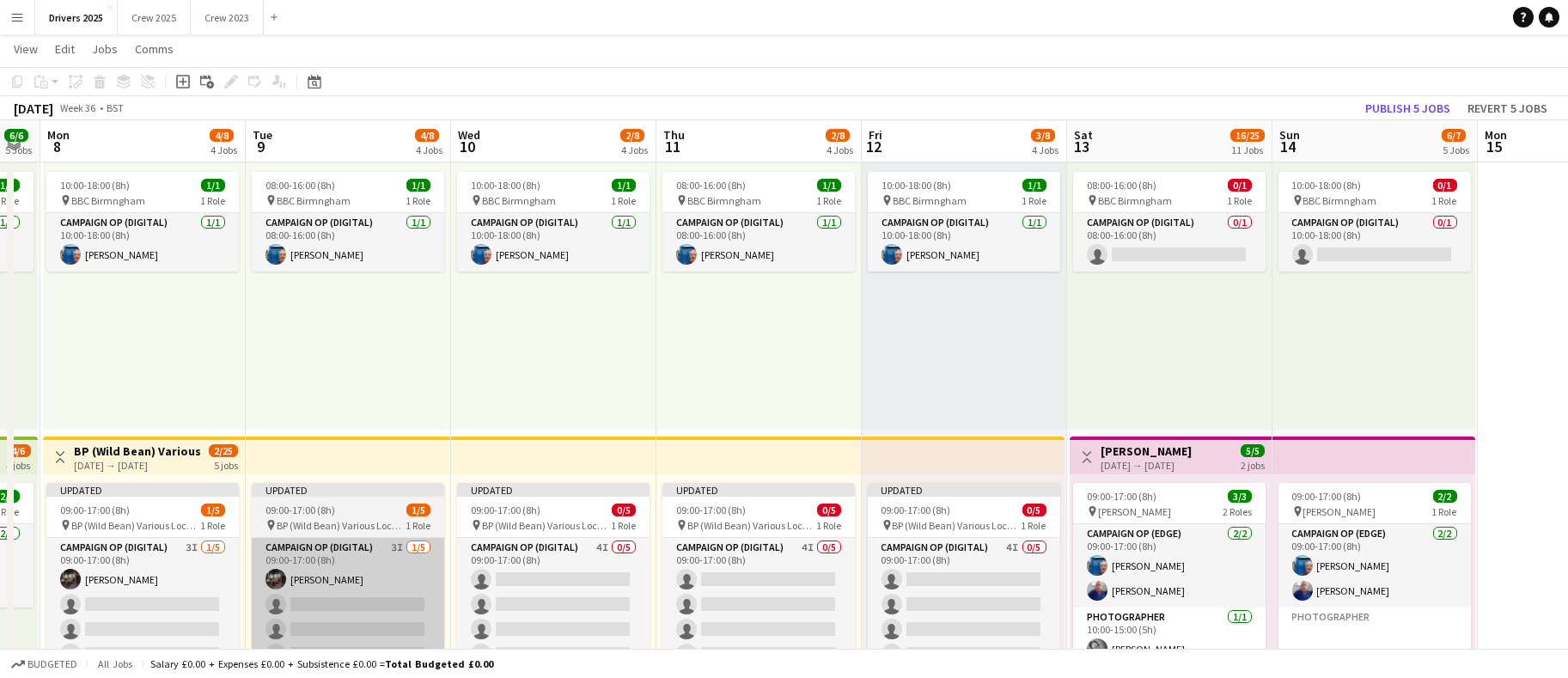
scroll to position [645, 0]
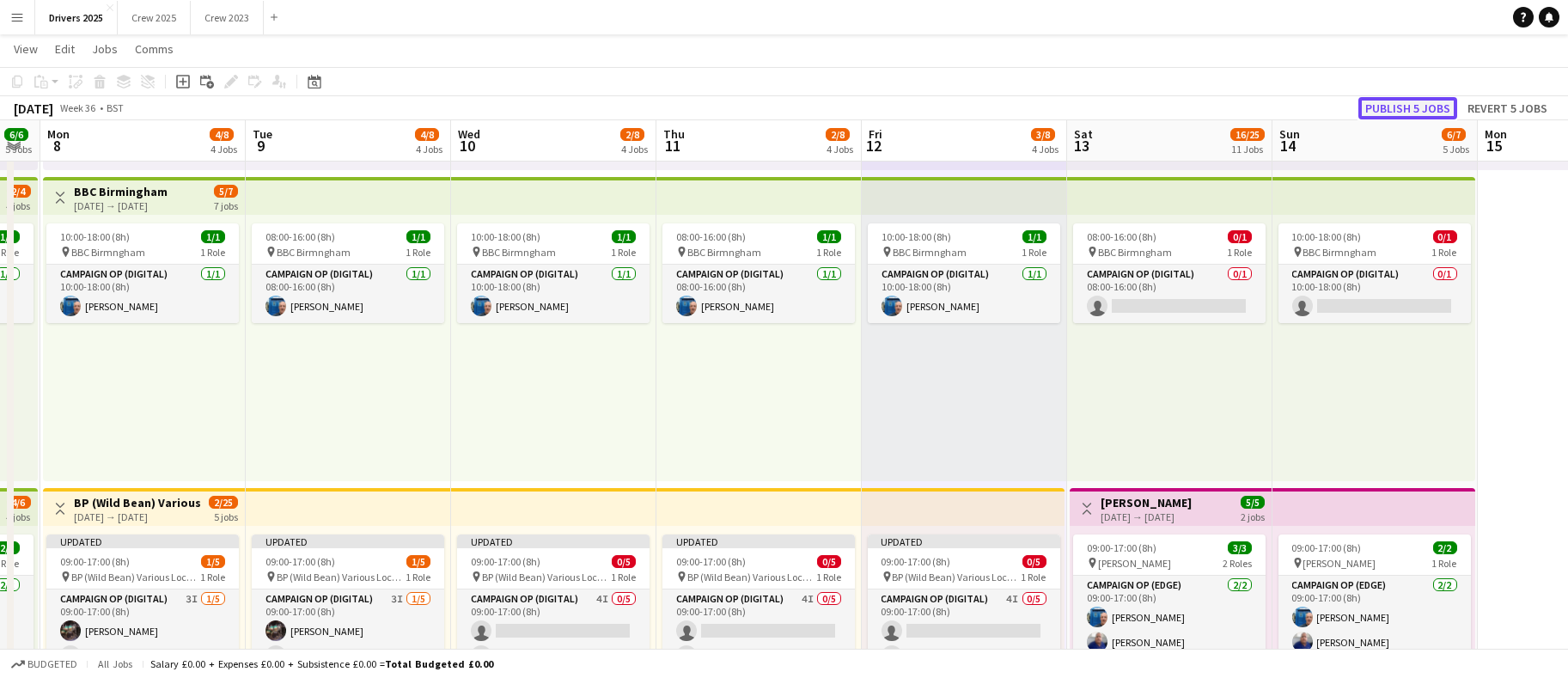
click at [1401, 97] on button "Publish 5 jobs" at bounding box center [1408, 108] width 99 height 22
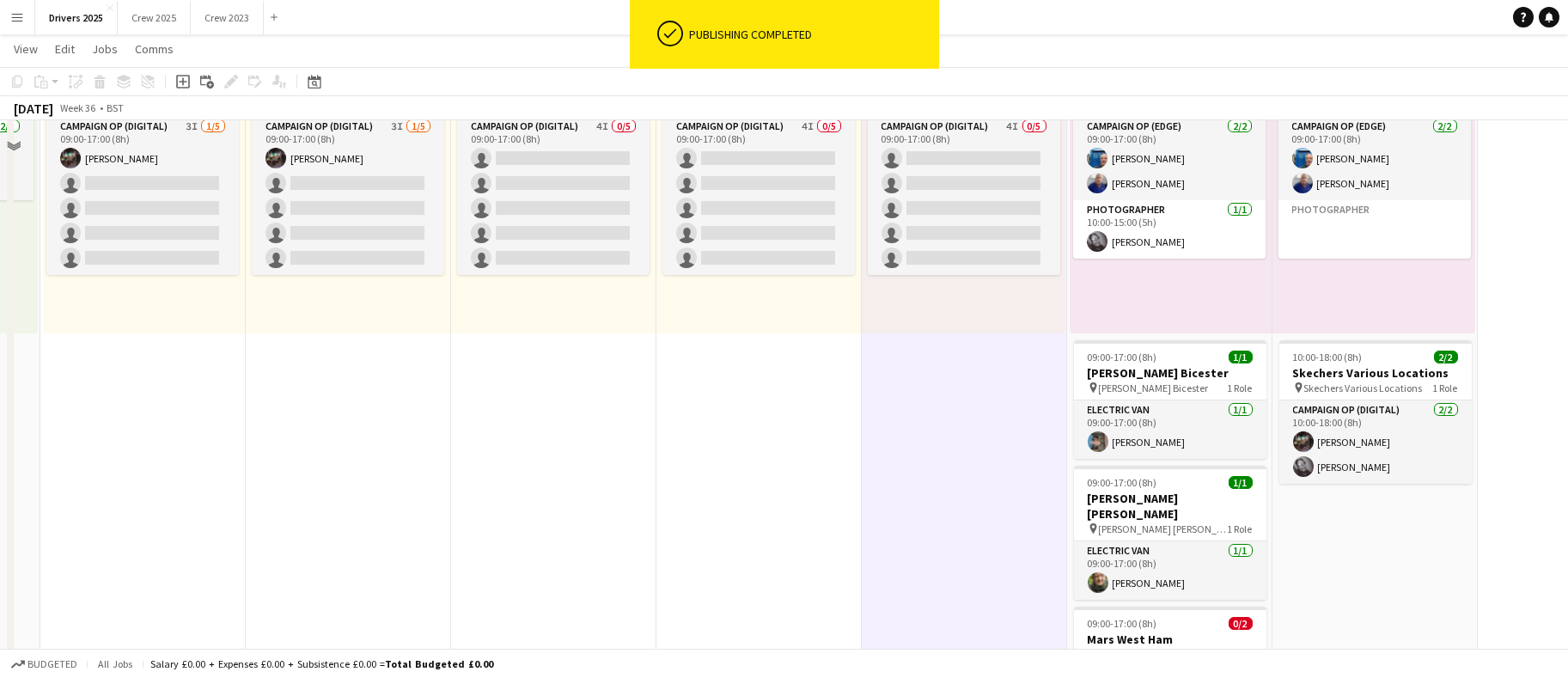
scroll to position [1160, 0]
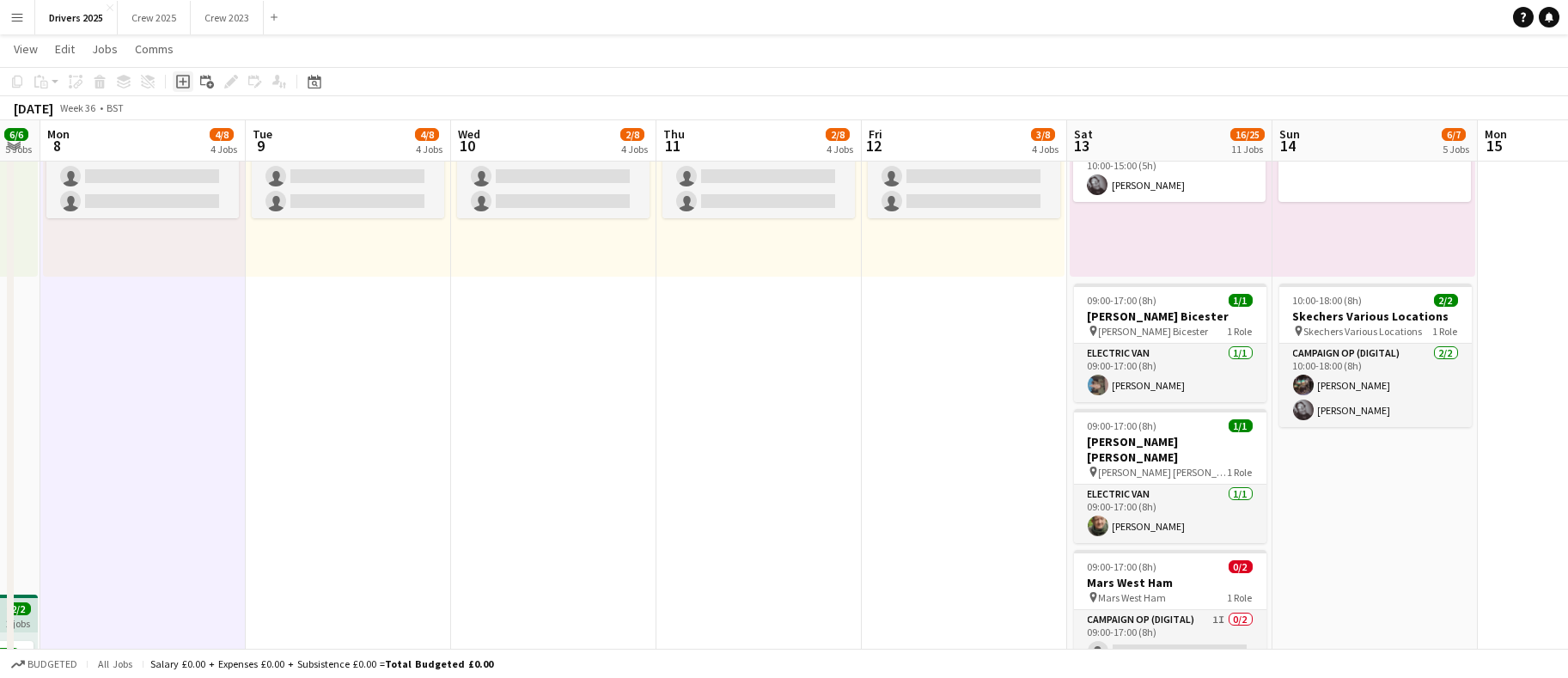
click at [184, 83] on icon "Add job" at bounding box center [183, 81] width 14 height 14
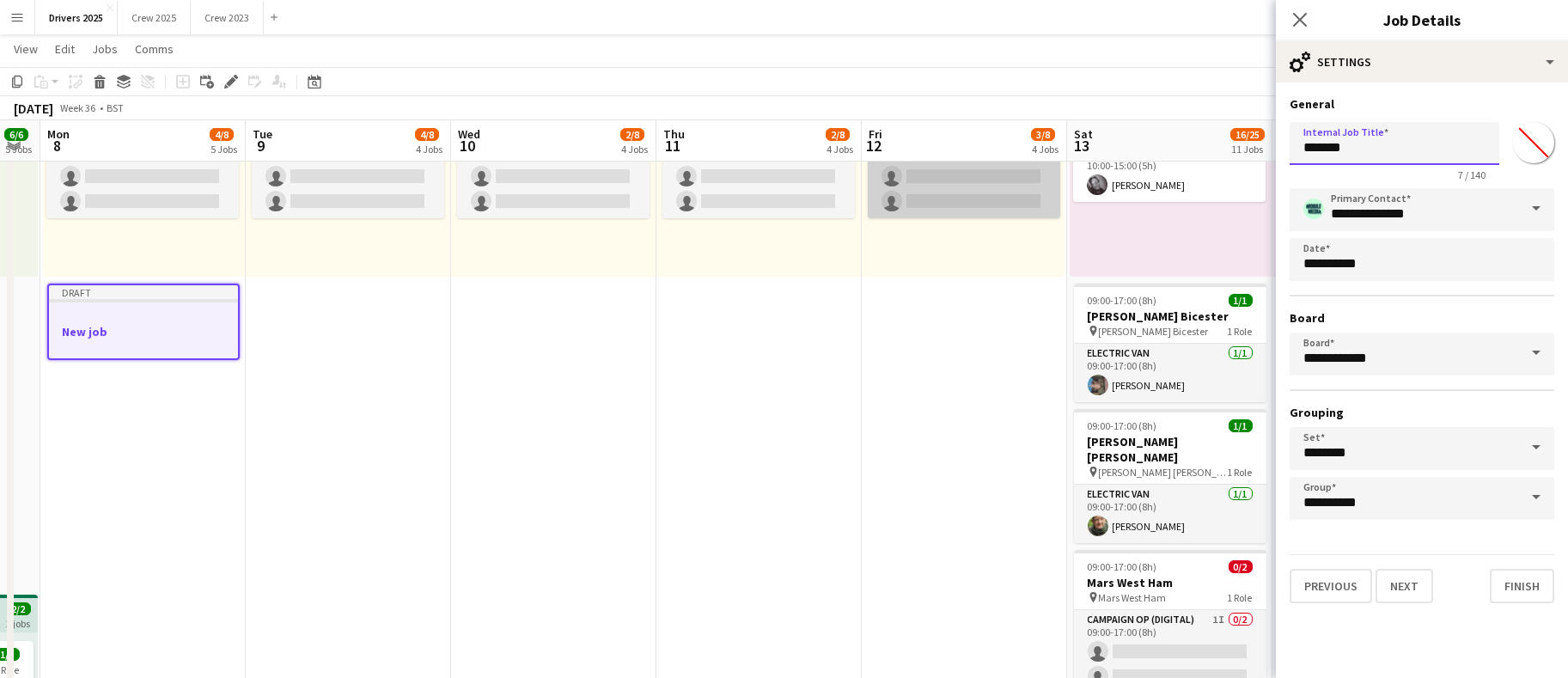
drag, startPoint x: 1423, startPoint y: 153, endPoint x: 941, endPoint y: 170, distance: 482.3
drag, startPoint x: 1447, startPoint y: 153, endPoint x: 1186, endPoint y: 151, distance: 261.0
type input "**********"
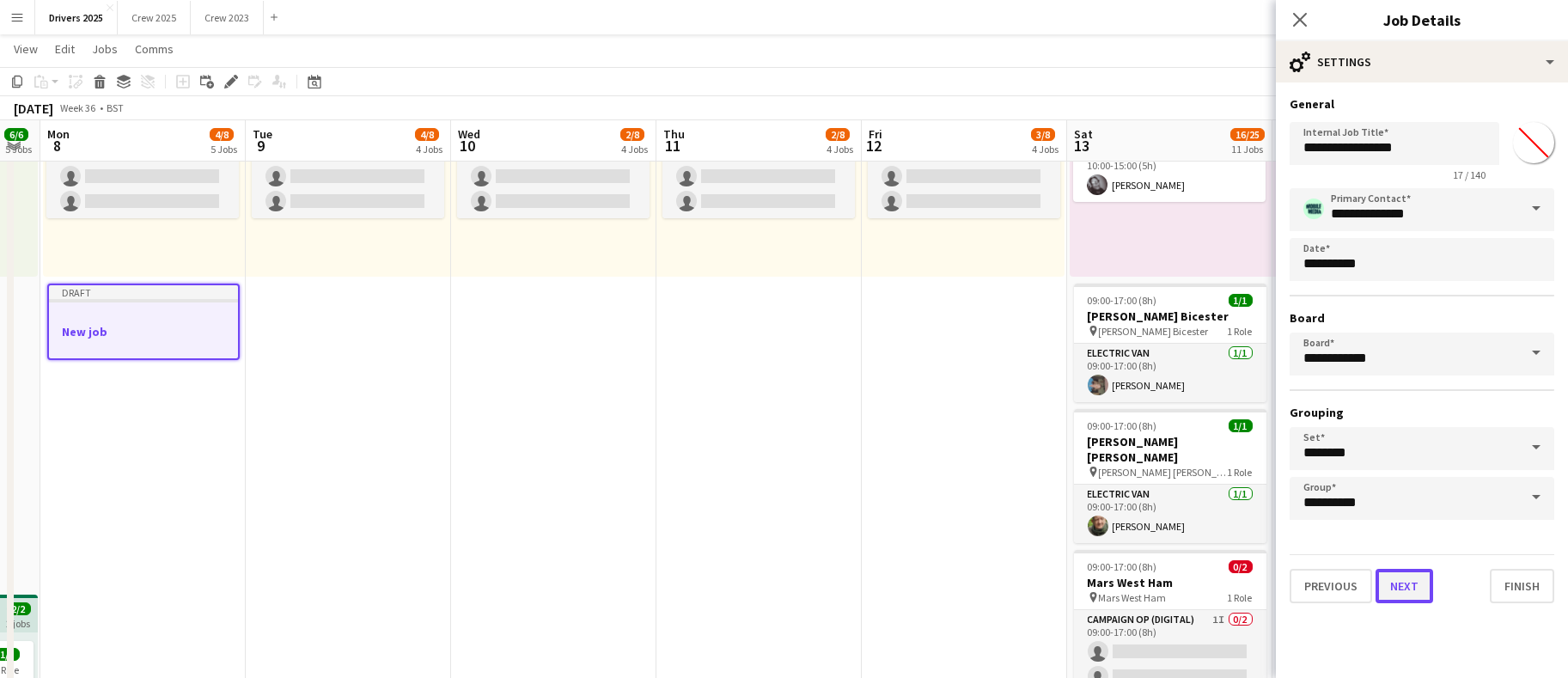
click at [1399, 583] on button "Next" at bounding box center [1404, 586] width 57 height 34
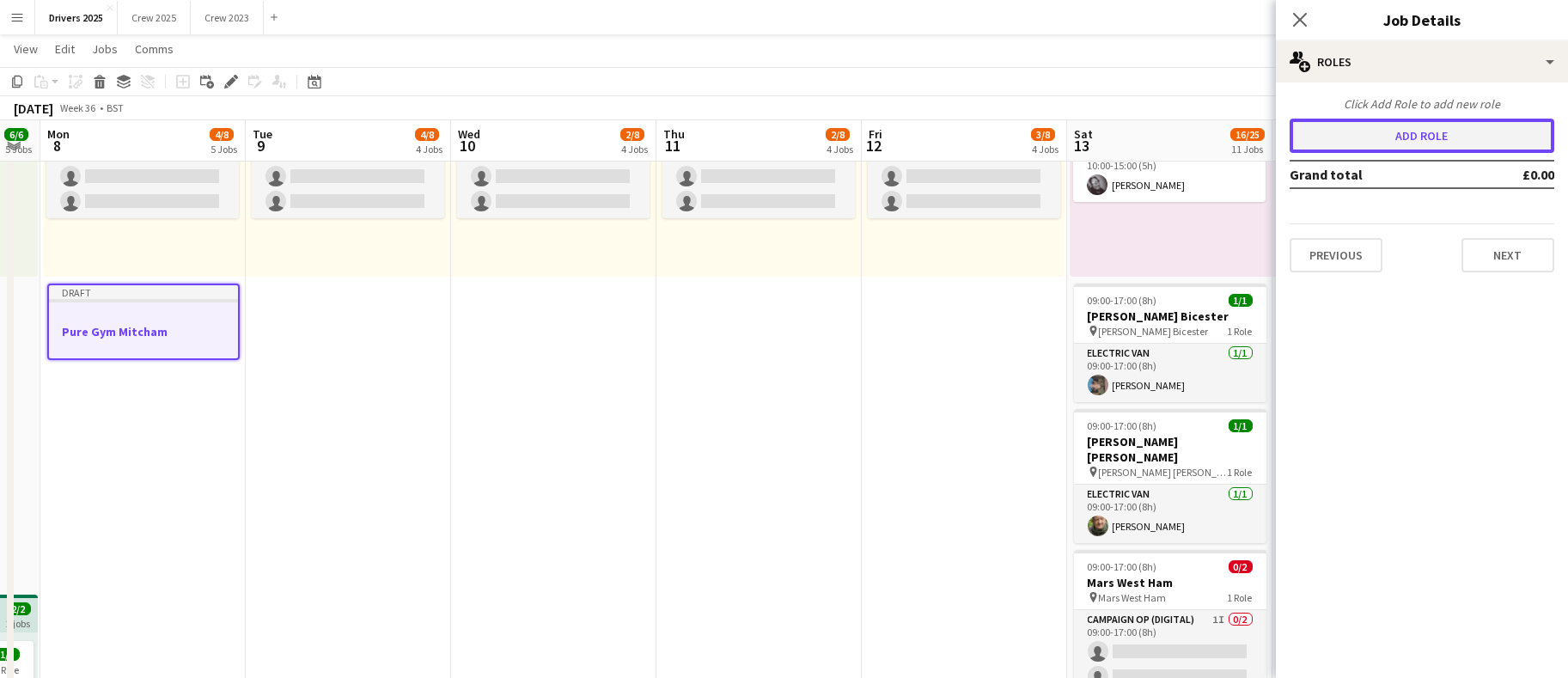
click at [1379, 134] on button "Add role" at bounding box center [1422, 135] width 264 height 34
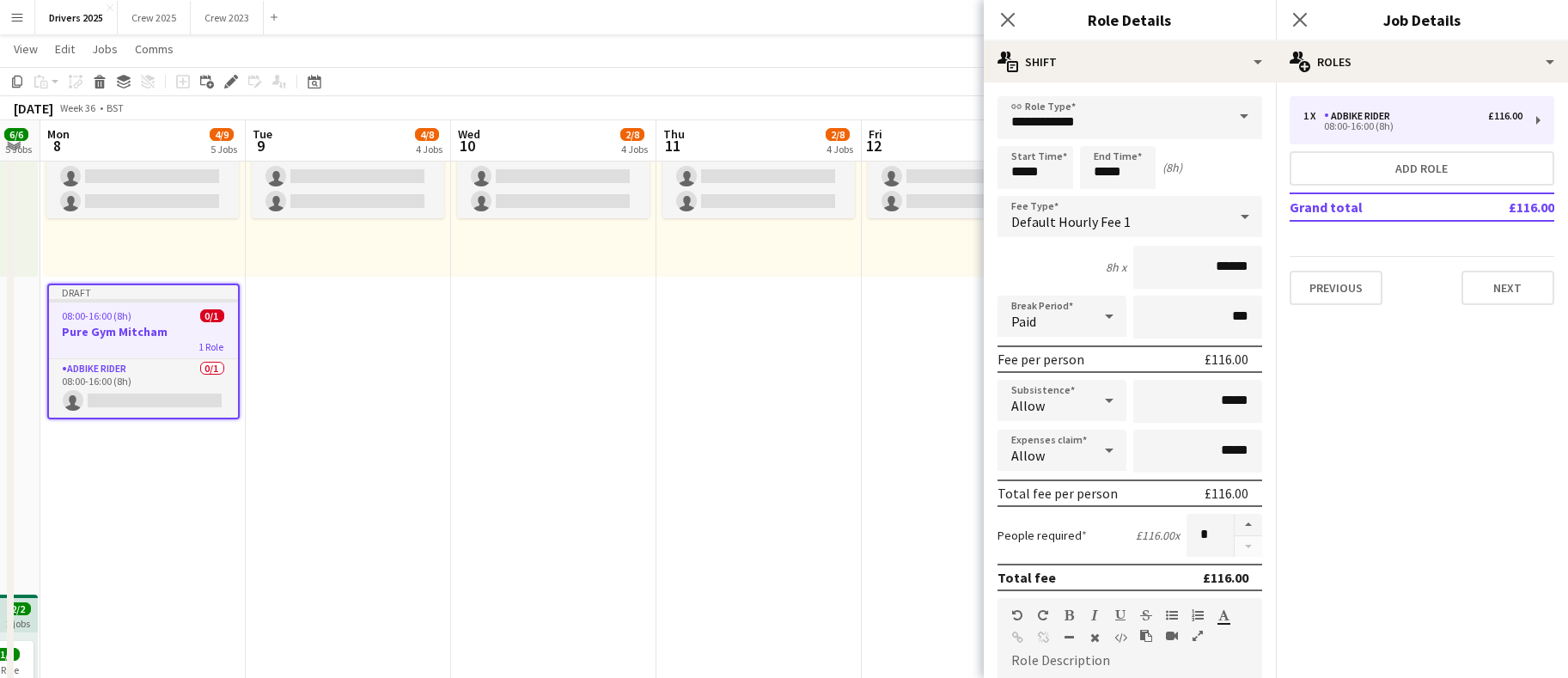
click at [1226, 112] on span at bounding box center [1244, 116] width 36 height 42
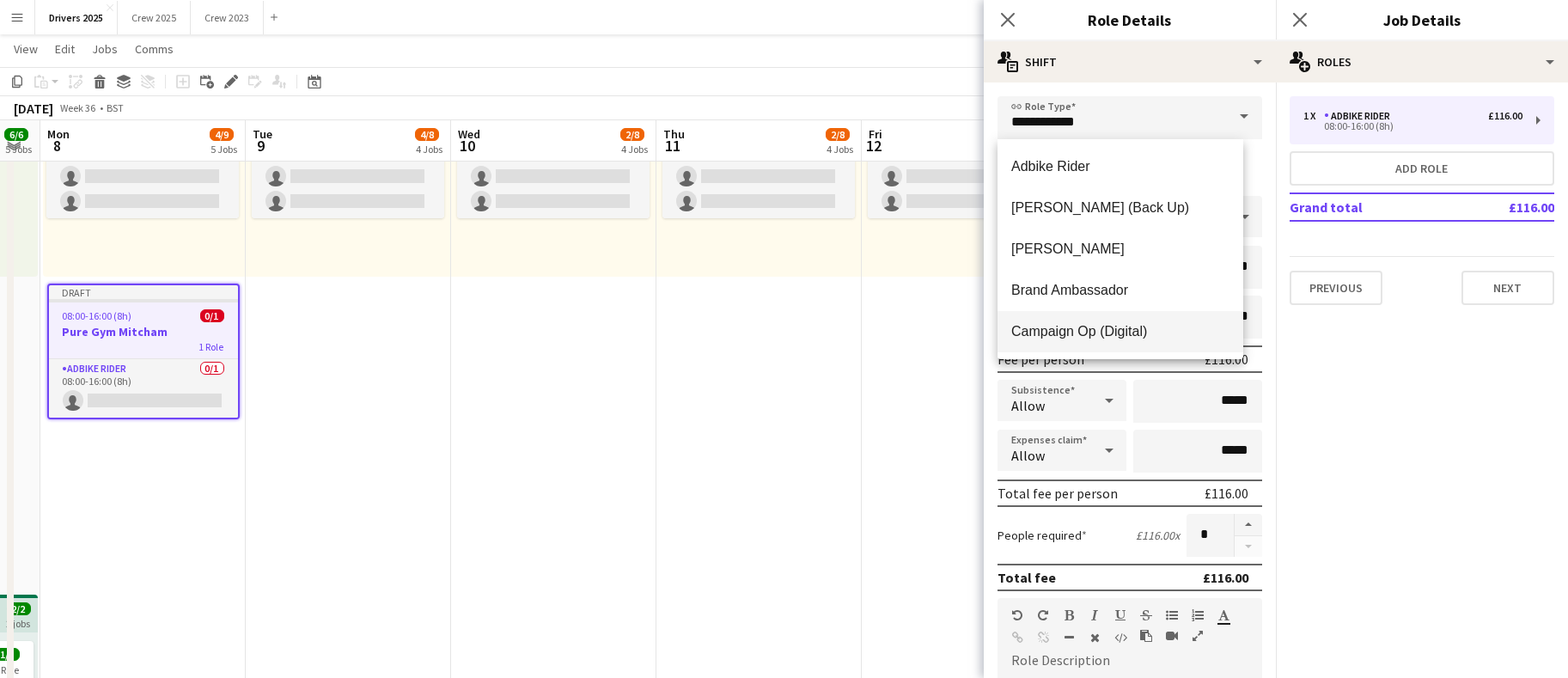
click at [1112, 338] on span "Campaign Op (Digital)" at bounding box center [1121, 332] width 218 height 17
type input "**********"
type input "*****"
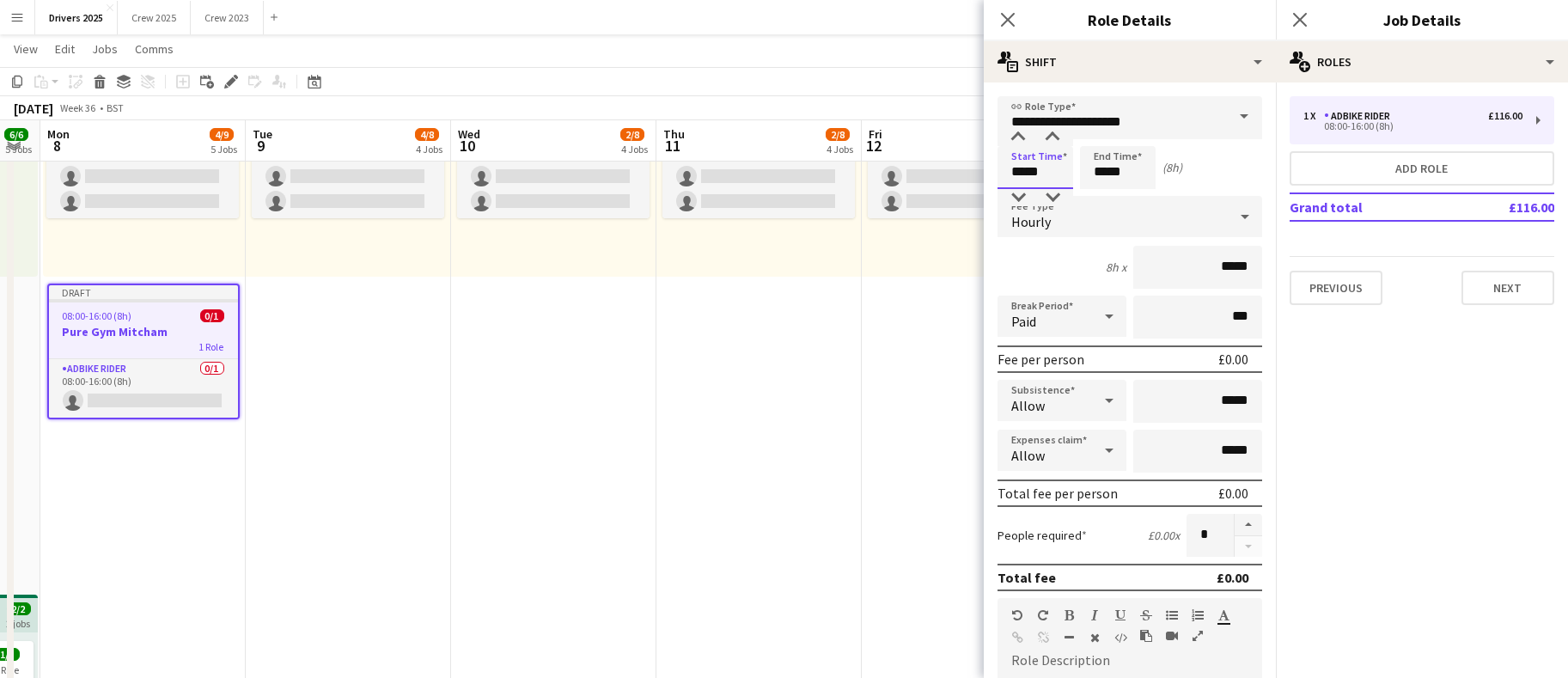
drag, startPoint x: 1039, startPoint y: 167, endPoint x: 872, endPoint y: 157, distance: 167.3
type input "*****"
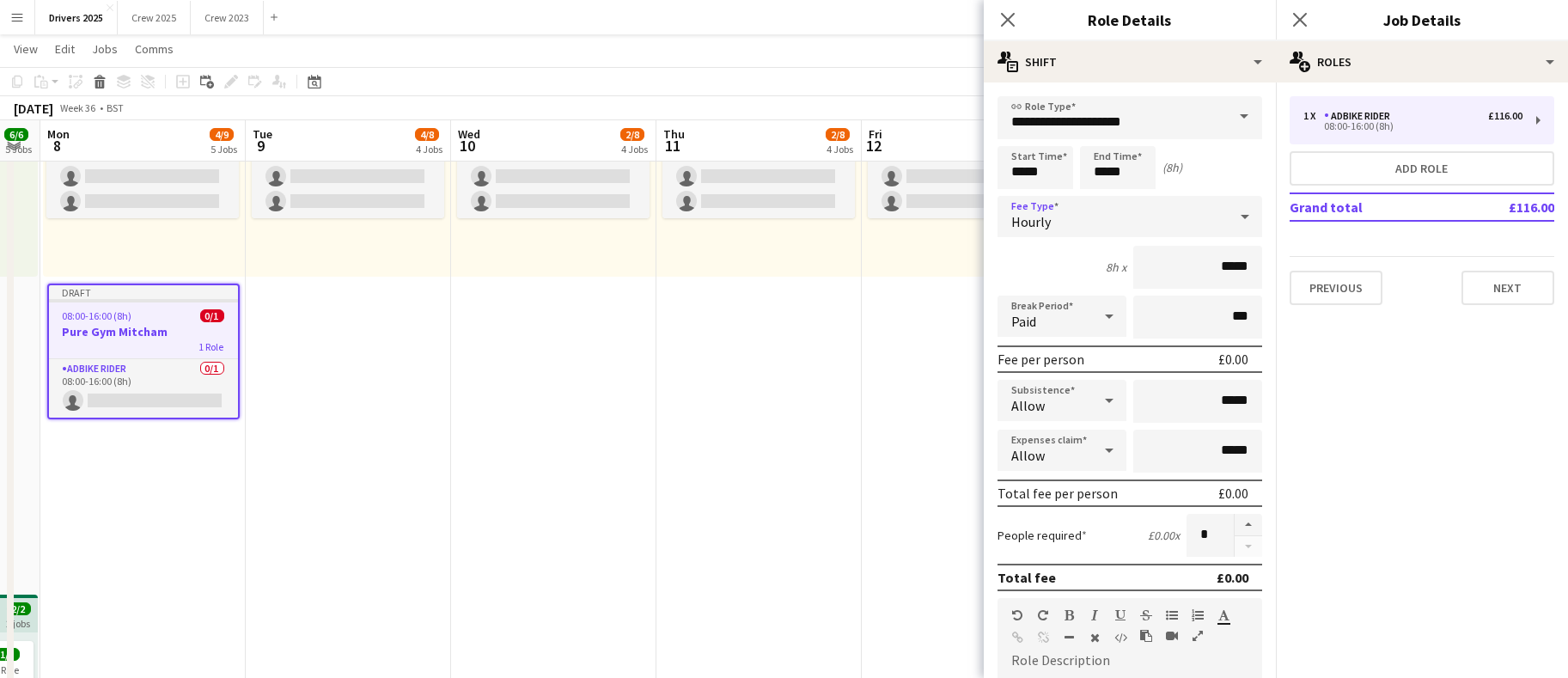
click at [1084, 227] on div "Hourly" at bounding box center [1112, 216] width 230 height 42
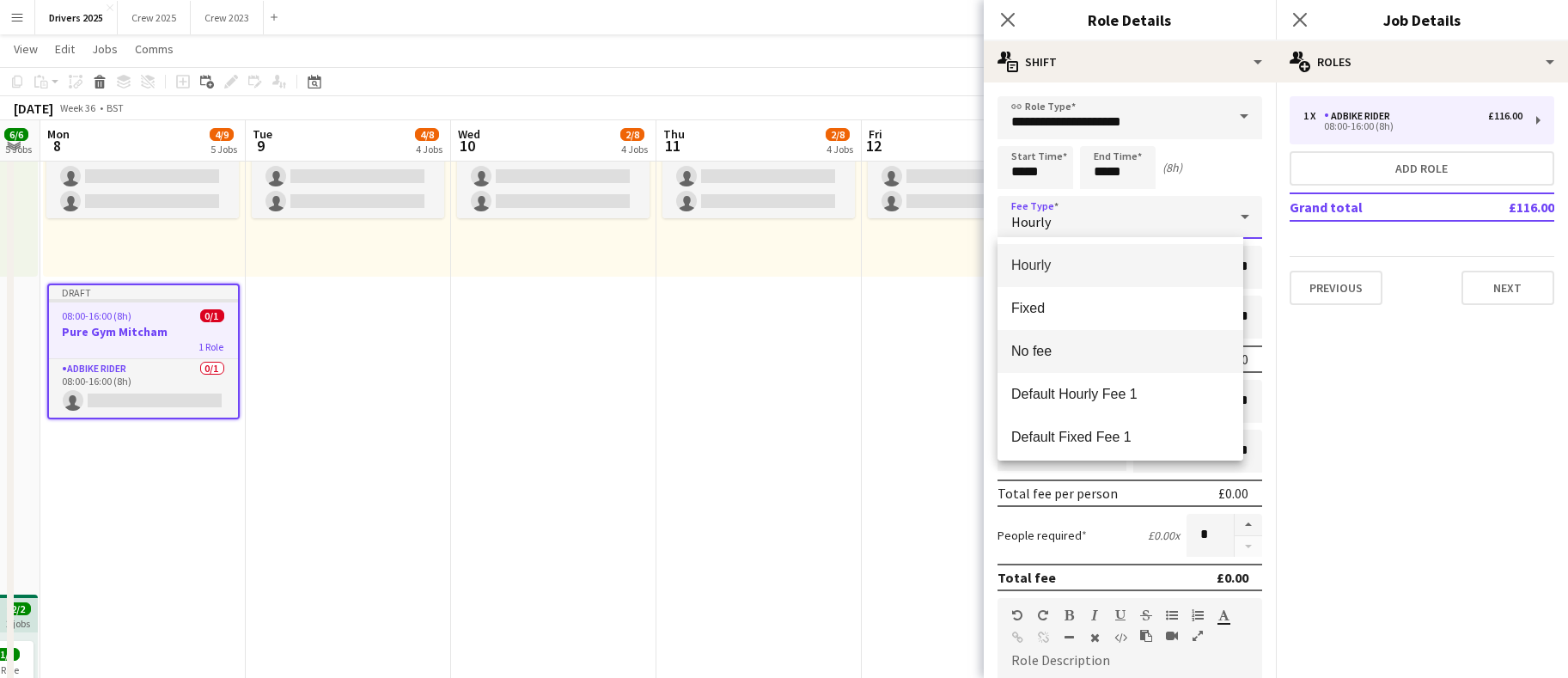
click at [1056, 353] on span "No fee" at bounding box center [1121, 351] width 218 height 17
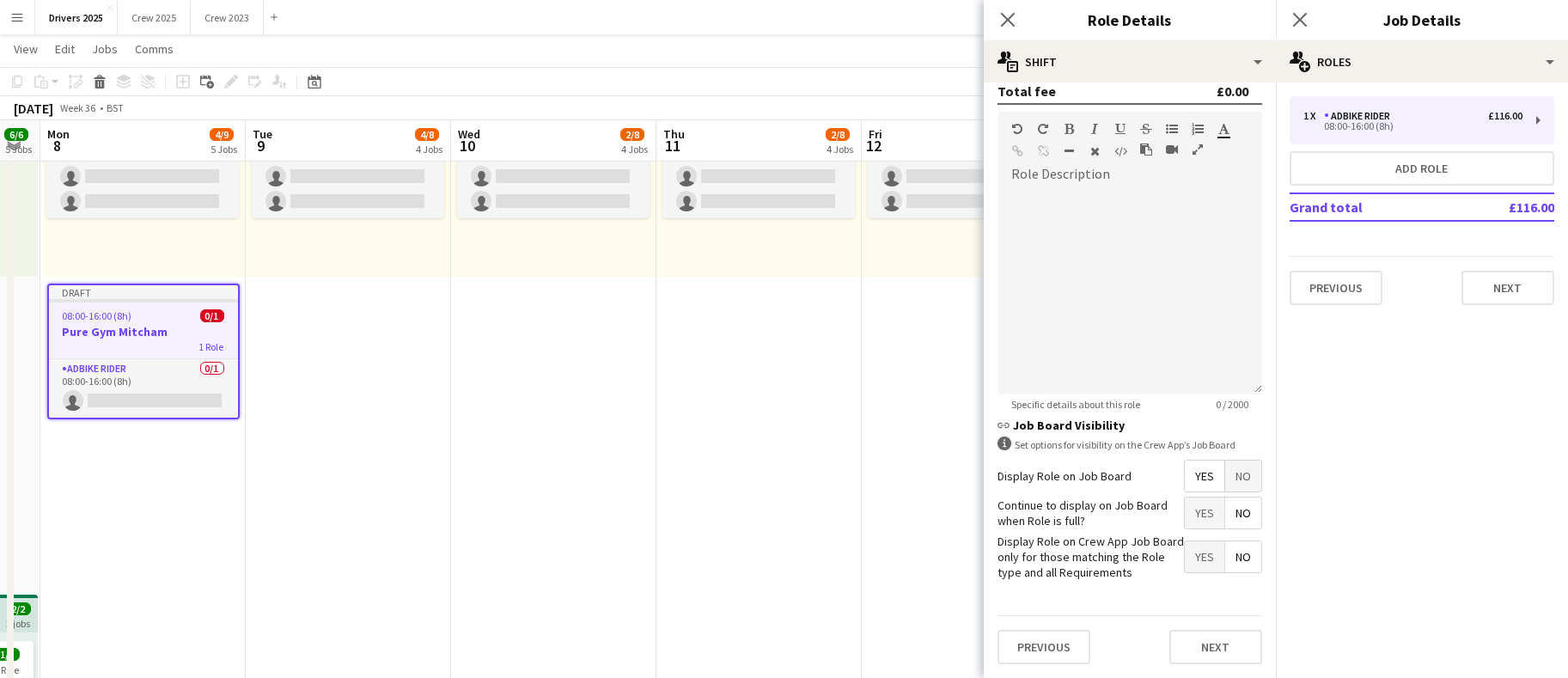
click at [1227, 461] on span "No" at bounding box center [1243, 476] width 36 height 30
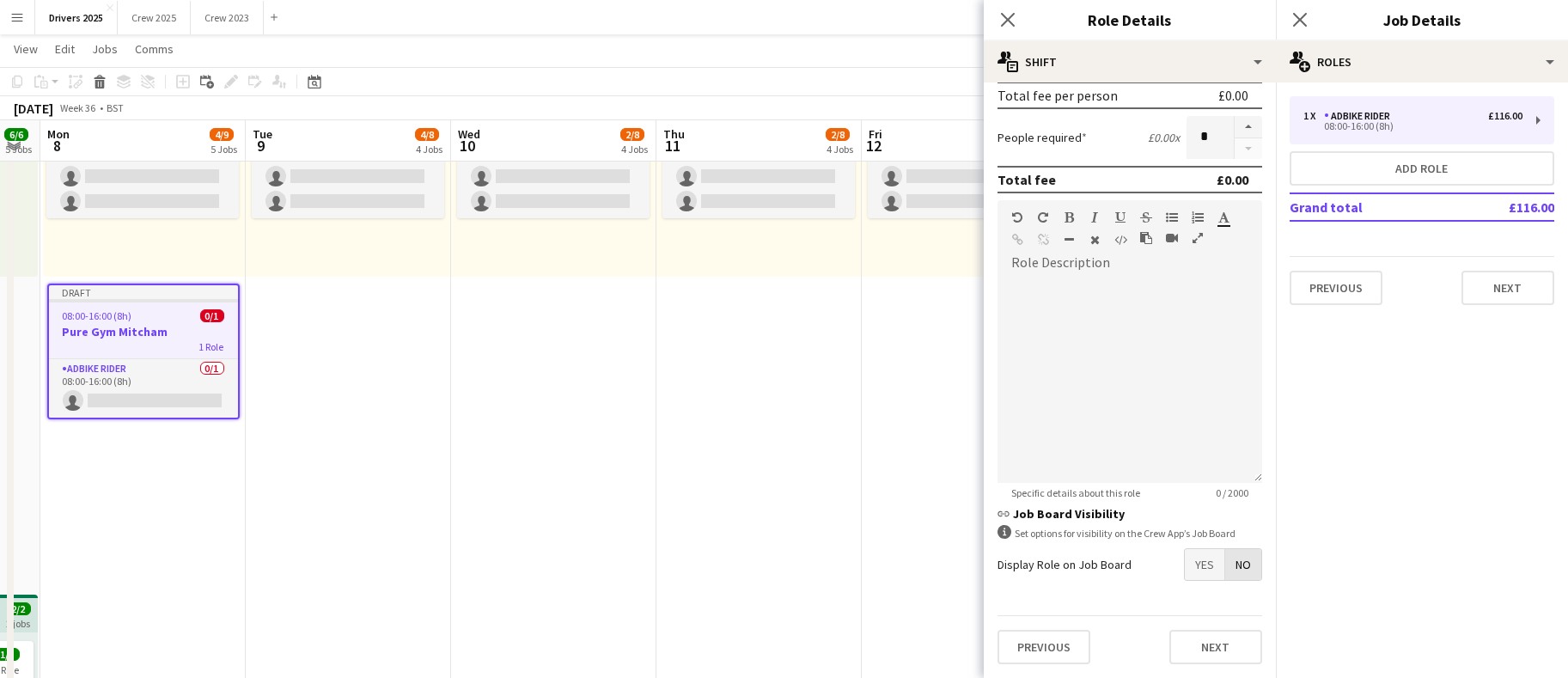
scroll to position [278, 0]
click at [1492, 293] on button "Next" at bounding box center [1508, 287] width 92 height 34
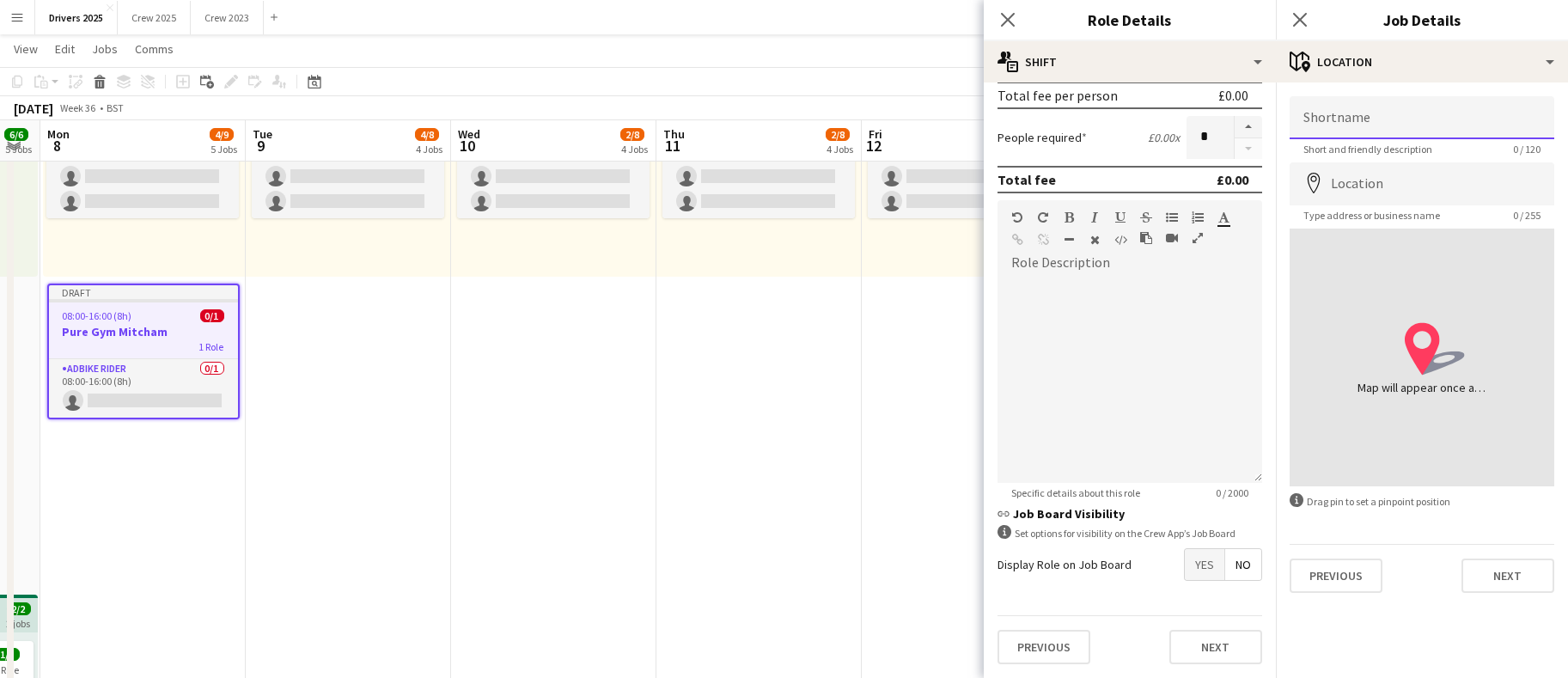
click at [1432, 99] on input "Shortname" at bounding box center [1422, 117] width 264 height 43
paste input "**********"
type input "**********"
click at [1396, 189] on input "Location" at bounding box center [1422, 184] width 264 height 43
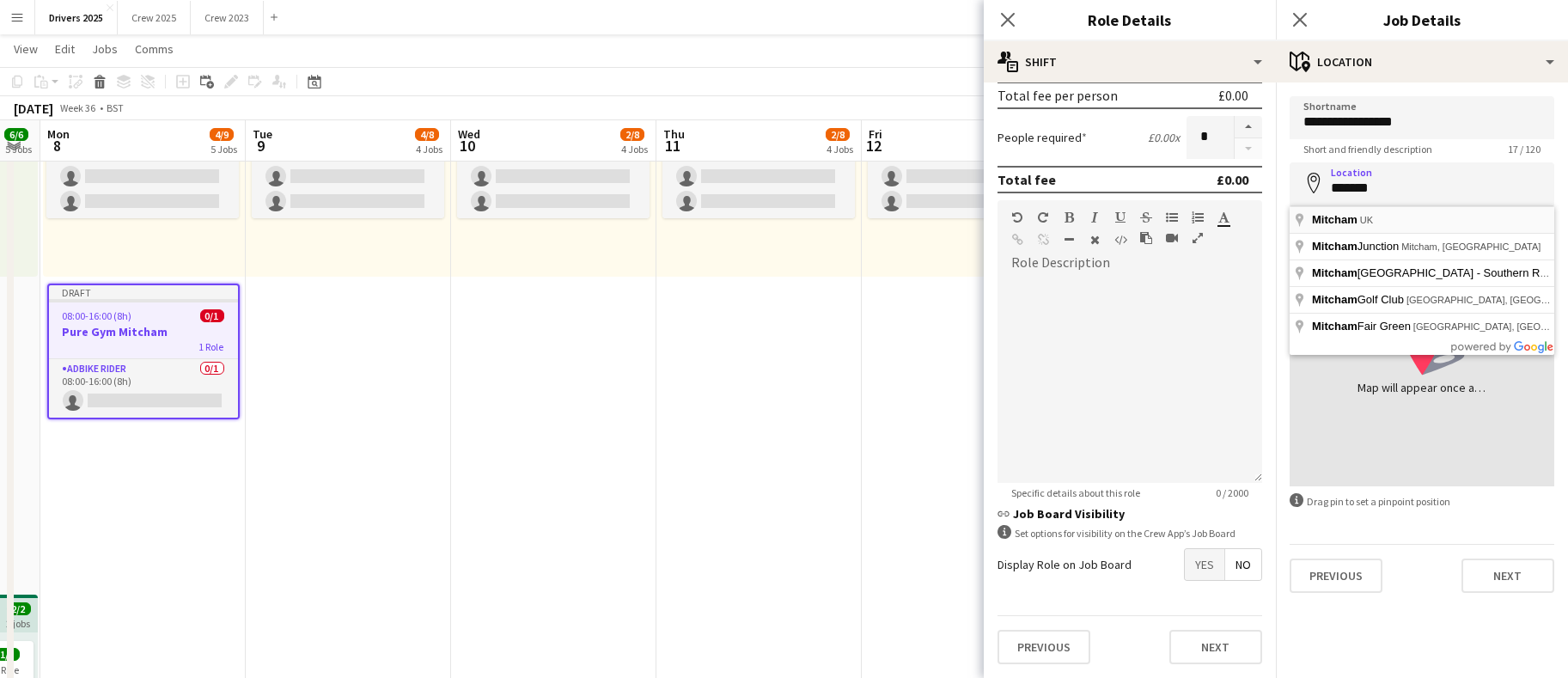
type input "**********"
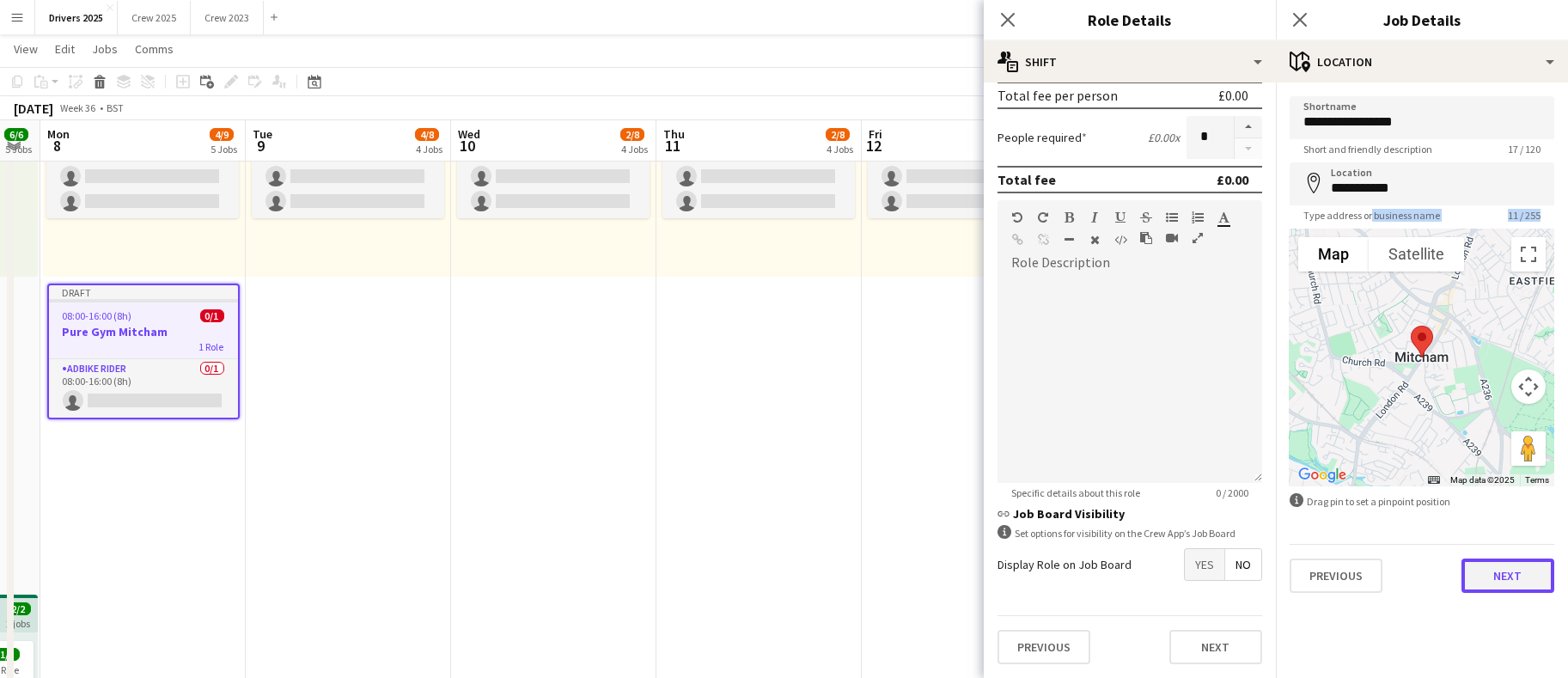
click at [1483, 565] on button "Next" at bounding box center [1508, 575] width 92 height 34
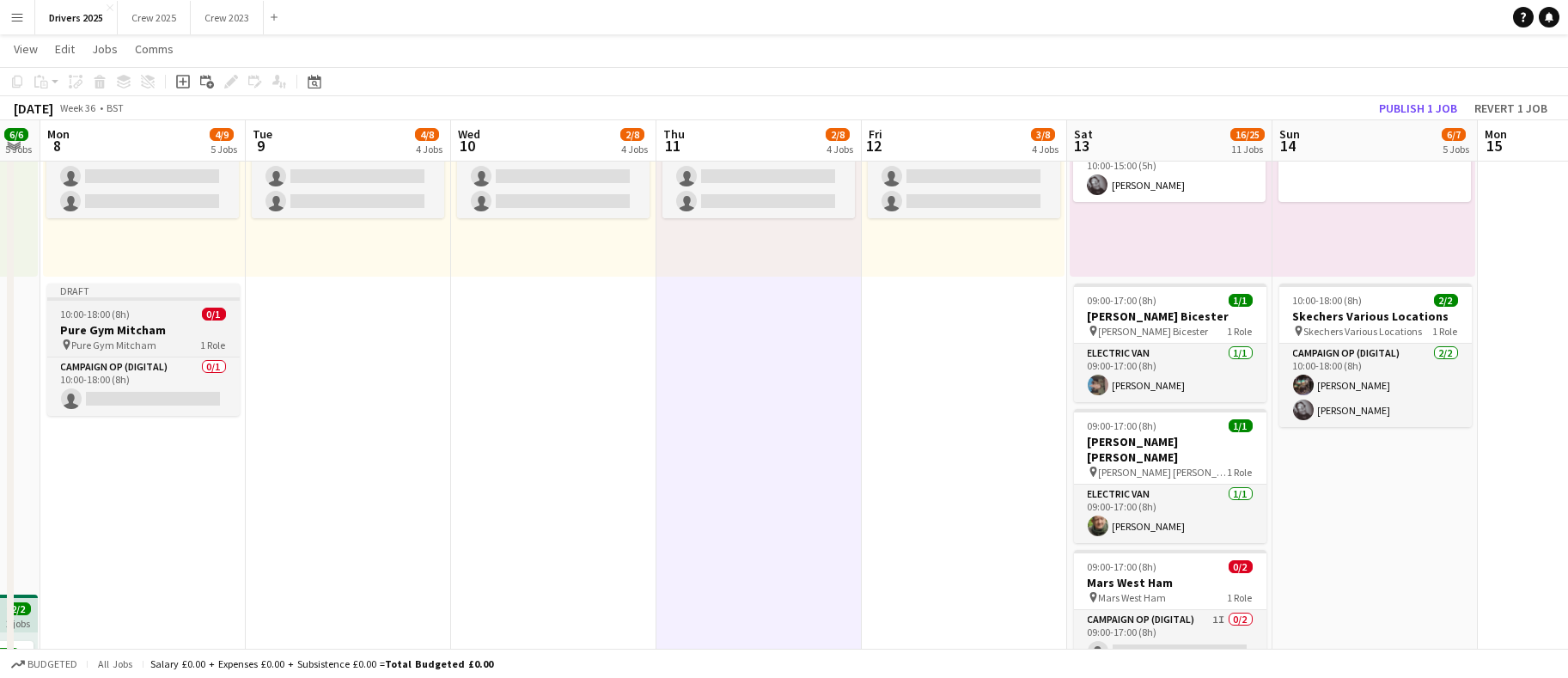
click at [67, 310] on span "10:00-18:00 (8h)" at bounding box center [95, 314] width 69 height 13
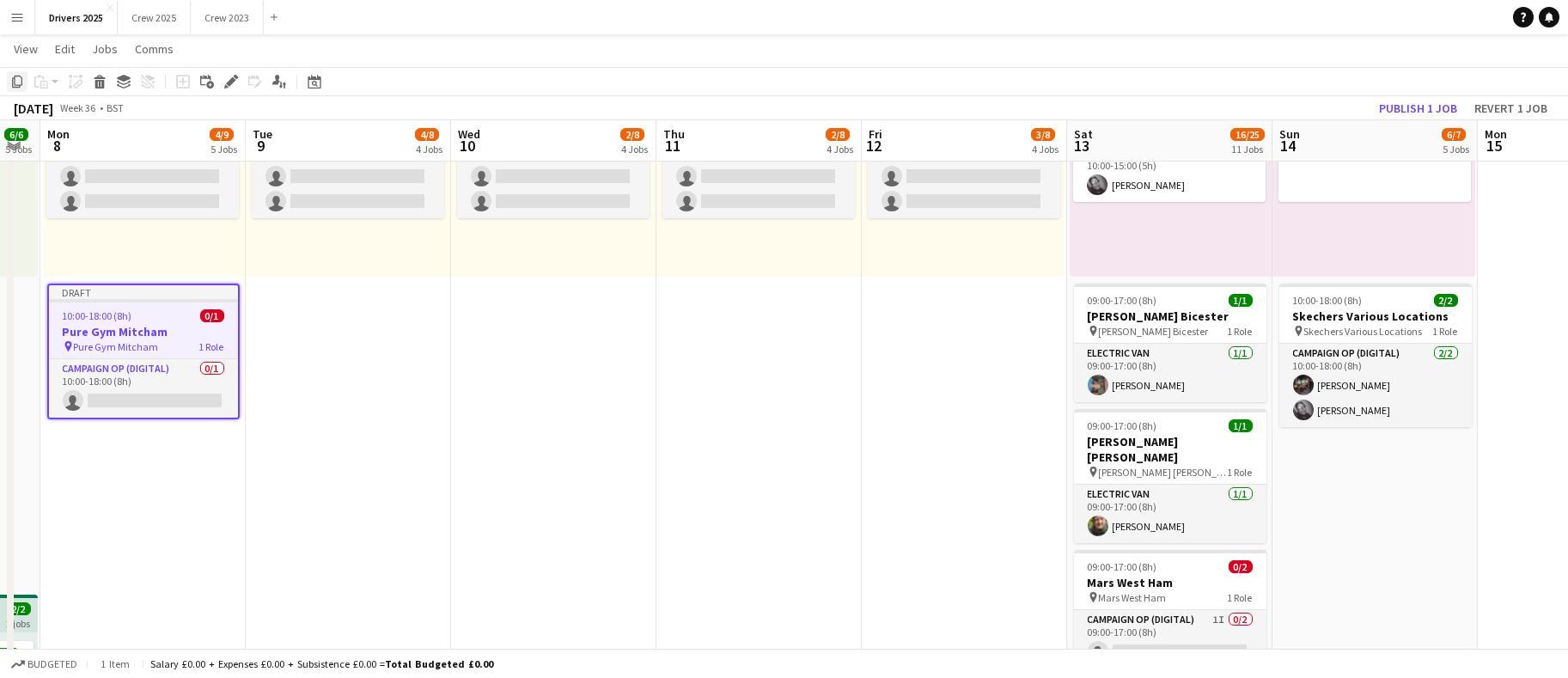
click at [18, 82] on icon "Copy" at bounding box center [17, 81] width 14 height 14
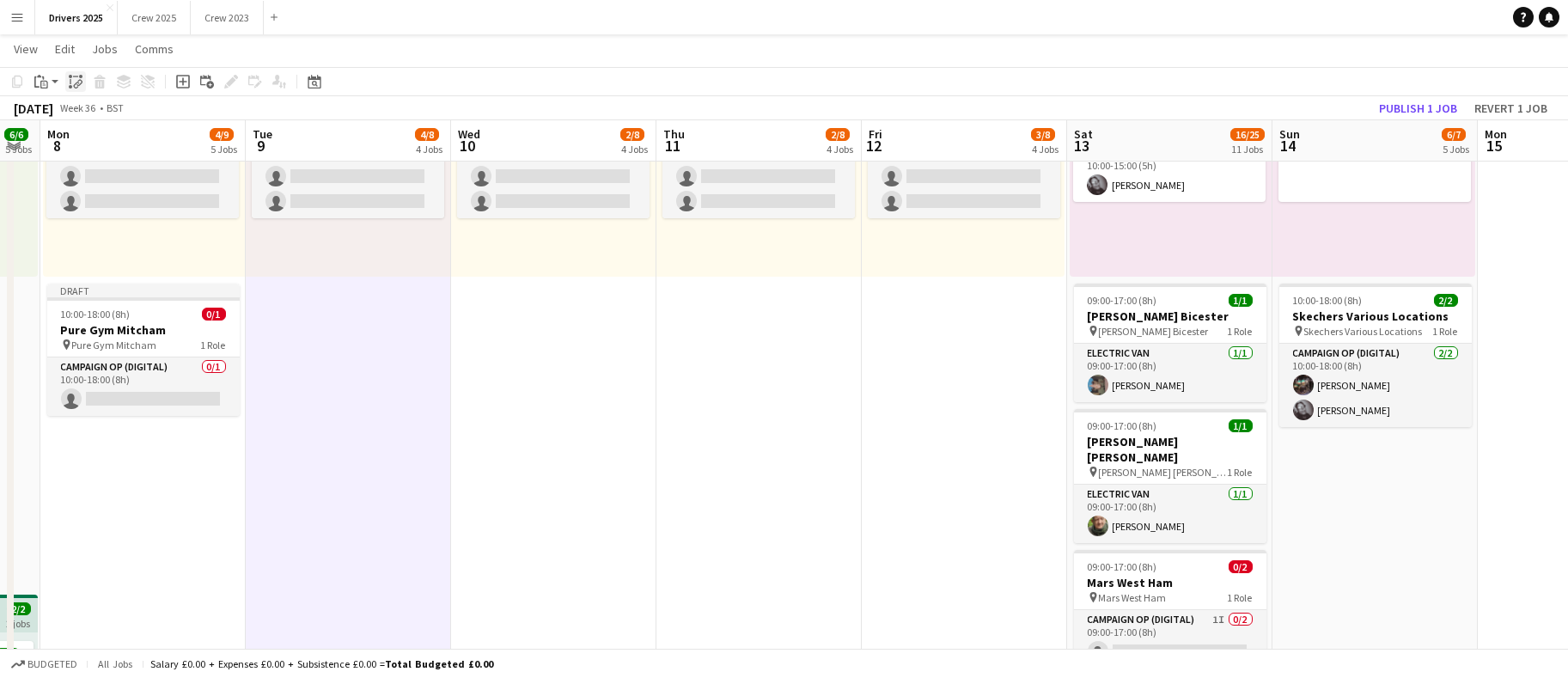
click at [74, 85] on icon at bounding box center [77, 84] width 6 height 6
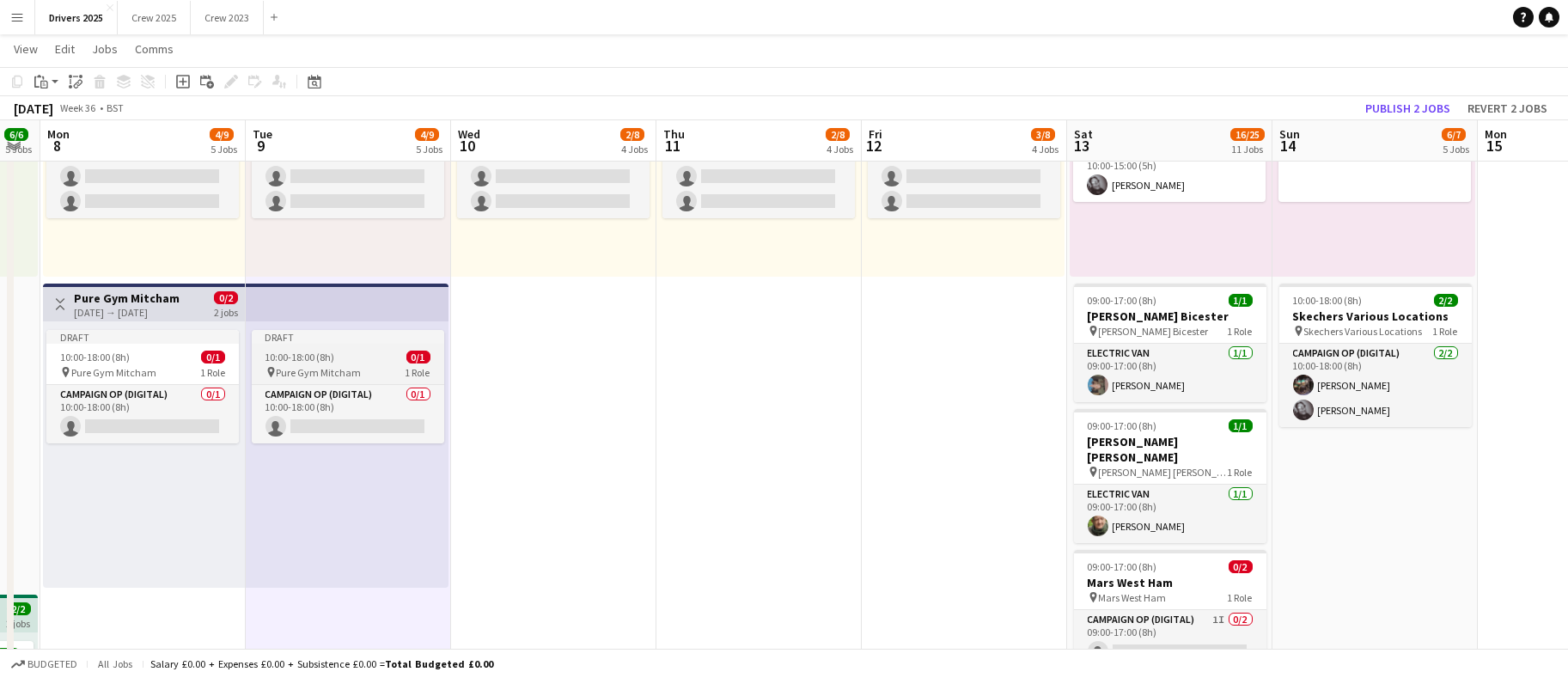
click at [322, 337] on div "Draft" at bounding box center [348, 336] width 192 height 14
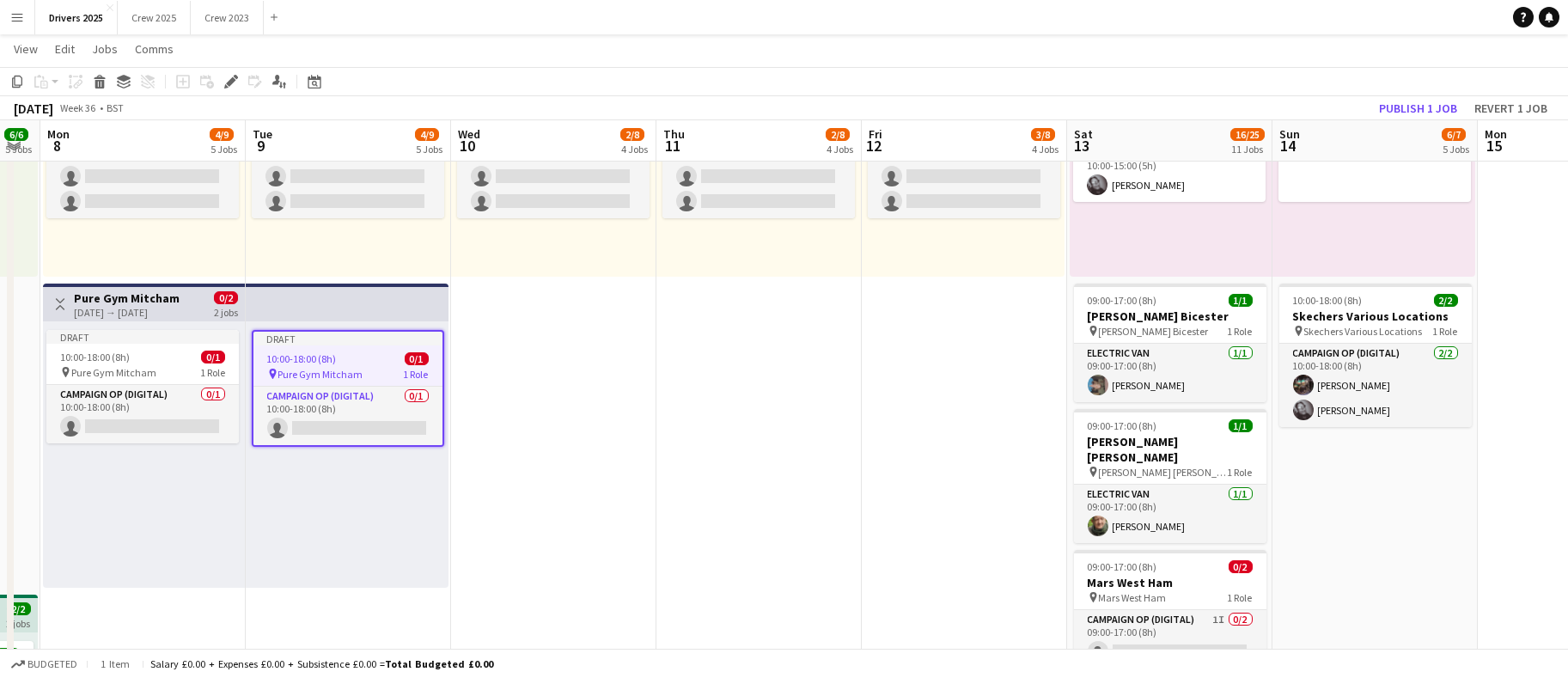
drag, startPoint x: 233, startPoint y: 79, endPoint x: 468, endPoint y: 104, distance: 236.3
click at [233, 79] on icon at bounding box center [231, 82] width 9 height 9
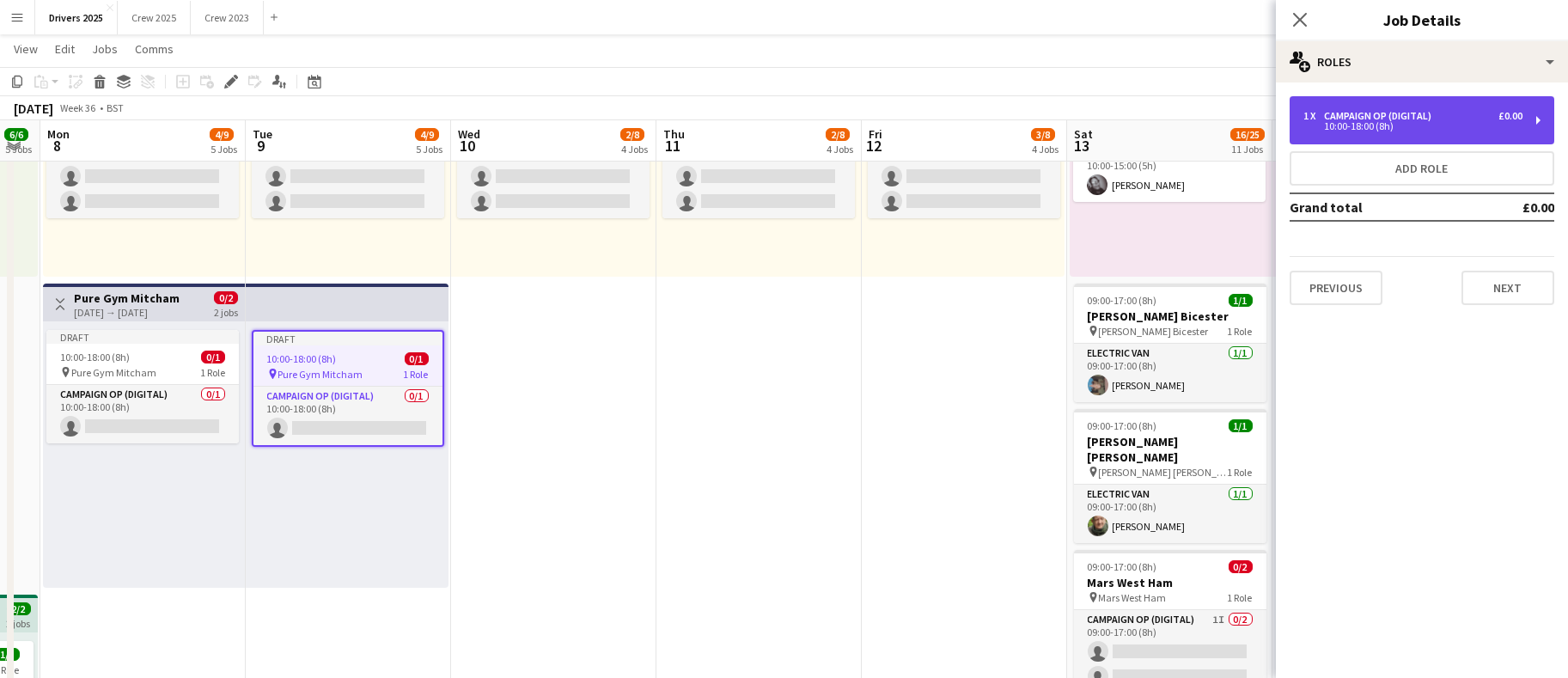
click at [1339, 129] on div "10:00-18:00 (8h)" at bounding box center [1413, 126] width 219 height 8
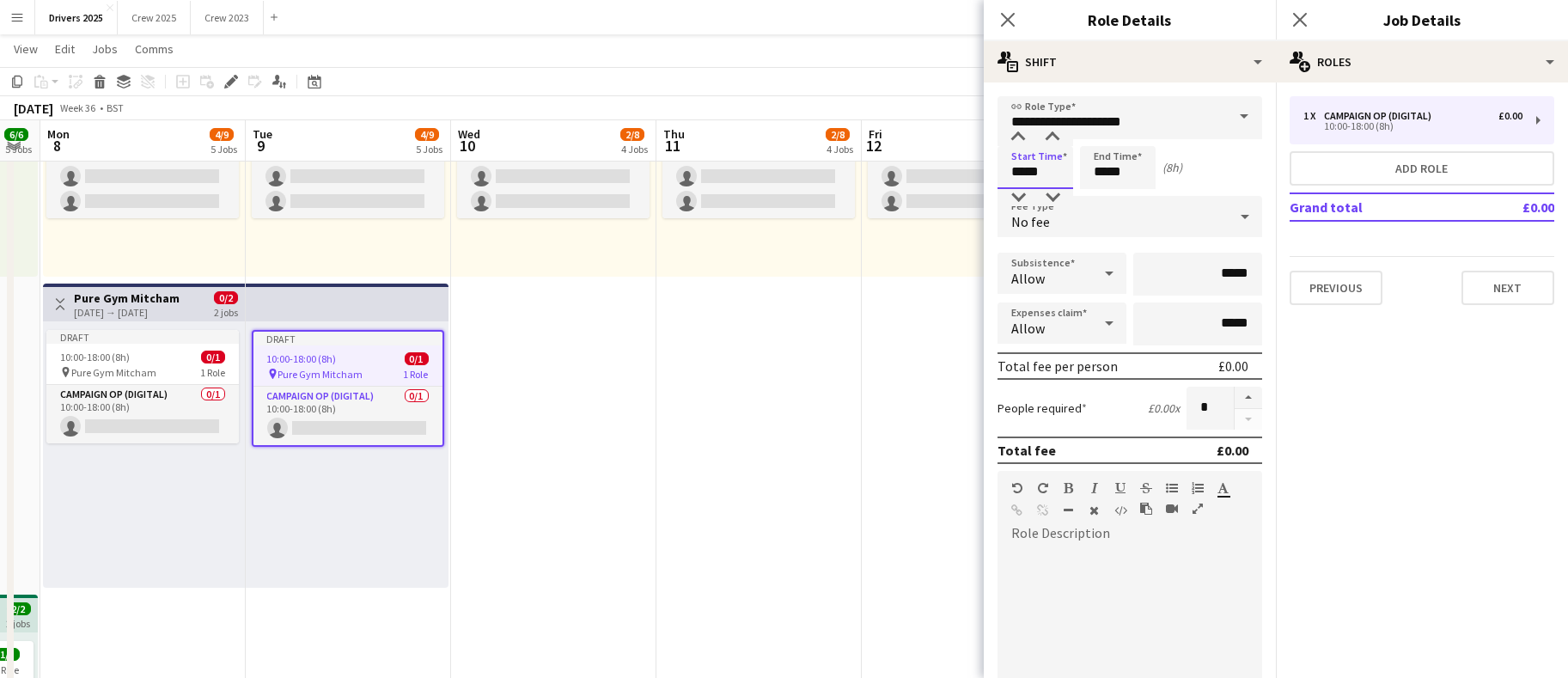
drag, startPoint x: 1049, startPoint y: 170, endPoint x: 641, endPoint y: 100, distance: 414.0
type input "*****"
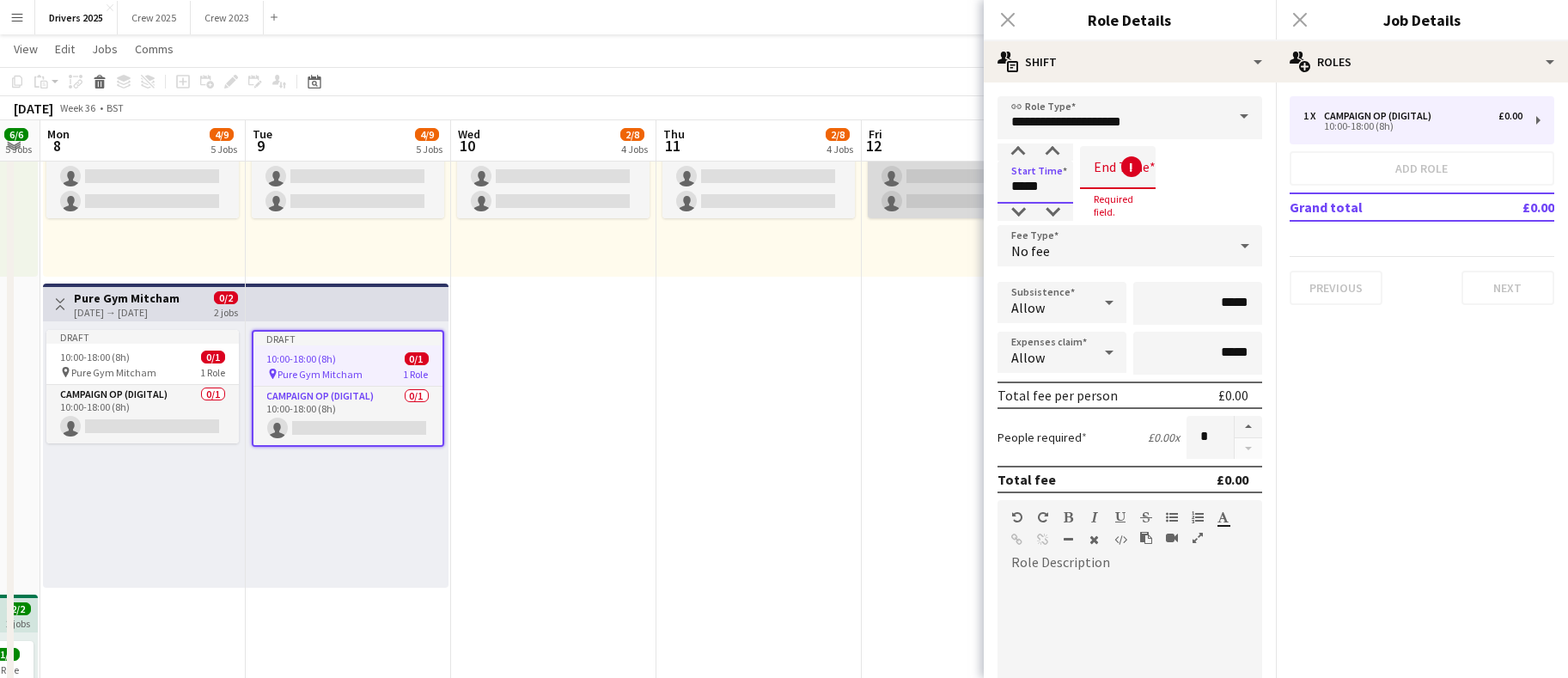
drag, startPoint x: 1049, startPoint y: 177, endPoint x: 972, endPoint y: 181, distance: 77.1
type input "*****"
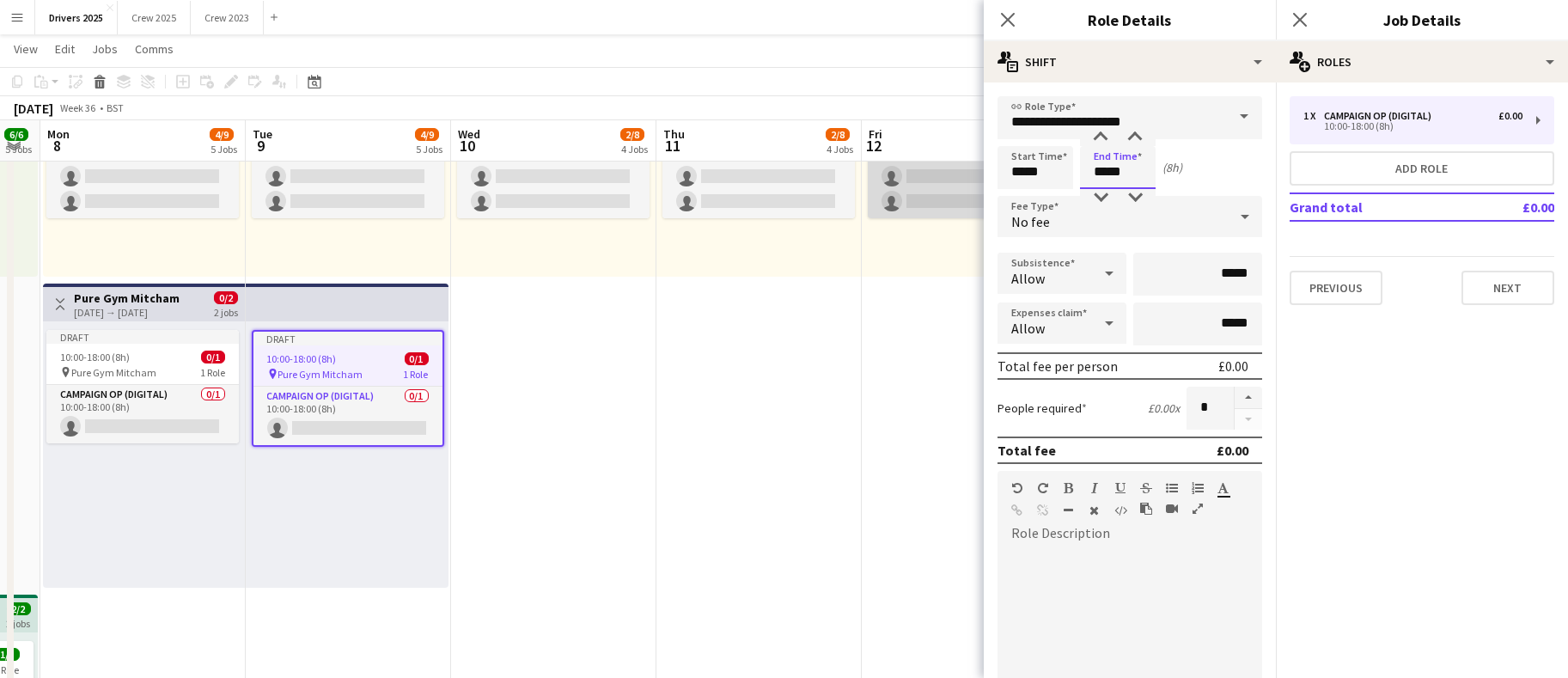
type input "*****"
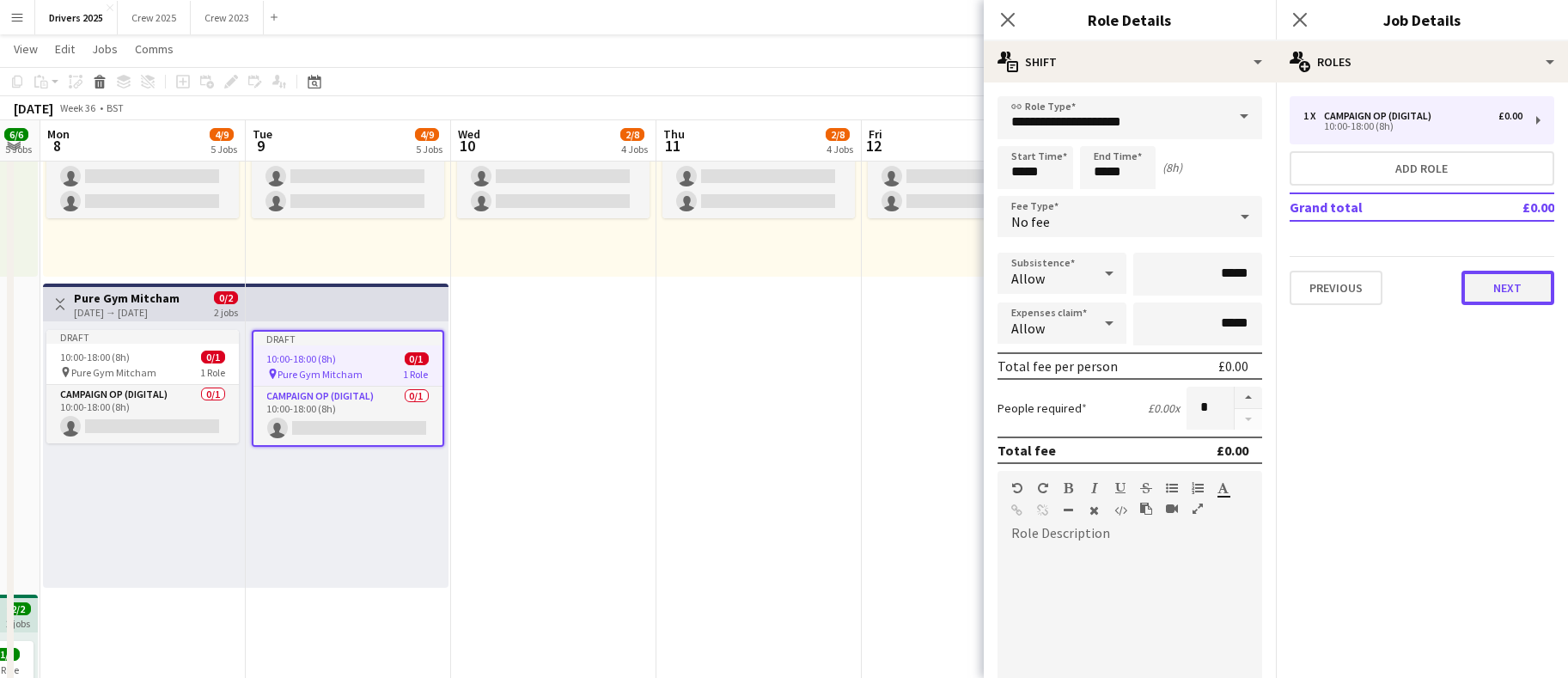
click at [1496, 281] on button "Next" at bounding box center [1508, 287] width 92 height 34
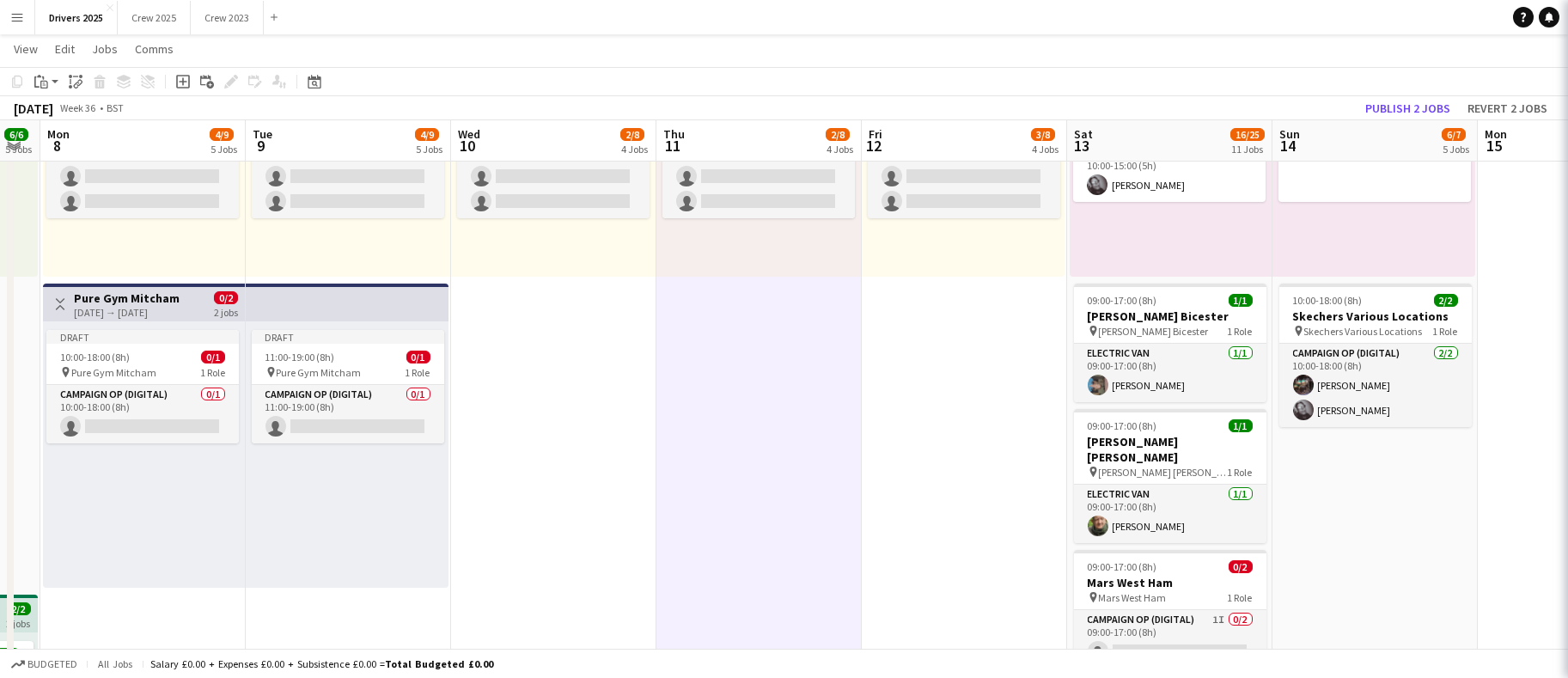
scroll to position [0, 372]
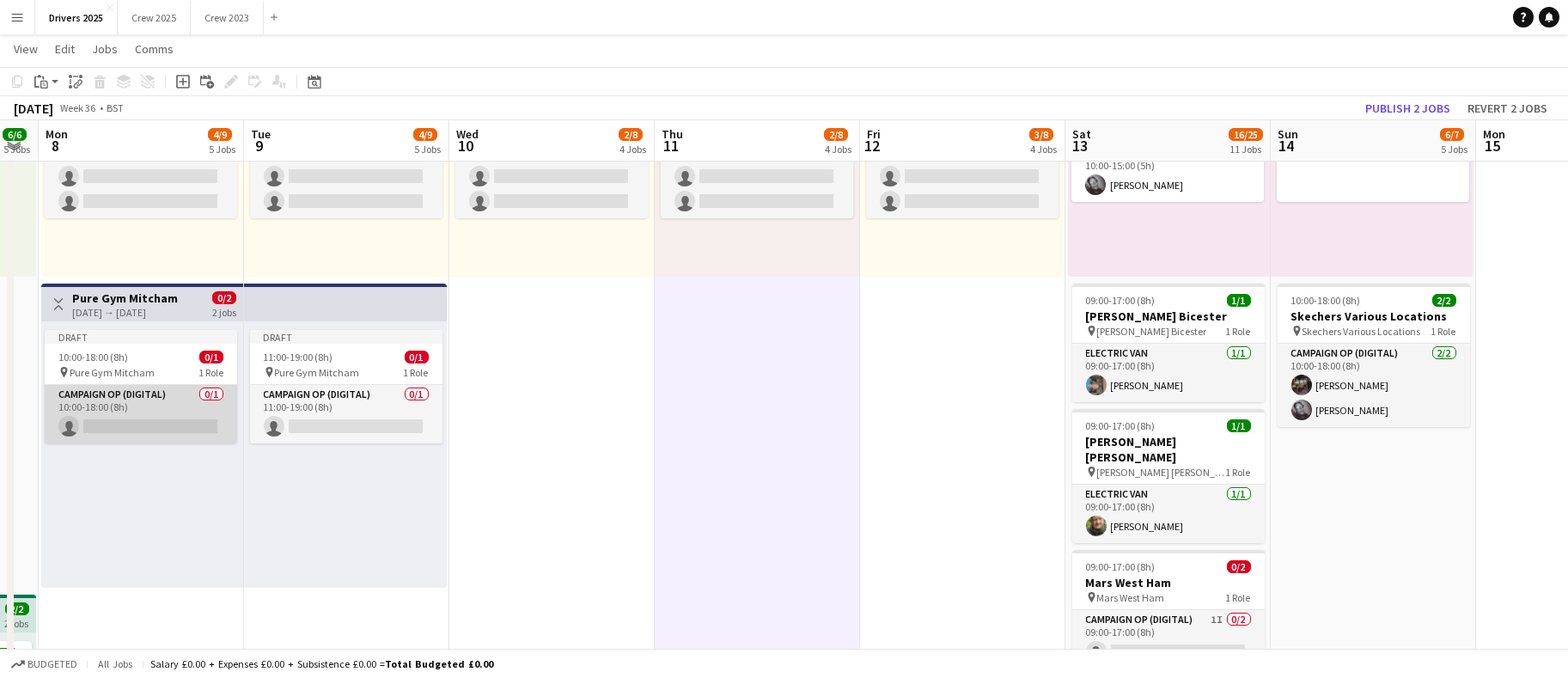
click at [163, 435] on app-card-role "Campaign Op (Digital) 0/1 10:00-18:00 (8h) single-neutral-actions" at bounding box center [140, 414] width 192 height 58
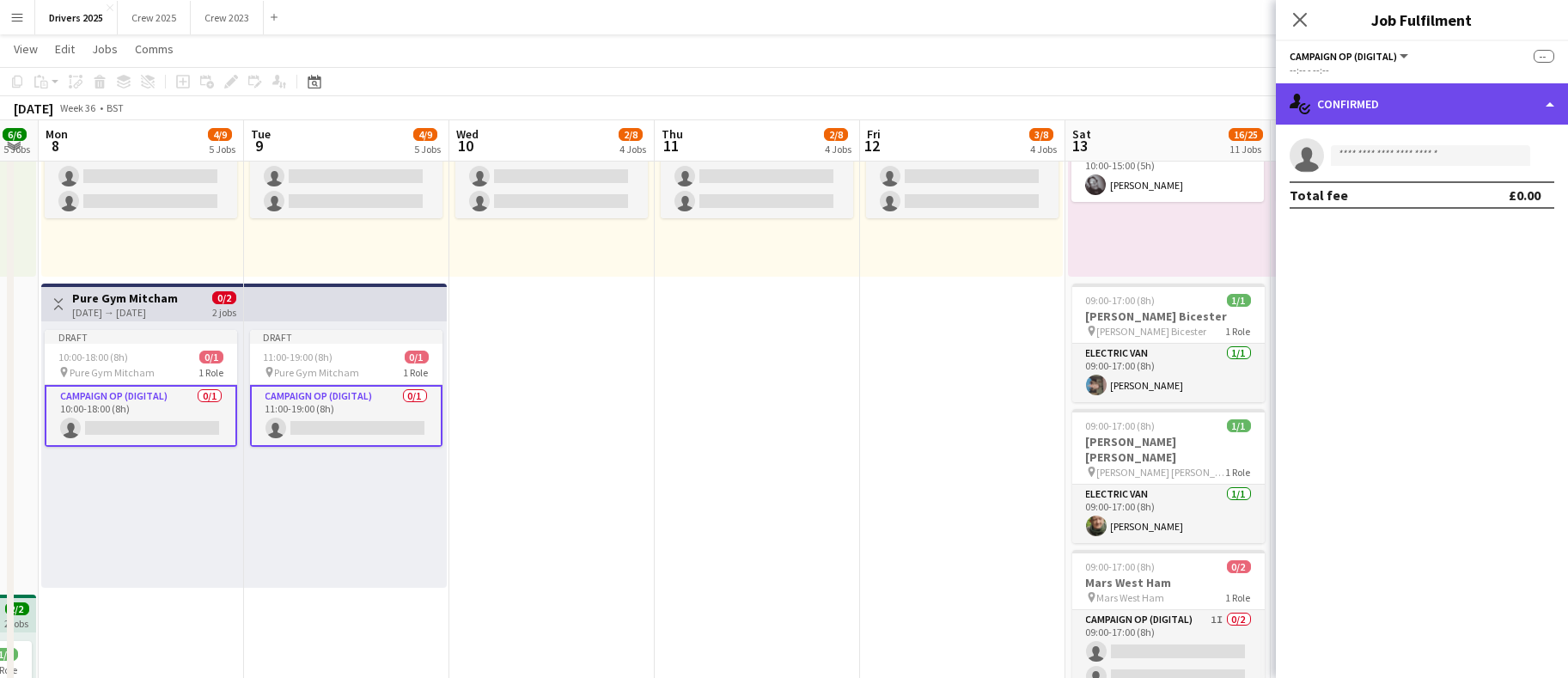
click at [1426, 96] on div "single-neutral-actions-check-2 Confirmed" at bounding box center [1422, 103] width 292 height 42
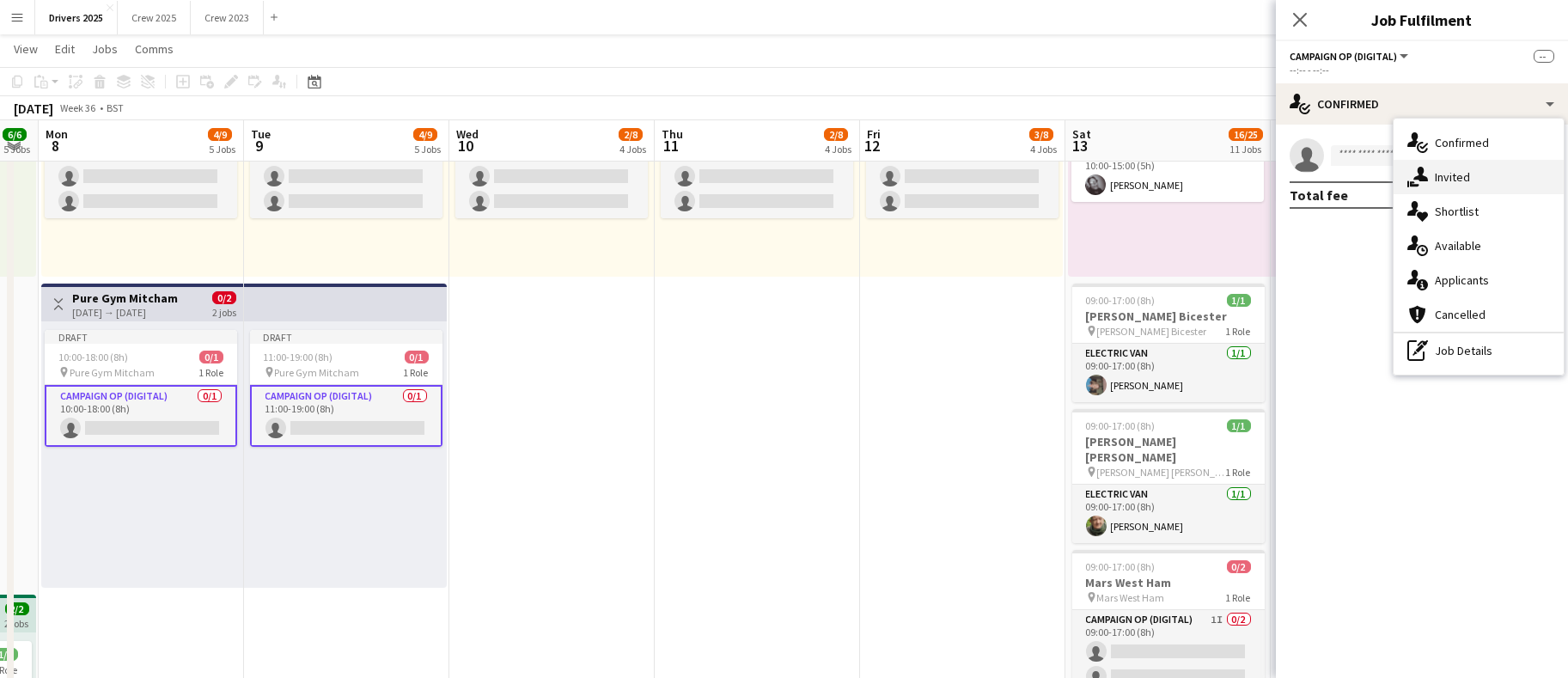
click at [1453, 174] on span "Invited" at bounding box center [1453, 176] width 35 height 16
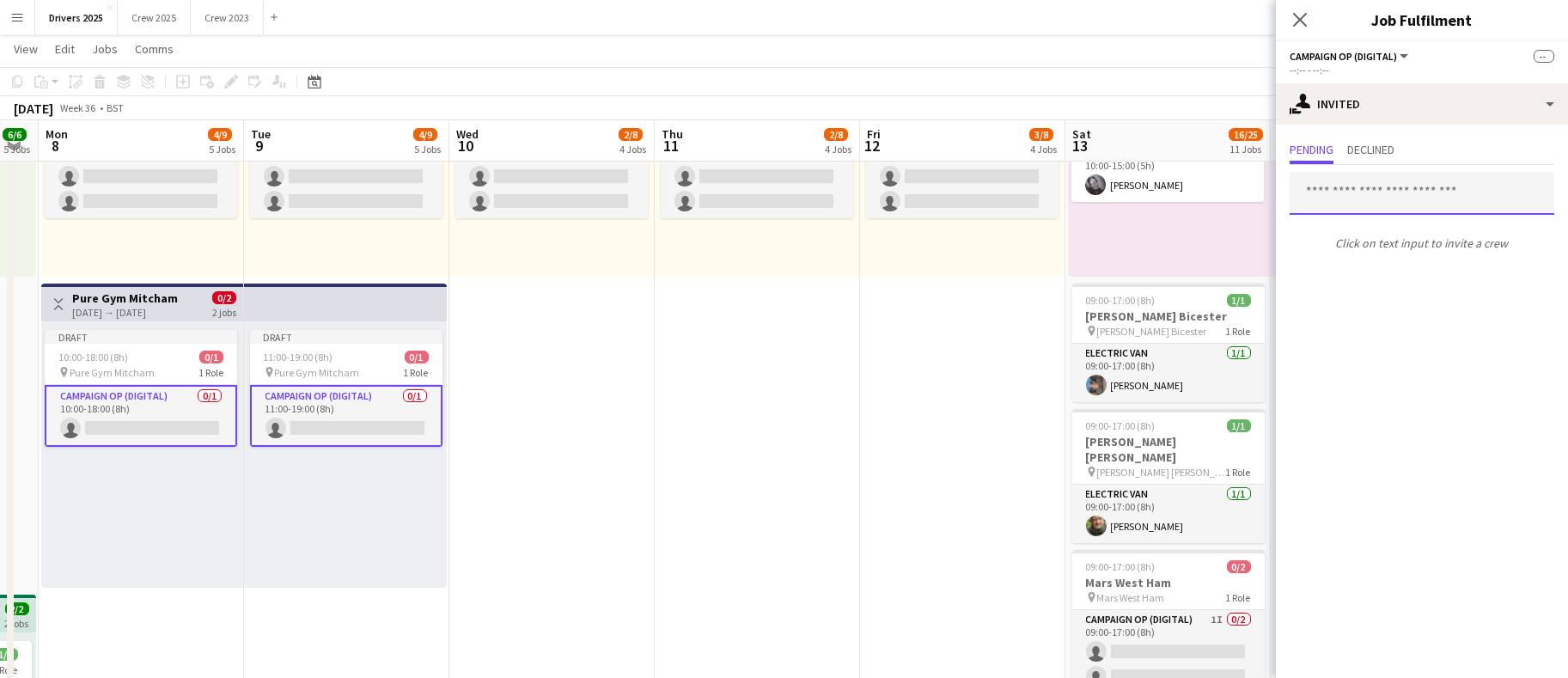
click at [1380, 183] on input "text" at bounding box center [1422, 193] width 264 height 43
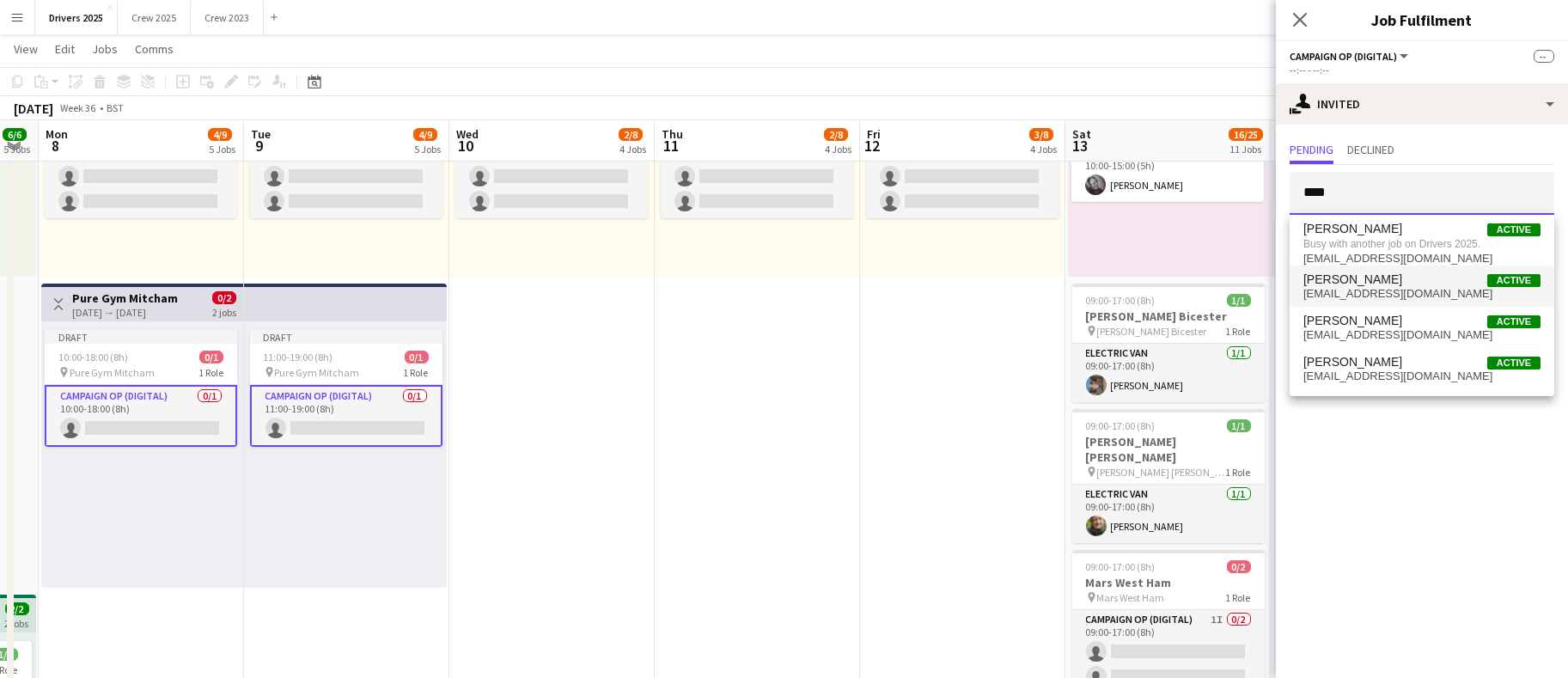
type input "****"
click at [1375, 287] on span "[EMAIL_ADDRESS][DOMAIN_NAME]" at bounding box center [1422, 294] width 237 height 14
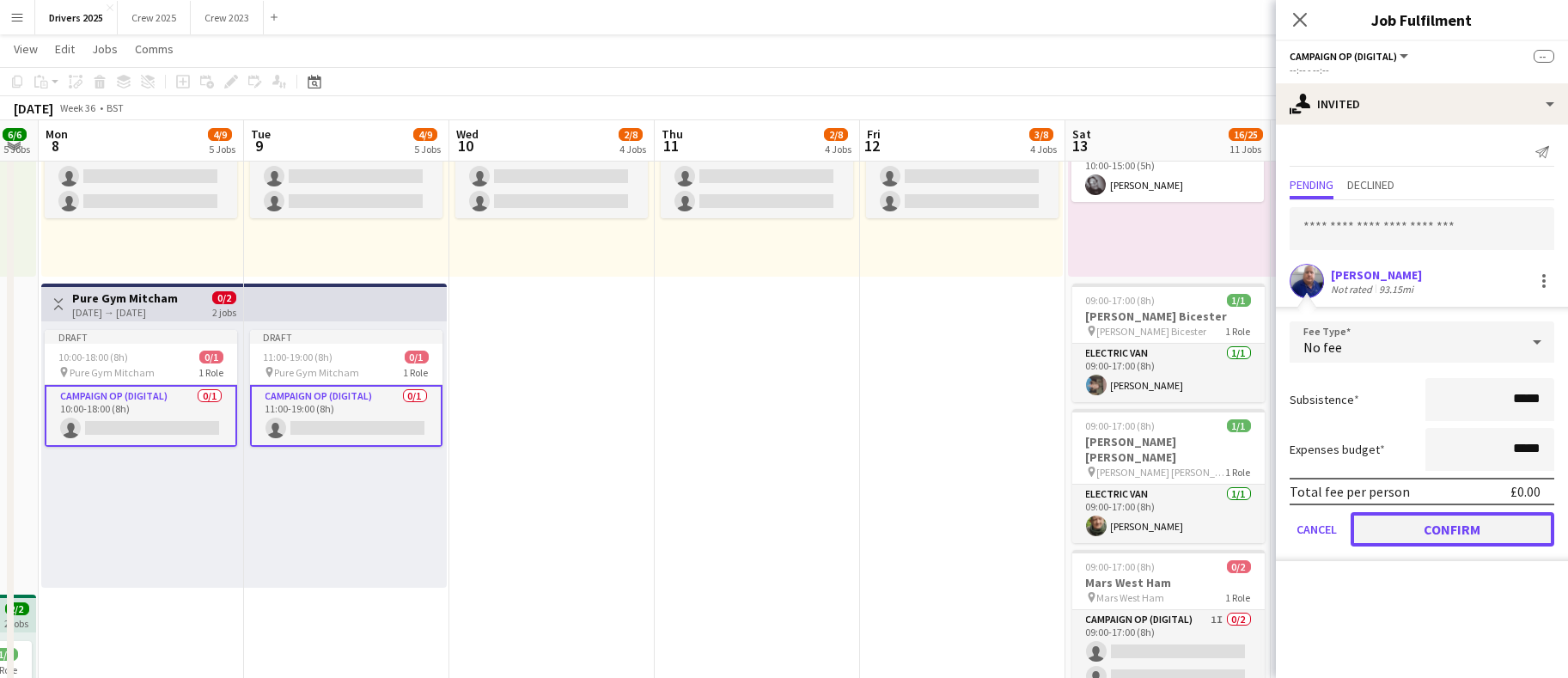
click at [1449, 527] on button "Confirm" at bounding box center [1453, 528] width 203 height 34
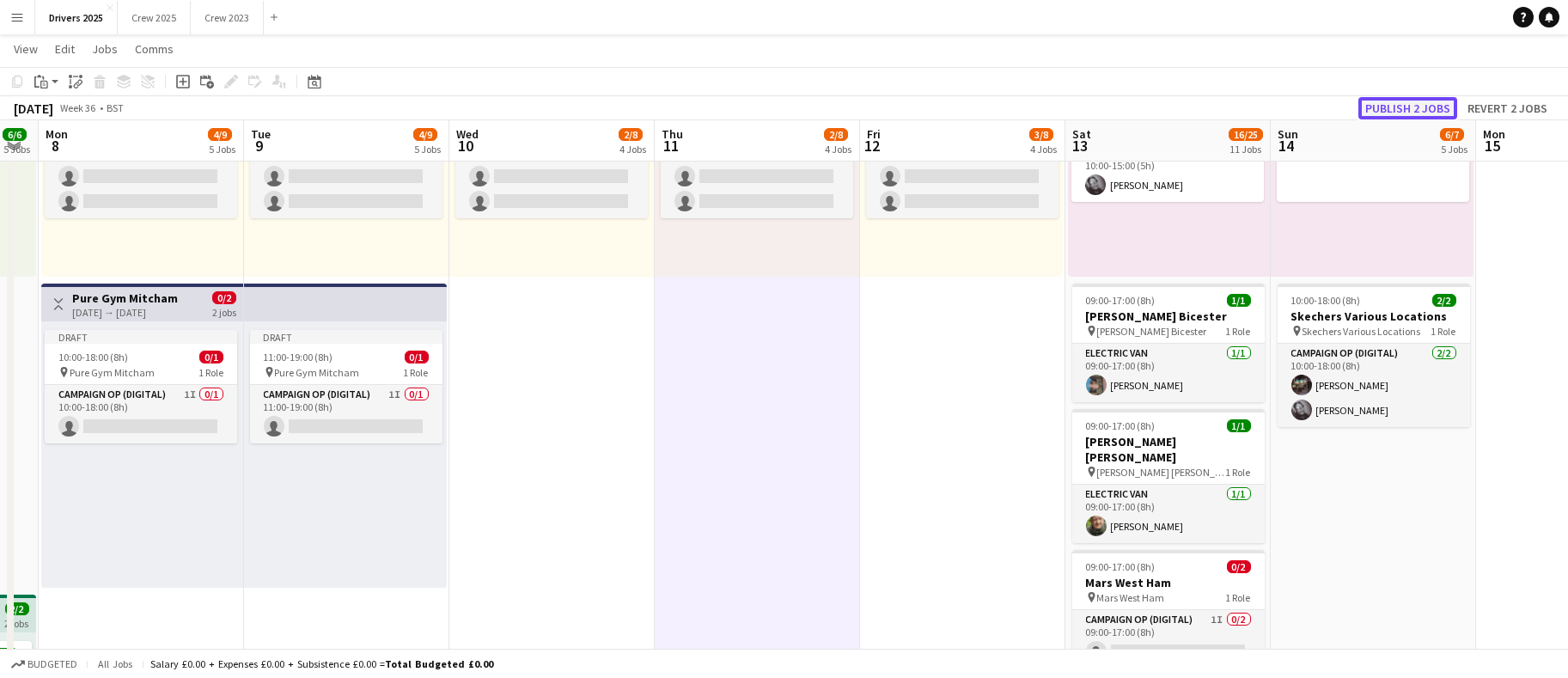
click at [1382, 104] on button "Publish 2 jobs" at bounding box center [1408, 108] width 99 height 22
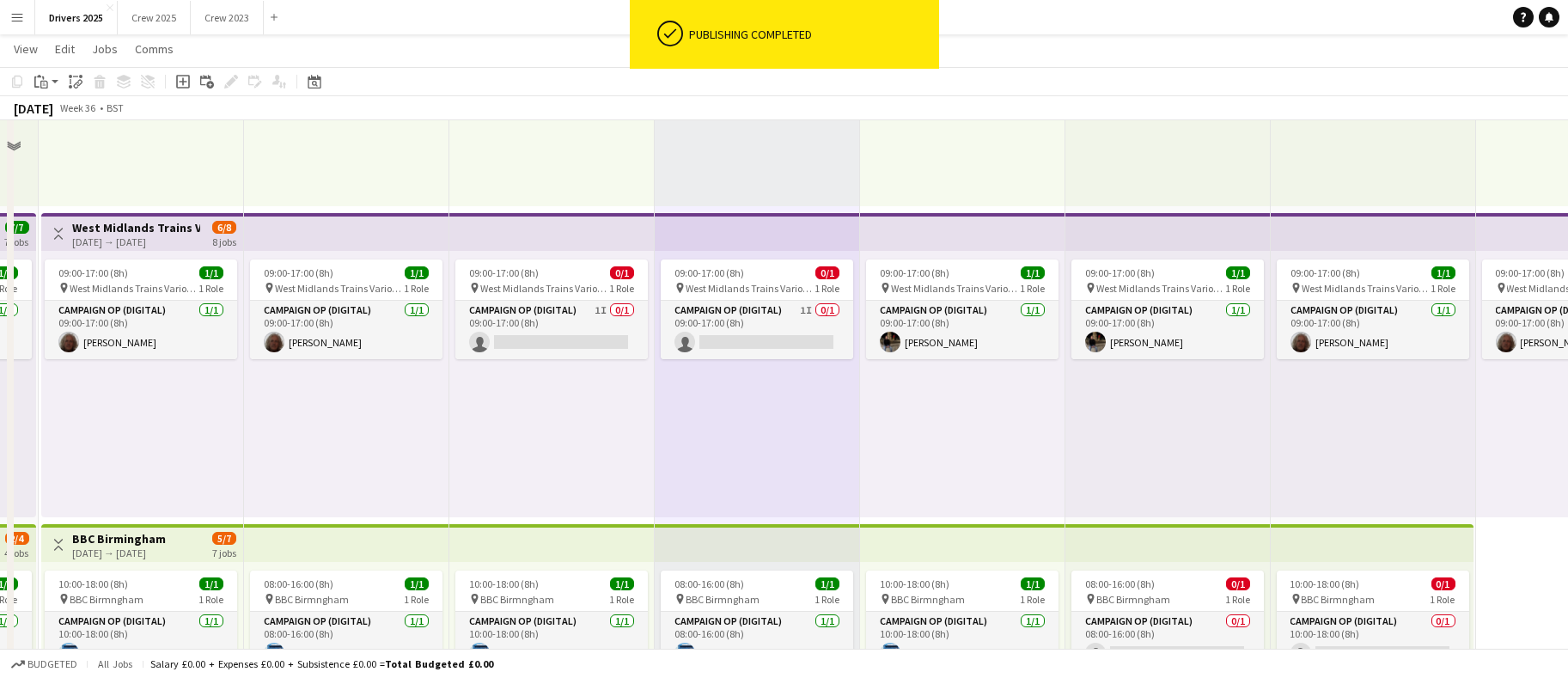
scroll to position [129, 0]
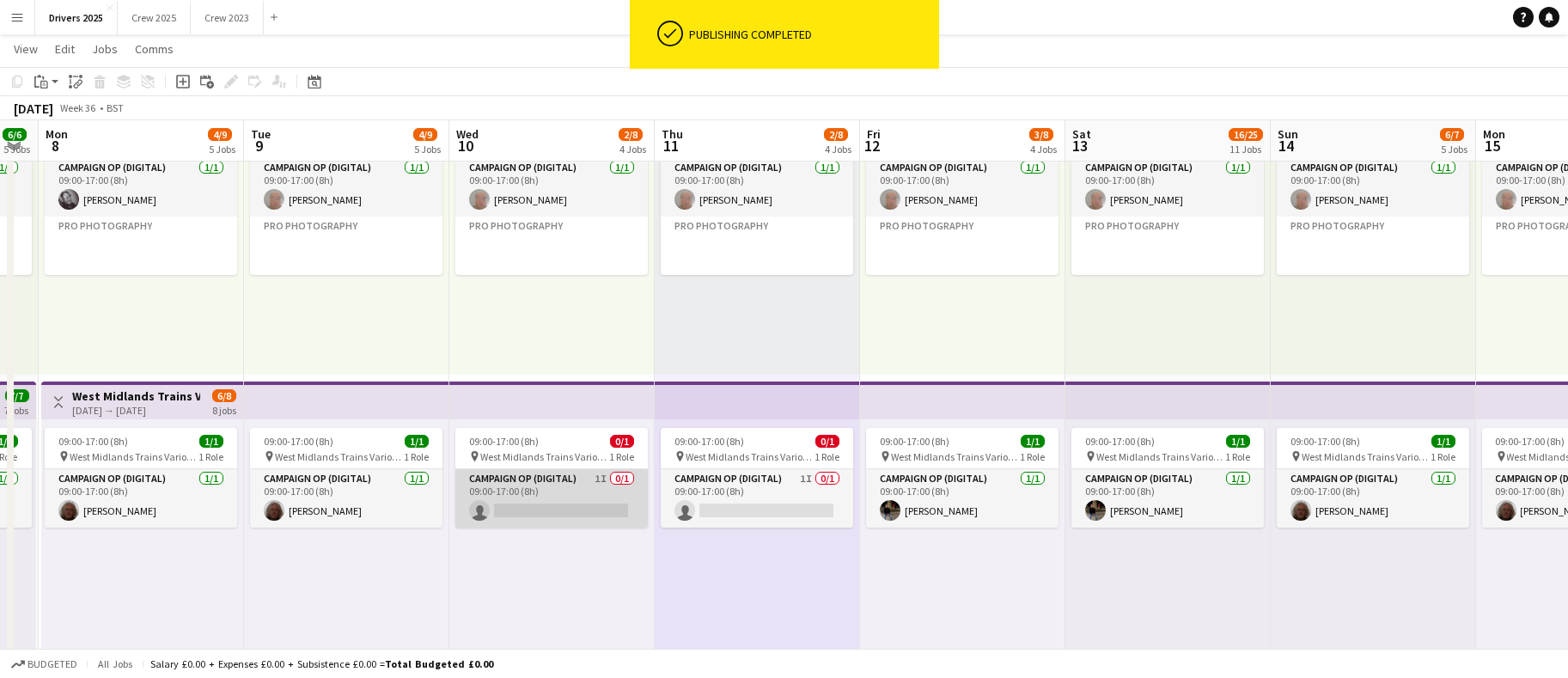
click at [525, 501] on app-card-role "Campaign Op (Digital) 1I 0/1 09:00-17:00 (8h) single-neutral-actions" at bounding box center [552, 498] width 192 height 58
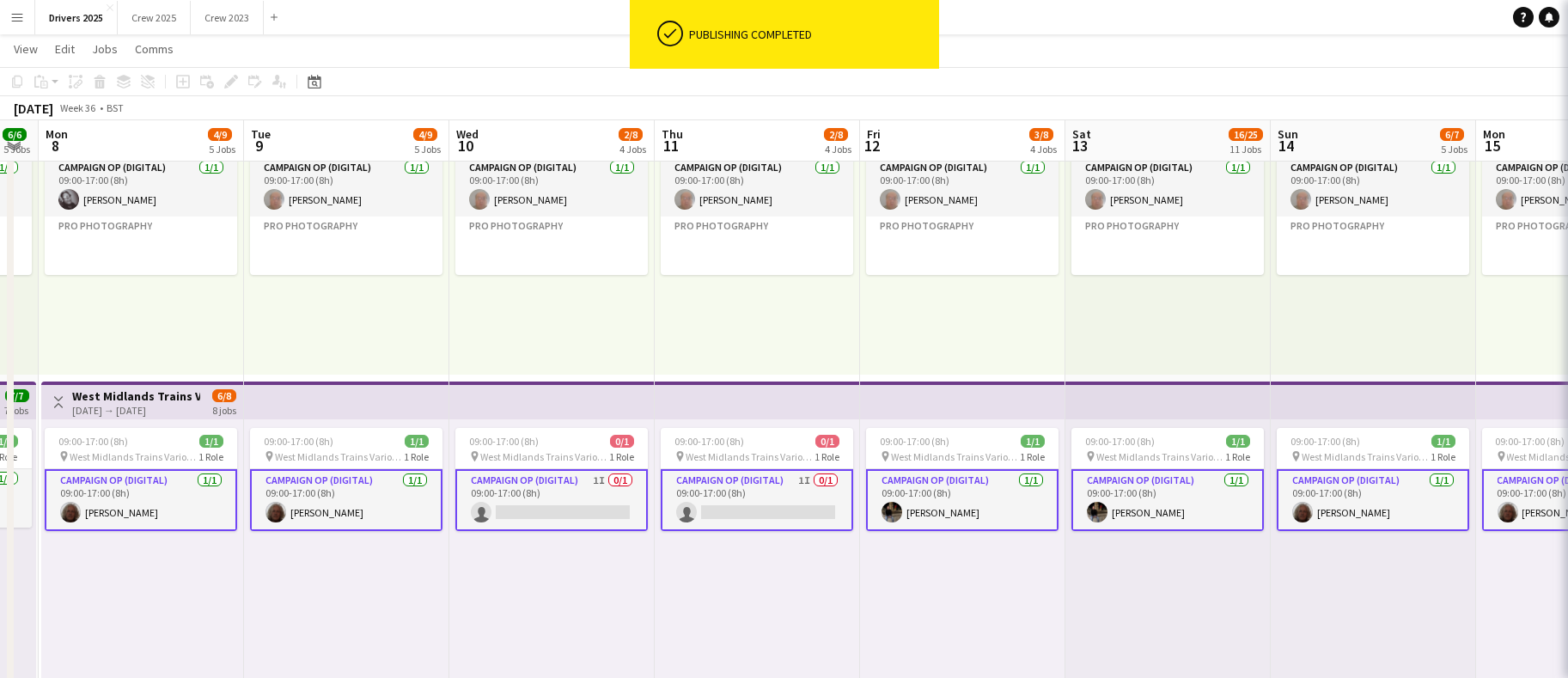
click at [562, 508] on app-card-role "Campaign Op (Digital) 1I 0/1 09:00-17:00 (8h) single-neutral-actions" at bounding box center [552, 500] width 192 height 62
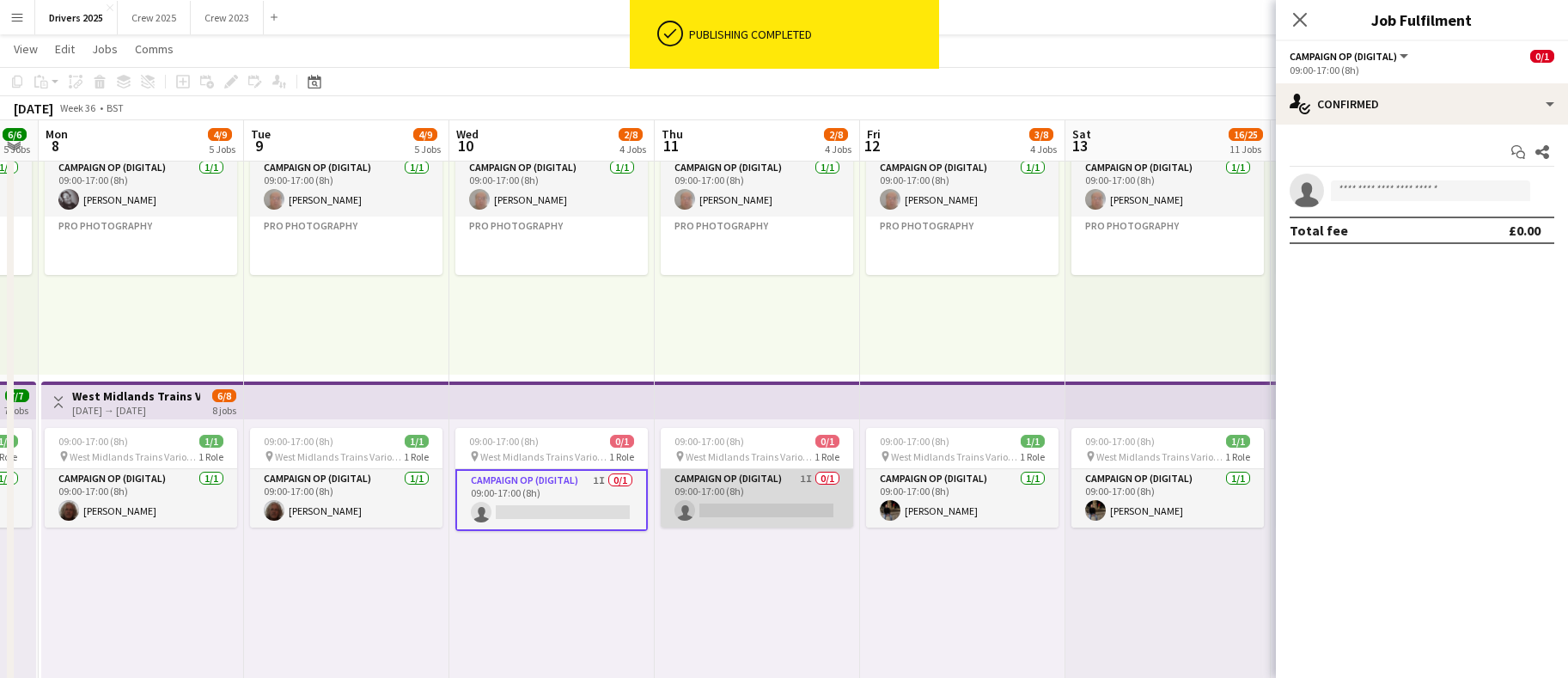
click at [777, 508] on app-card-role "Campaign Op (Digital) 1I 0/1 09:00-17:00 (8h) single-neutral-actions" at bounding box center [757, 498] width 192 height 58
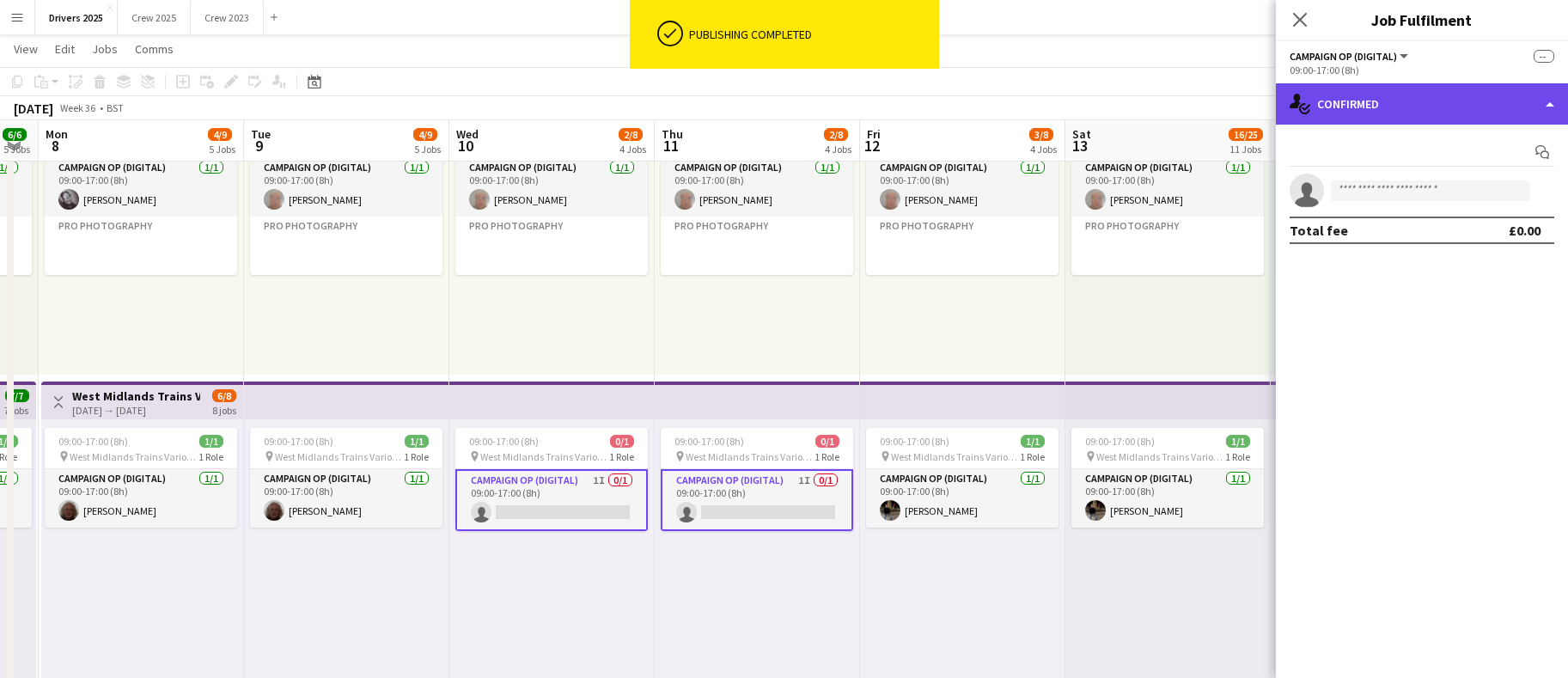
click at [1477, 96] on div "single-neutral-actions-check-2 Confirmed" at bounding box center [1422, 103] width 292 height 42
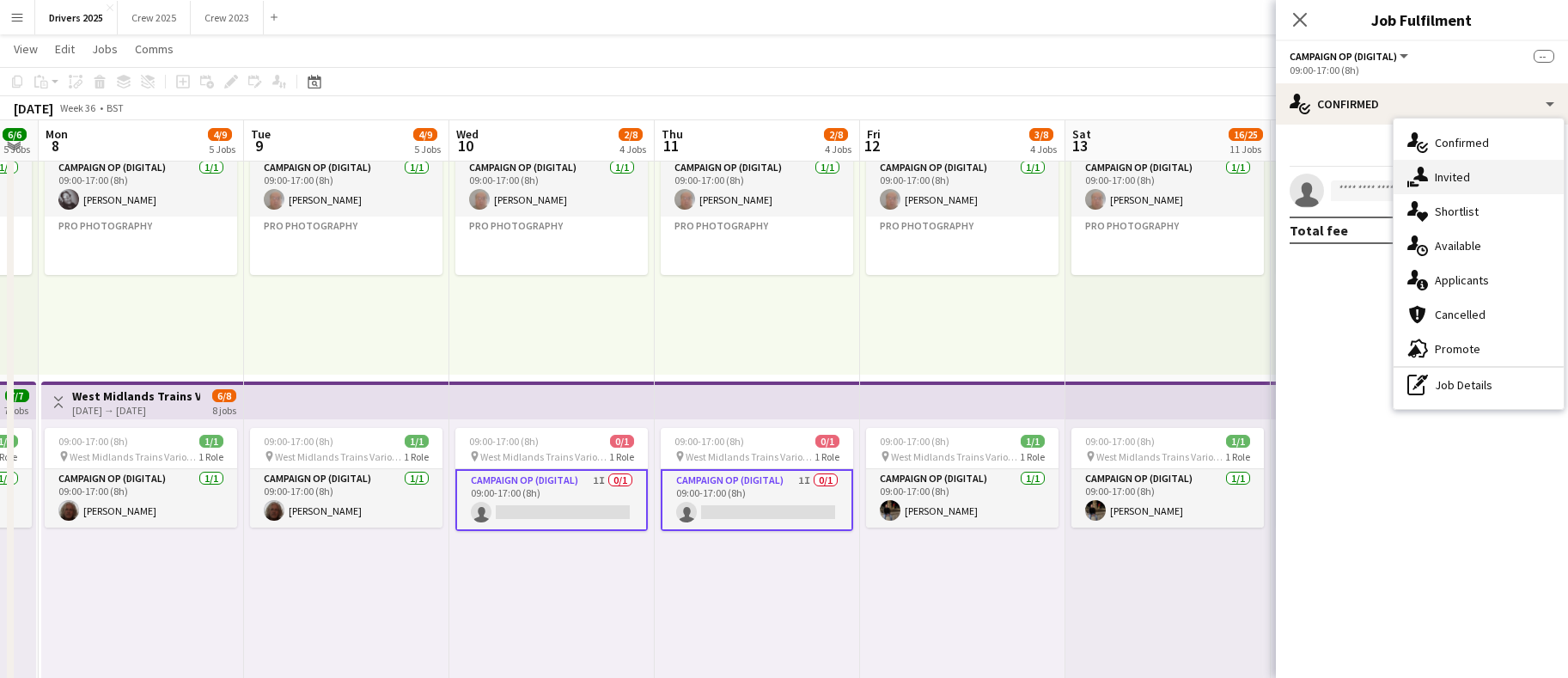
click at [1488, 177] on div "single-neutral-actions-share-1 Invited" at bounding box center [1479, 176] width 170 height 34
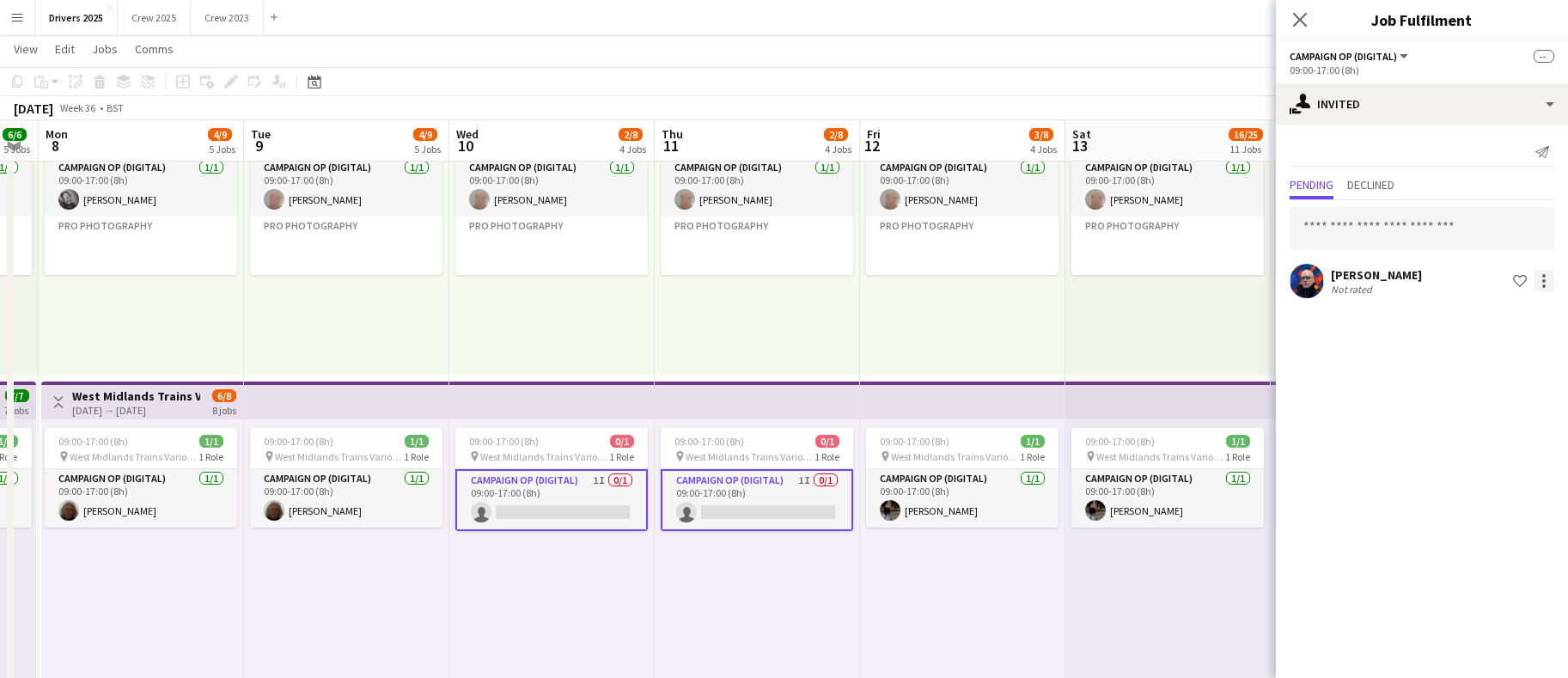
click at [1539, 288] on div at bounding box center [1544, 281] width 20 height 20
click at [1466, 403] on button "Start chat" at bounding box center [1490, 395] width 129 height 42
click at [1548, 279] on div at bounding box center [1544, 281] width 20 height 20
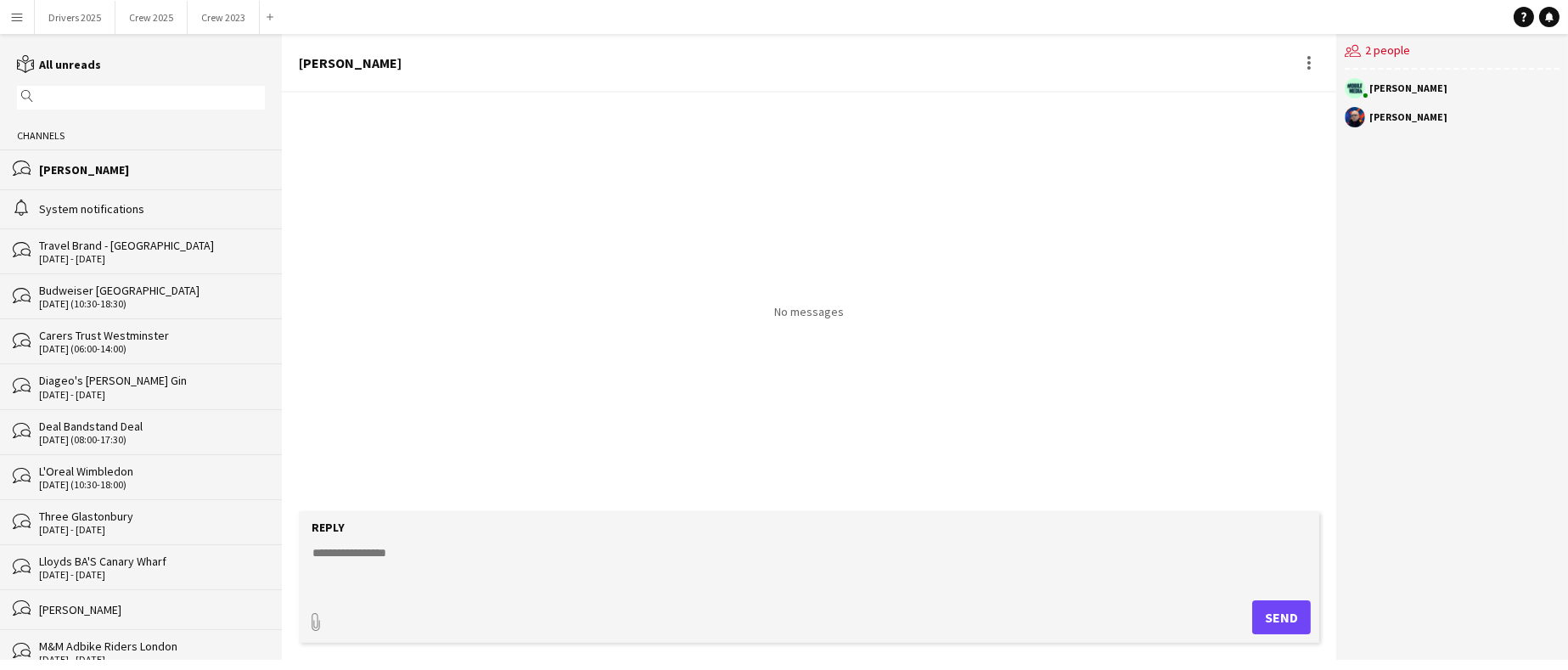
click at [1469, 424] on div "users2 2 people [PERSON_NAME] [PERSON_NAME]" at bounding box center [1452, 346] width 232 height 625
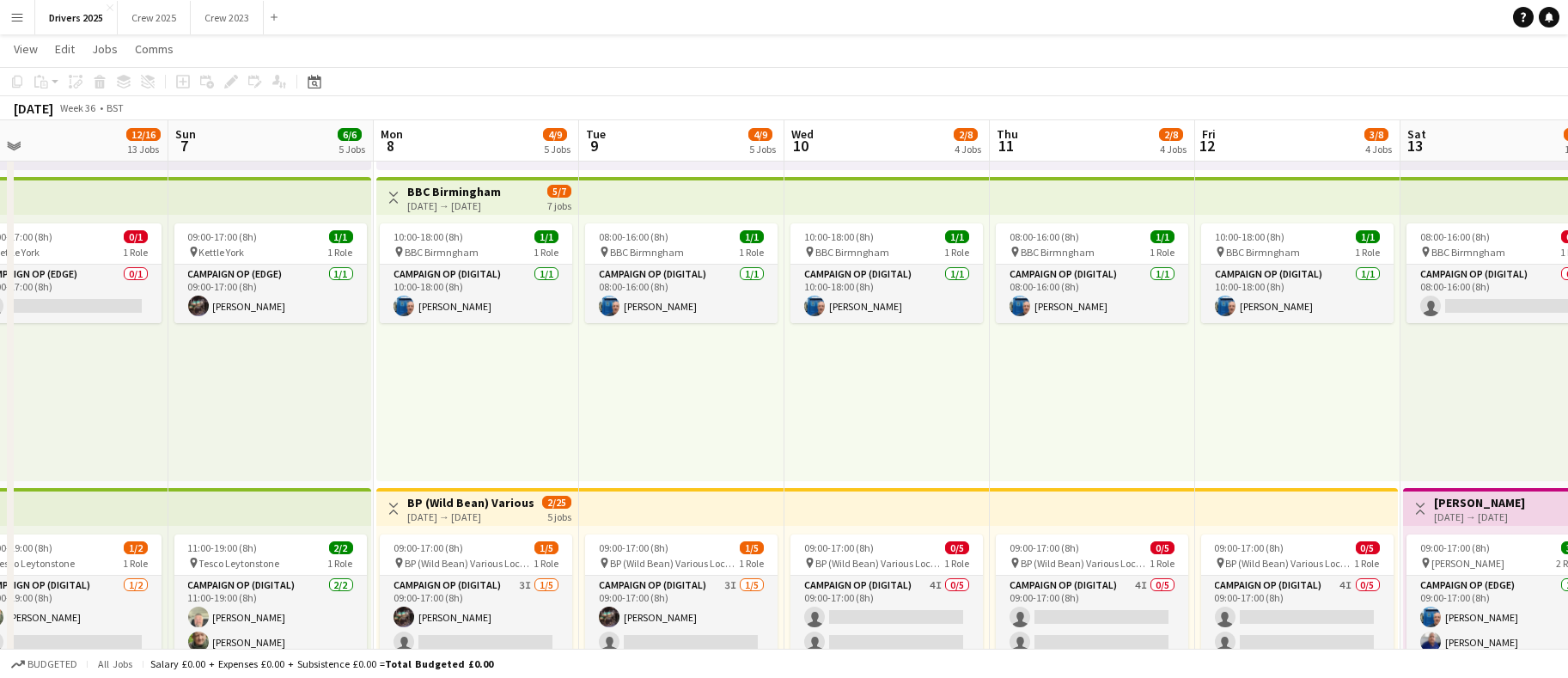
scroll to position [0, 643]
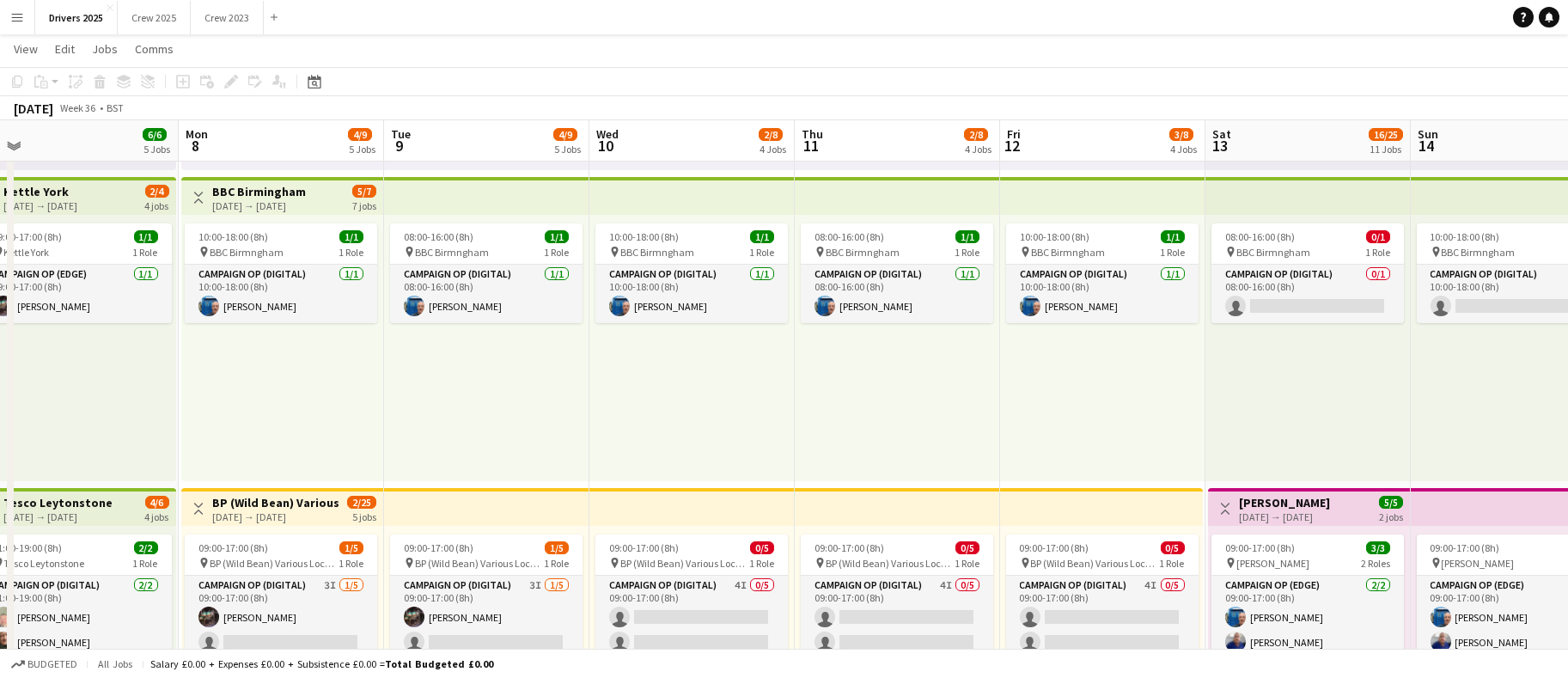
drag, startPoint x: 1224, startPoint y: 522, endPoint x: 423, endPoint y: 546, distance: 801.4
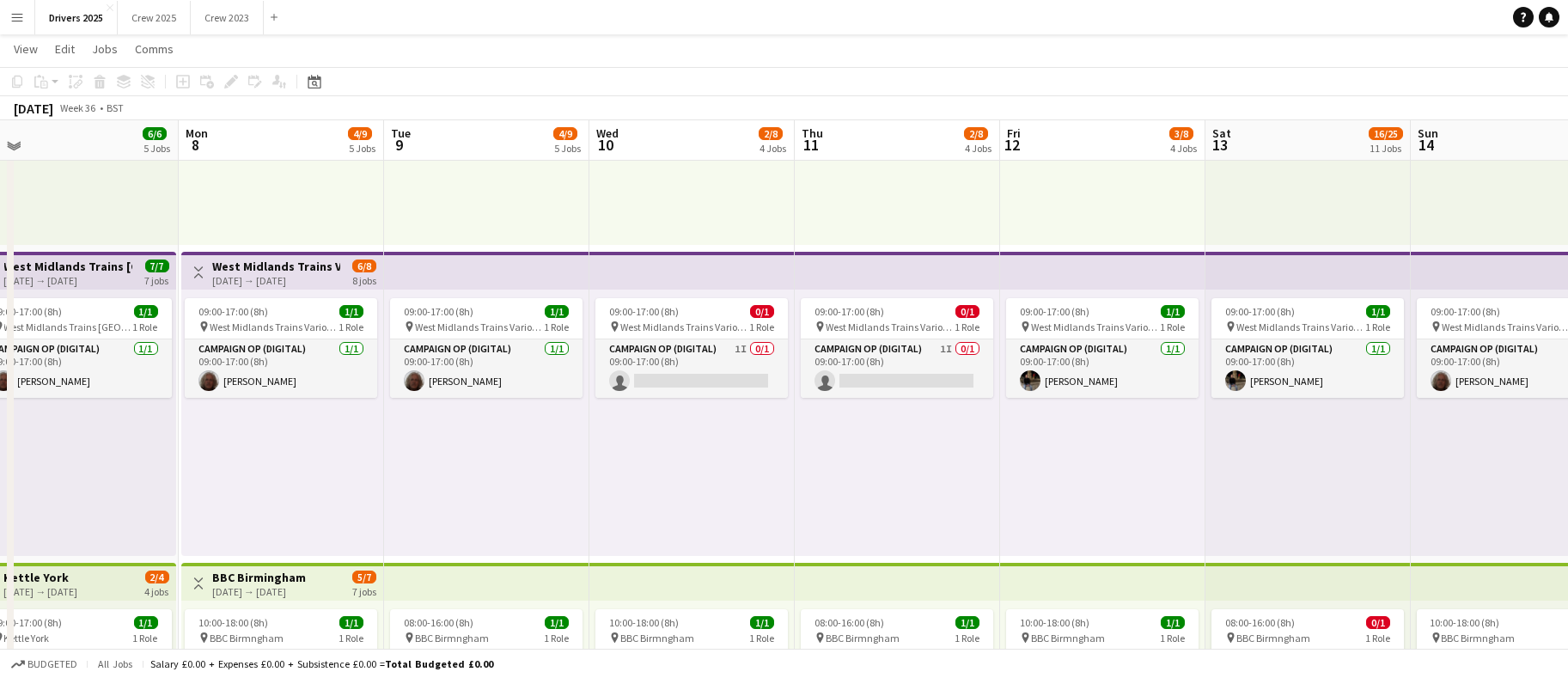
scroll to position [258, 0]
click at [677, 372] on app-card-role "Campaign Op (Digital) 1I 0/1 09:00-17:00 (8h) single-neutral-actions" at bounding box center [692, 369] width 192 height 58
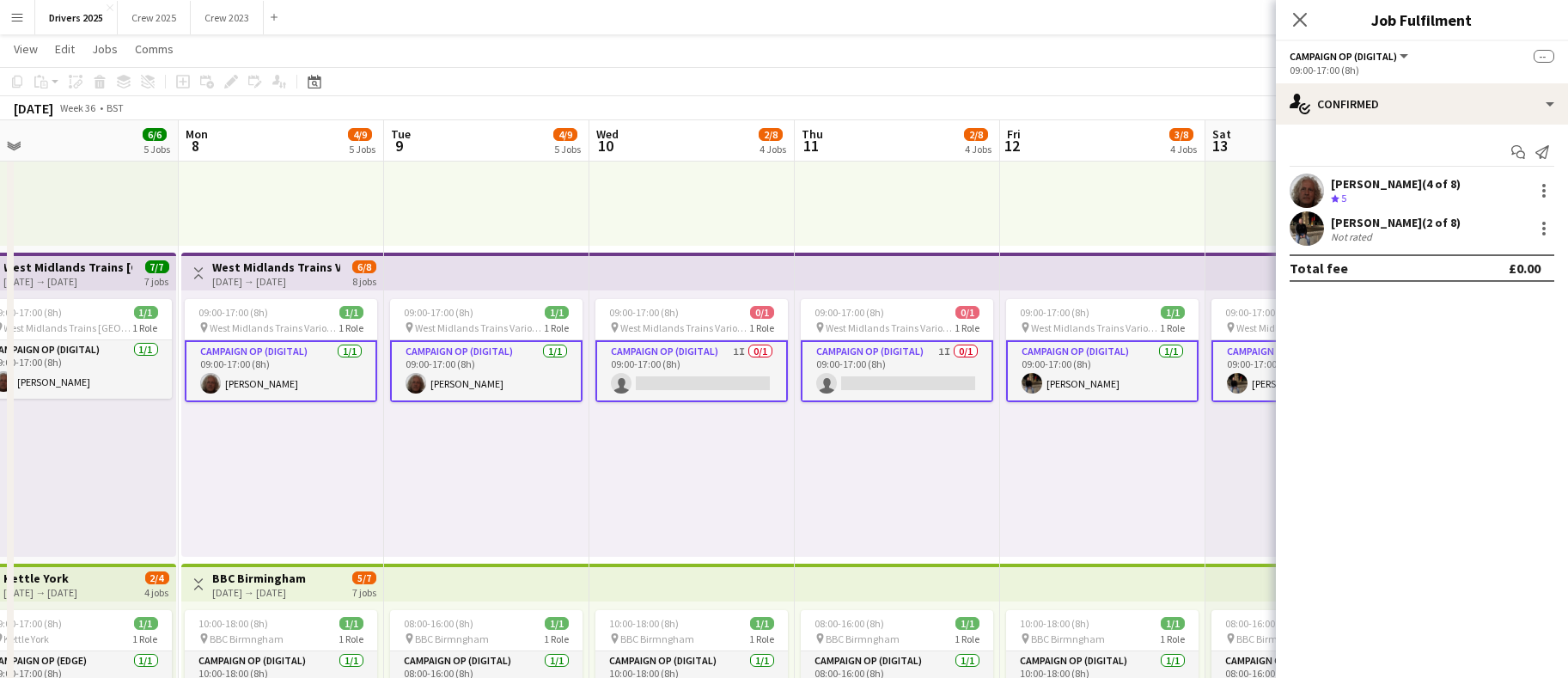
click at [684, 370] on app-card-role "Campaign Op (Digital) 1I 0/1 09:00-17:00 (8h) single-neutral-actions" at bounding box center [692, 370] width 192 height 62
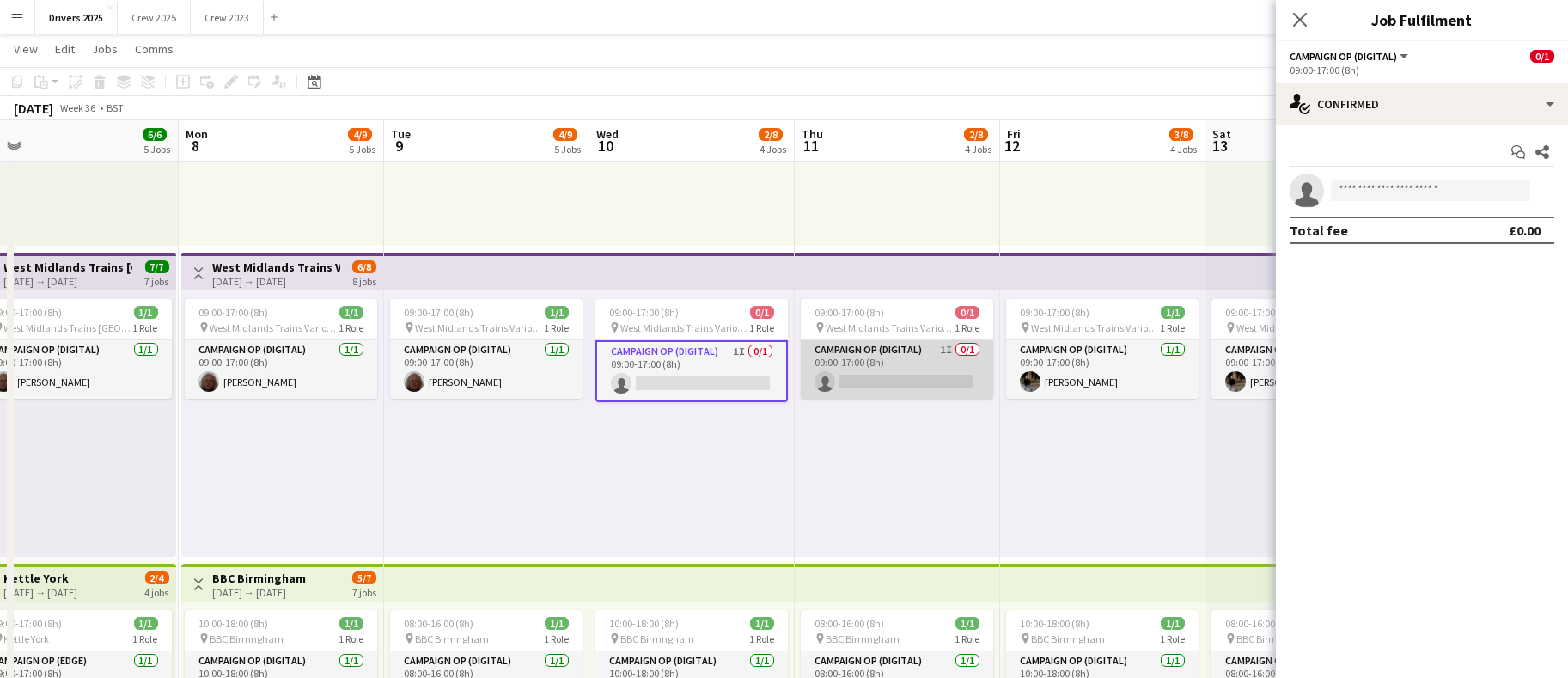
click at [872, 379] on app-card-role "Campaign Op (Digital) 1I 0/1 09:00-17:00 (8h) single-neutral-actions" at bounding box center [897, 369] width 192 height 58
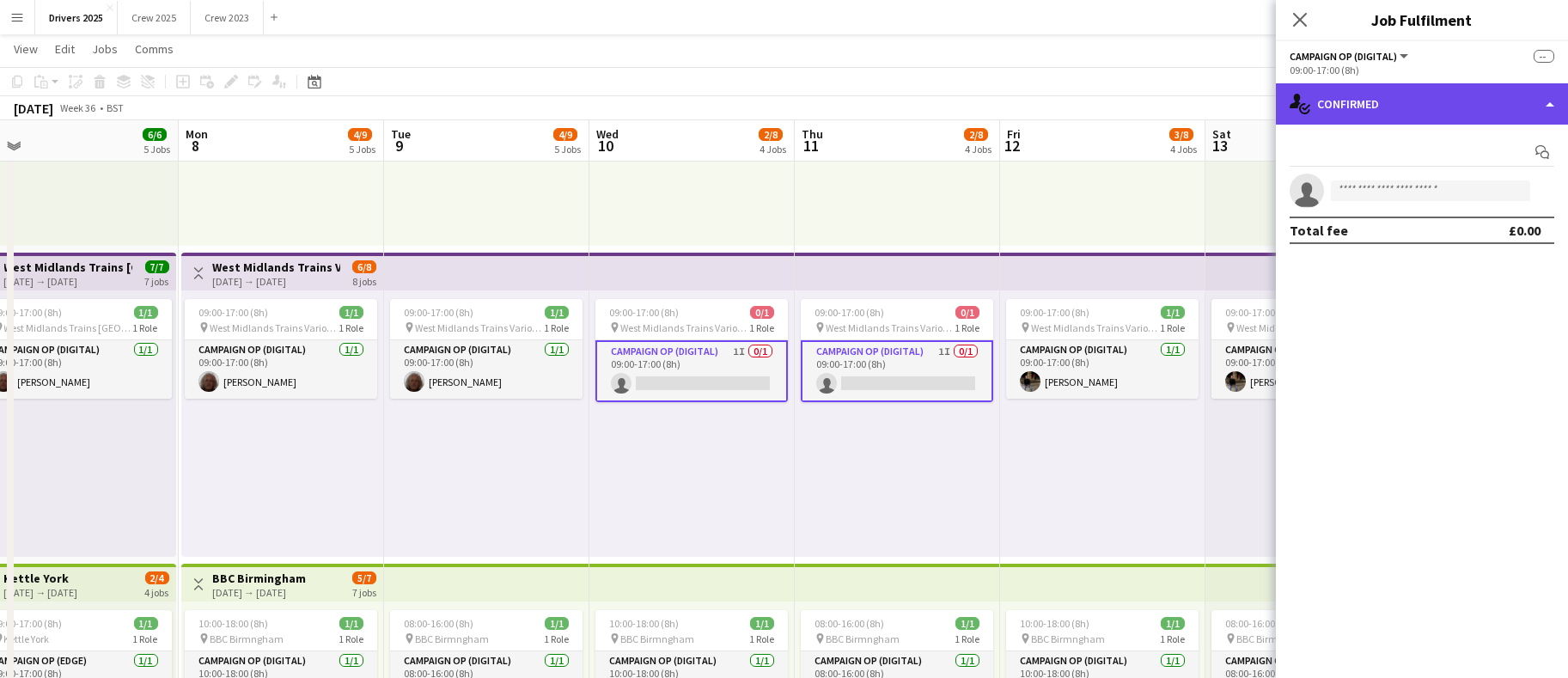
click at [1506, 112] on div "single-neutral-actions-check-2 Confirmed" at bounding box center [1422, 103] width 292 height 42
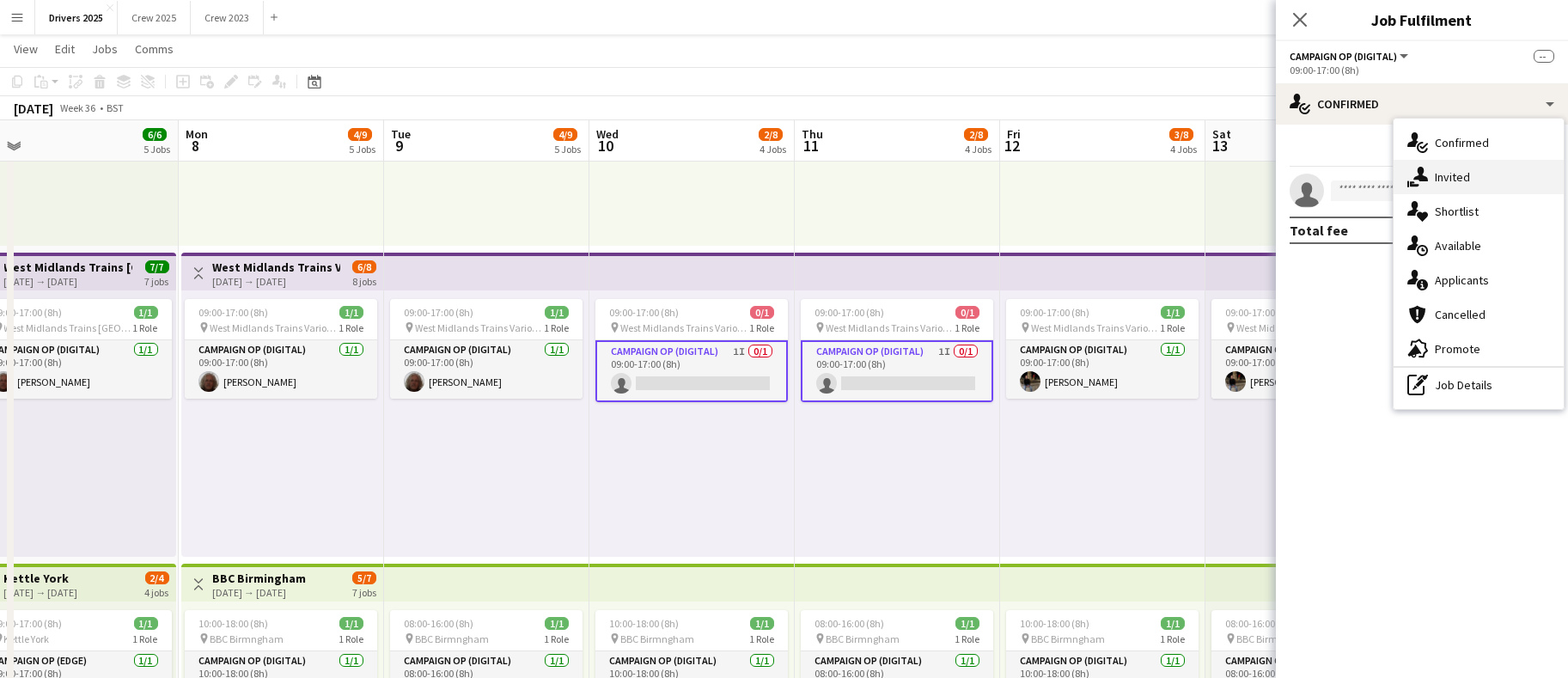
click at [1488, 184] on div "single-neutral-actions-share-1 Invited" at bounding box center [1479, 176] width 170 height 34
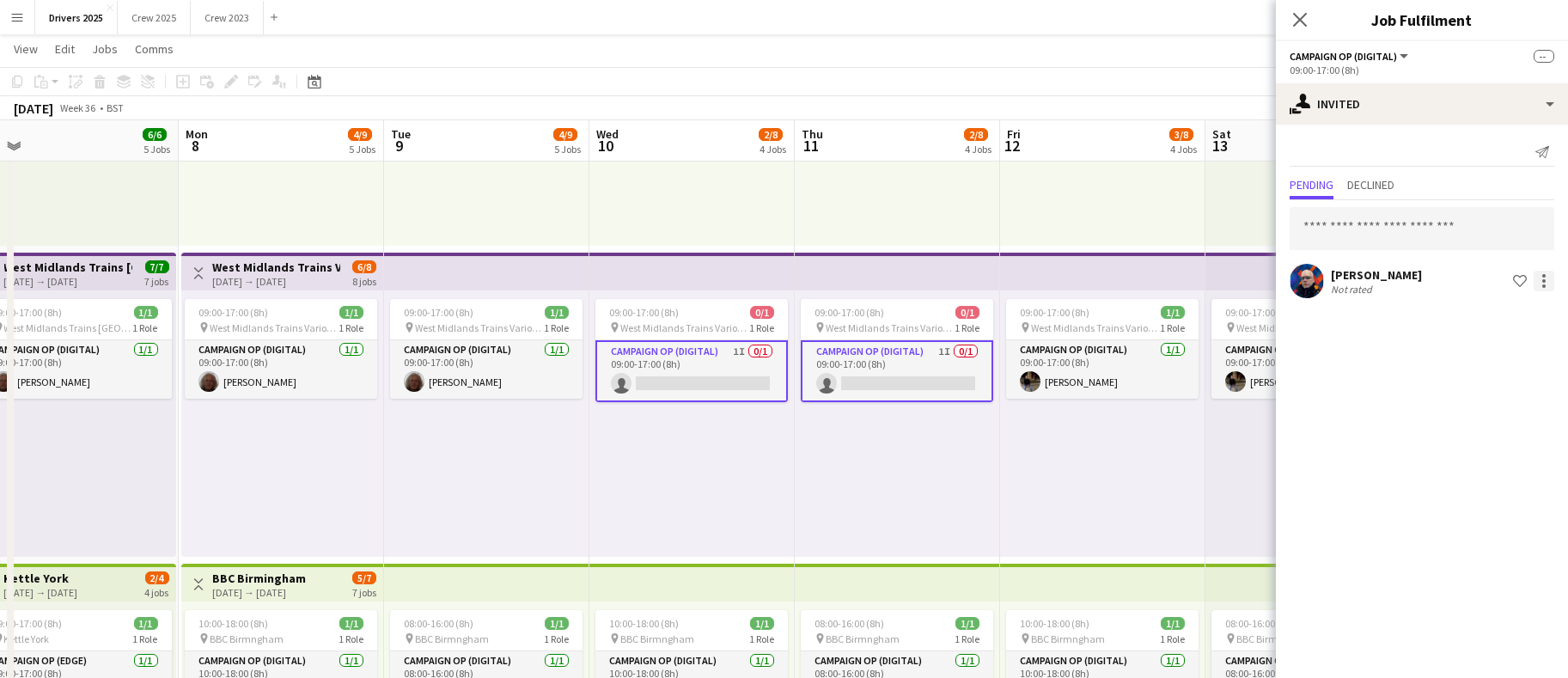
click at [1544, 276] on div at bounding box center [1545, 276] width 4 height 4
click at [1482, 439] on span "Cancel invitation" at bounding box center [1489, 436] width 101 height 15
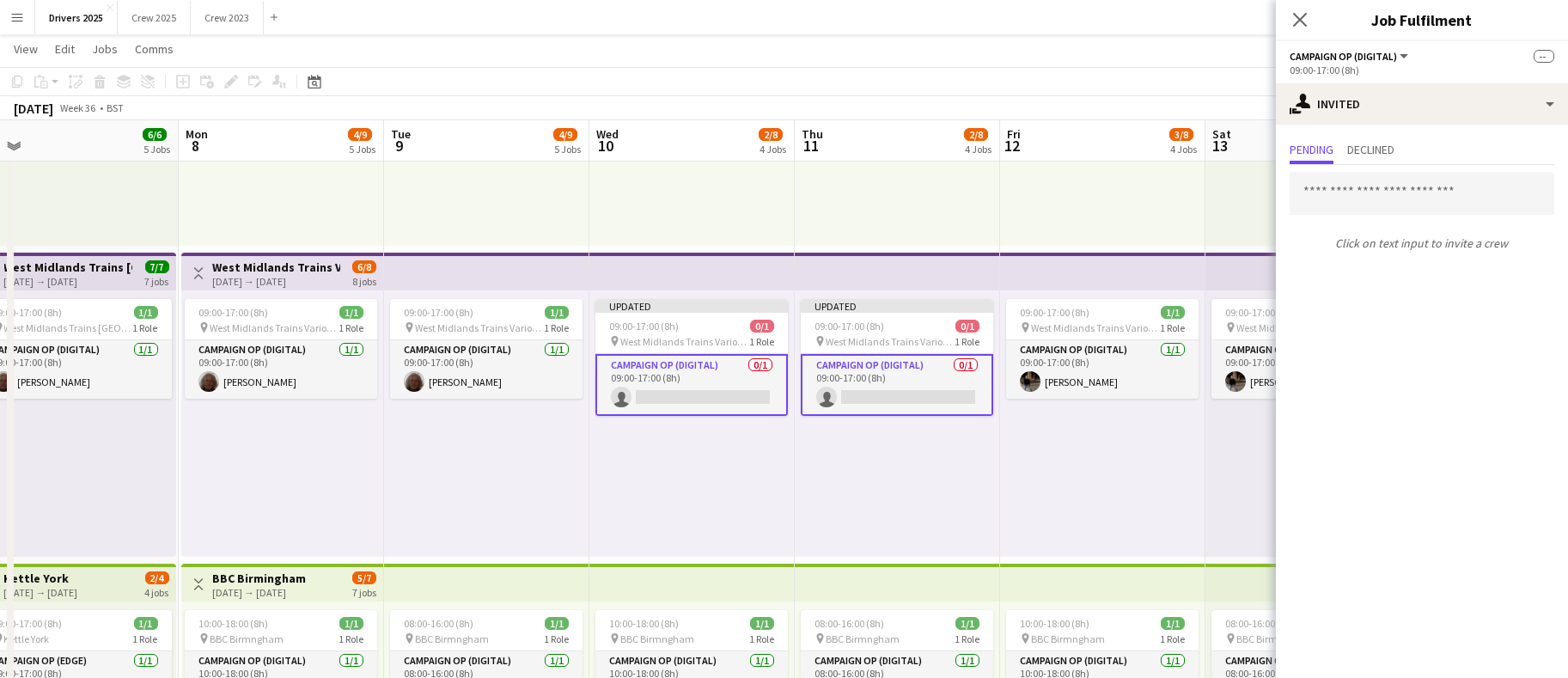
click at [1169, 481] on div "09:00-17:00 (8h) 1/1 pin West Midlands Trains Various Locations 1 Role Campaign…" at bounding box center [1103, 423] width 205 height 266
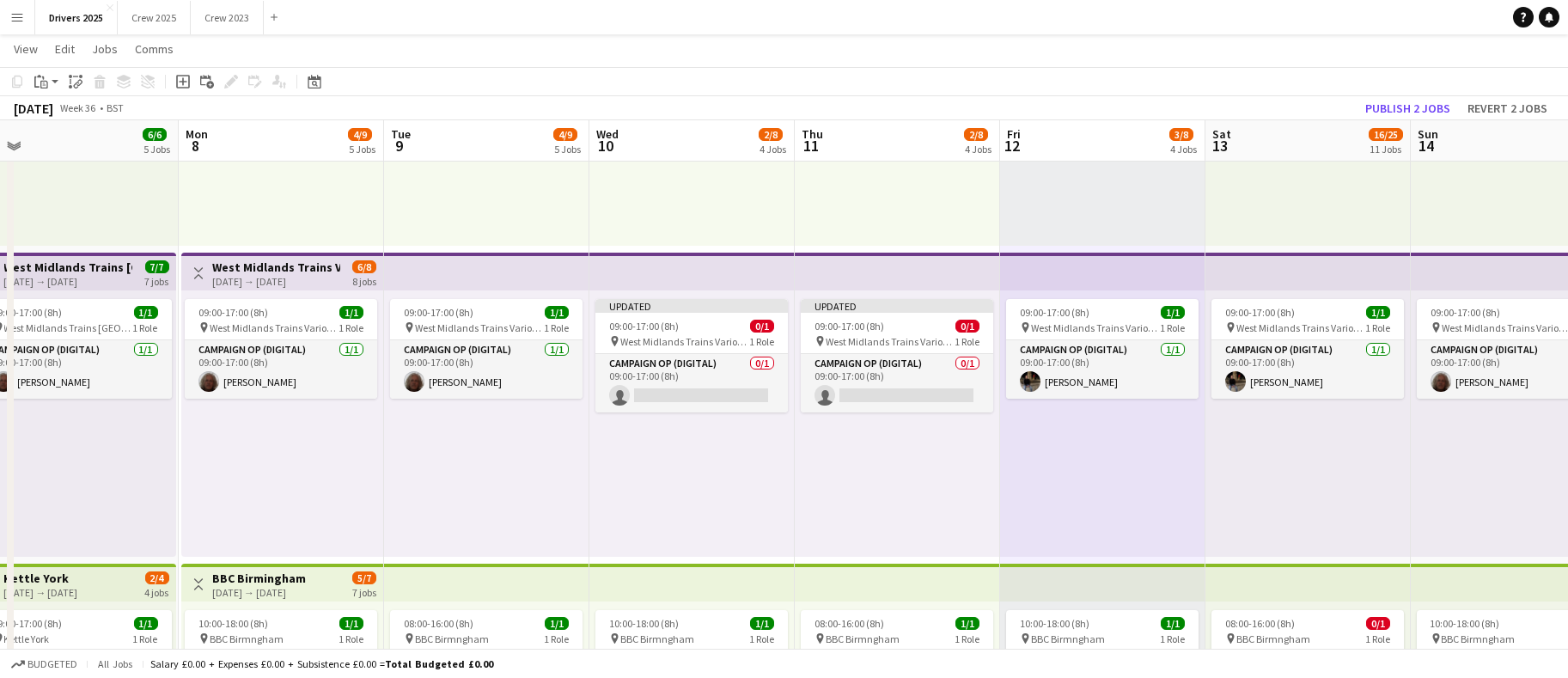
click at [1417, 93] on app-toolbar "Copy Paste Paste Ctrl+V Paste with crew Ctrl+Shift+V Paste linked Job [GEOGRAPH…" at bounding box center [784, 82] width 1568 height 30
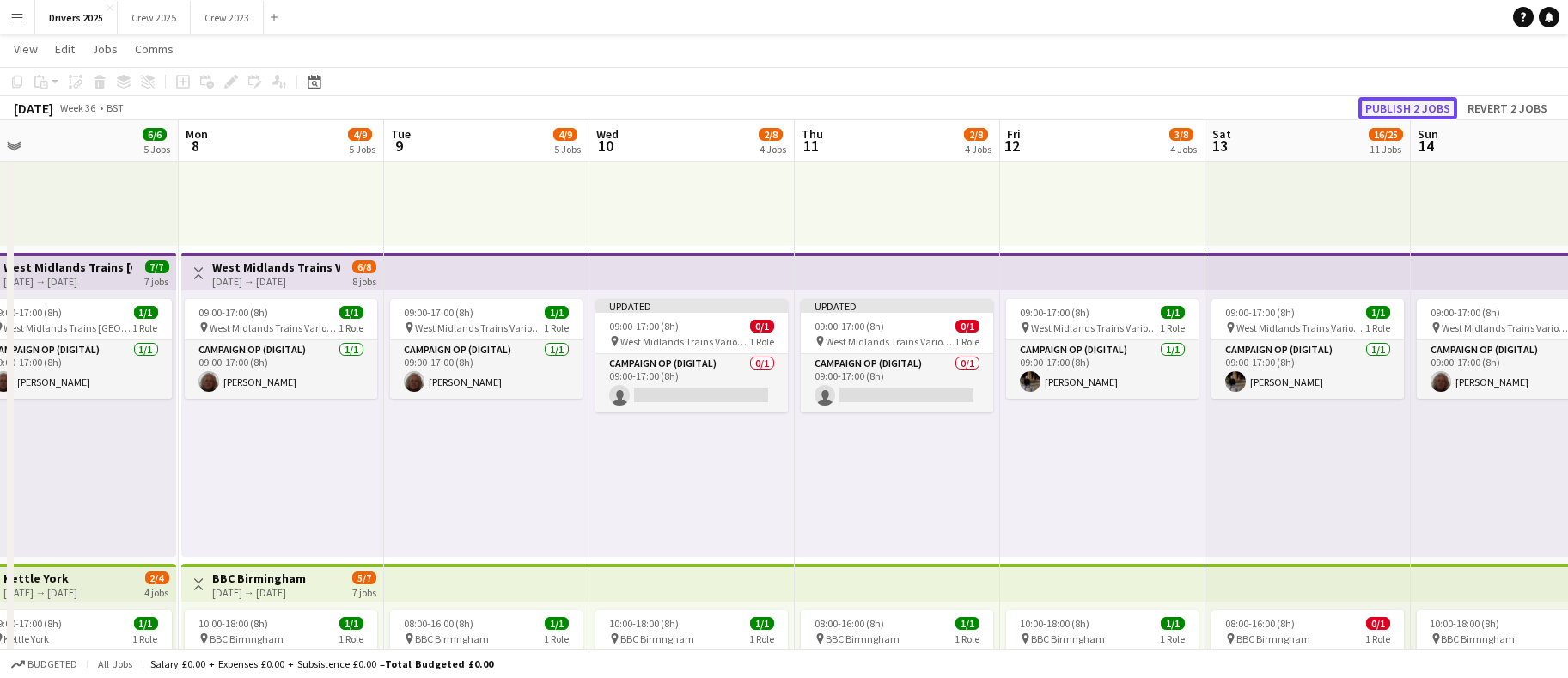
click at [1401, 105] on button "Publish 2 jobs" at bounding box center [1408, 108] width 99 height 22
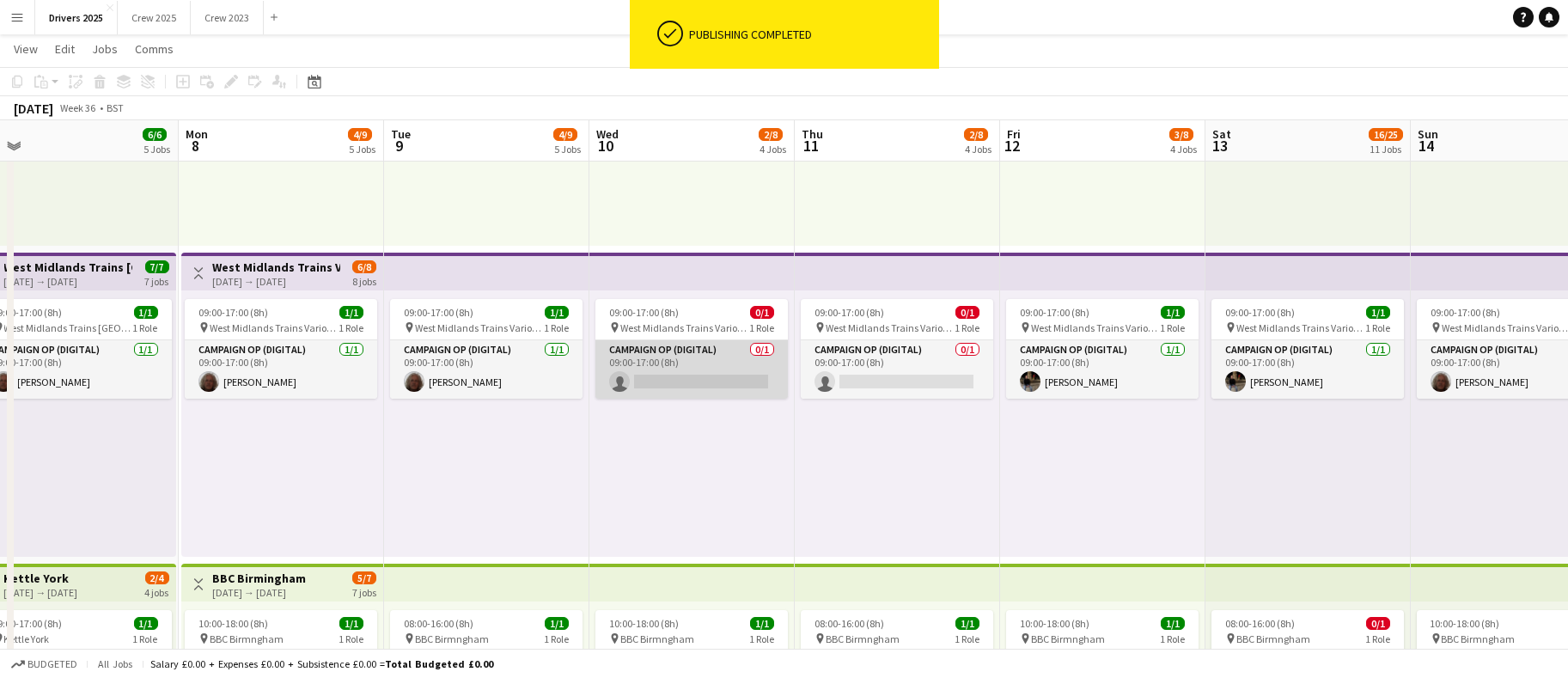
click at [714, 371] on app-card-role "Campaign Op (Digital) 0/1 09:00-17:00 (8h) single-neutral-actions" at bounding box center [692, 369] width 192 height 58
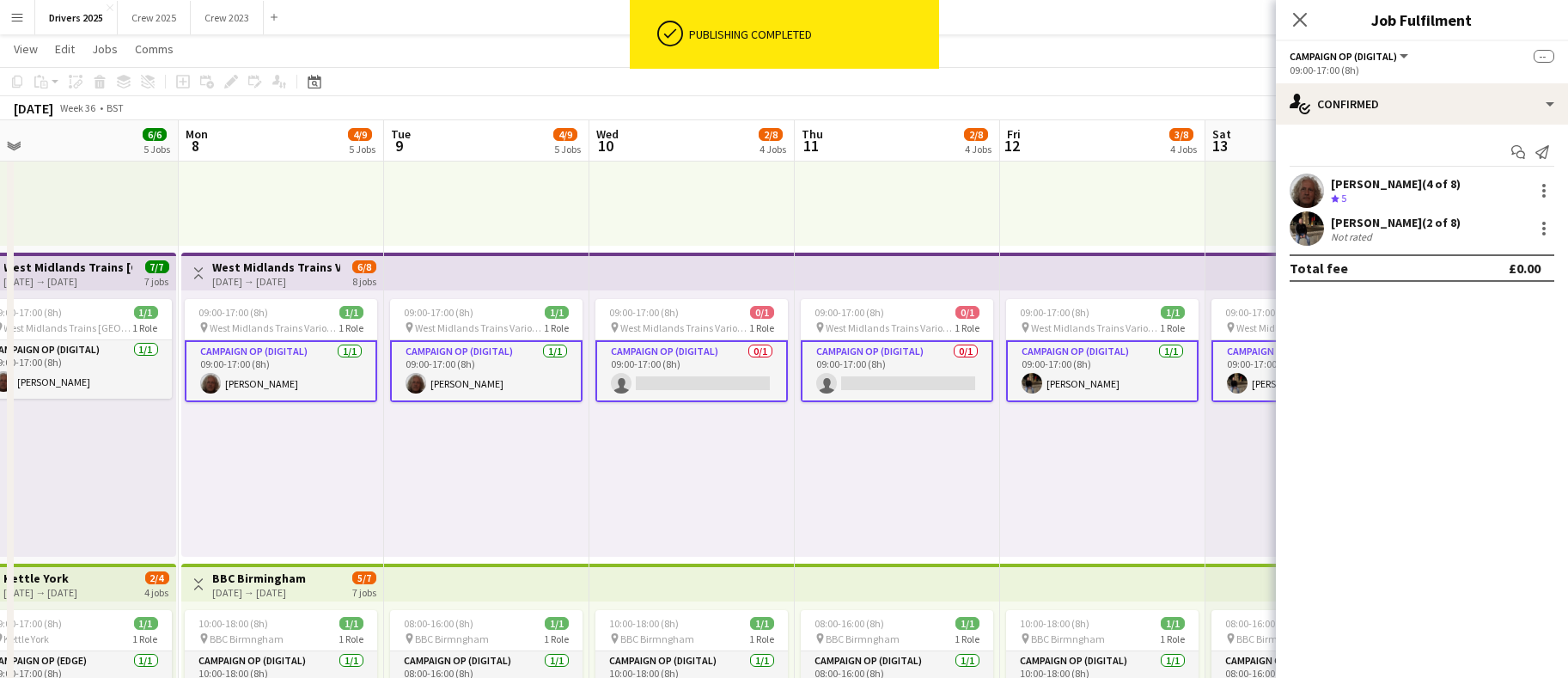
click at [683, 377] on app-card-role "Campaign Op (Digital) 0/1 09:00-17:00 (8h) single-neutral-actions" at bounding box center [692, 370] width 192 height 62
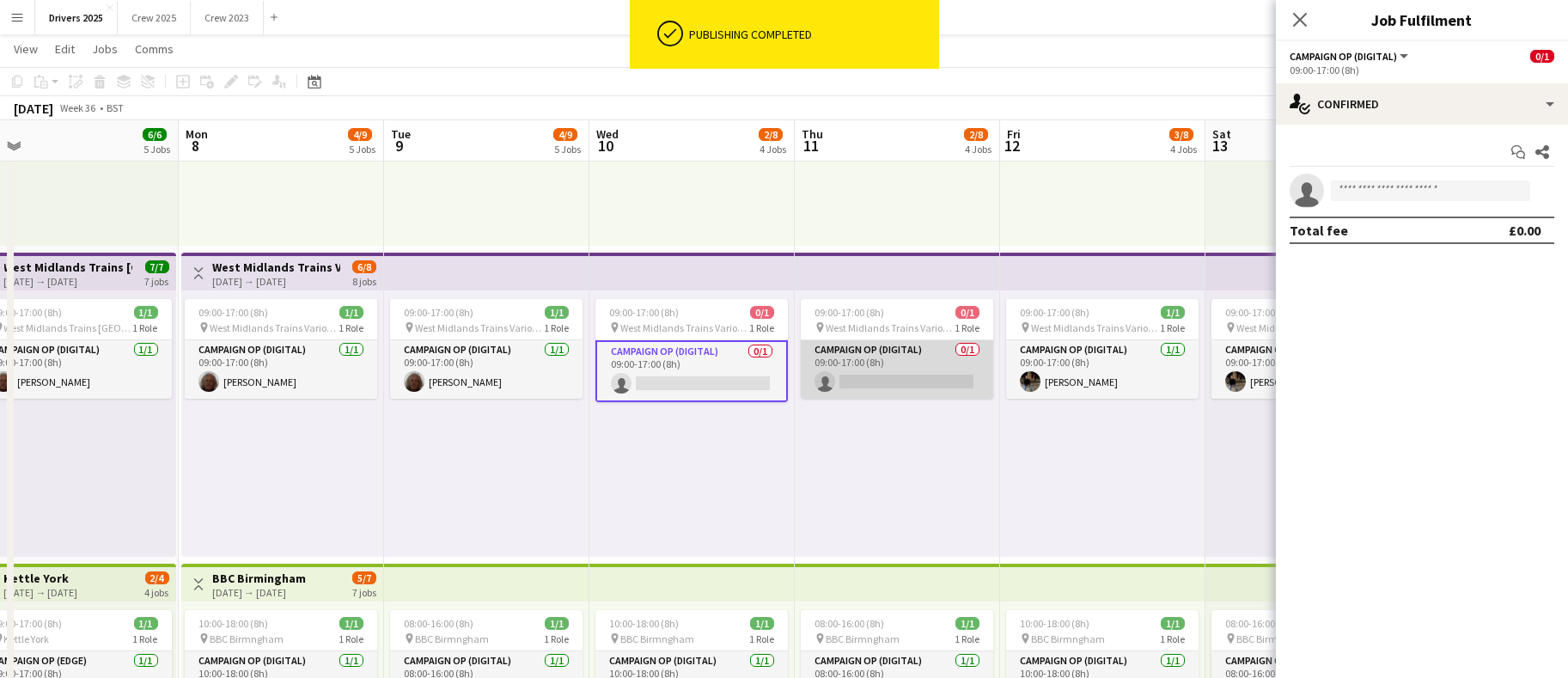
click at [859, 374] on app-card-role "Campaign Op (Digital) 0/1 09:00-17:00 (8h) single-neutral-actions" at bounding box center [897, 369] width 192 height 58
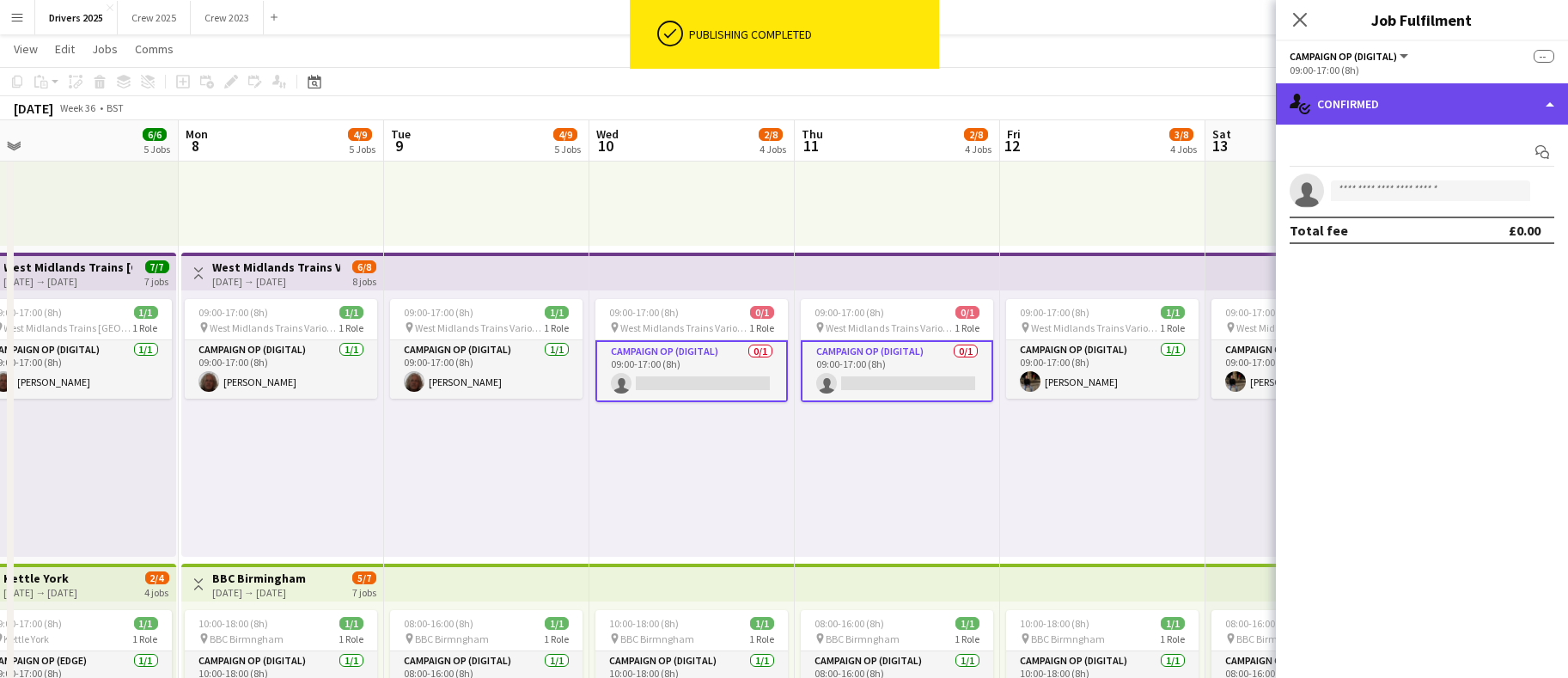
click at [1403, 91] on div "single-neutral-actions-check-2 Confirmed" at bounding box center [1422, 103] width 292 height 42
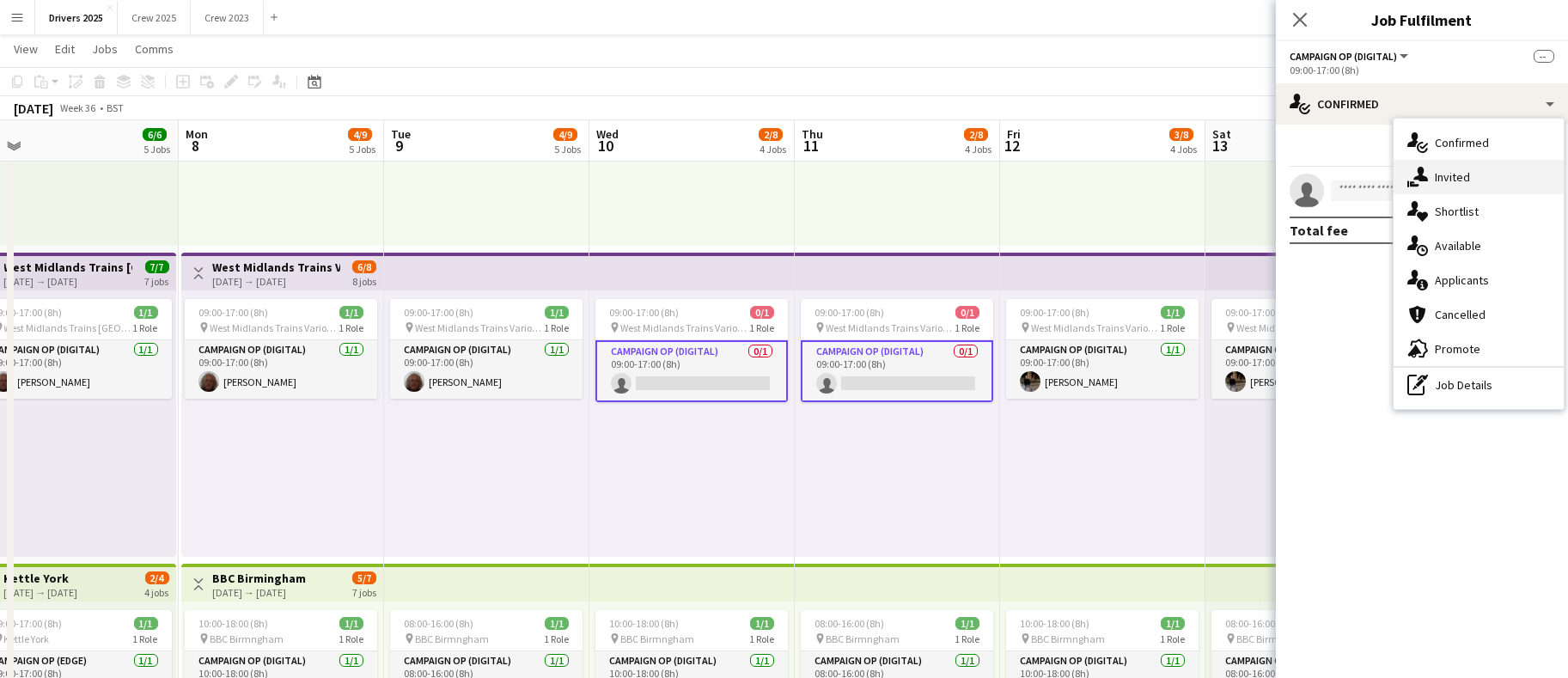
click at [1462, 176] on span "Invited" at bounding box center [1453, 176] width 35 height 16
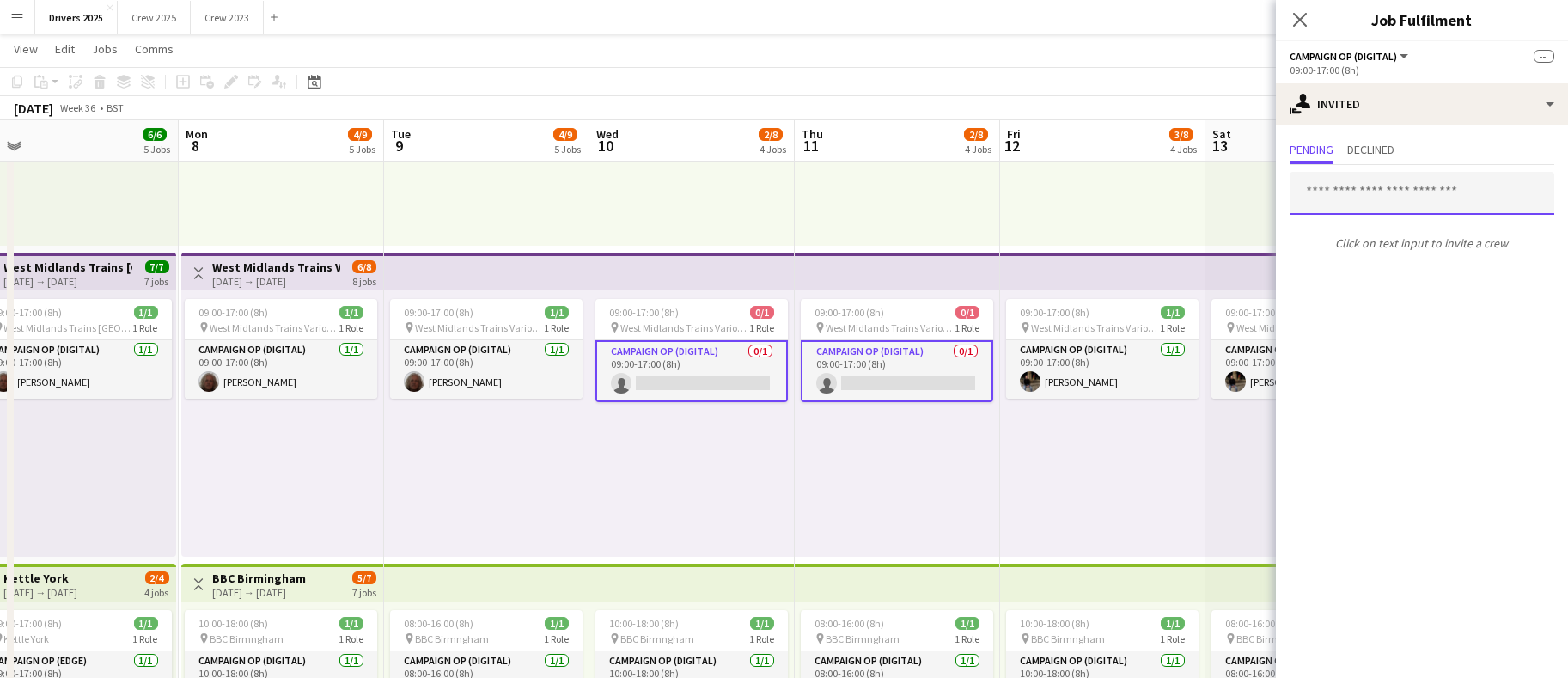
click at [1405, 199] on input "text" at bounding box center [1422, 193] width 264 height 43
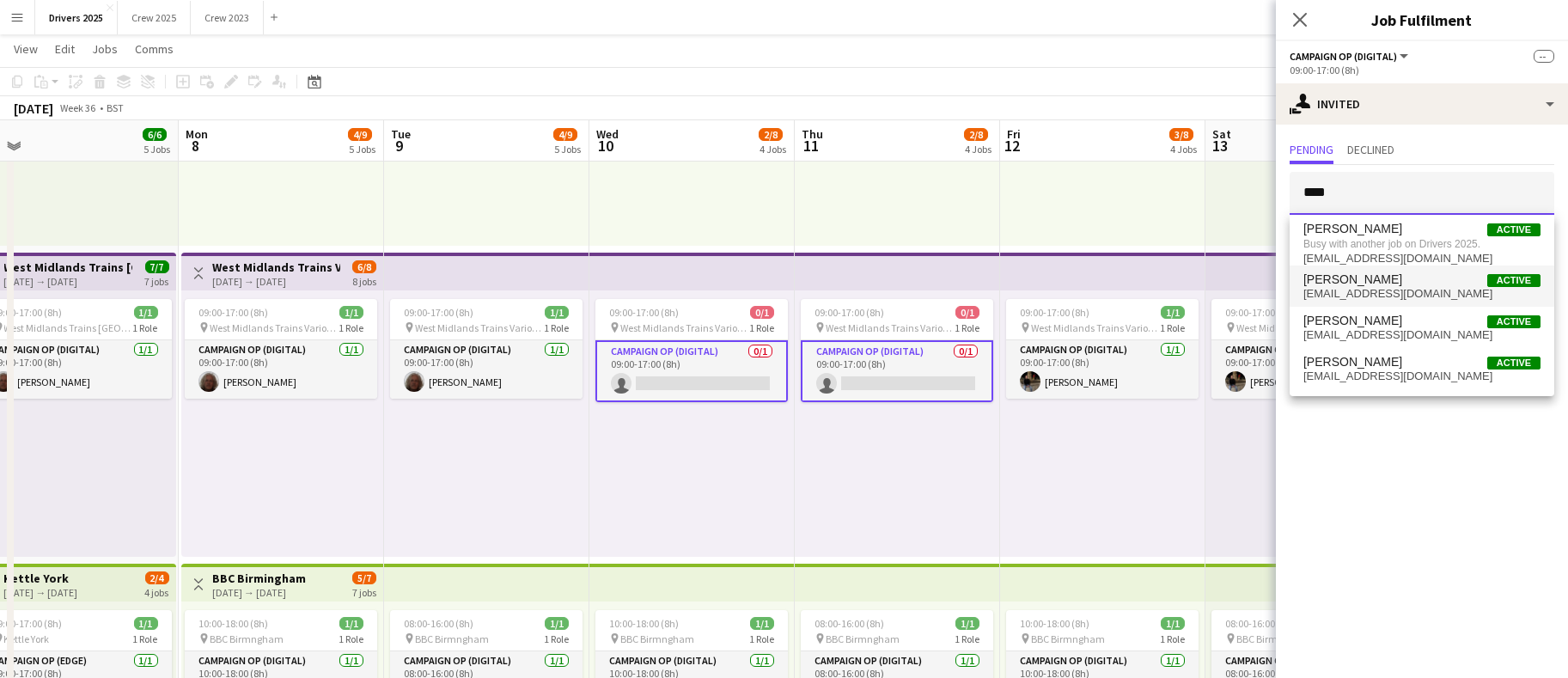
type input "****"
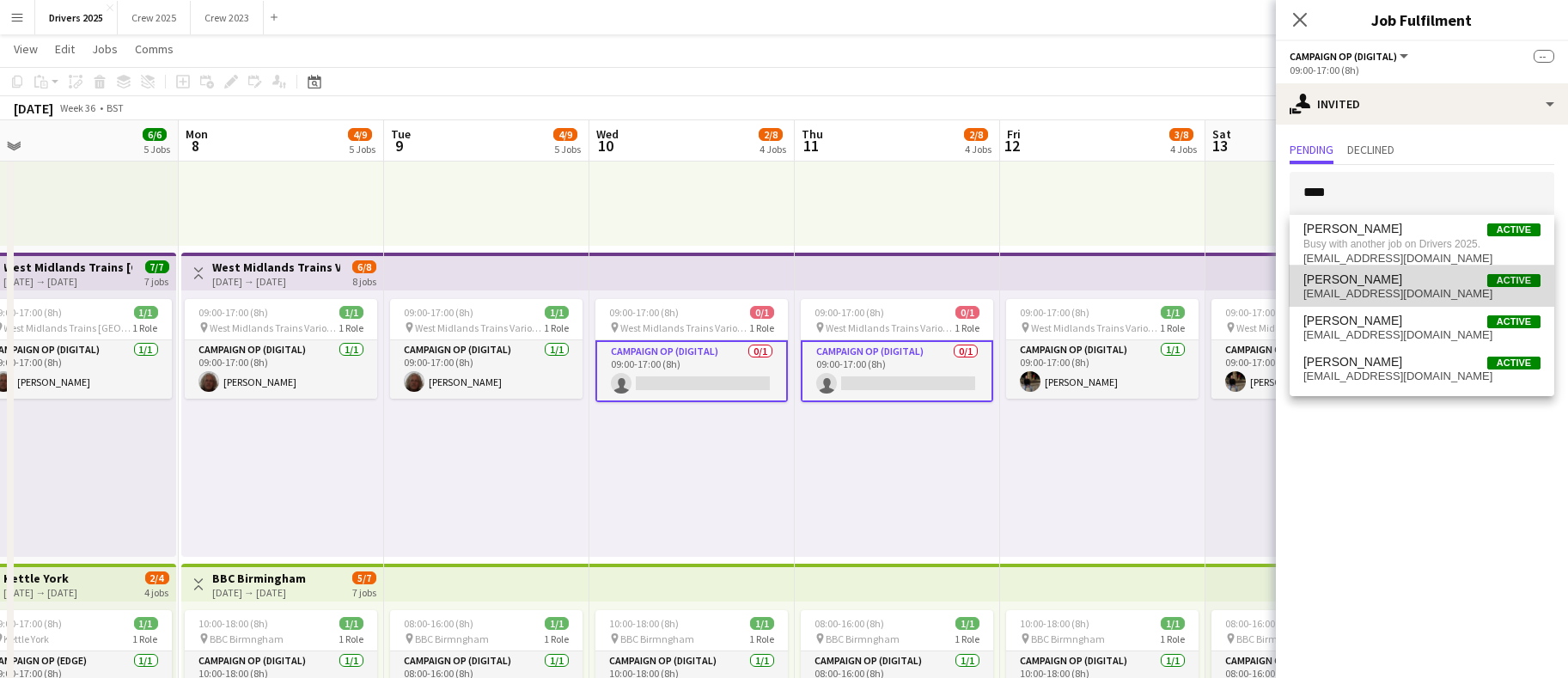
click at [1400, 287] on span "[EMAIL_ADDRESS][DOMAIN_NAME]" at bounding box center [1422, 294] width 237 height 14
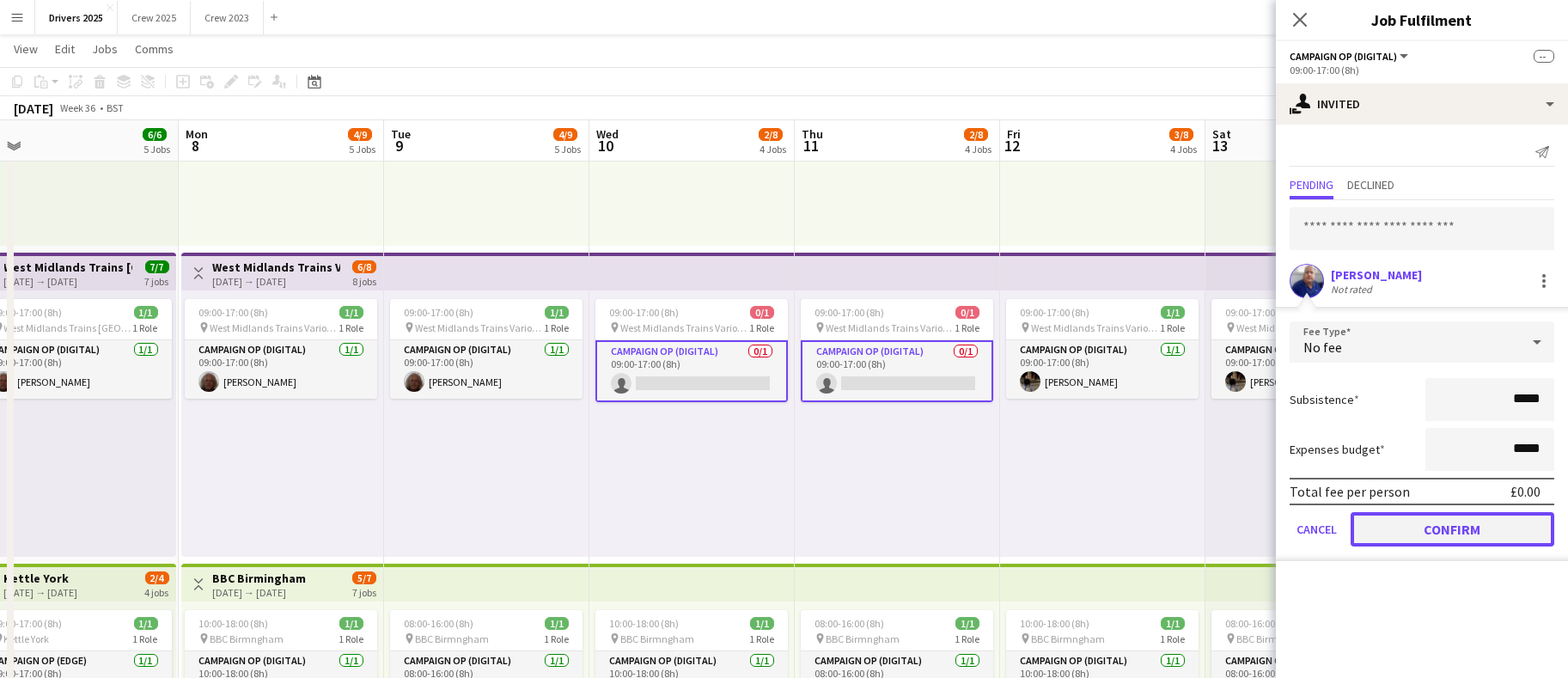
click at [1428, 518] on button "Confirm" at bounding box center [1453, 528] width 203 height 34
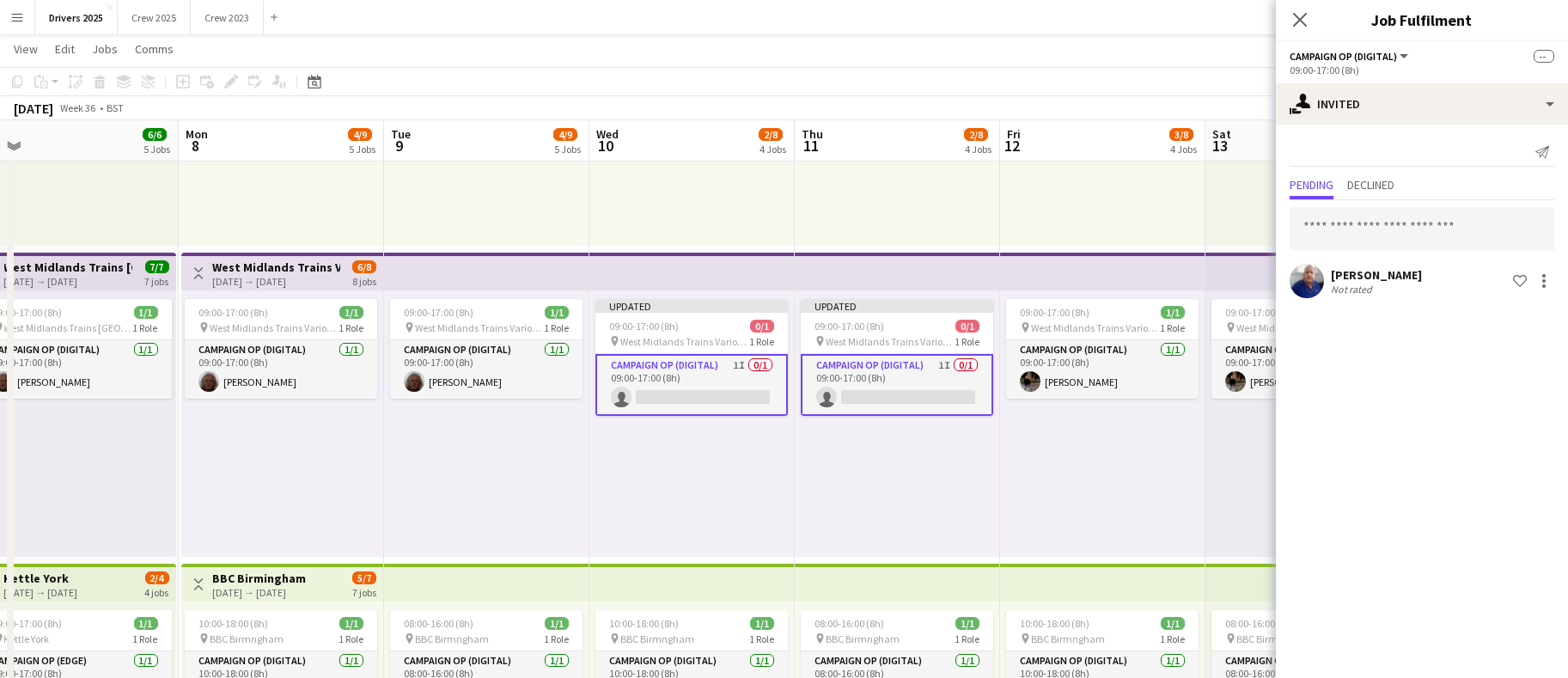
click at [986, 476] on div "Updated 09:00-17:00 (8h) 0/1 pin West Midlands Trains Various Locations 1 Role …" at bounding box center [897, 423] width 205 height 266
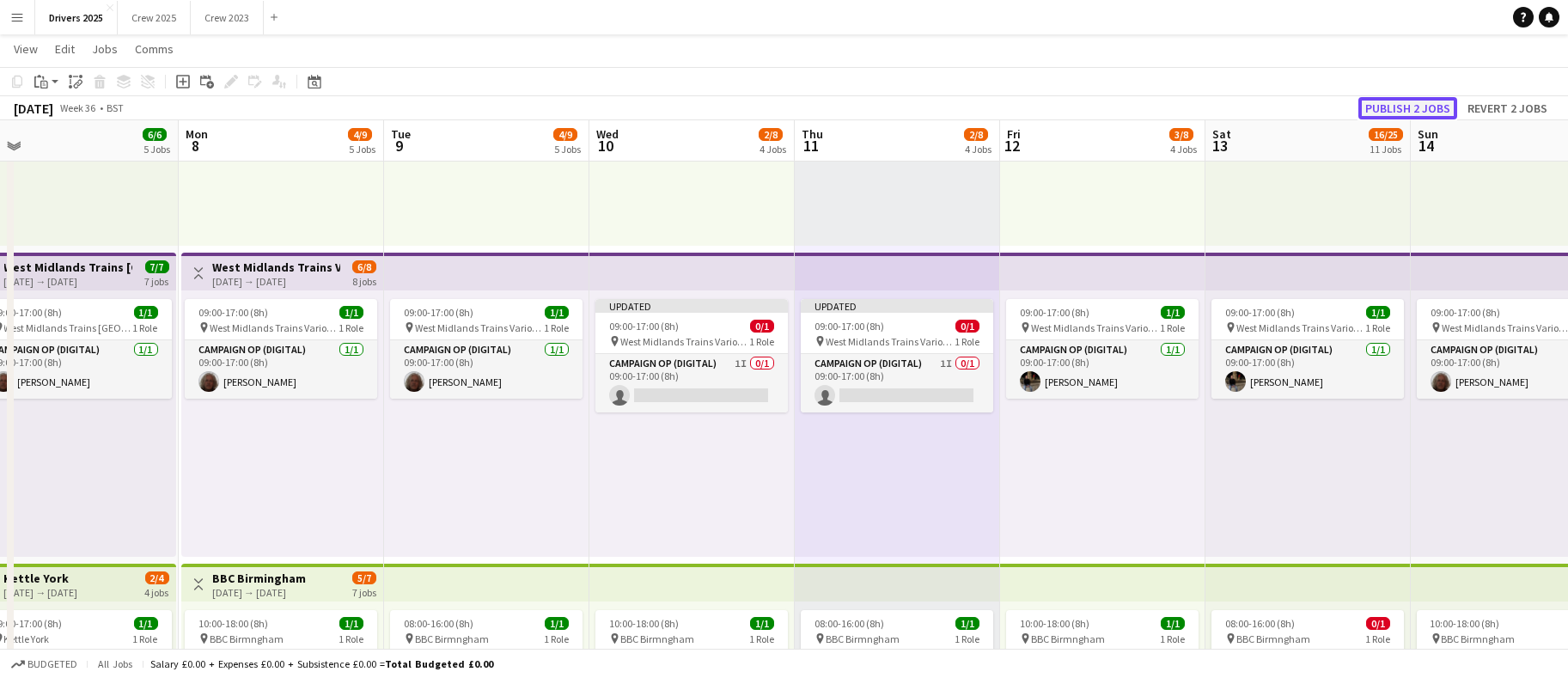
click at [1396, 109] on button "Publish 2 jobs" at bounding box center [1408, 108] width 99 height 22
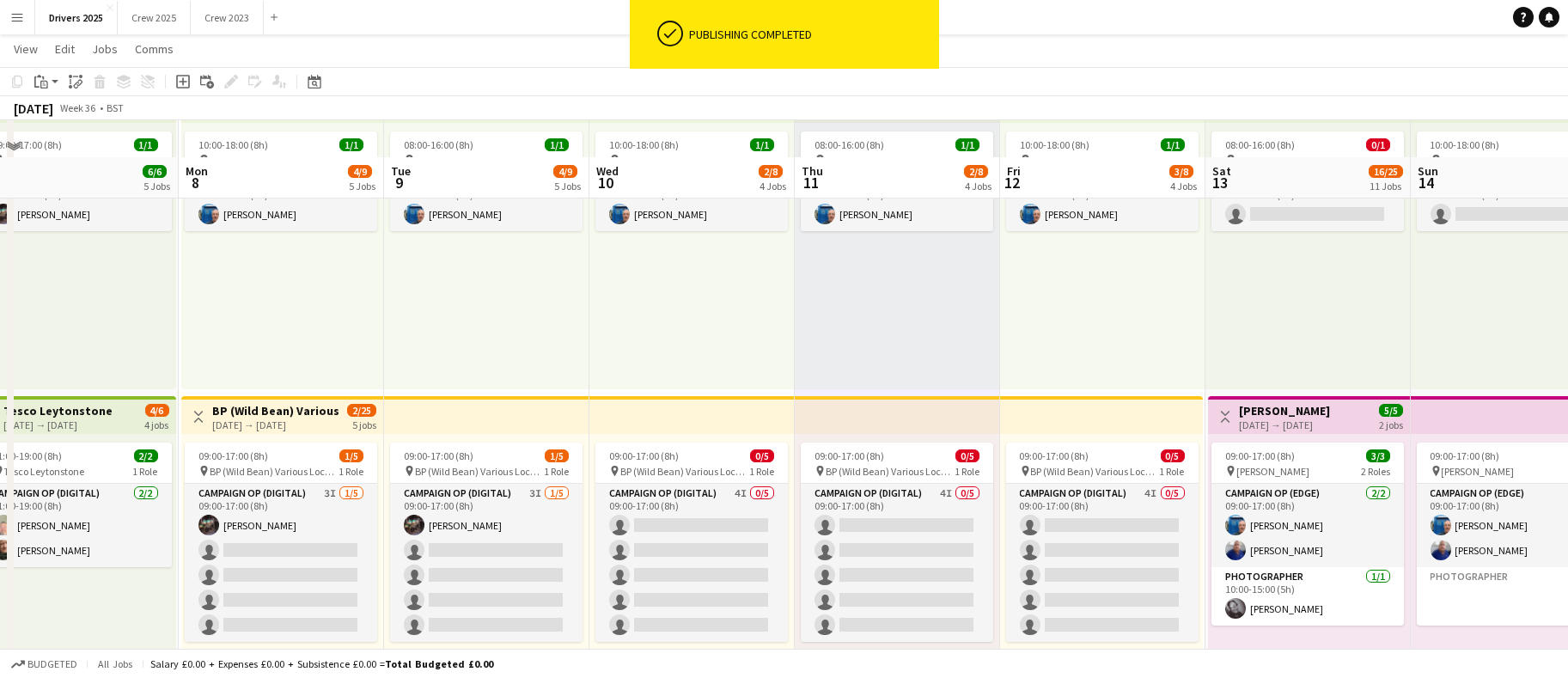
scroll to position [773, 0]
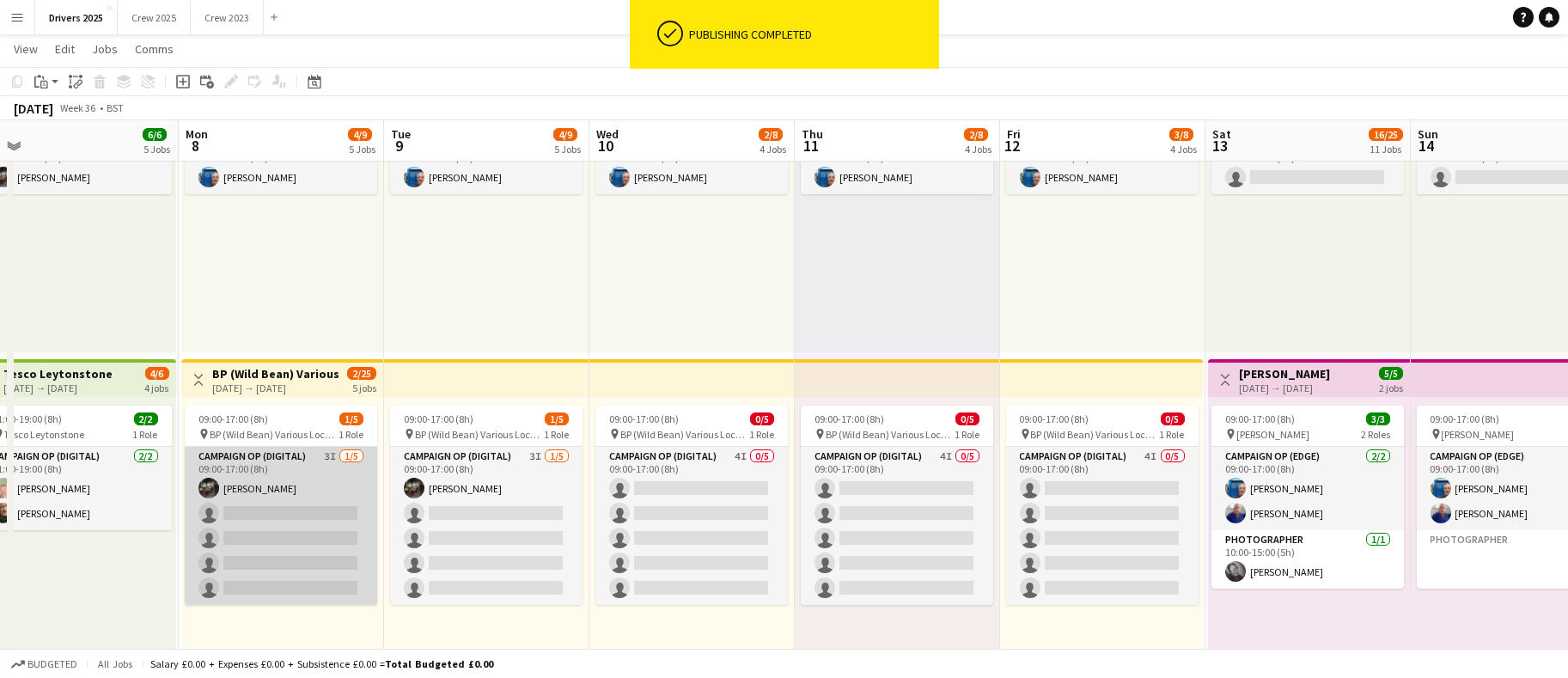
click at [251, 545] on app-card-role "Campaign Op (Digital) 3I [DATE] 09:00-17:00 (8h) [PERSON_NAME] single-neutral-a…" at bounding box center [281, 526] width 192 height 158
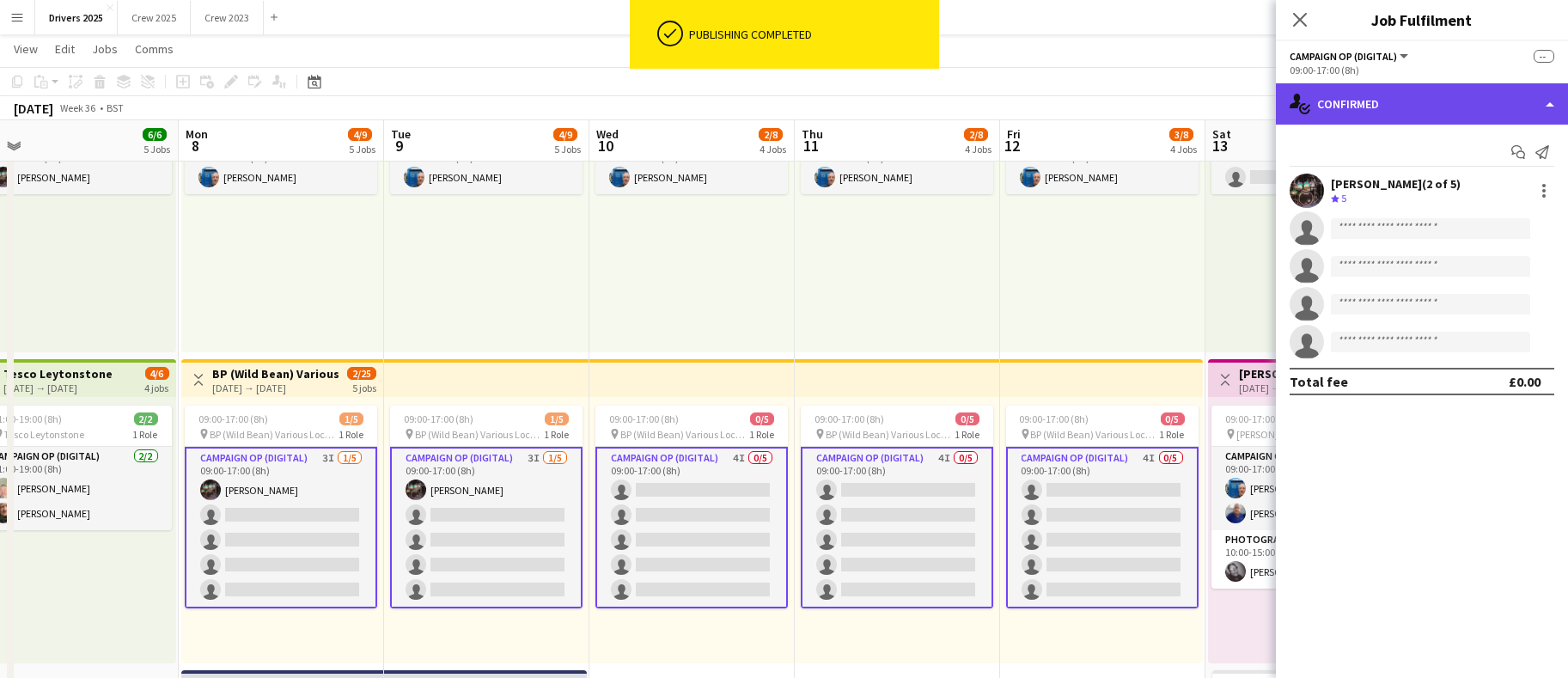
click at [1416, 113] on div "single-neutral-actions-check-2 Confirmed" at bounding box center [1422, 103] width 292 height 42
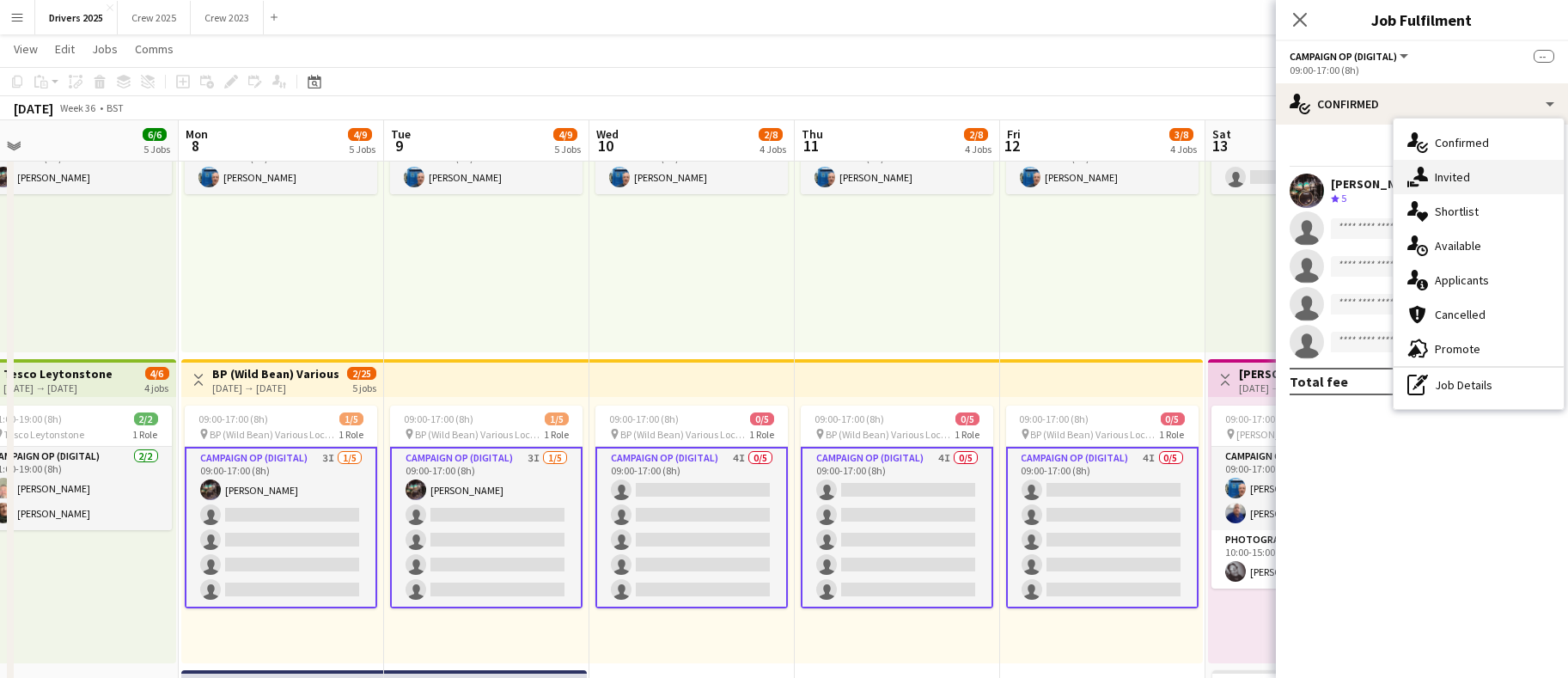
click at [1451, 185] on div "single-neutral-actions-share-1 Invited" at bounding box center [1479, 176] width 170 height 34
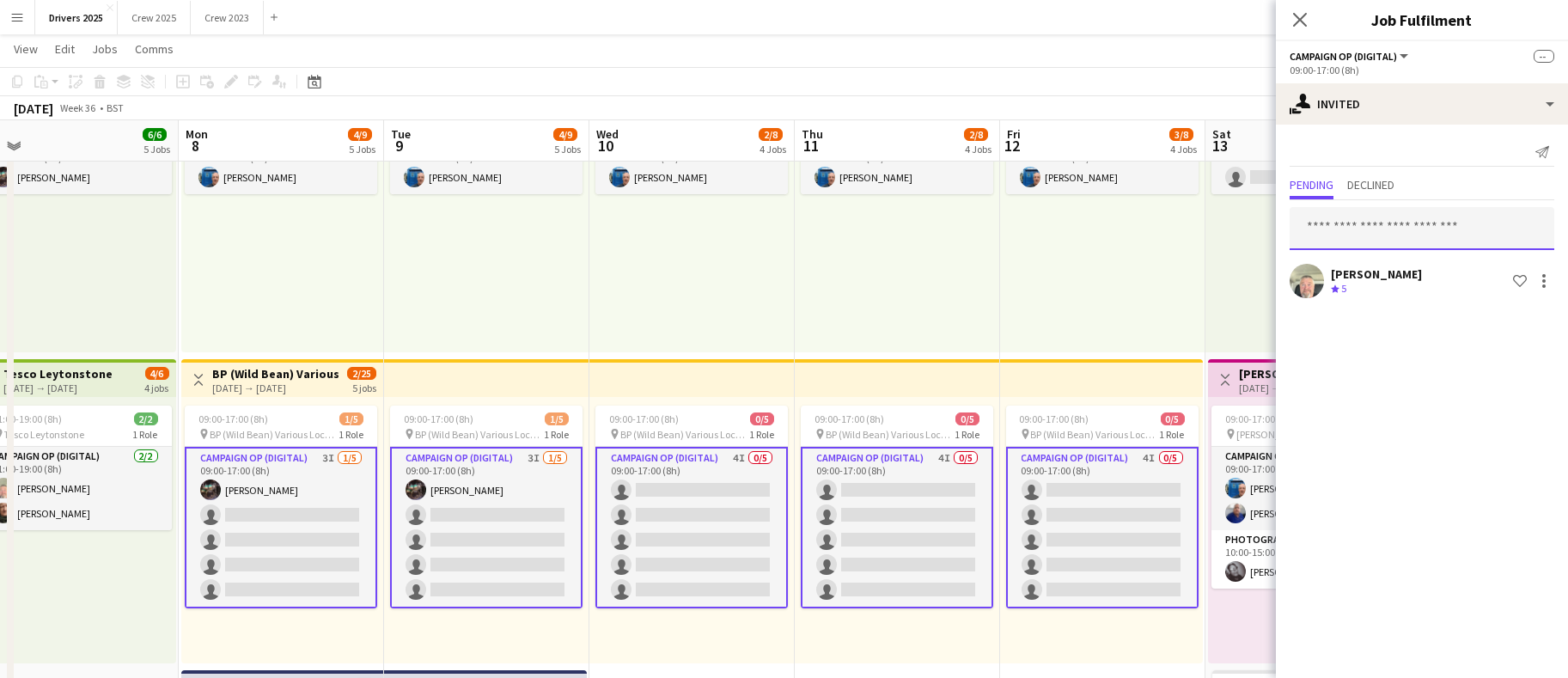
click at [1427, 215] on input "text" at bounding box center [1422, 228] width 264 height 43
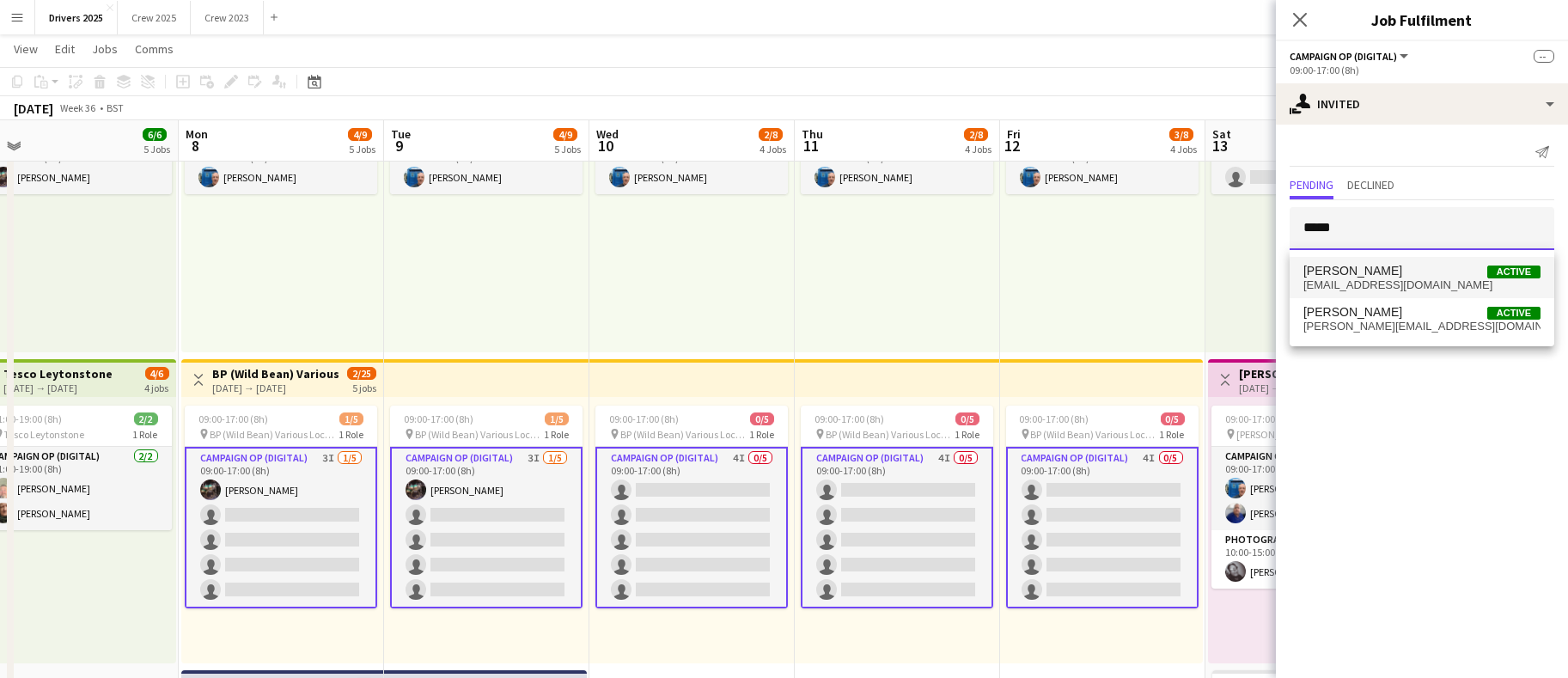
type input "*****"
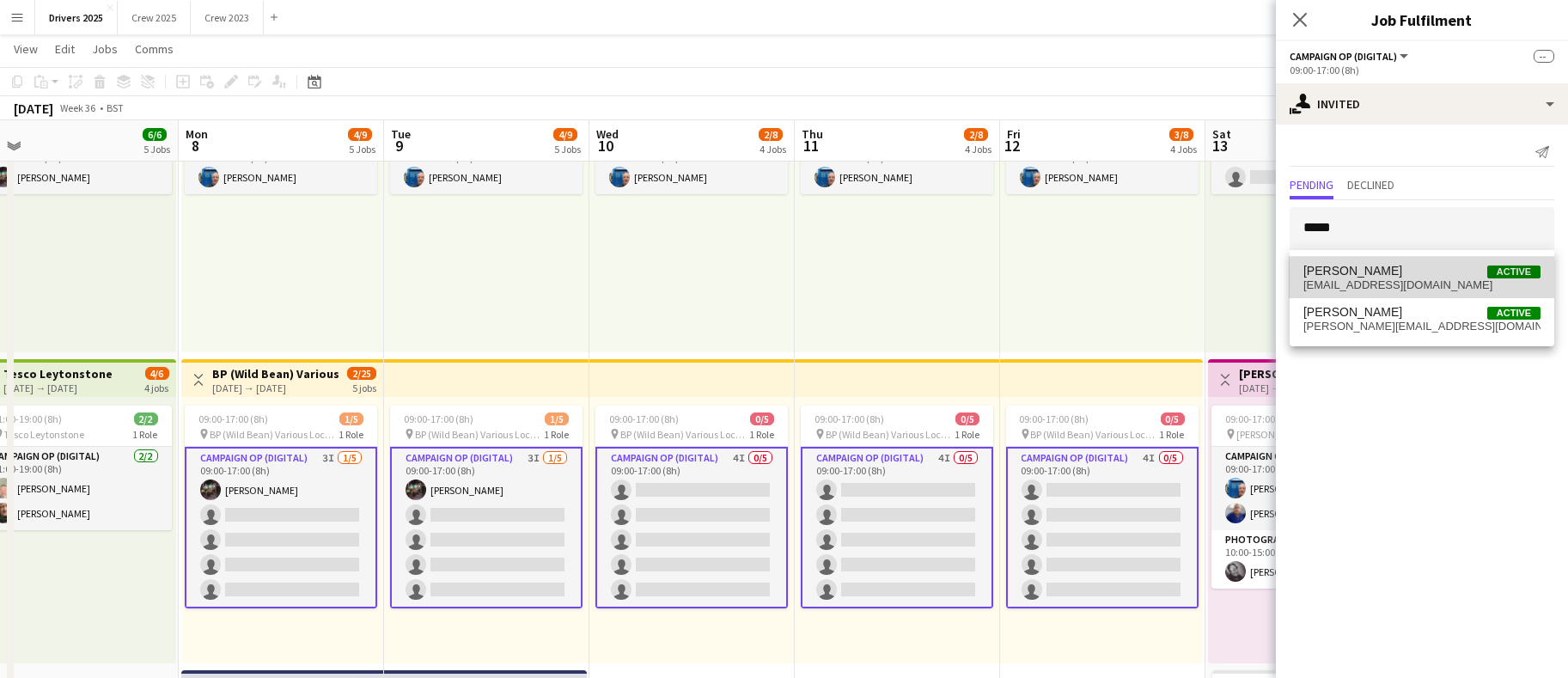
click at [1409, 260] on mat-option "[PERSON_NAME] Active [EMAIL_ADDRESS][DOMAIN_NAME]" at bounding box center [1422, 277] width 264 height 42
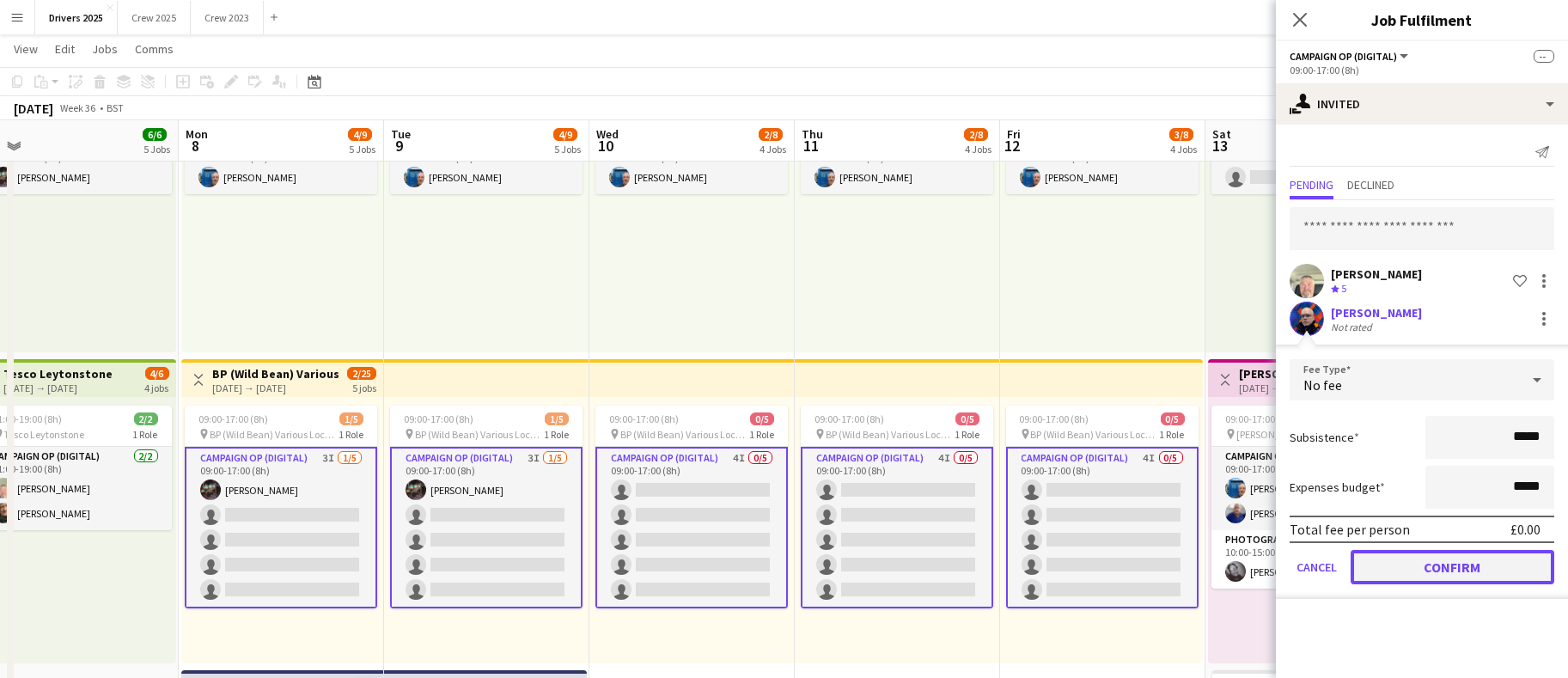
click at [1438, 568] on button "Confirm" at bounding box center [1453, 566] width 203 height 34
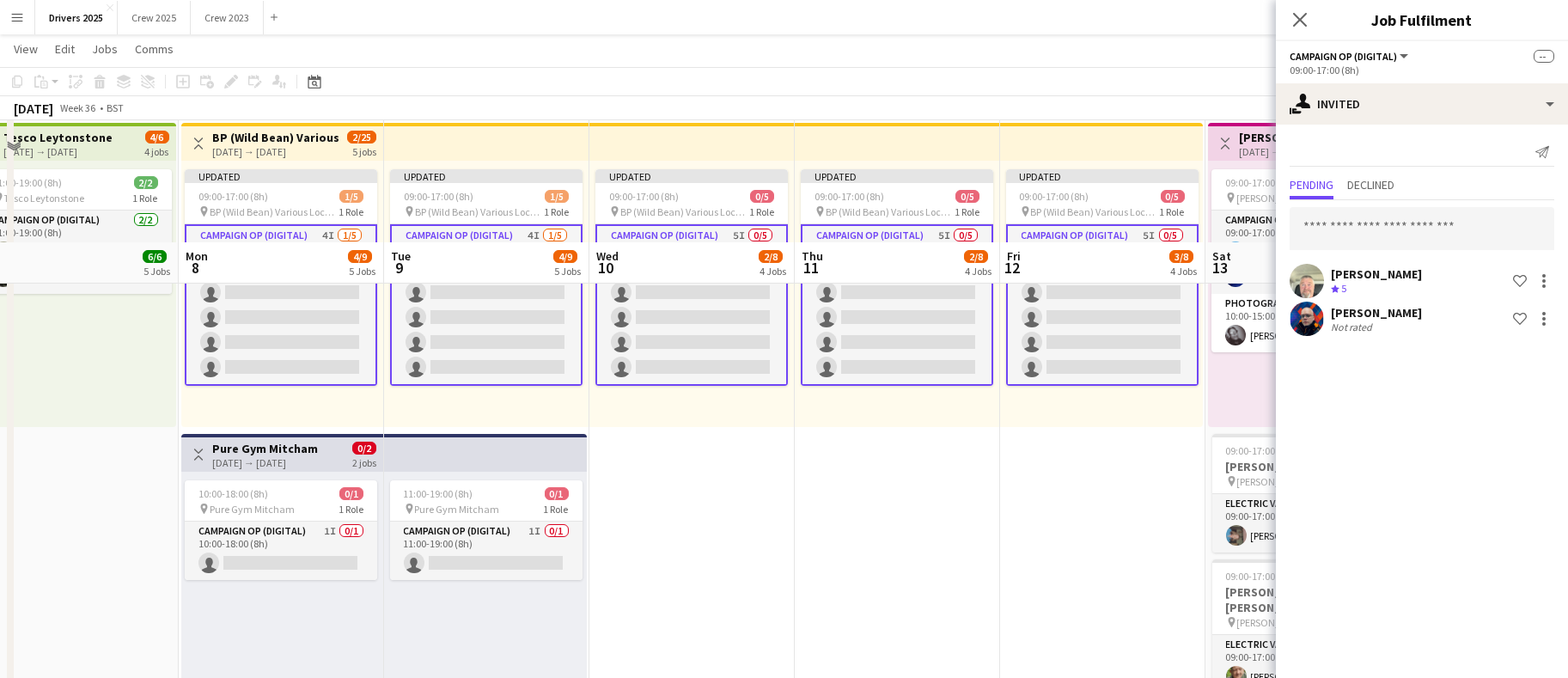
scroll to position [1160, 0]
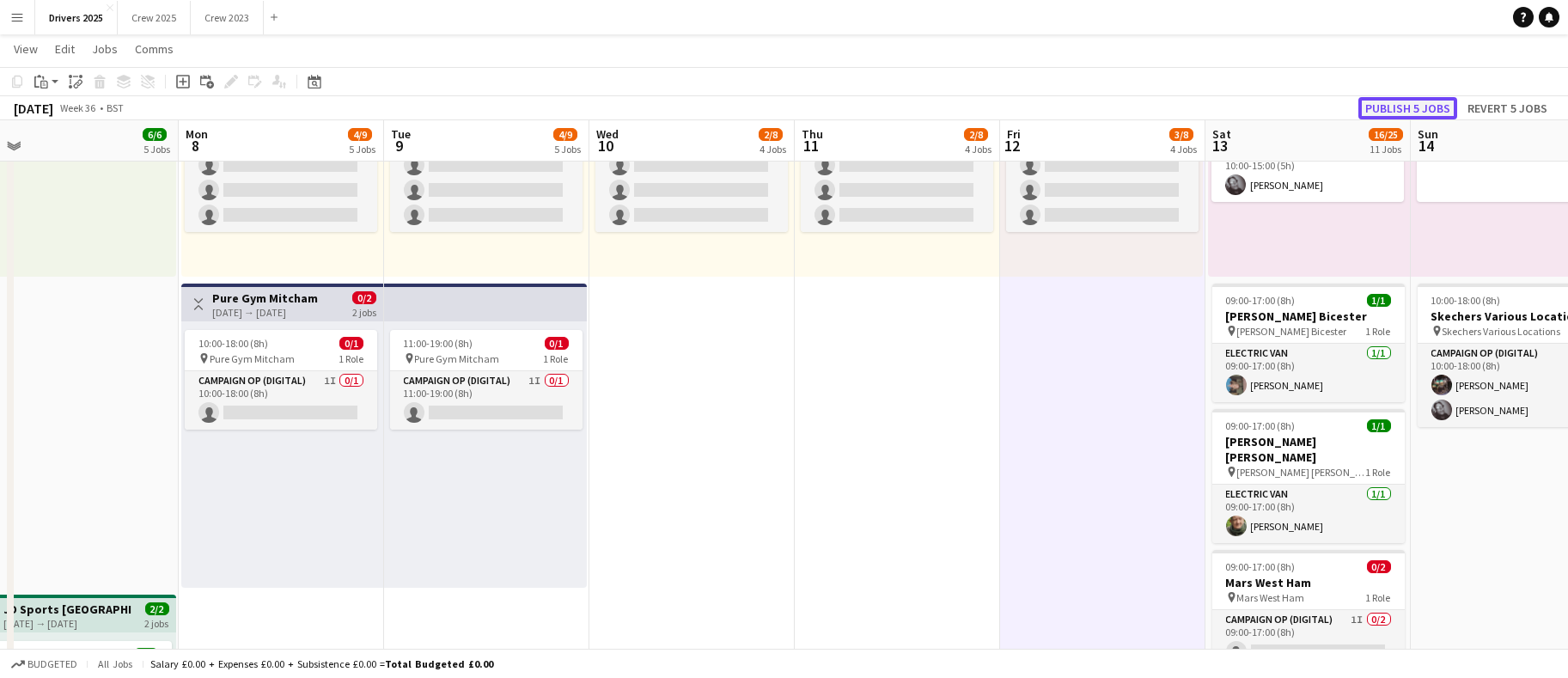
click at [1416, 110] on button "Publish 5 jobs" at bounding box center [1408, 108] width 99 height 22
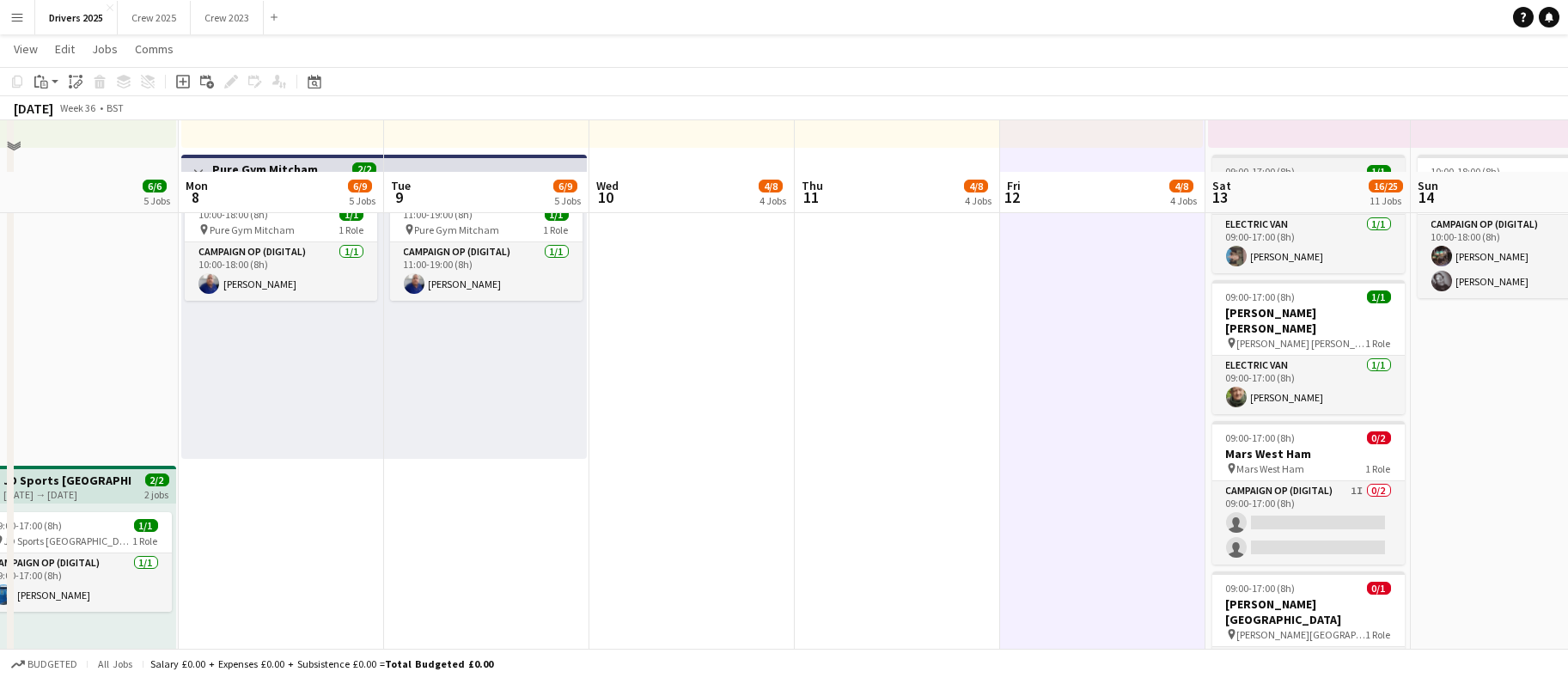
scroll to position [1418, 0]
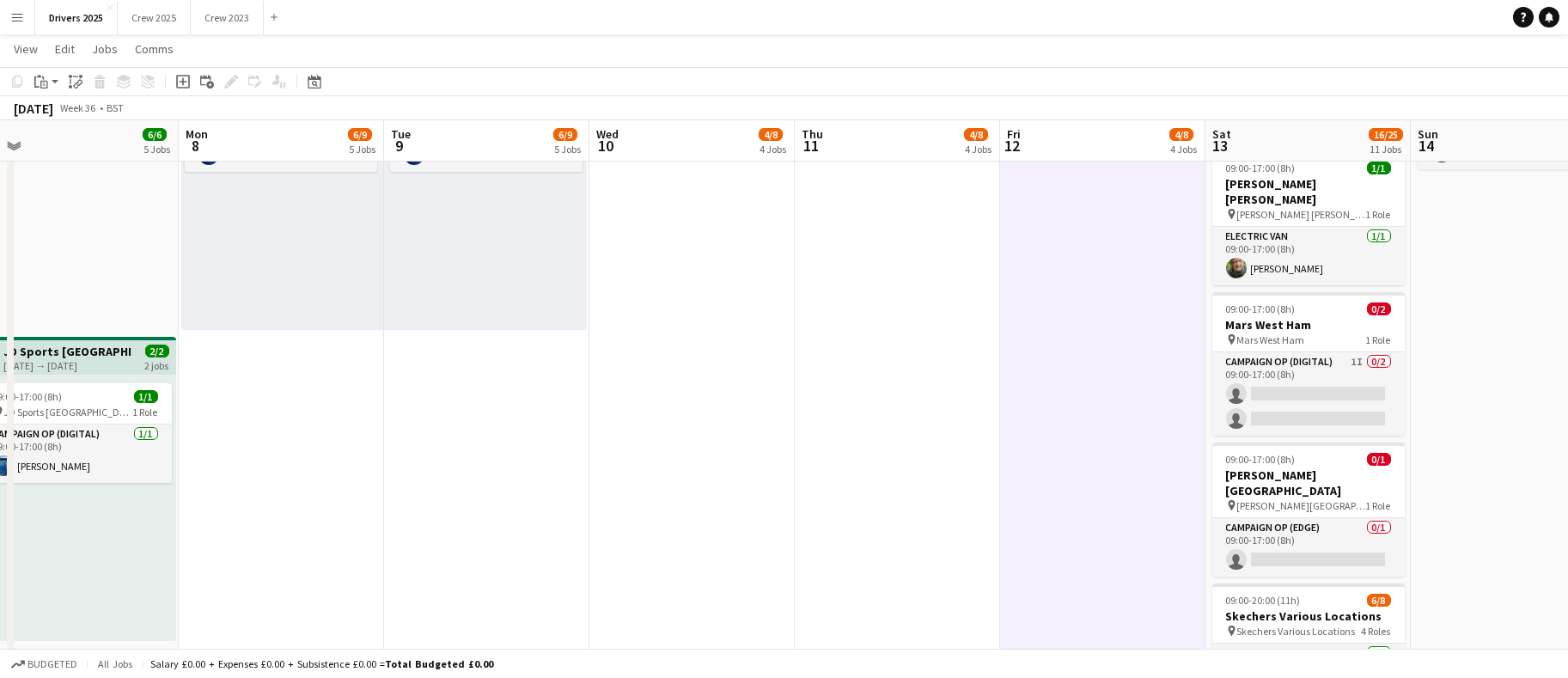
drag, startPoint x: 1300, startPoint y: 378, endPoint x: 1240, endPoint y: 306, distance: 93.7
click at [1300, 378] on app-card-role "Campaign Op (Digital) 1I 0/2 09:00-17:00 (8h) single-neutral-actions single-neu…" at bounding box center [1308, 393] width 192 height 83
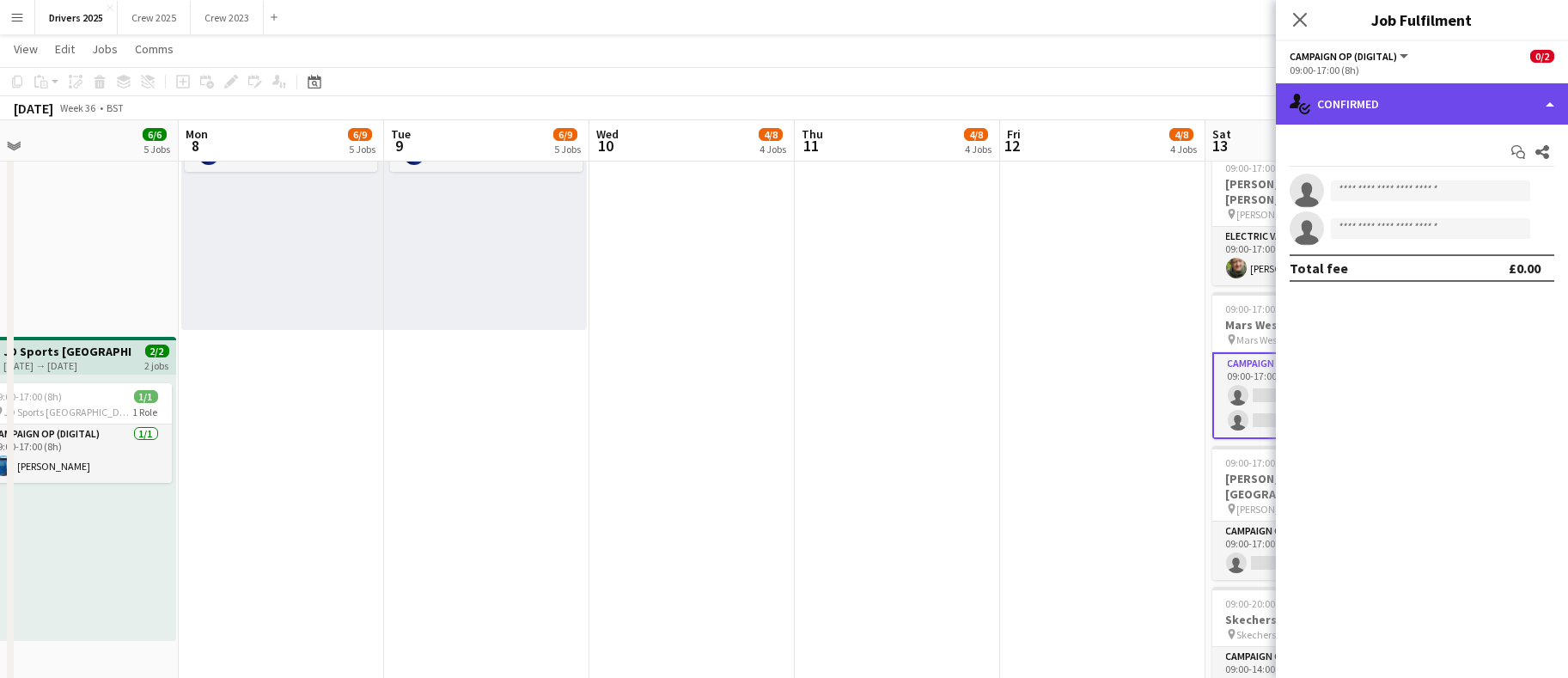
click at [1504, 104] on div "single-neutral-actions-check-2 Confirmed" at bounding box center [1422, 103] width 292 height 42
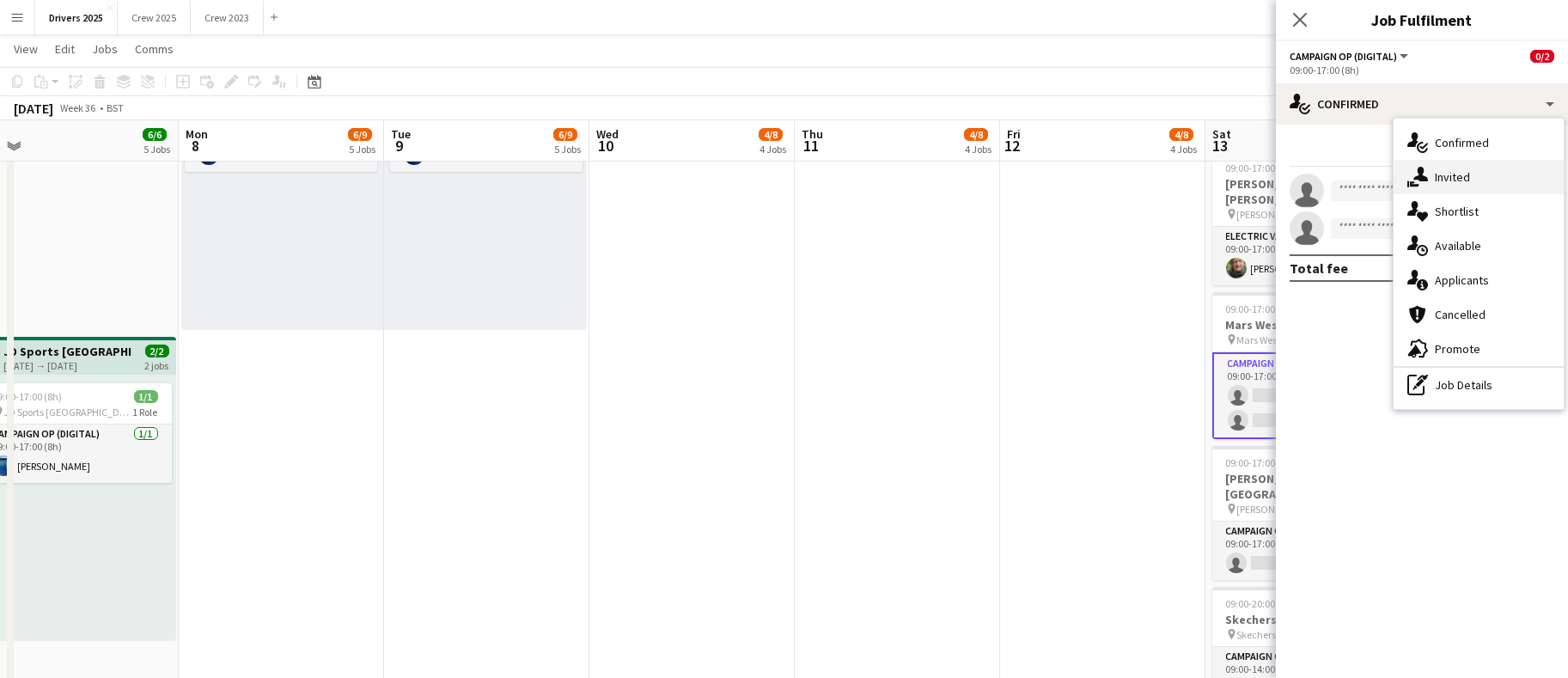
click at [1469, 178] on div "single-neutral-actions-share-1 Invited" at bounding box center [1479, 176] width 170 height 34
